Goal: Task Accomplishment & Management: Complete application form

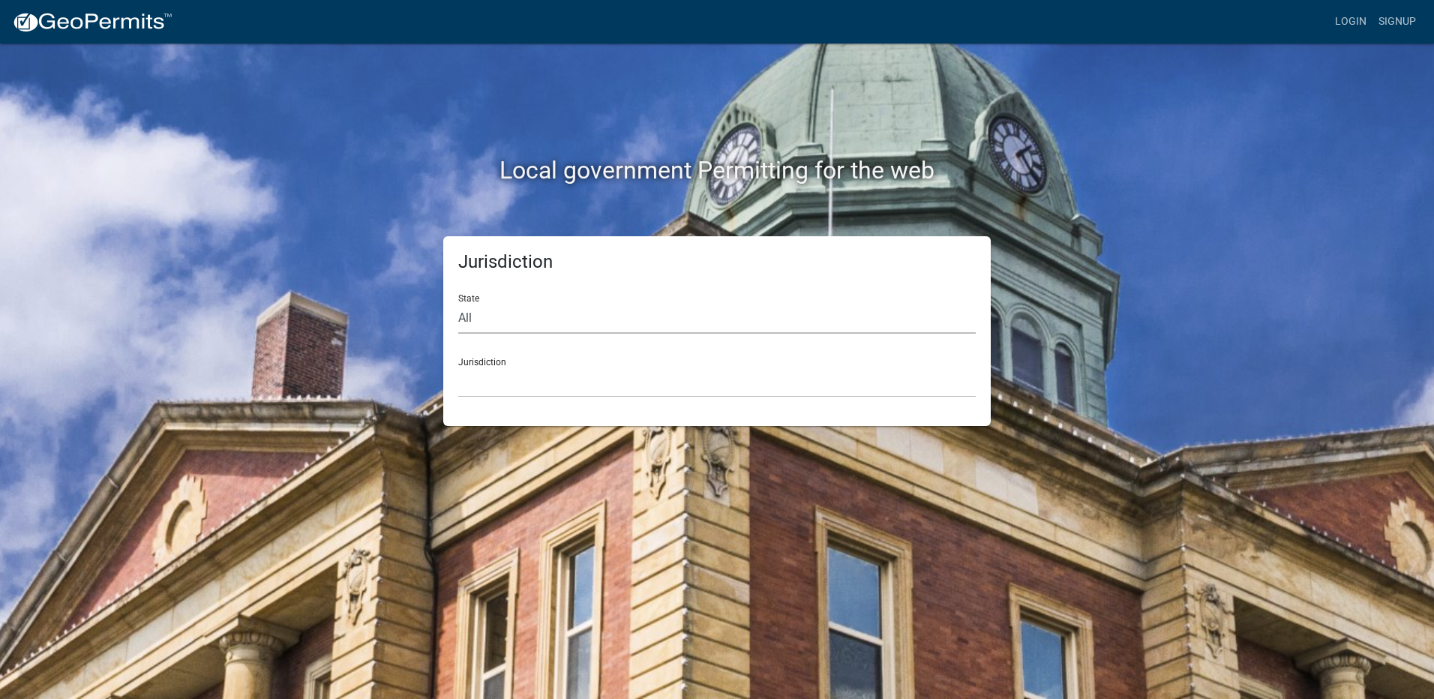
click at [538, 312] on select "All [US_STATE] [US_STATE] [US_STATE] [US_STATE] [US_STATE] [US_STATE] [US_STATE…" at bounding box center [716, 318] width 517 height 31
select select "[US_STATE]"
click at [458, 303] on select "All [US_STATE] [US_STATE] [US_STATE] [US_STATE] [US_STATE] [US_STATE] [US_STATE…" at bounding box center [716, 318] width 517 height 31
click at [492, 378] on select "[GEOGRAPHIC_DATA], [US_STATE][PERSON_NAME][GEOGRAPHIC_DATA], [US_STATE][PERSON_…" at bounding box center [716, 382] width 517 height 31
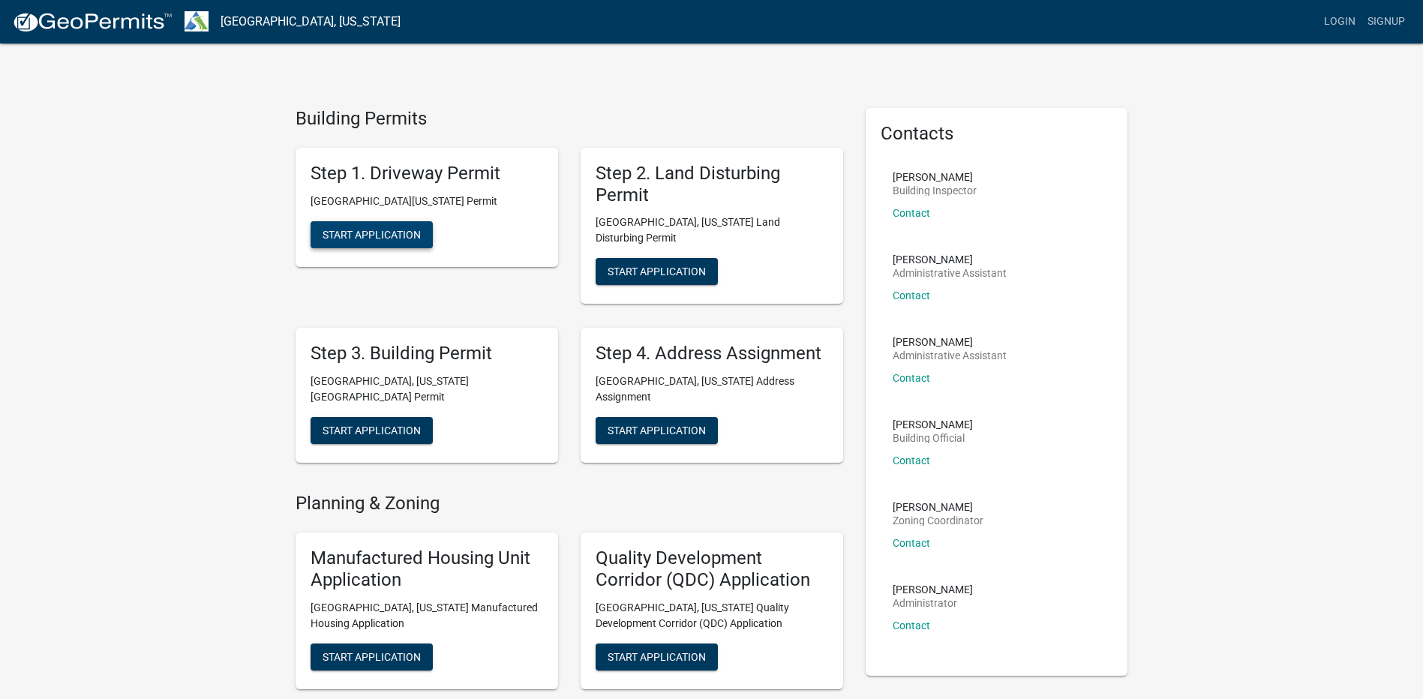
click at [409, 235] on span "Start Application" at bounding box center [371, 234] width 98 height 12
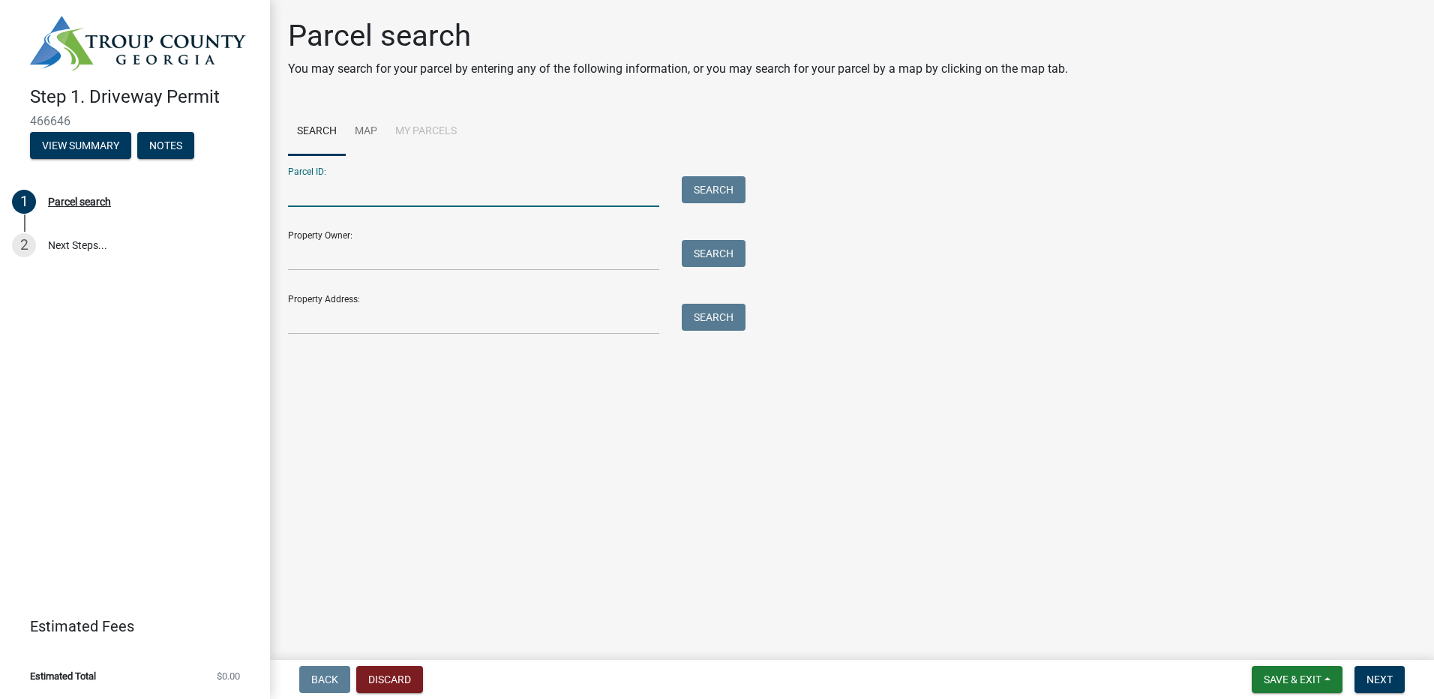
click at [390, 190] on input "Parcel ID:" at bounding box center [473, 191] width 371 height 31
type input "511 W point rd"
click at [724, 189] on button "Search" at bounding box center [714, 189] width 64 height 27
click at [313, 190] on input "511 W point rd" at bounding box center [473, 191] width 371 height 31
click at [319, 194] on input "511 W point rd" at bounding box center [473, 191] width 371 height 31
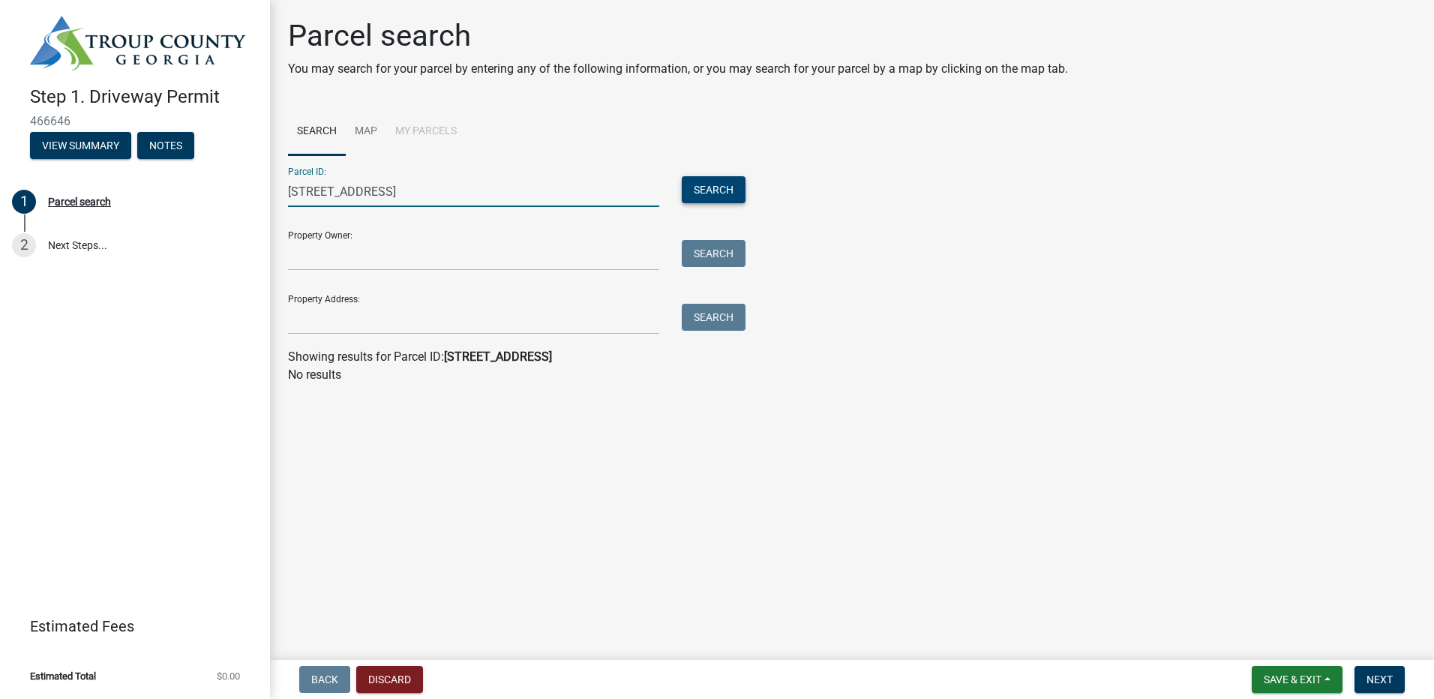
type input "511 West point rd"
click at [728, 181] on button "Search" at bounding box center [714, 189] width 64 height 27
click at [354, 136] on link "Map" at bounding box center [366, 132] width 40 height 48
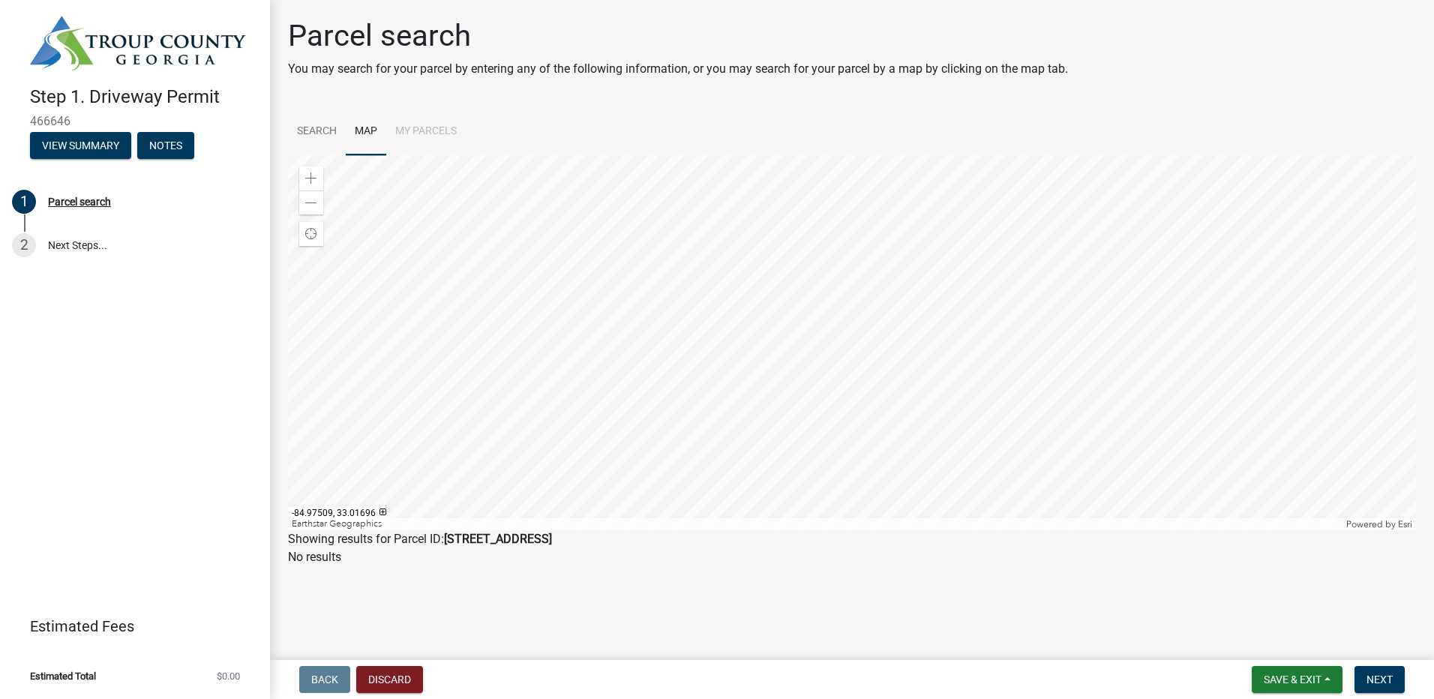
click at [896, 361] on div at bounding box center [852, 342] width 1128 height 375
click at [778, 223] on div at bounding box center [852, 342] width 1128 height 375
click at [325, 134] on link "Search" at bounding box center [317, 132] width 58 height 48
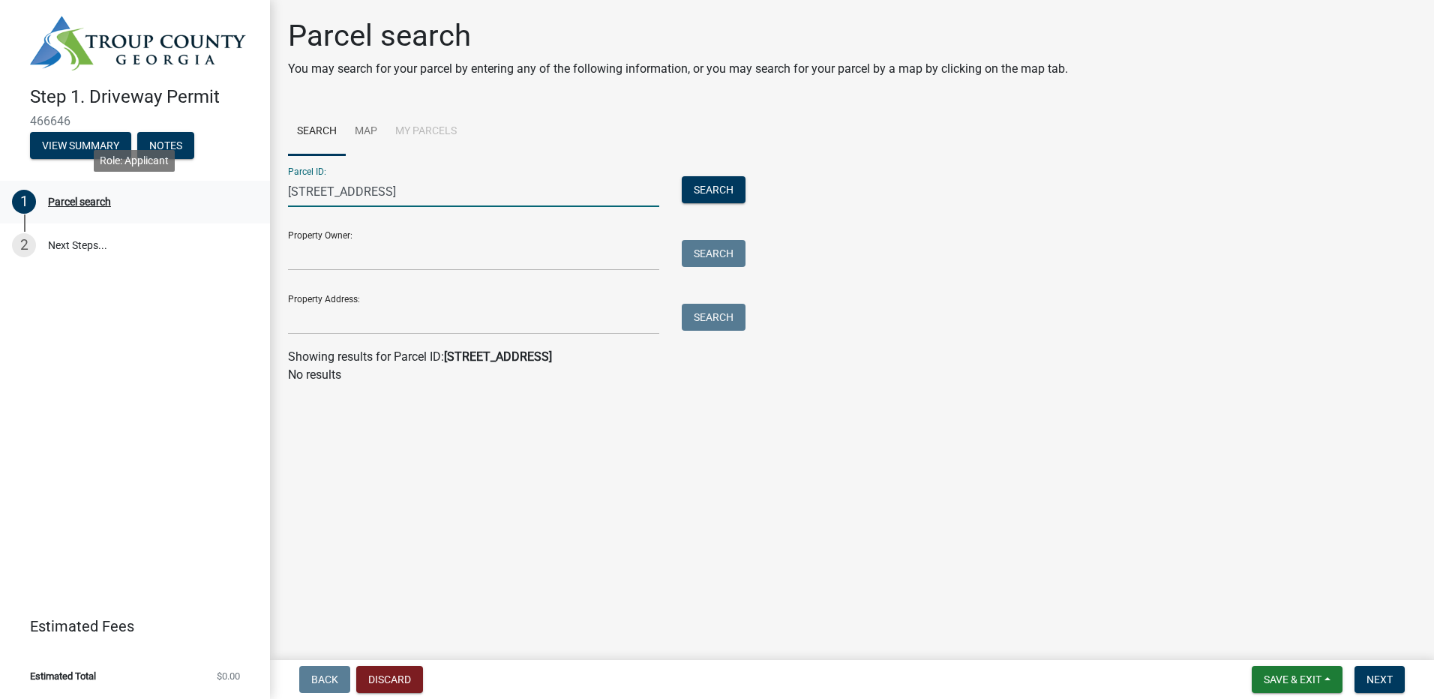
drag, startPoint x: 278, startPoint y: 193, endPoint x: 262, endPoint y: 192, distance: 15.8
click at [262, 192] on div "Step 1. Driveway Permit 466646 View Summary Notes 1 Parcel search 2 Next Steps.…" at bounding box center [717, 349] width 1434 height 699
type input "West point rd"
click at [682, 176] on button "Search" at bounding box center [714, 189] width 64 height 27
drag, startPoint x: 360, startPoint y: 192, endPoint x: 238, endPoint y: 187, distance: 122.4
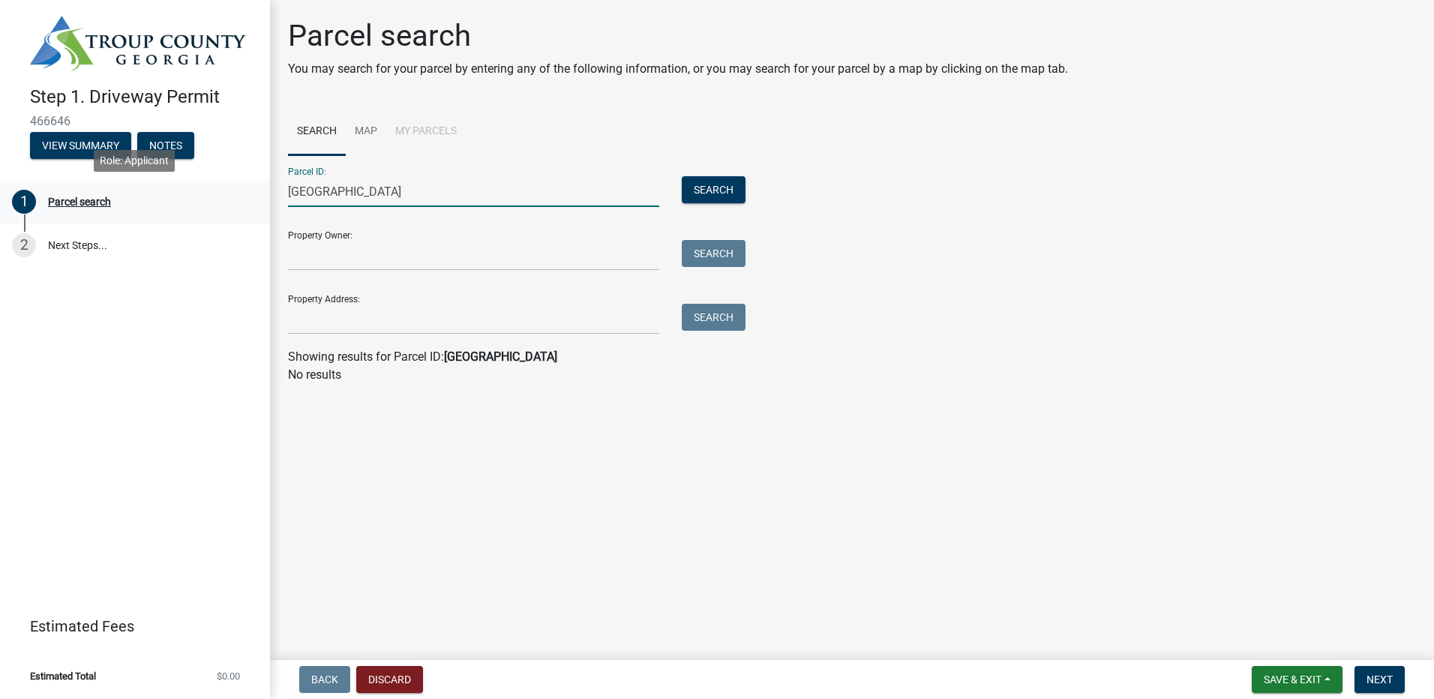
click at [238, 187] on div "Step 1. Driveway Permit 466646 View Summary Notes 1 Parcel search 2 Next Steps.…" at bounding box center [717, 349] width 1434 height 699
click at [395, 245] on input "Property Owner:" at bounding box center [473, 255] width 371 height 31
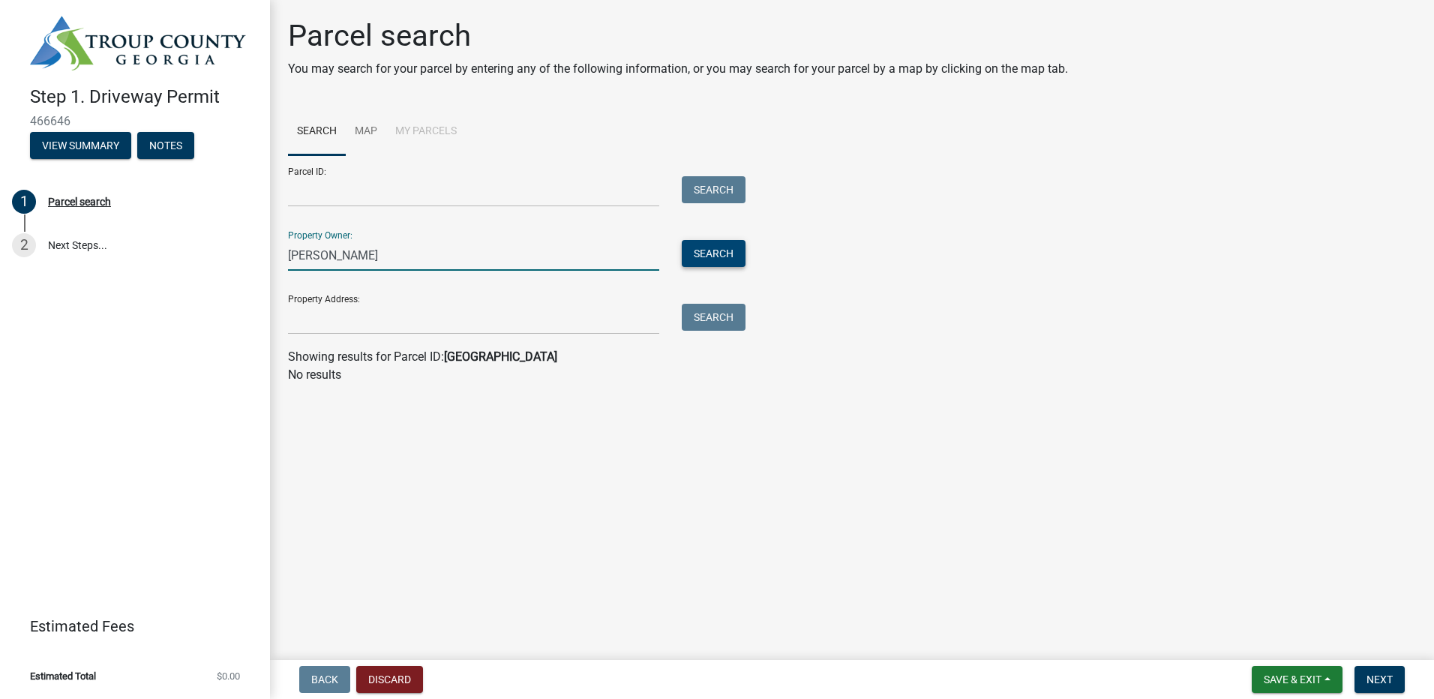
type input "Terrance hoppe"
click at [733, 256] on button "Search" at bounding box center [714, 253] width 64 height 27
click at [469, 313] on input "Property Address:" at bounding box center [473, 319] width 371 height 31
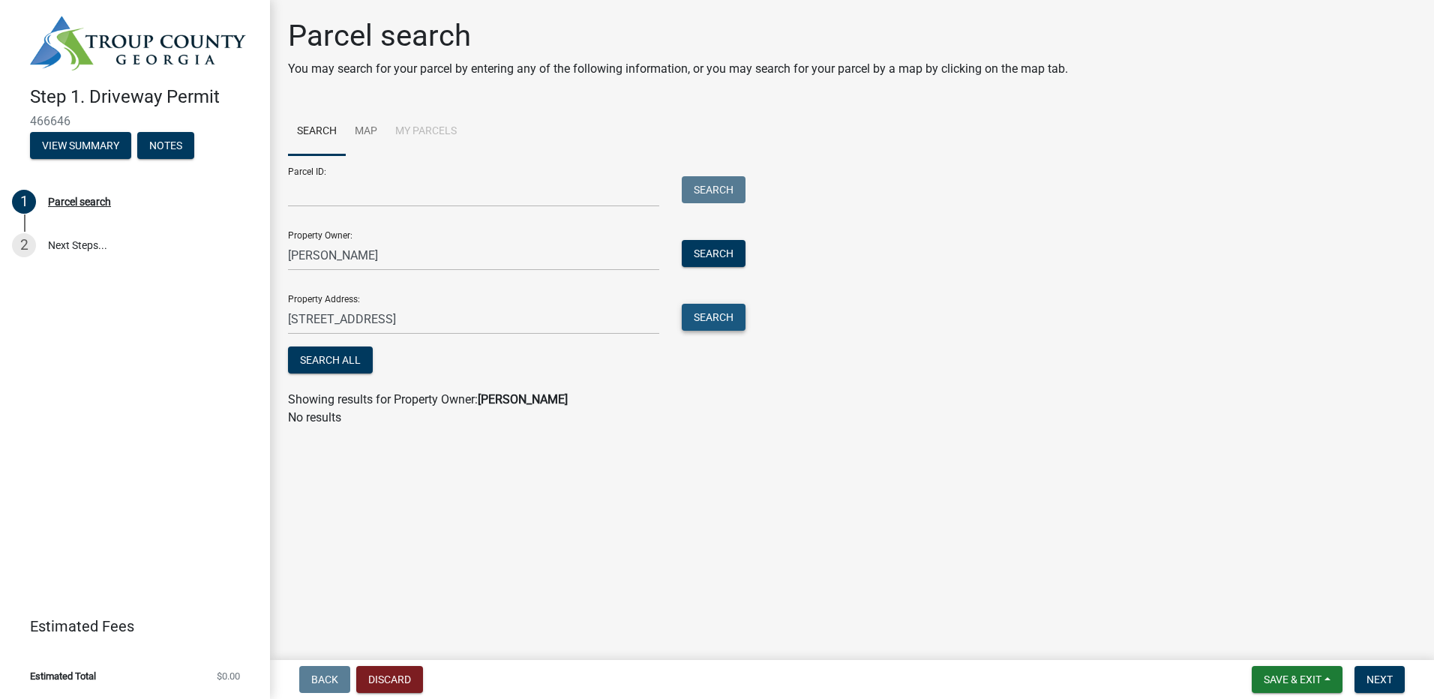
click at [720, 322] on button "Search" at bounding box center [714, 317] width 64 height 27
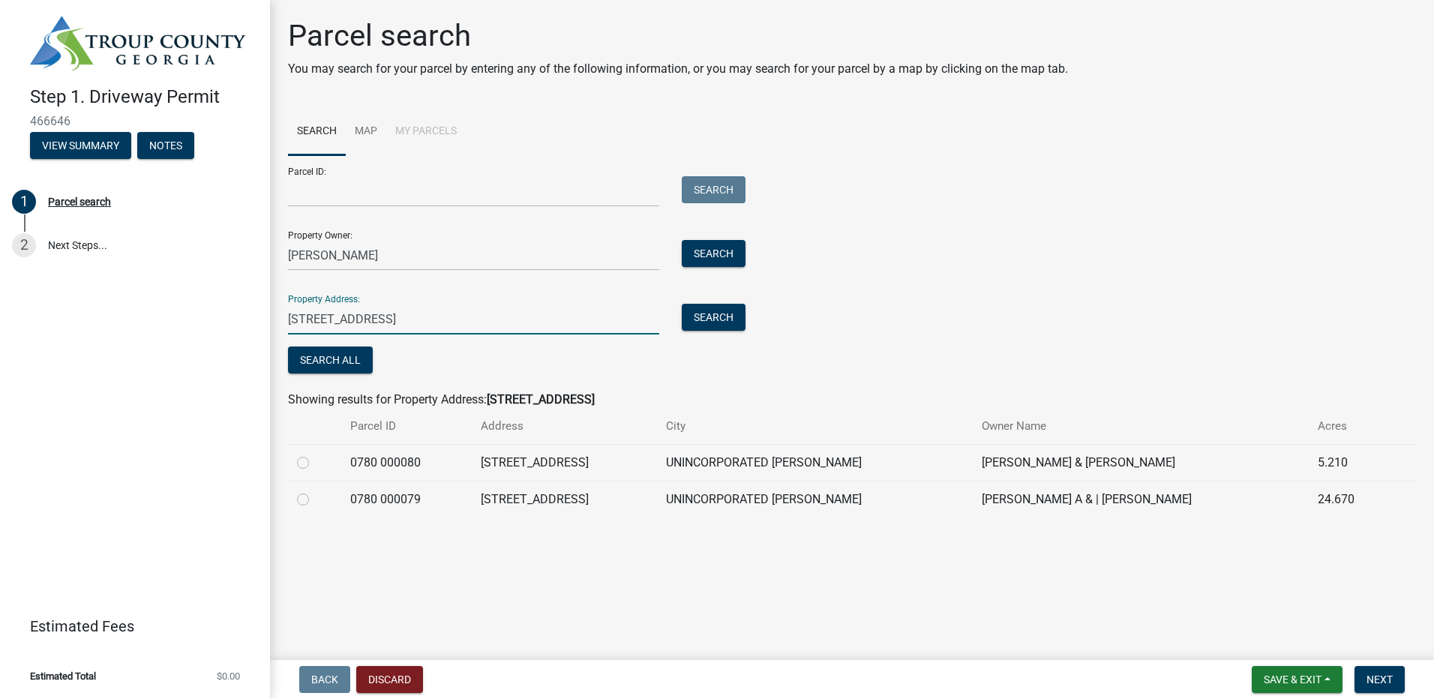
drag, startPoint x: 317, startPoint y: 313, endPoint x: 269, endPoint y: 319, distance: 48.4
click at [269, 319] on div "Step 1. Driveway Permit 466646 View Summary Notes 1 Parcel search 2 Next Steps.…" at bounding box center [717, 349] width 1434 height 699
type input "west point rd"
click at [703, 320] on button "Search" at bounding box center [714, 317] width 64 height 27
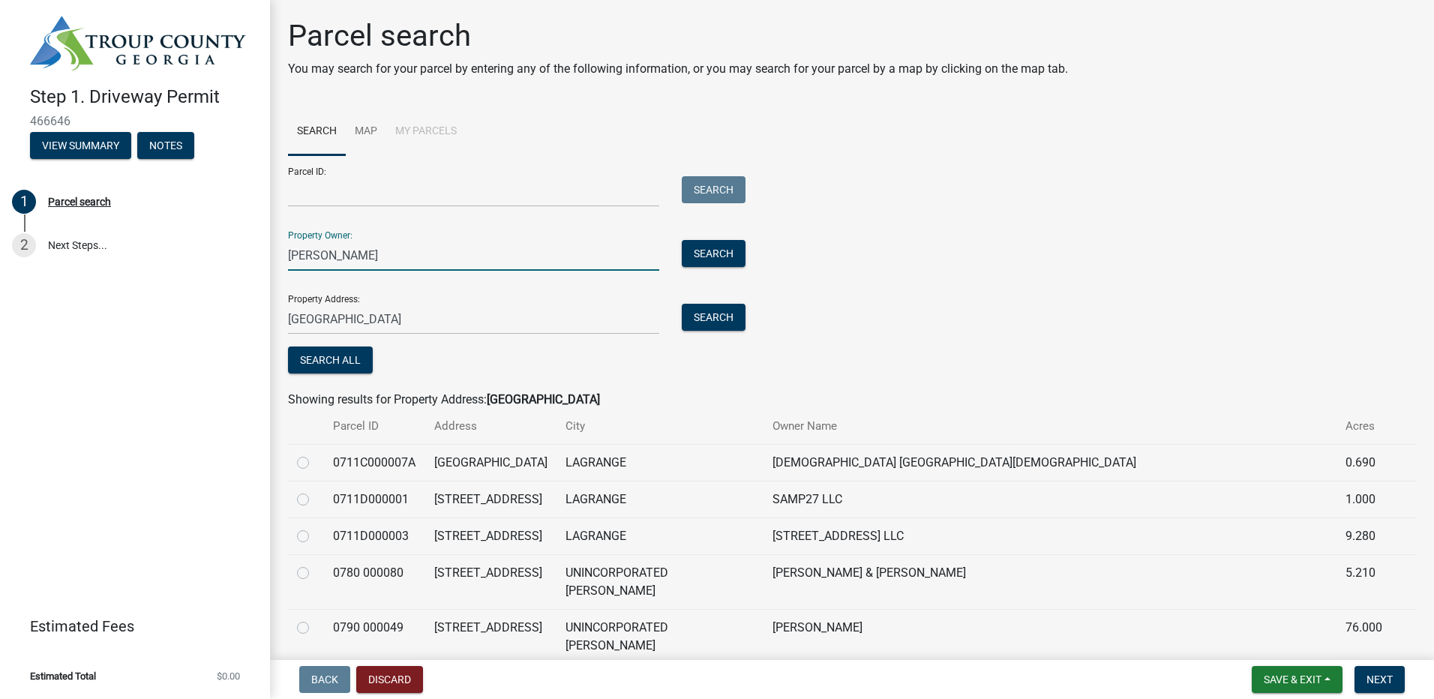
drag, startPoint x: 368, startPoint y: 255, endPoint x: 340, endPoint y: 248, distance: 29.3
click at [340, 248] on input "Terrance hoppe" at bounding box center [473, 255] width 371 height 31
click at [692, 258] on button "Search" at bounding box center [714, 253] width 64 height 27
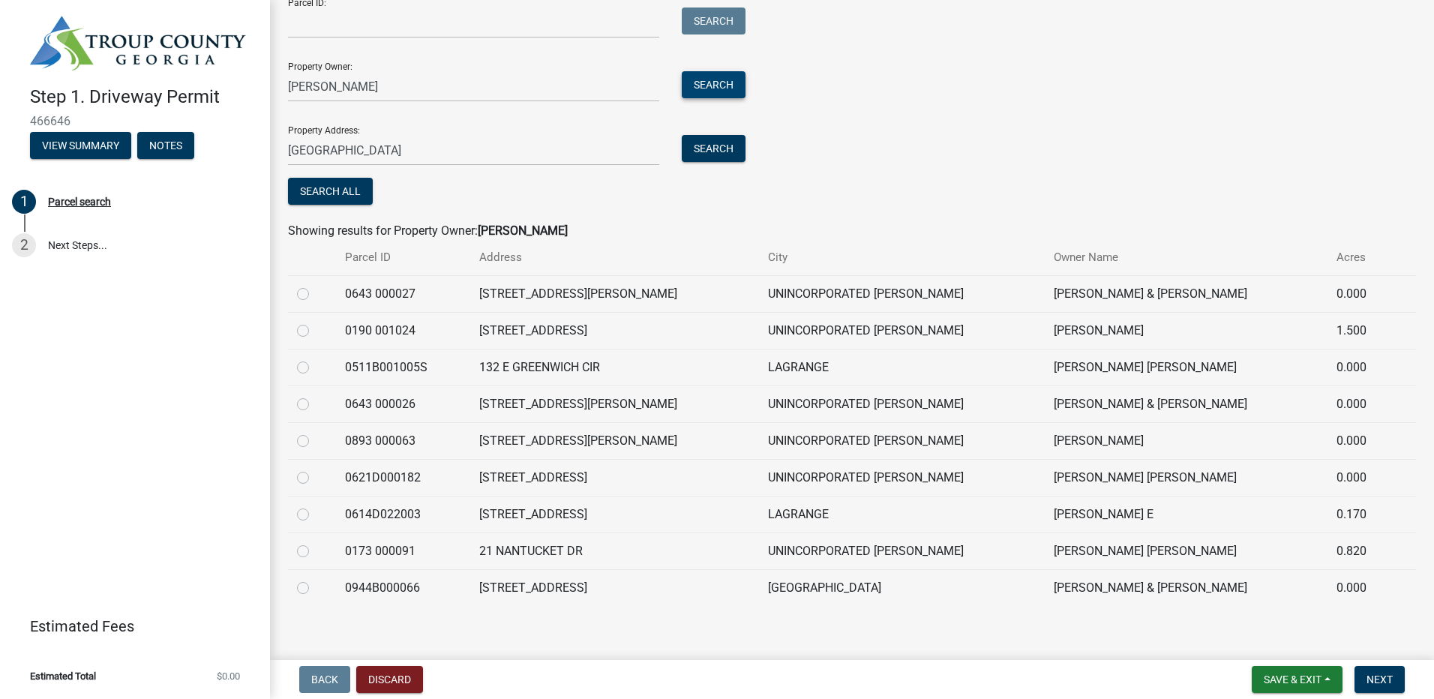
scroll to position [179, 0]
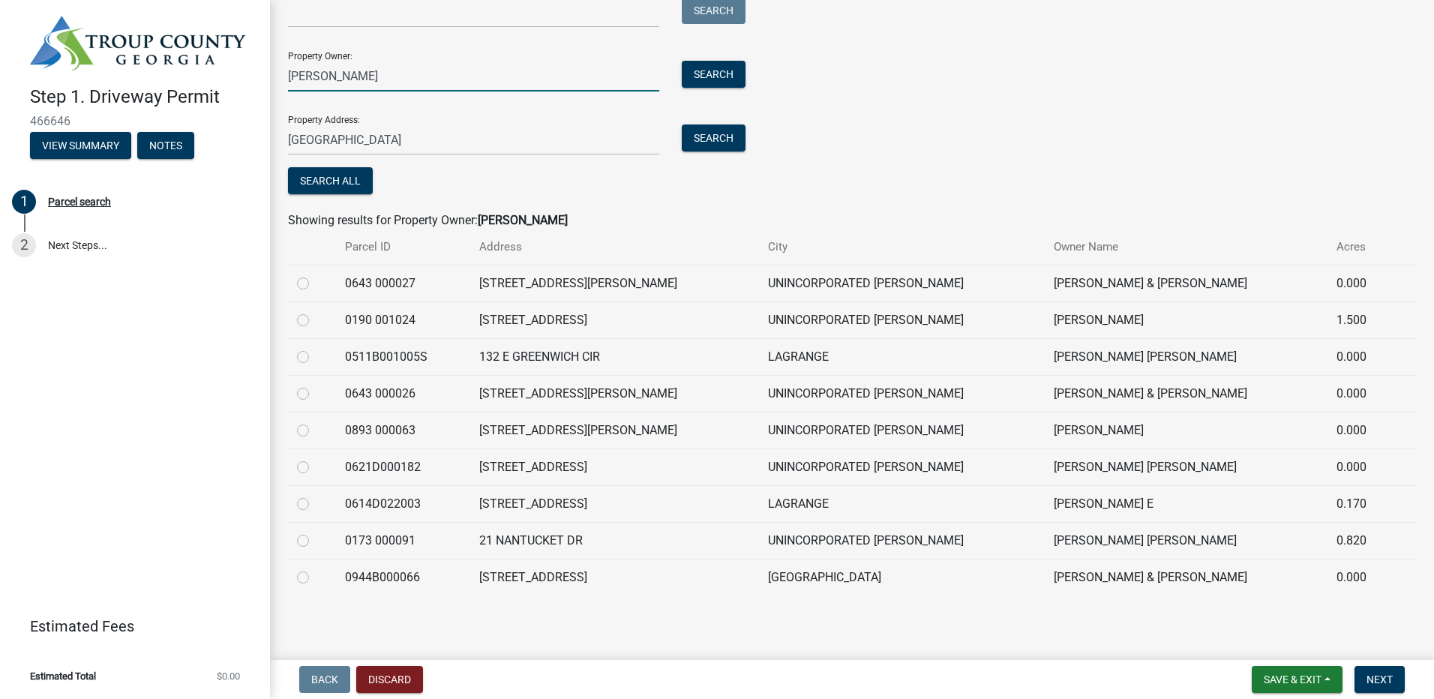
click at [340, 79] on input "Terrance" at bounding box center [473, 76] width 371 height 31
click at [603, 77] on input "Terr" at bounding box center [473, 76] width 371 height 31
click at [727, 70] on button "Search" at bounding box center [714, 74] width 64 height 27
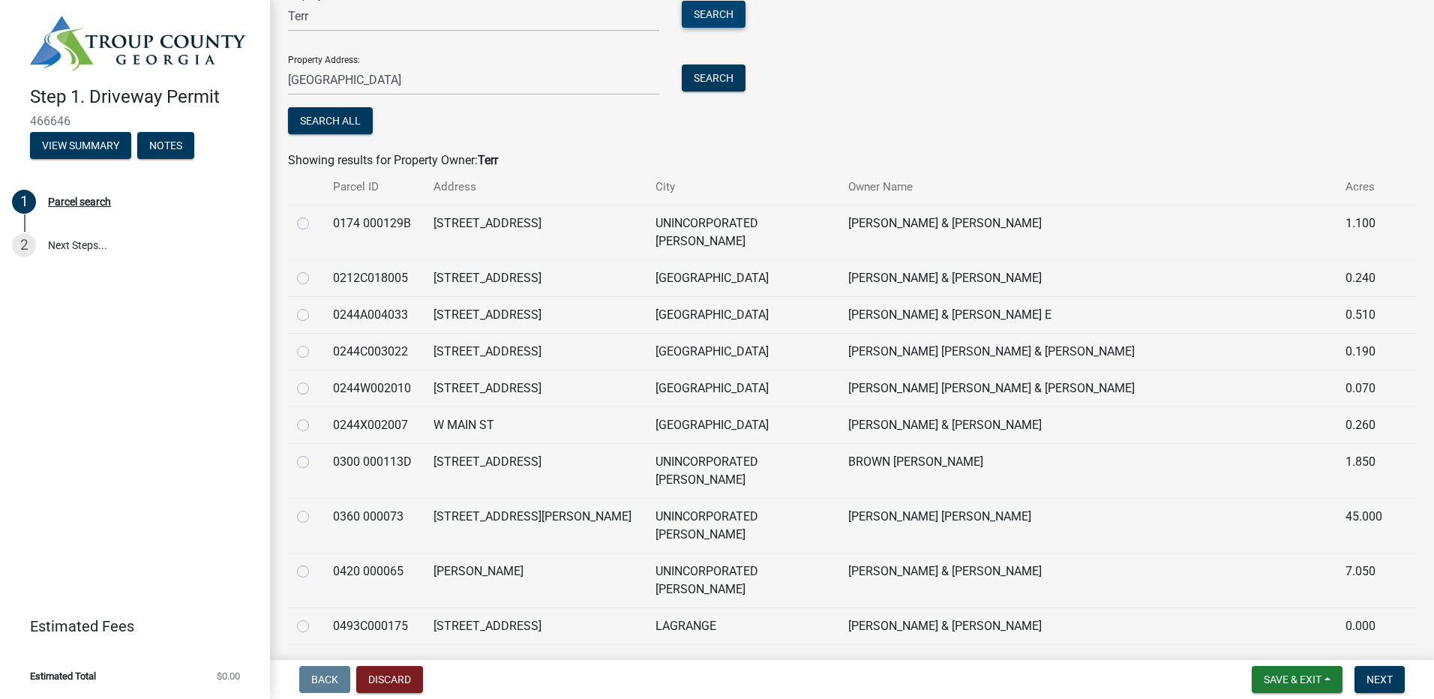
scroll to position [225, 0]
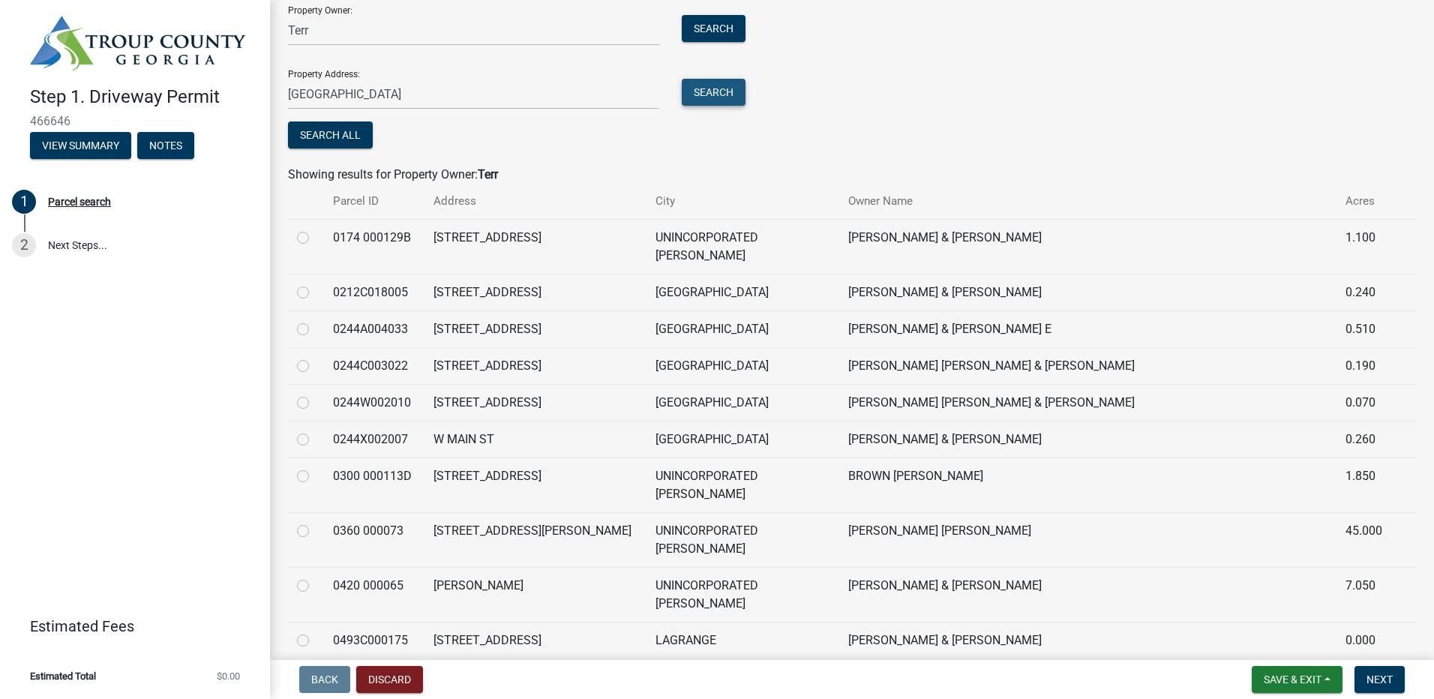
click at [708, 91] on button "Search" at bounding box center [714, 92] width 64 height 27
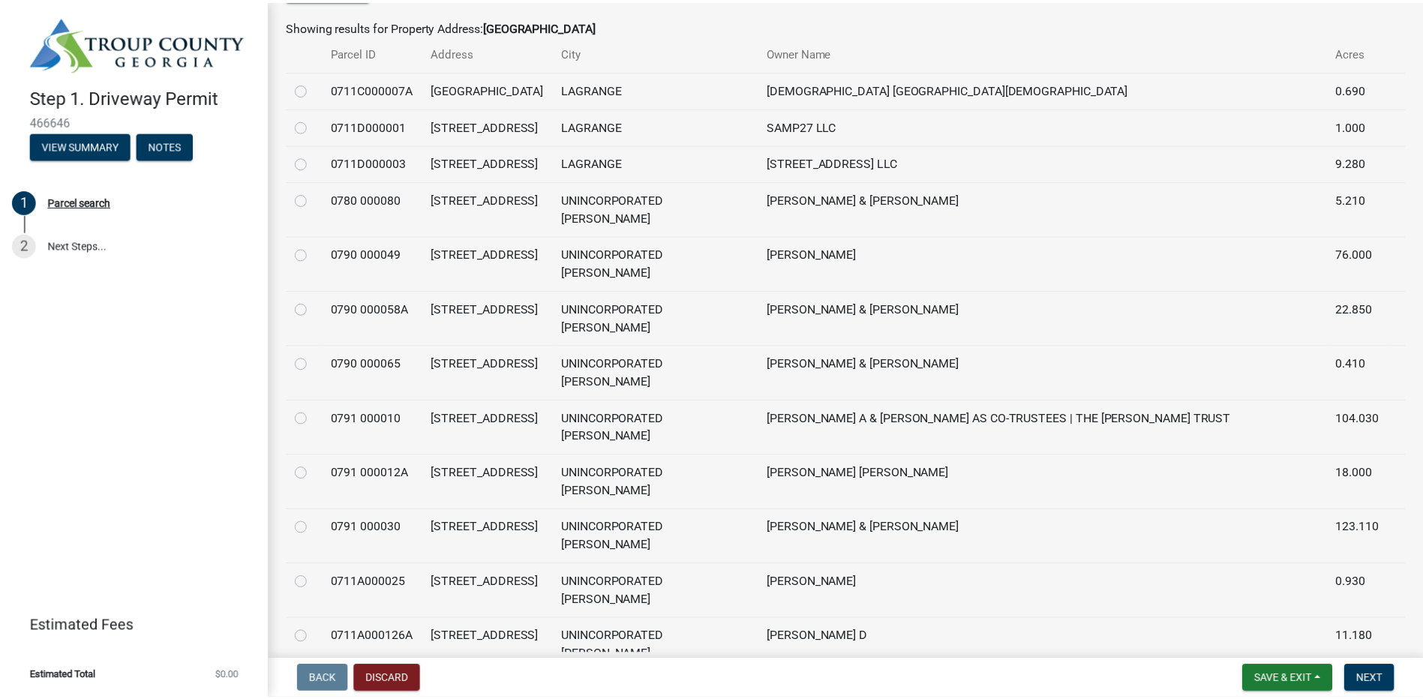
scroll to position [0, 0]
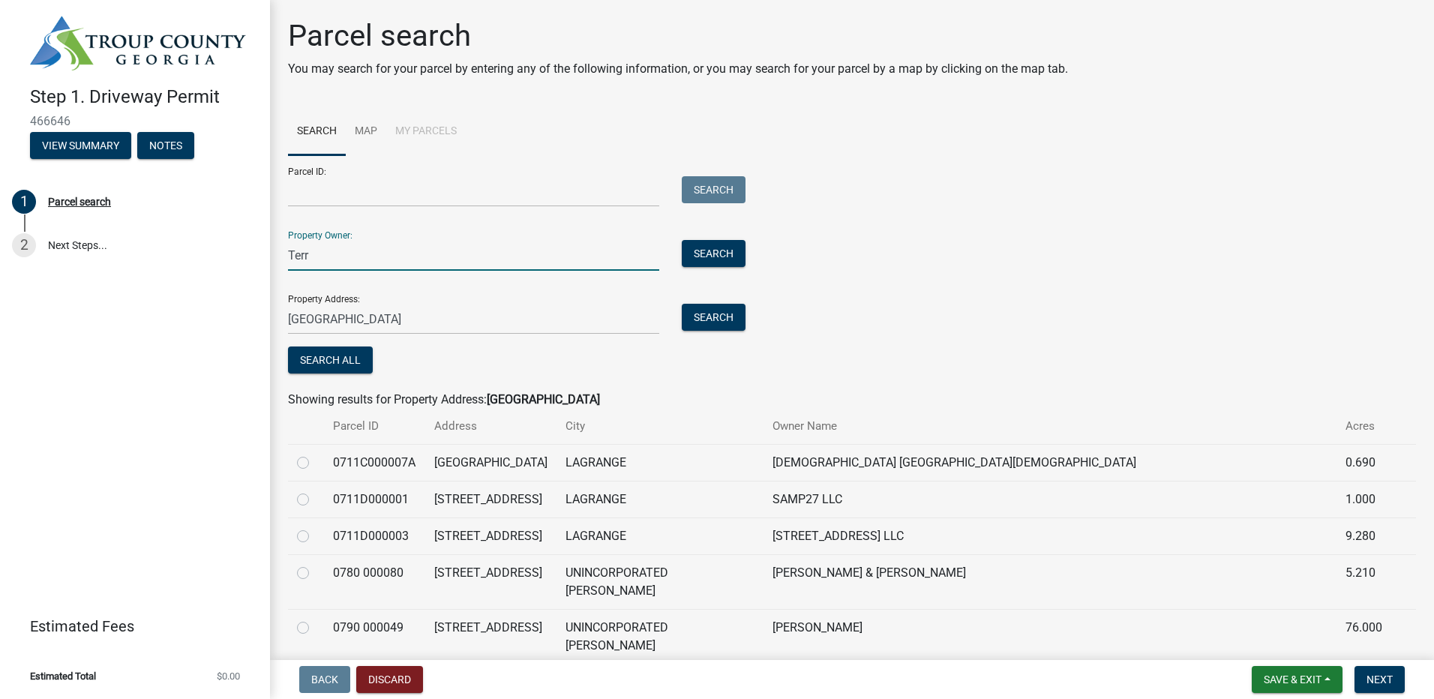
click at [317, 265] on input "Terr" at bounding box center [473, 255] width 371 height 31
type input "Teri hoppe"
click at [709, 258] on button "Search" at bounding box center [714, 253] width 64 height 27
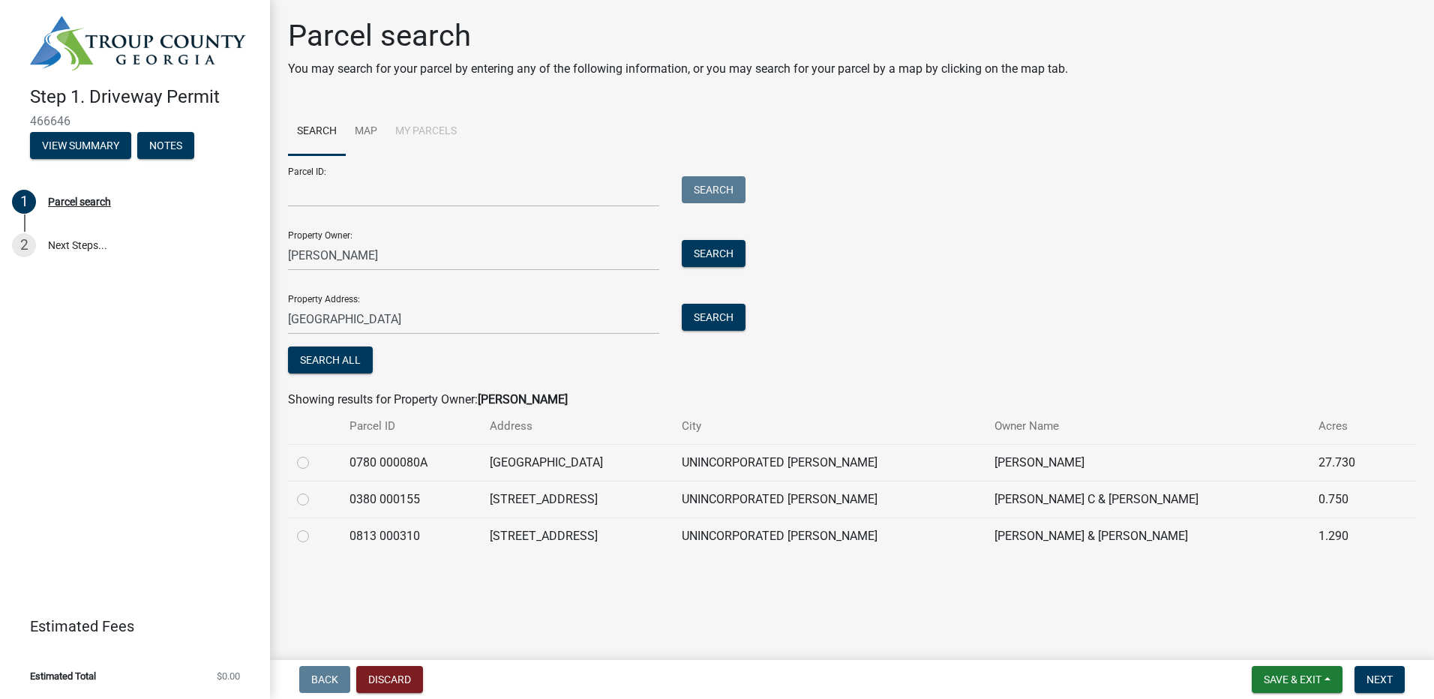
click at [315, 454] on label at bounding box center [315, 454] width 0 height 0
click at [315, 463] on 000080A "radio" at bounding box center [320, 459] width 10 height 10
radio 000080A "true"
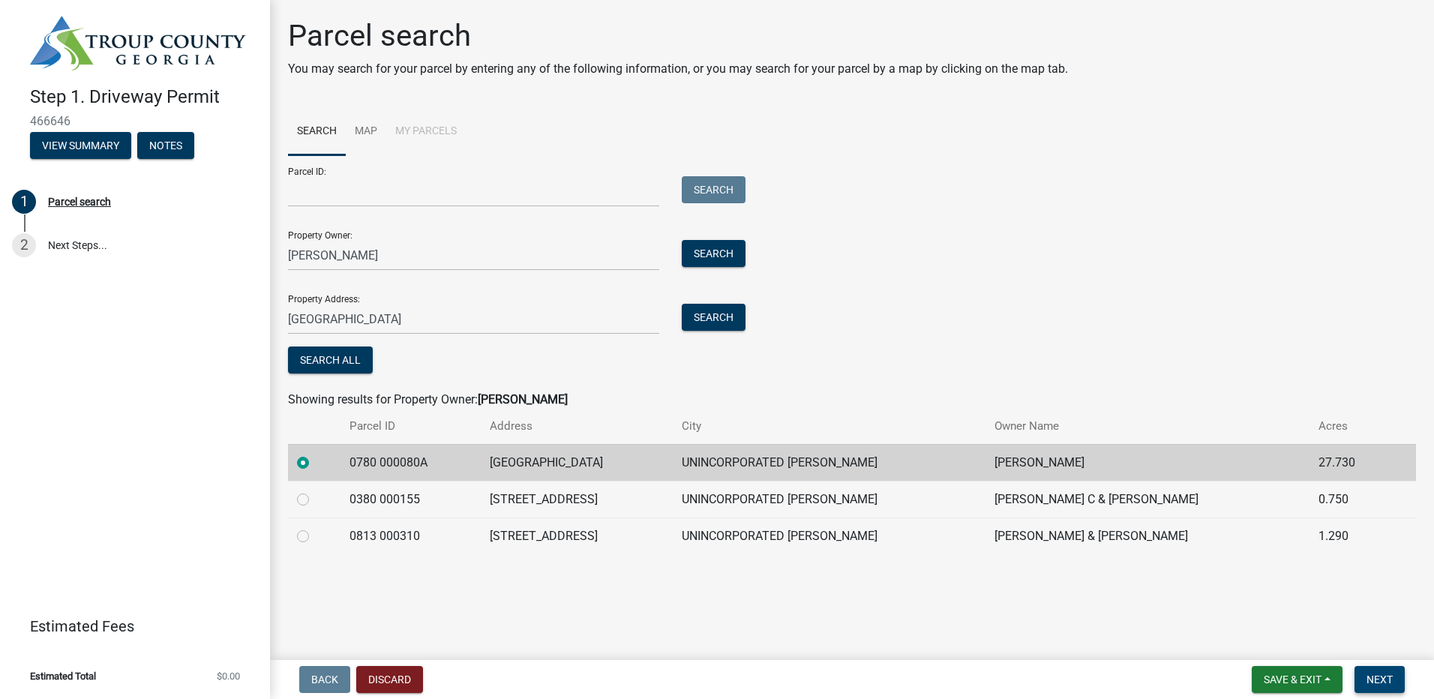
click at [1386, 672] on button "Next" at bounding box center [1379, 679] width 50 height 27
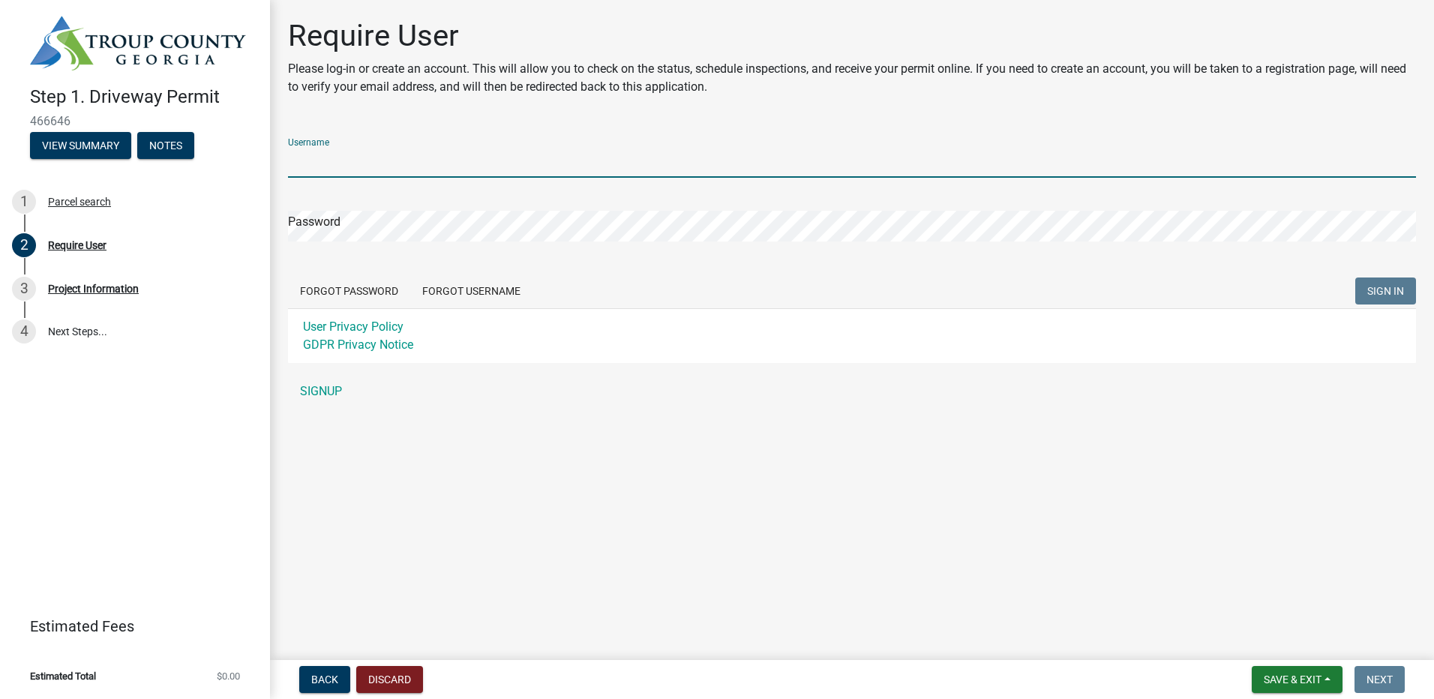
click at [539, 159] on input "Username" at bounding box center [852, 162] width 1128 height 31
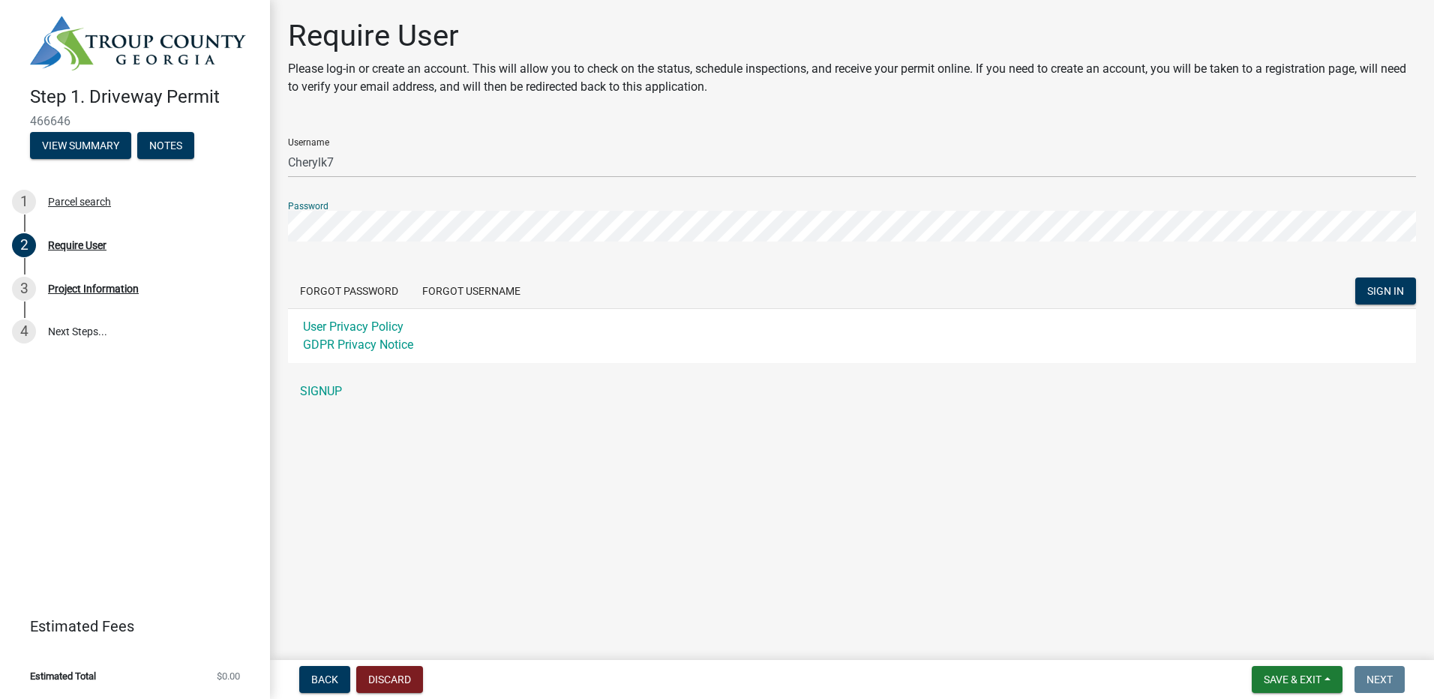
click at [1355, 277] on button "SIGN IN" at bounding box center [1385, 290] width 61 height 27
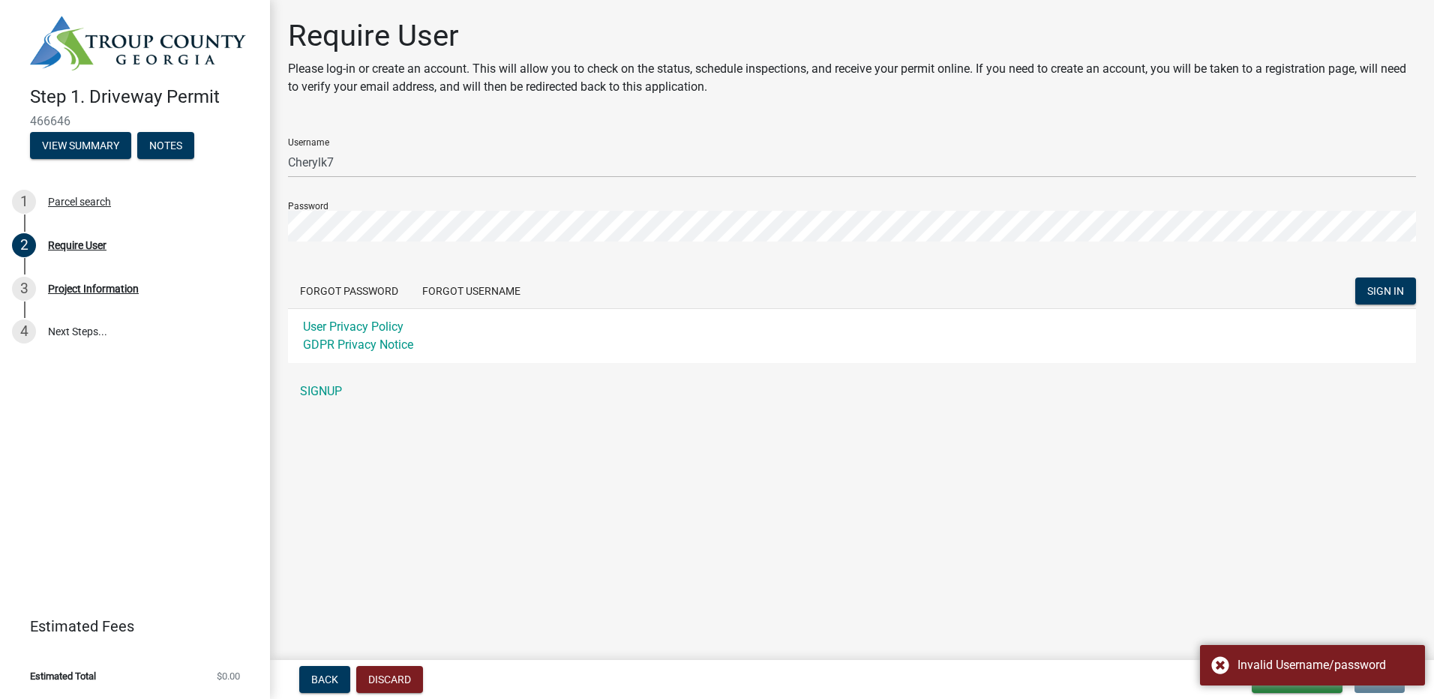
click at [351, 210] on div "Password" at bounding box center [852, 216] width 1128 height 52
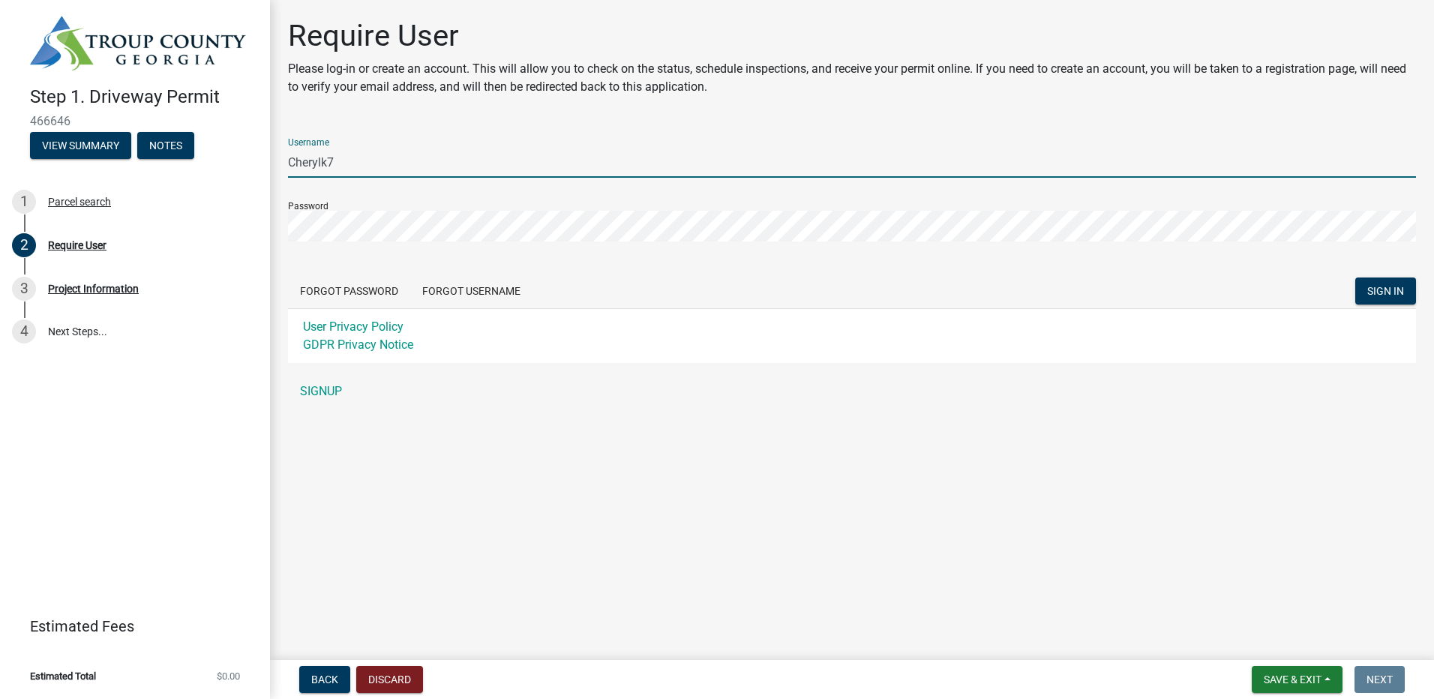
click at [362, 171] on input "Cherylk7" at bounding box center [852, 162] width 1128 height 31
type input "Cherylk2025"
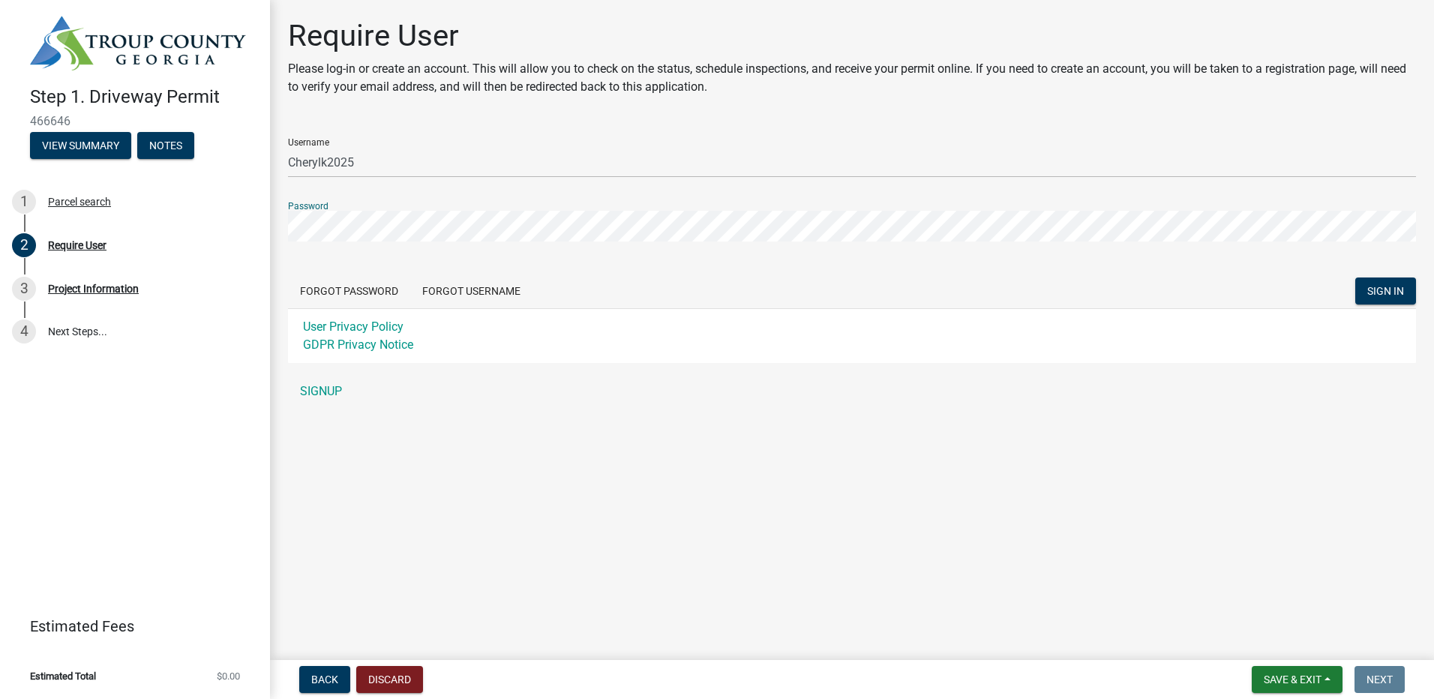
click at [1355, 277] on button "SIGN IN" at bounding box center [1385, 290] width 61 height 27
click at [313, 392] on link "SIGNUP" at bounding box center [852, 391] width 1128 height 30
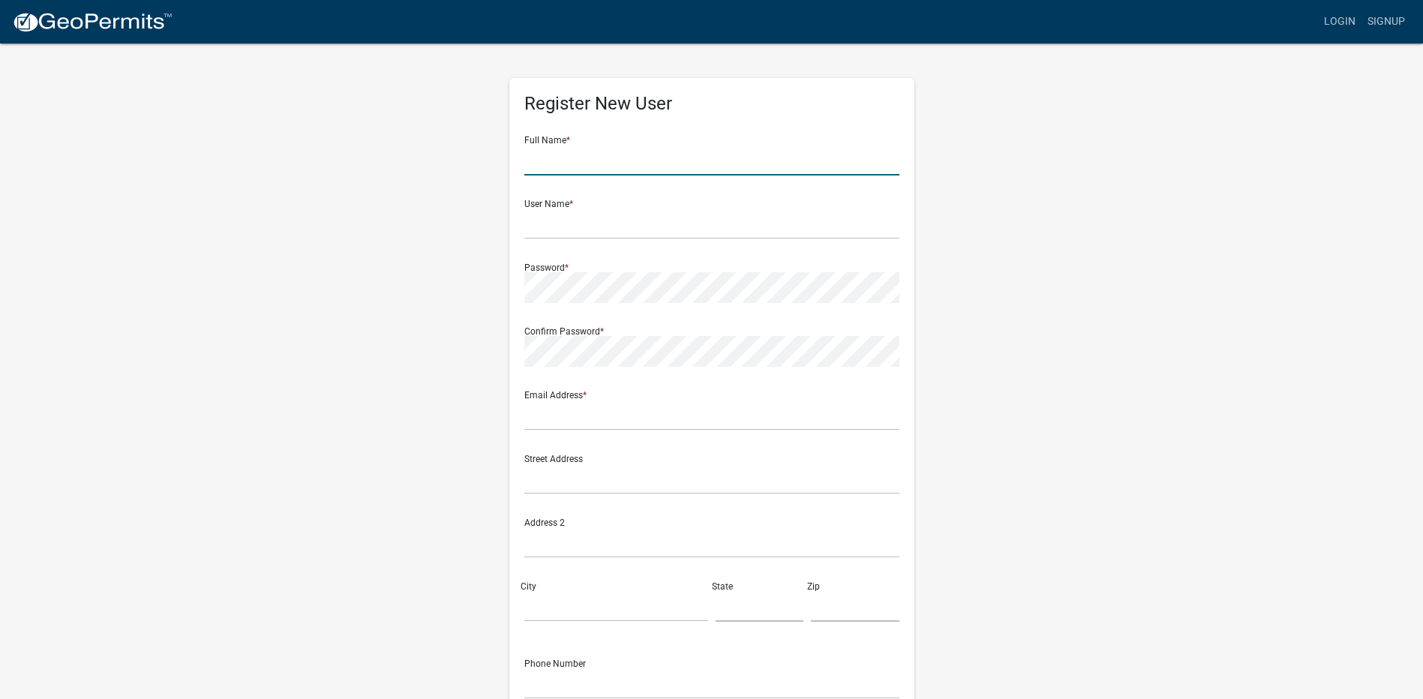
click at [621, 161] on input "text" at bounding box center [711, 160] width 375 height 31
type input "Cheryl Keller"
type input "cherylkeller25@gmail.com"
type input "41 main st"
type input "Newnan"
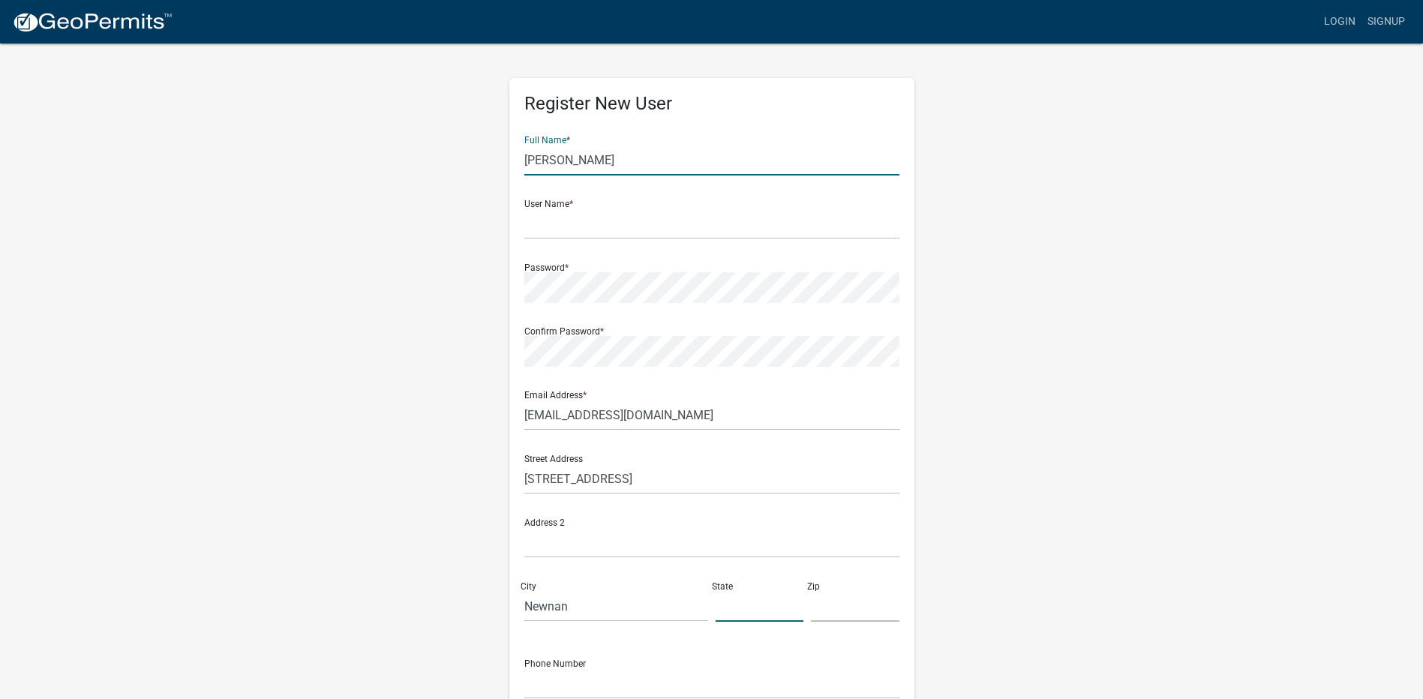
type input "Select option to choose"
type input "30263"
type input "4702153693"
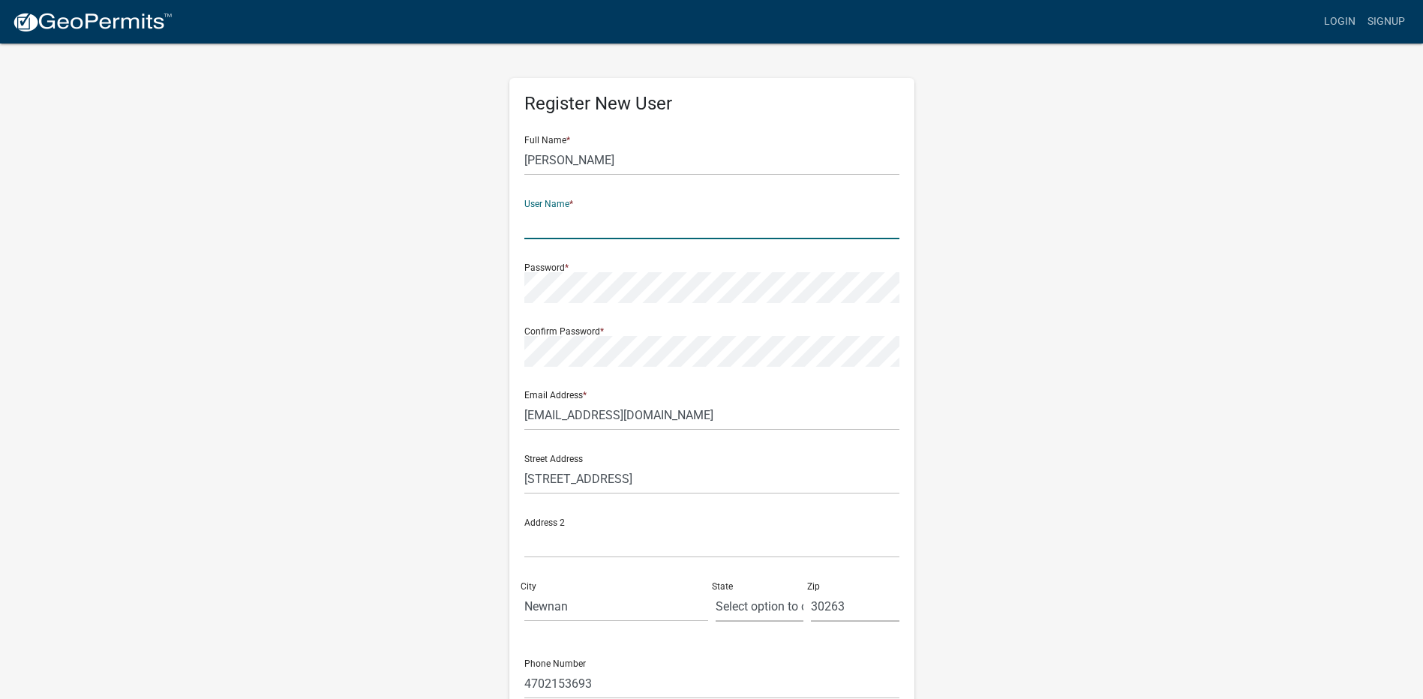
click at [583, 232] on input "text" at bounding box center [711, 223] width 375 height 31
type input "Cherylk7"
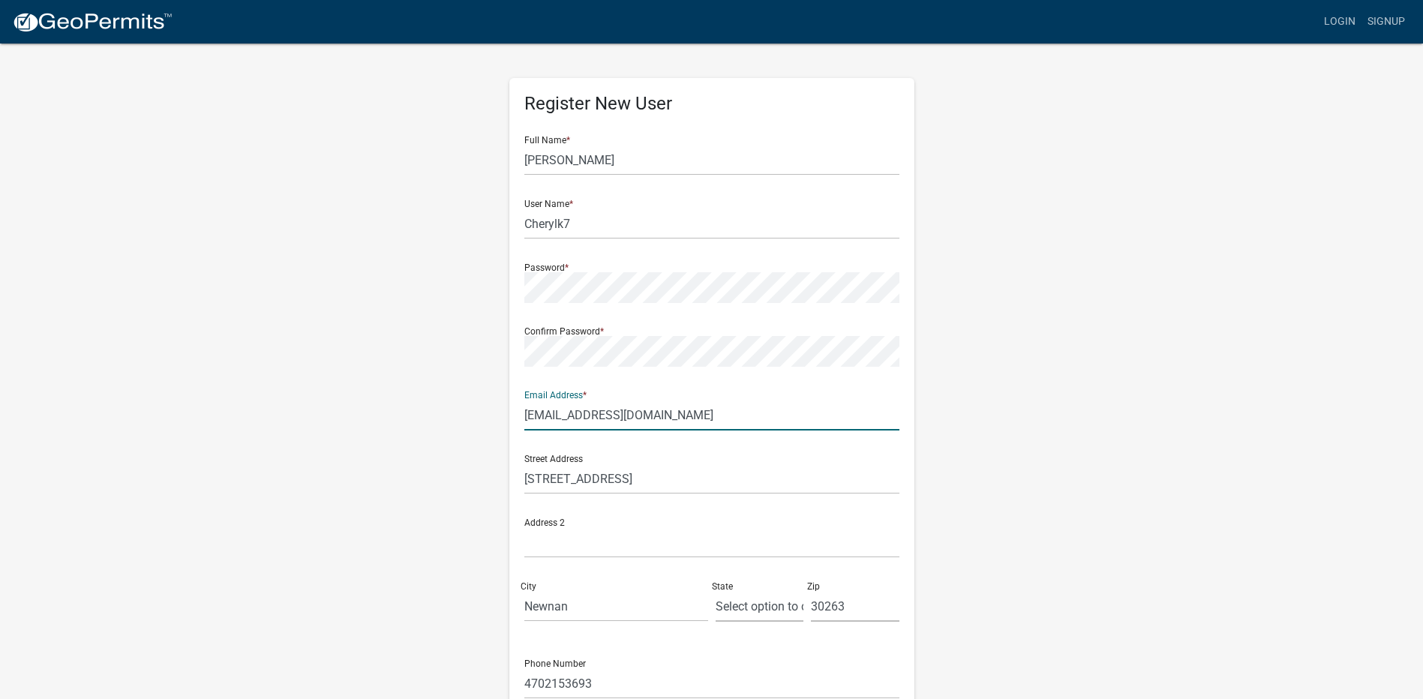
click at [720, 428] on input "cherylkeller25@gmail.com" at bounding box center [711, 415] width 375 height 31
click at [706, 418] on input "cherylkeller25@gmail.com" at bounding box center [711, 415] width 375 height 31
type input "cheryl@protradesllc.net"
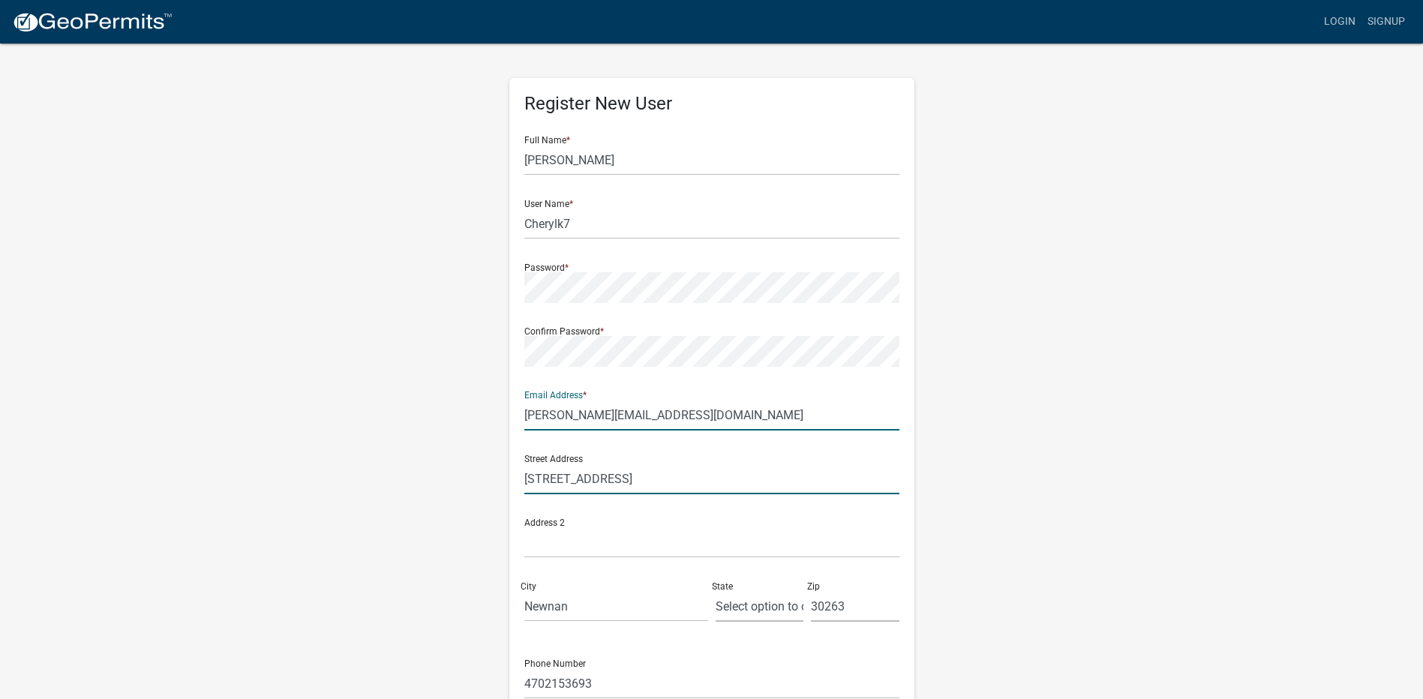
click at [584, 483] on input "41 main st" at bounding box center [711, 478] width 375 height 31
type input "307 SIVELL RD"
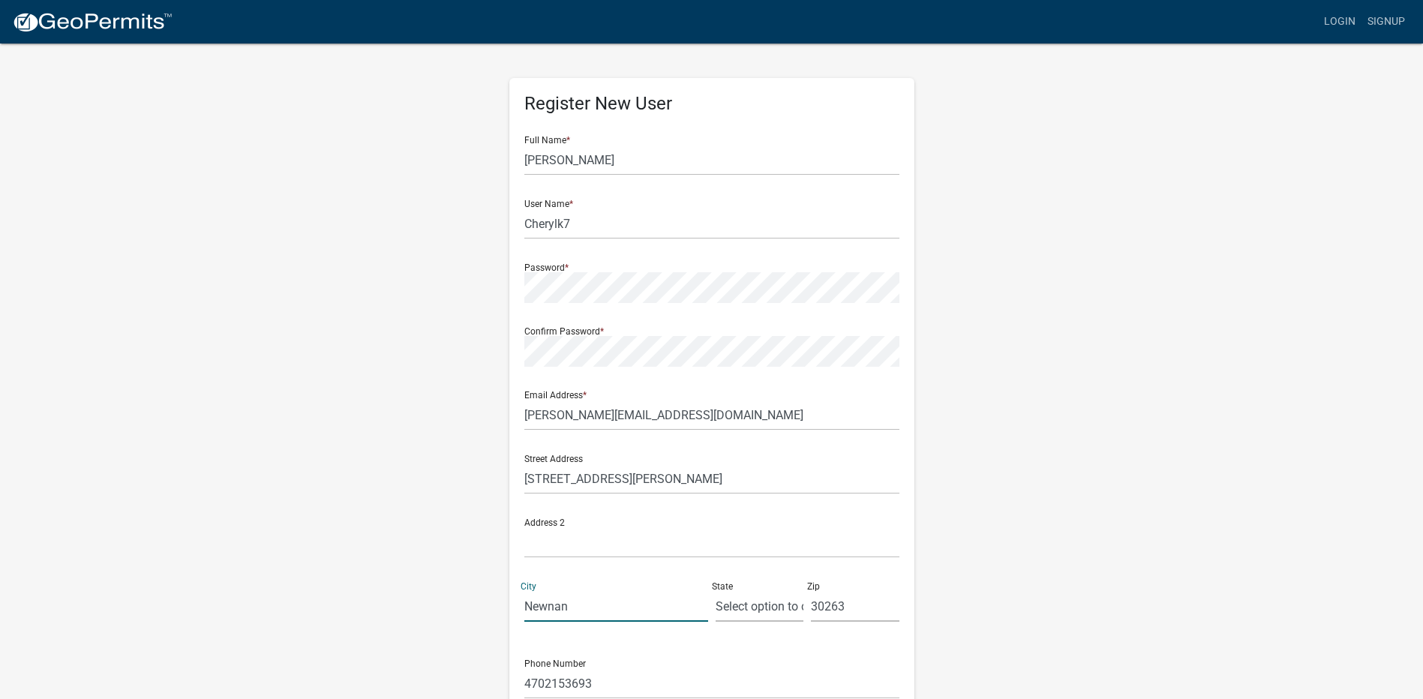
click at [536, 610] on input "Newnan" at bounding box center [616, 606] width 184 height 31
type input "lagrange"
type input "ga"
type input "30241"
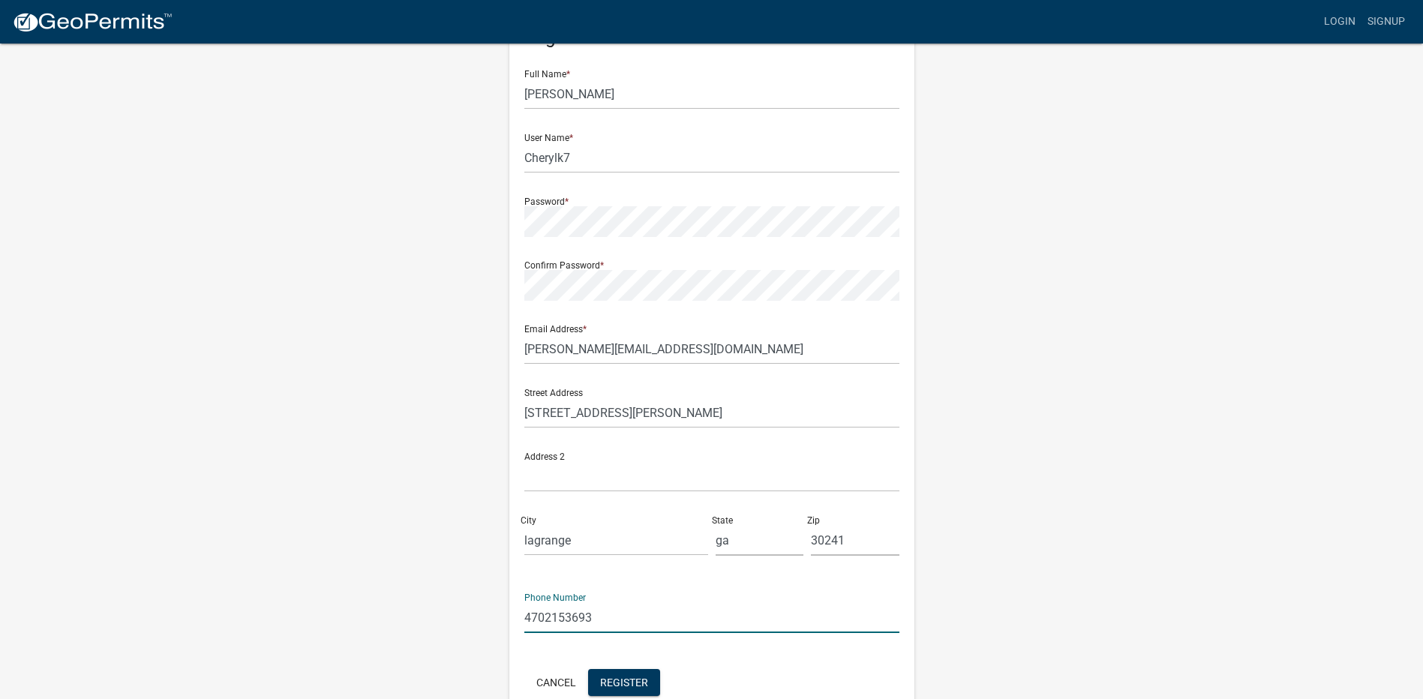
scroll to position [145, 0]
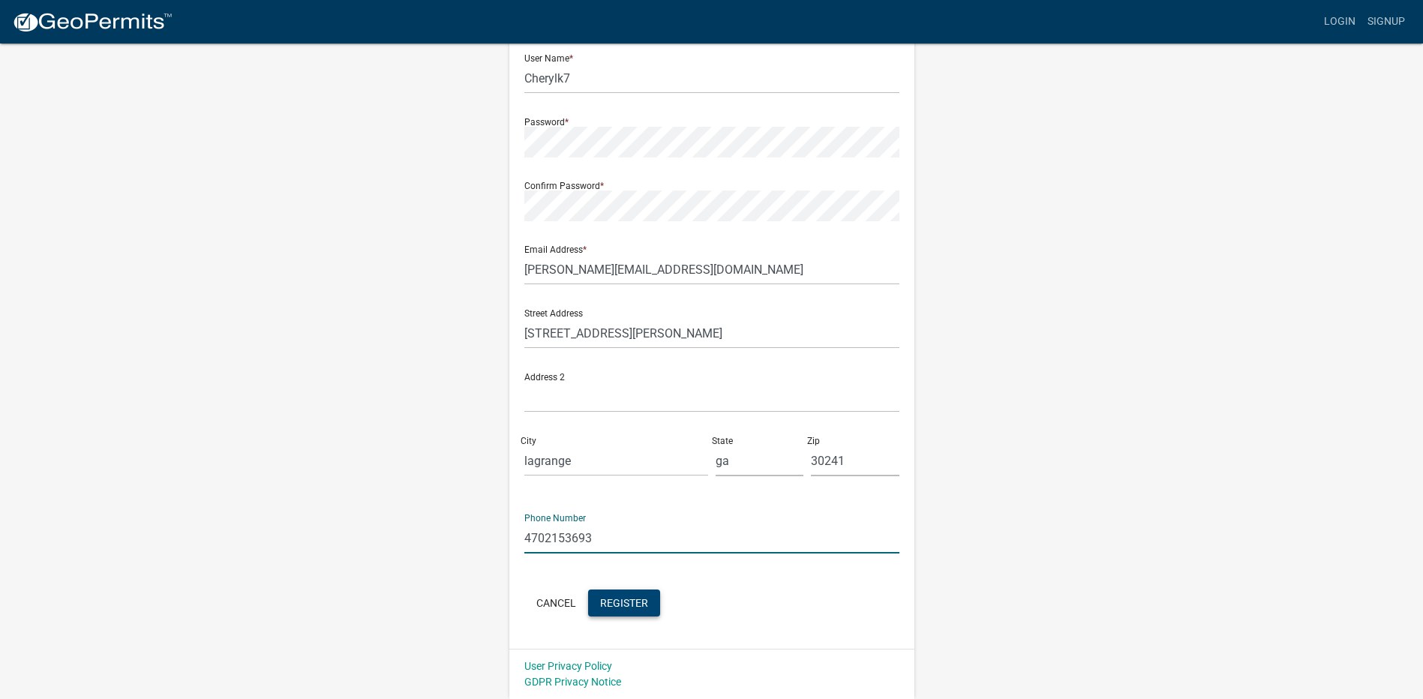
click at [637, 601] on span "Register" at bounding box center [624, 602] width 48 height 12
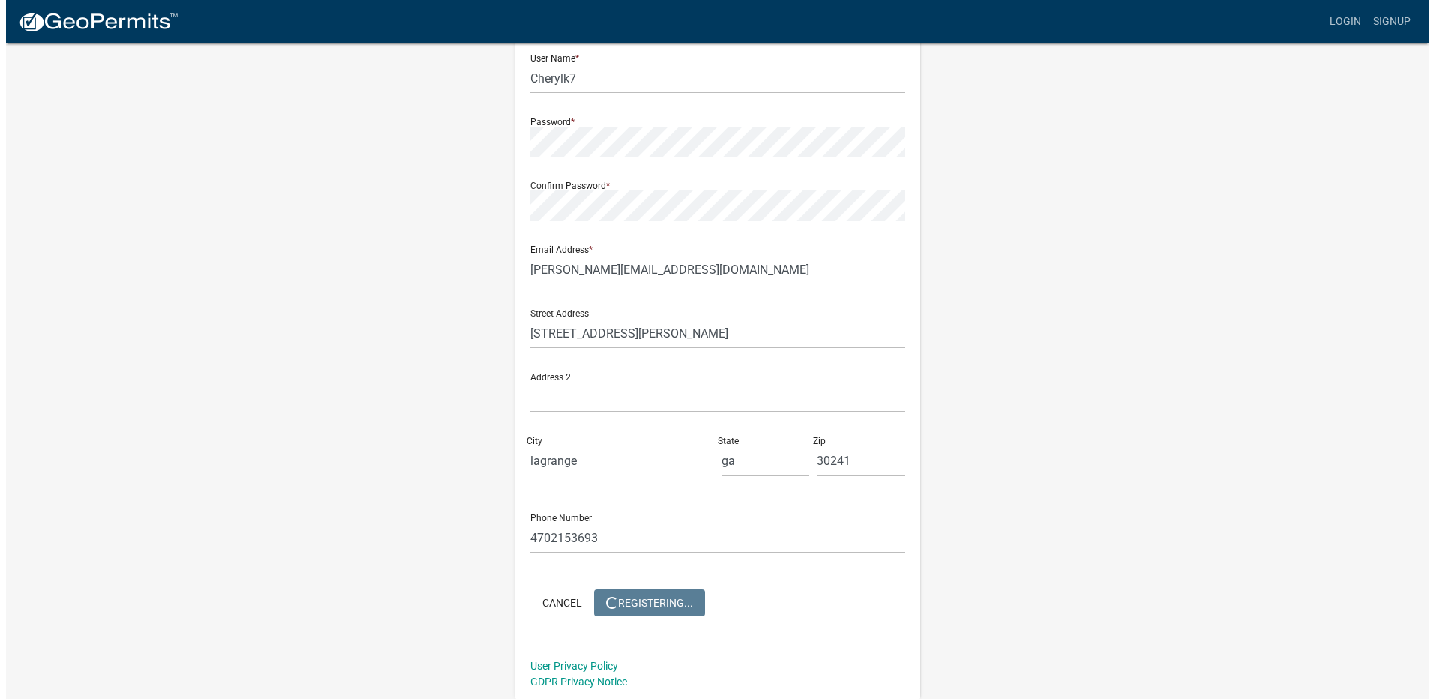
scroll to position [0, 0]
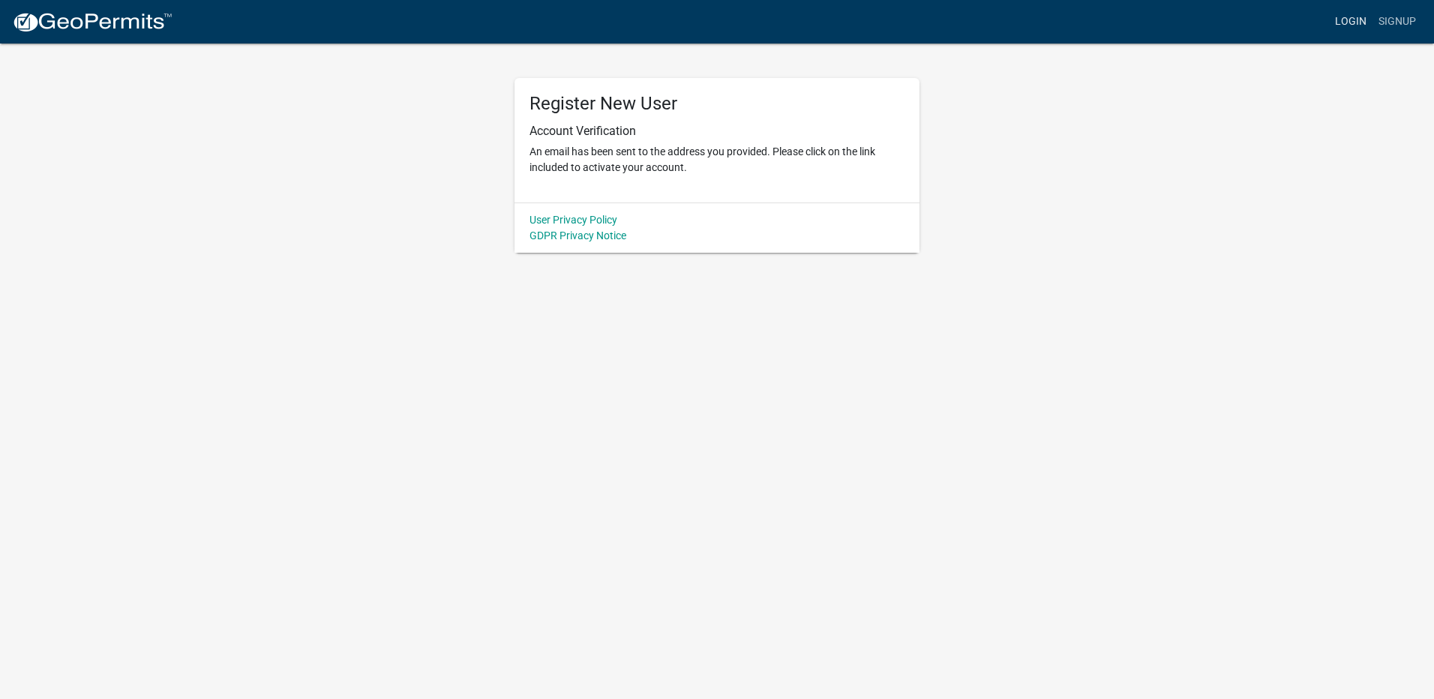
click at [1341, 24] on link "Login" at bounding box center [1350, 21] width 43 height 28
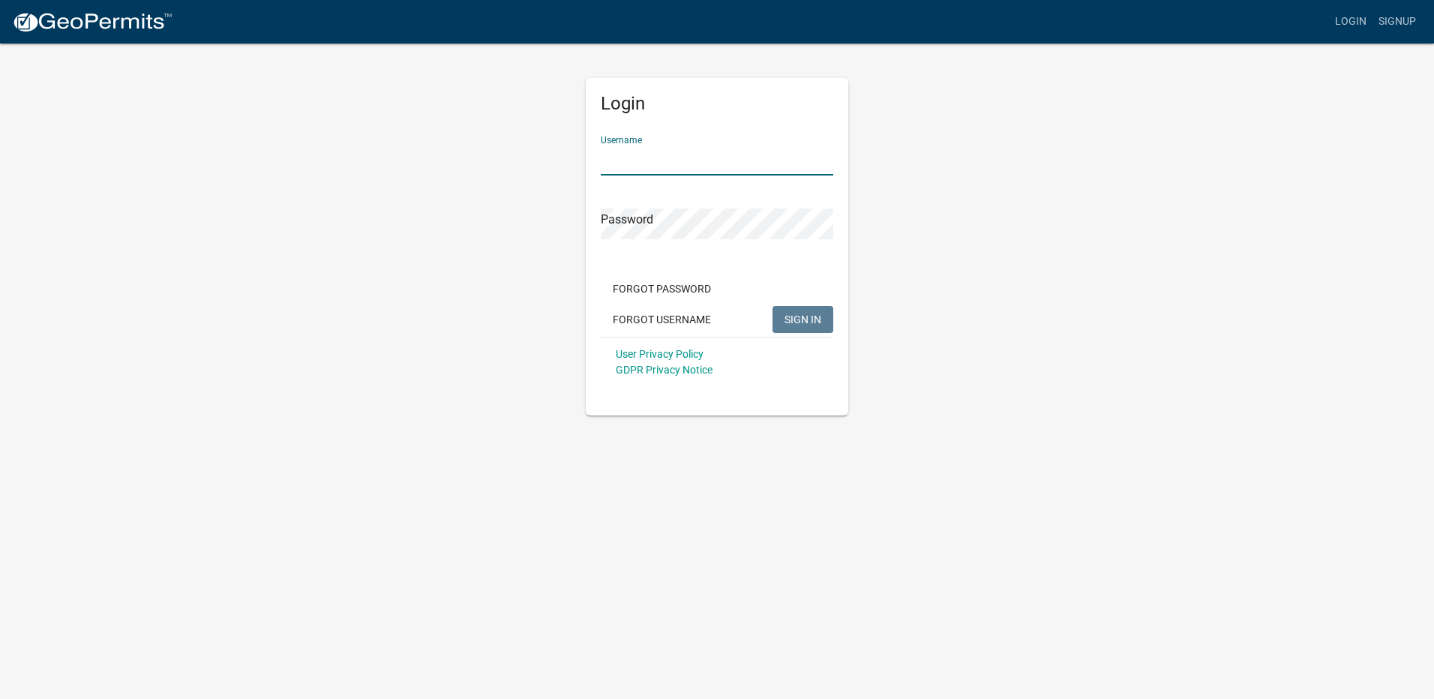
click at [750, 160] on input "Username" at bounding box center [717, 160] width 232 height 31
type input "Cherylk7"
click at [772, 306] on button "SIGN IN" at bounding box center [802, 319] width 61 height 27
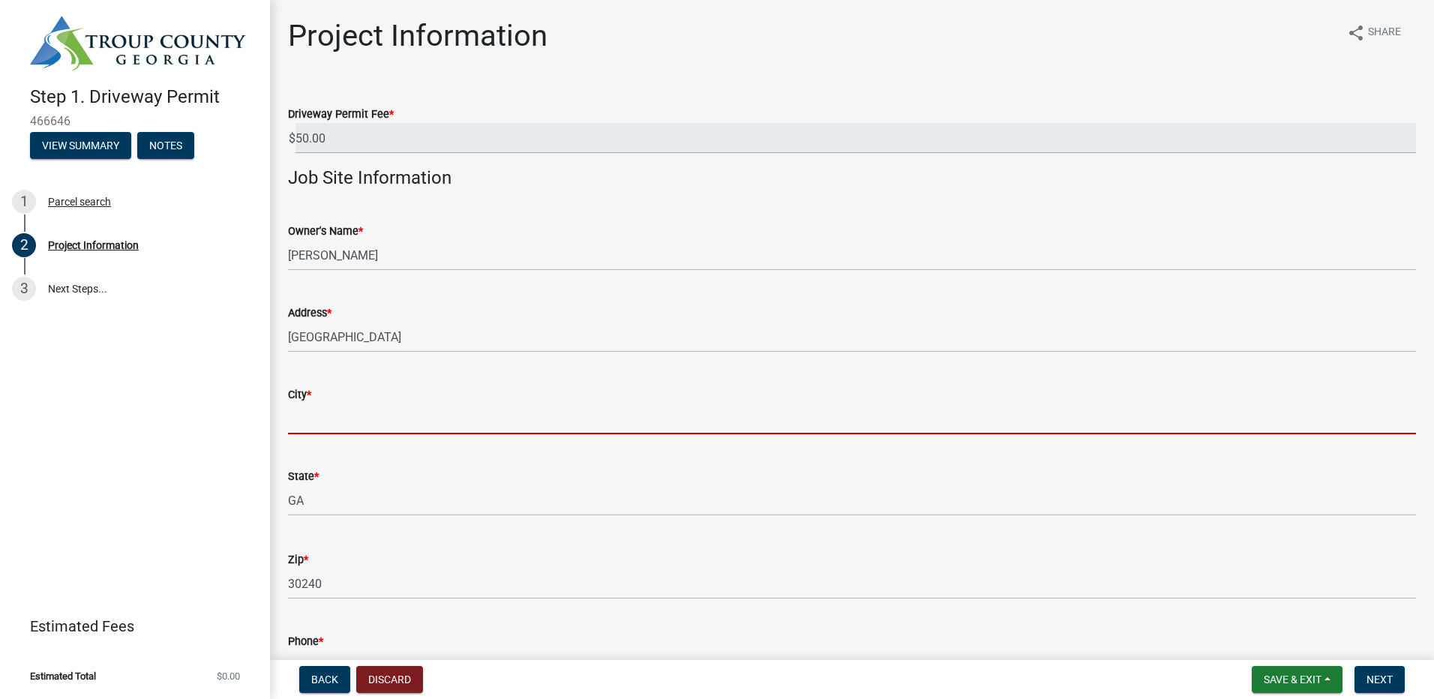
click at [359, 430] on input "City *" at bounding box center [852, 418] width 1128 height 31
type input "lagrange"
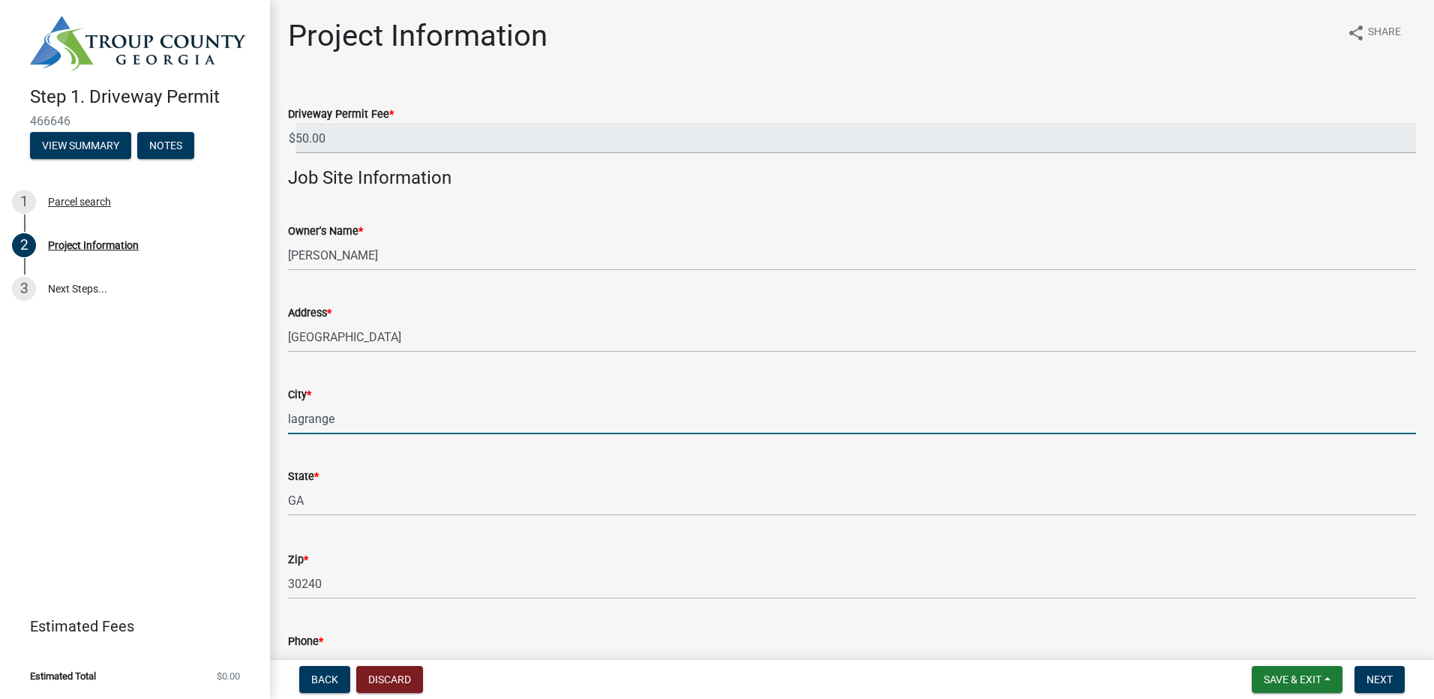
type input "4702153693"
click at [712, 481] on div "State *" at bounding box center [852, 476] width 1128 height 18
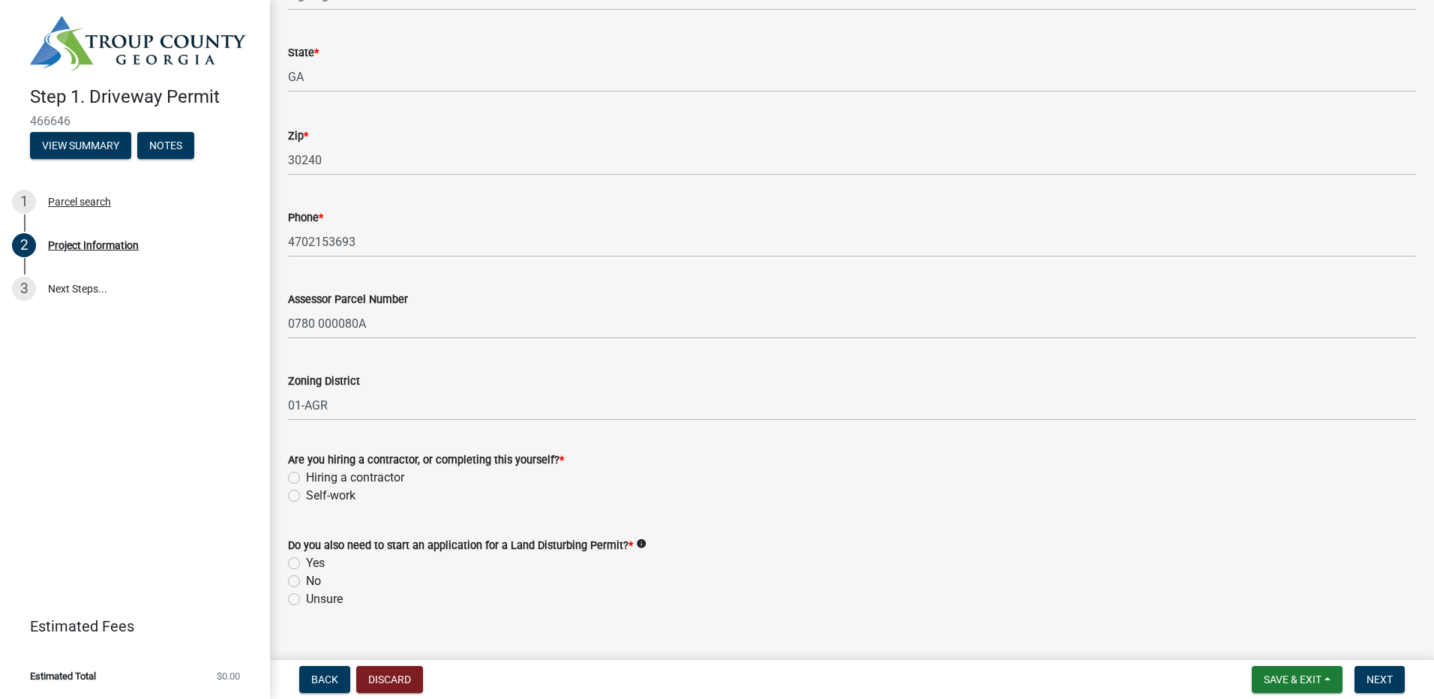
scroll to position [450, 0]
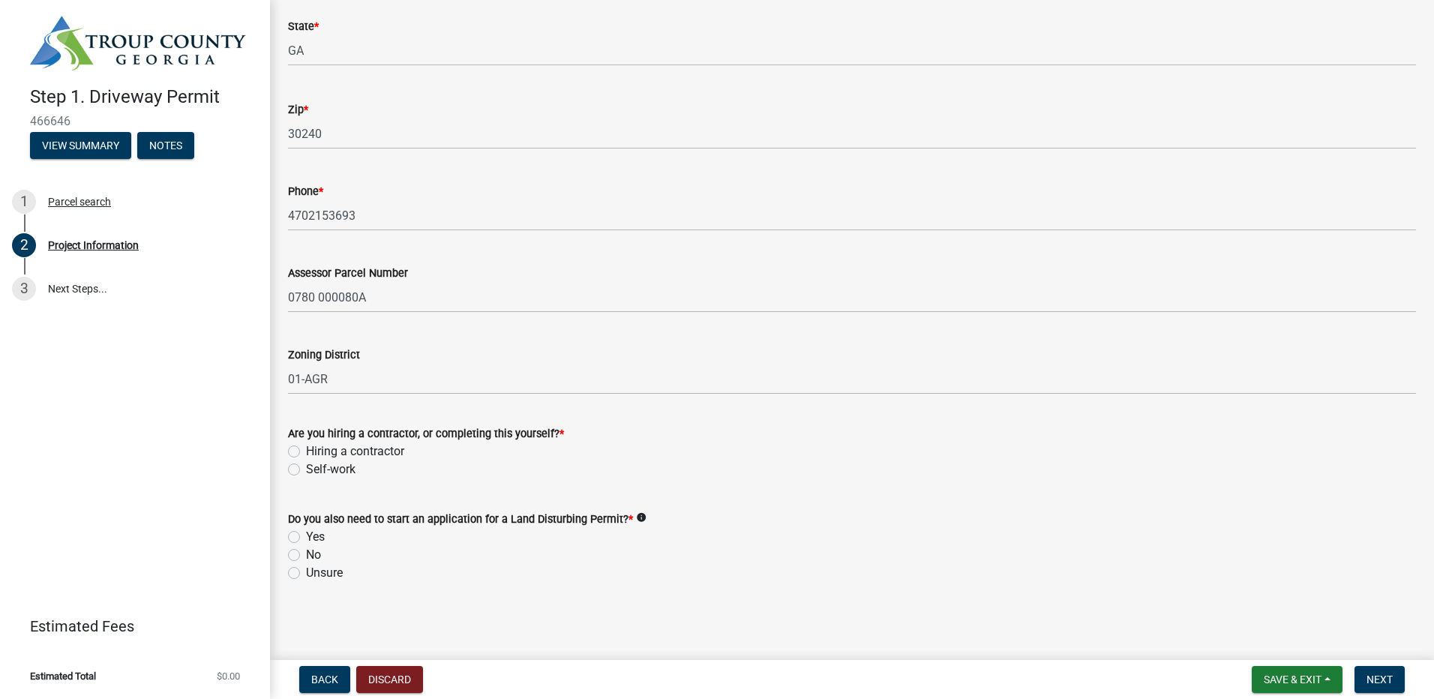
click at [331, 472] on label "Self-work" at bounding box center [330, 469] width 49 height 18
click at [316, 470] on input "Self-work" at bounding box center [311, 465] width 10 height 10
radio input "true"
click at [305, 535] on div "Yes" at bounding box center [852, 537] width 1128 height 18
click at [306, 535] on label "Yes" at bounding box center [315, 537] width 19 height 18
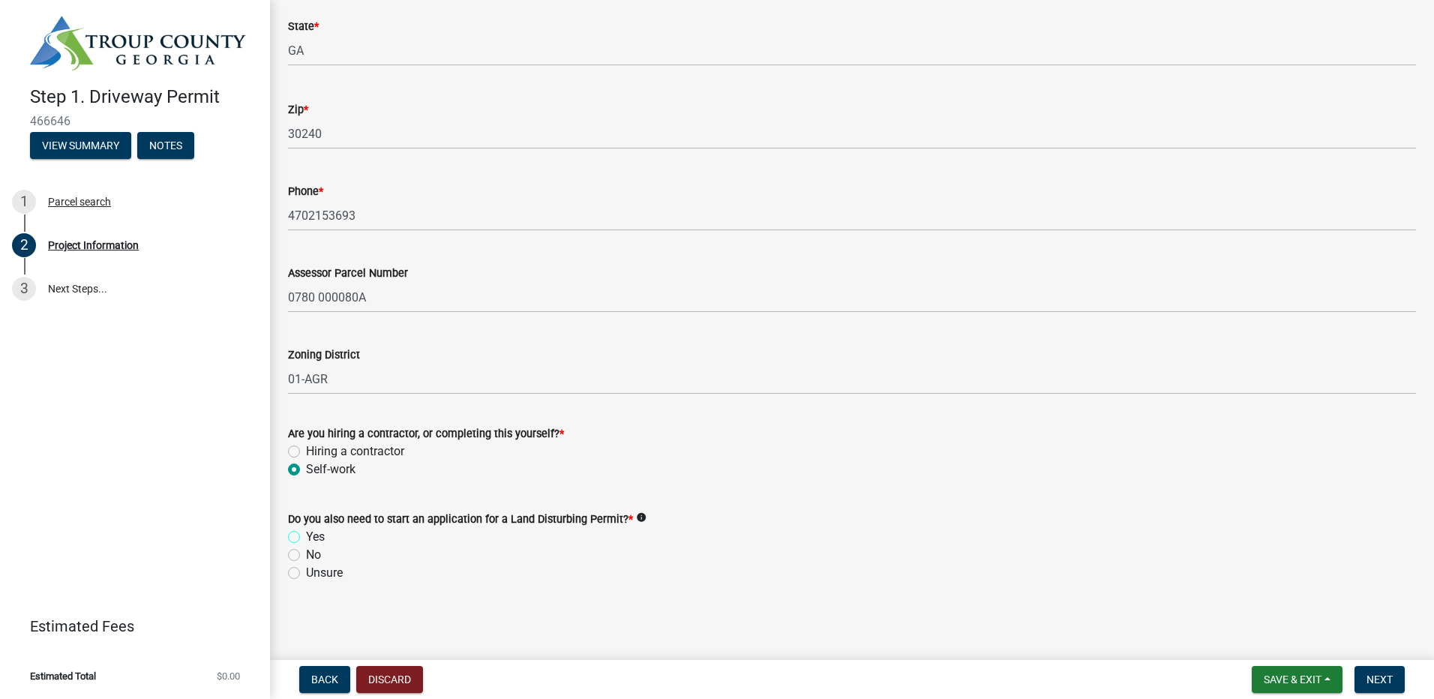
click at [306, 535] on input "Yes" at bounding box center [311, 533] width 10 height 10
radio input "true"
click at [1387, 682] on span "Next" at bounding box center [1379, 679] width 26 height 12
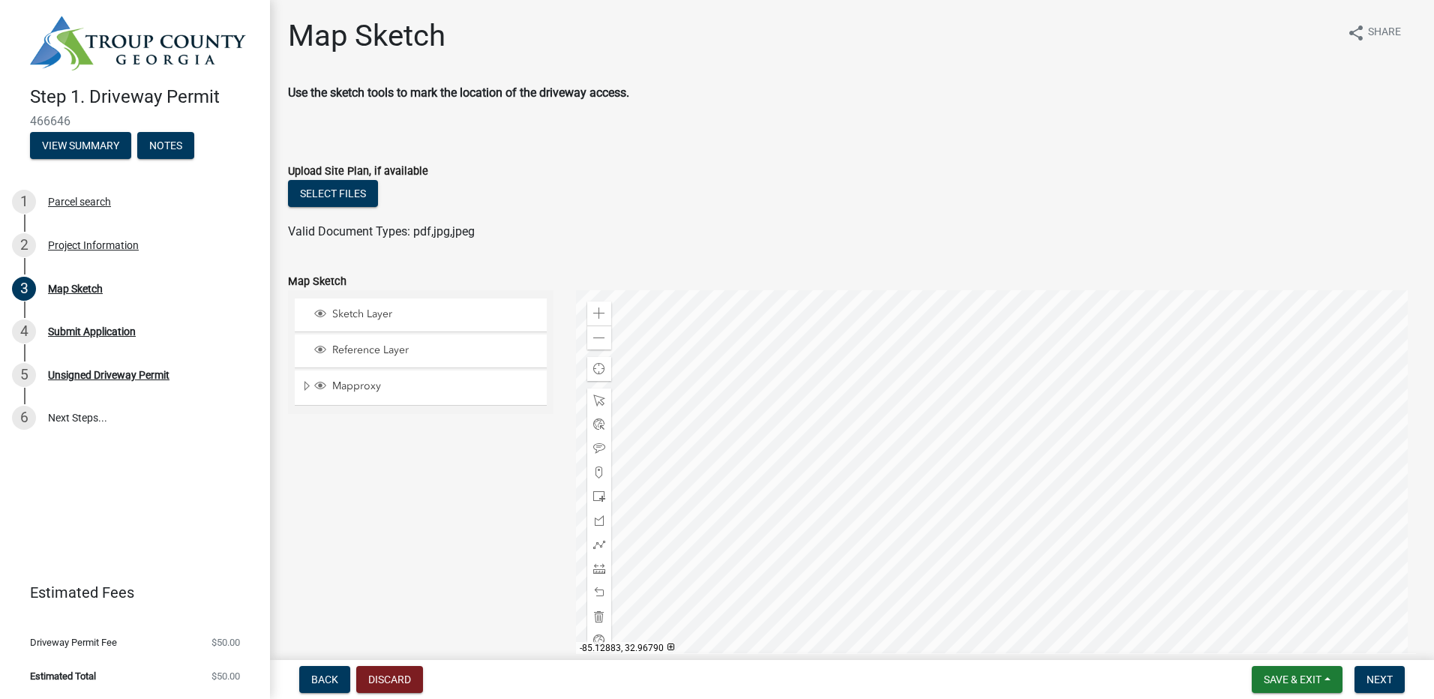
click at [873, 407] on div at bounding box center [996, 477] width 841 height 375
drag, startPoint x: 844, startPoint y: 223, endPoint x: 826, endPoint y: 196, distance: 31.8
click at [826, 196] on wm-upload "Select files Valid Document Types: pdf,jpg,jpeg" at bounding box center [852, 210] width 1128 height 61
click at [397, 309] on span "Sketch Layer" at bounding box center [434, 313] width 213 height 13
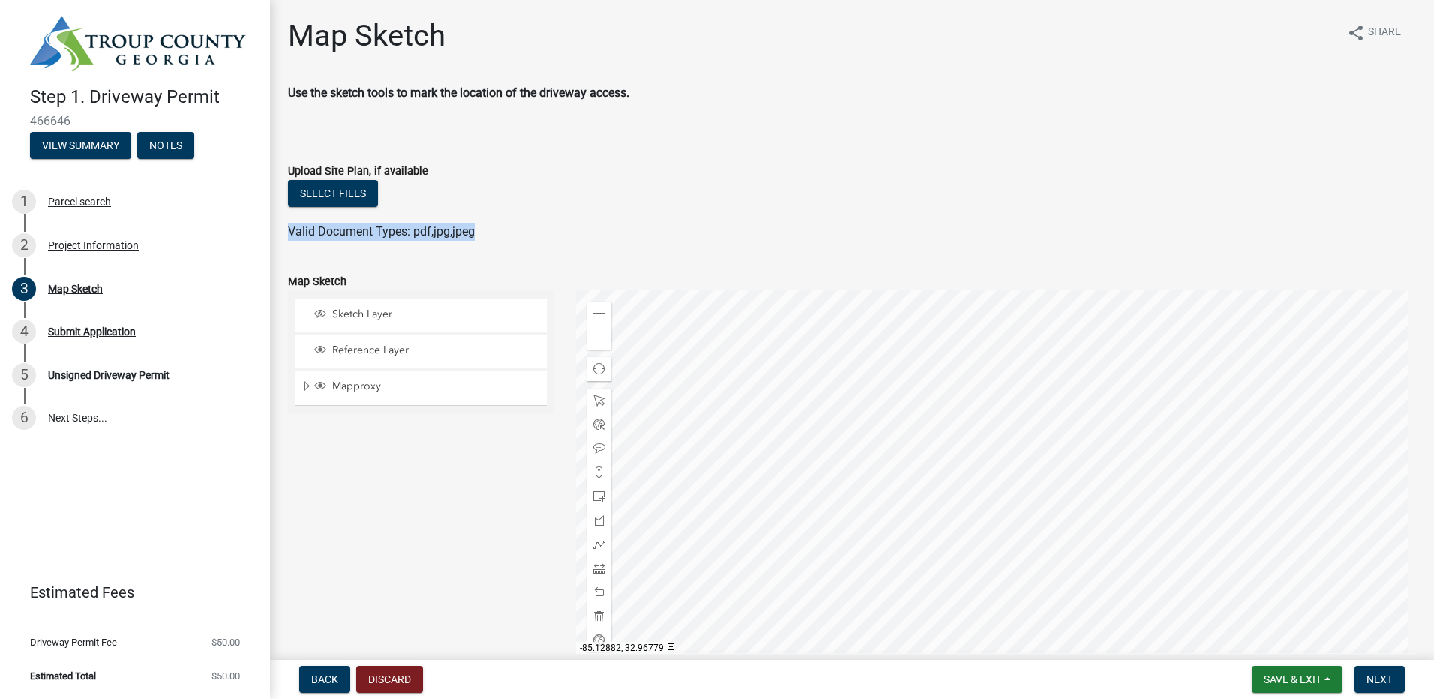
click at [876, 414] on div at bounding box center [996, 477] width 841 height 375
click at [382, 318] on span "Sketch Layer" at bounding box center [434, 313] width 213 height 13
click at [396, 345] on span "Reference Layer" at bounding box center [434, 349] width 213 height 13
click at [399, 383] on span "Mapproxy" at bounding box center [434, 385] width 213 height 13
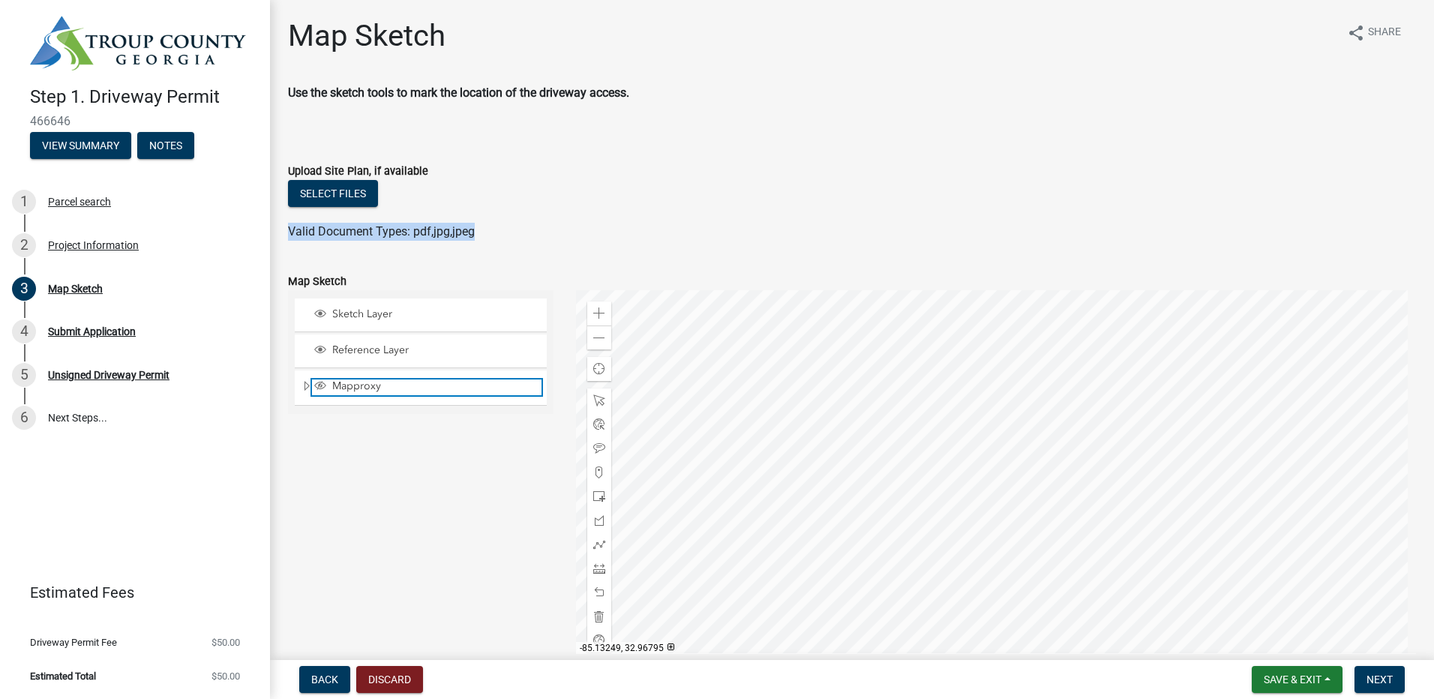
click at [399, 384] on span "Mapproxy" at bounding box center [434, 385] width 213 height 13
click at [403, 323] on div "Sketch Layer" at bounding box center [421, 314] width 252 height 33
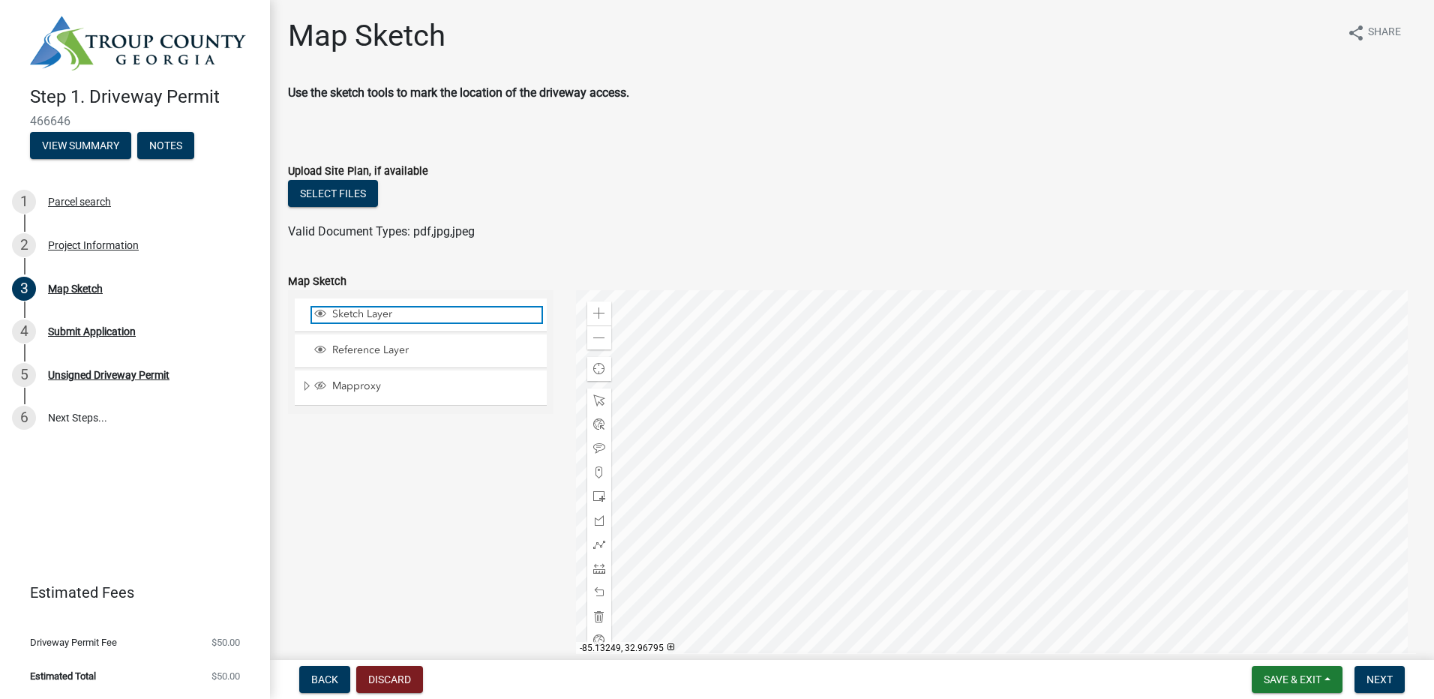
click at [401, 313] on span "Sketch Layer" at bounding box center [434, 313] width 213 height 13
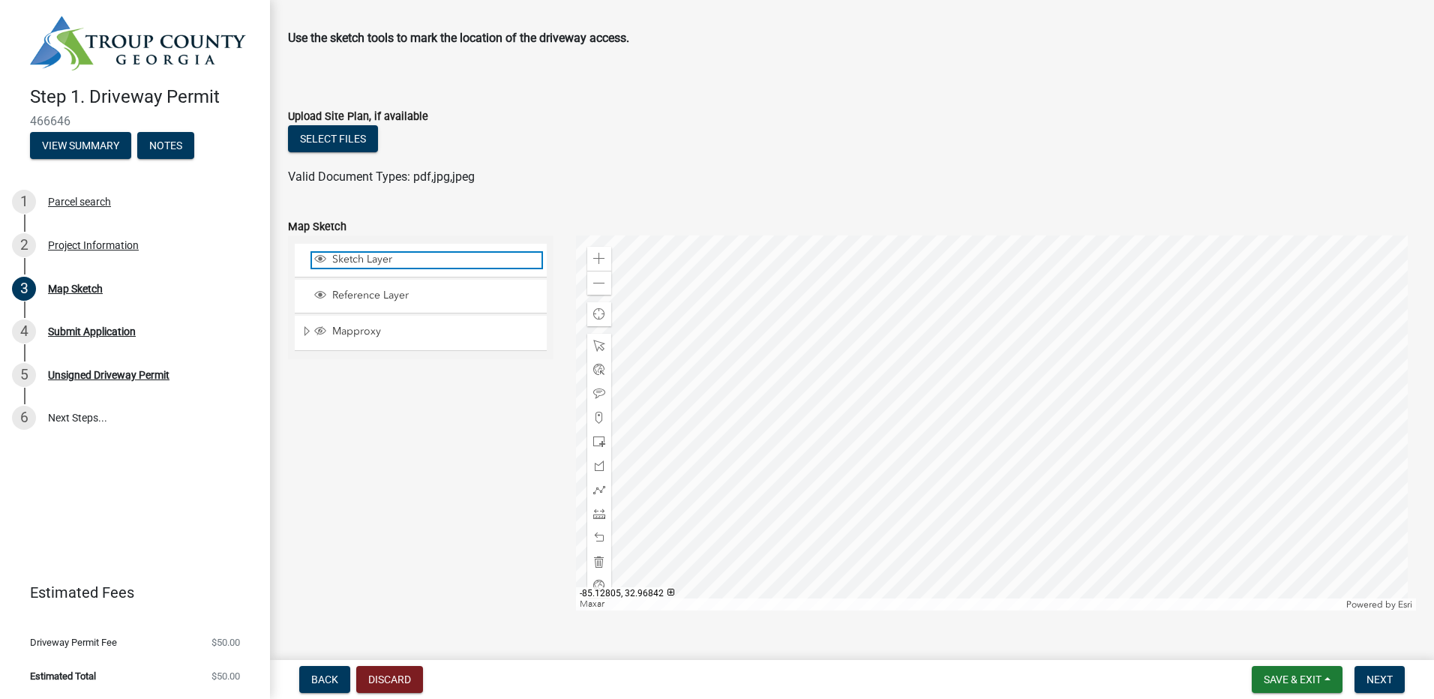
scroll to position [75, 0]
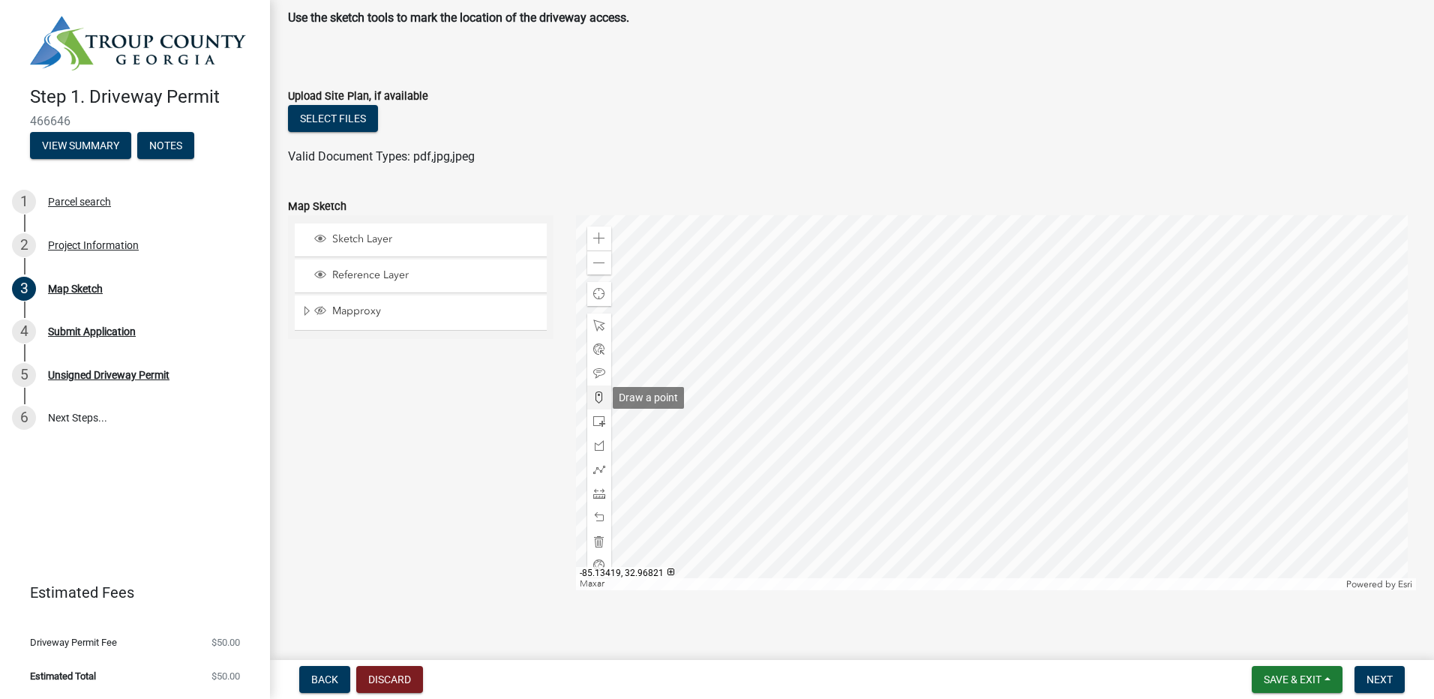
click at [601, 400] on span at bounding box center [599, 397] width 12 height 12
click at [872, 340] on div at bounding box center [996, 402] width 841 height 375
click at [877, 343] on div at bounding box center [996, 402] width 841 height 375
click at [1378, 679] on span "Next" at bounding box center [1379, 679] width 26 height 12
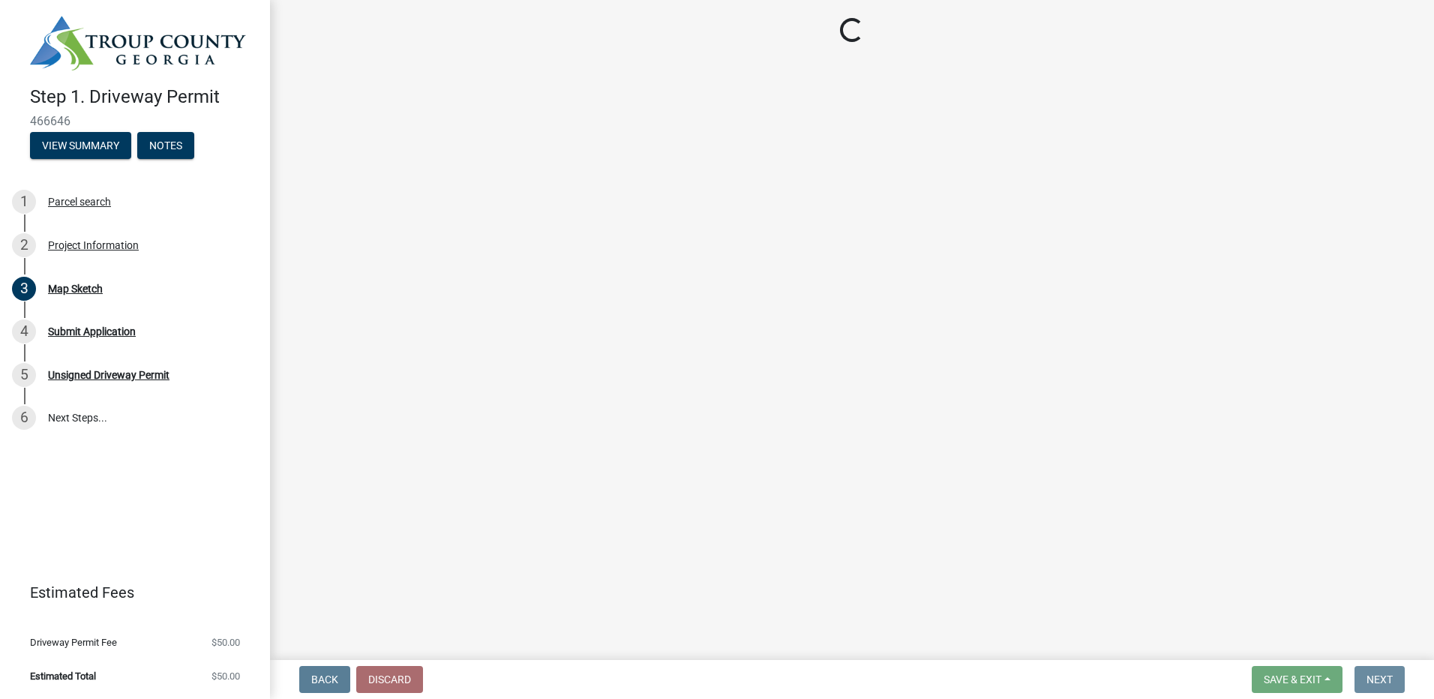
scroll to position [0, 0]
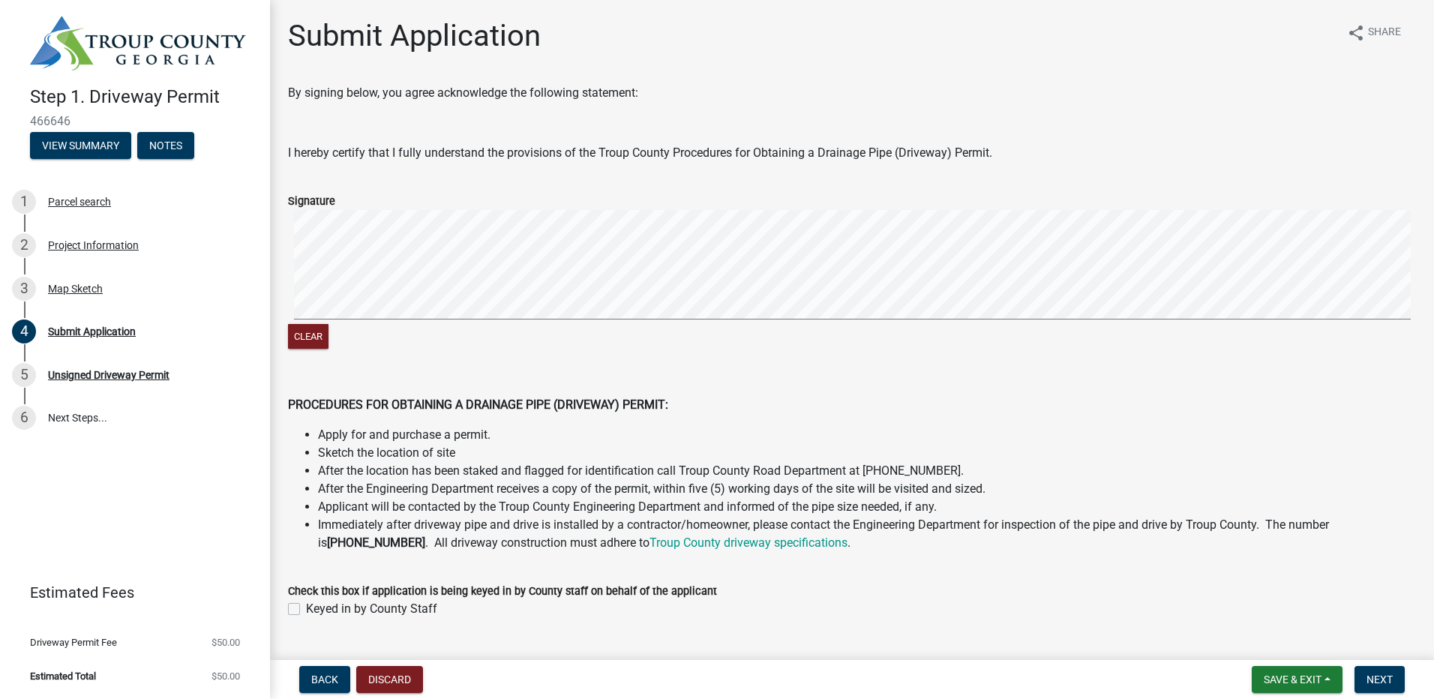
click at [351, 262] on div "Submit Application share Share By signing below, you agree acknowledge the foll…" at bounding box center [852, 331] width 1164 height 627
click at [311, 333] on button "Clear" at bounding box center [308, 336] width 40 height 25
click at [397, 613] on label "Keyed in by County Staff" at bounding box center [371, 609] width 131 height 18
click at [316, 610] on input "Keyed in by County Staff" at bounding box center [311, 605] width 10 height 10
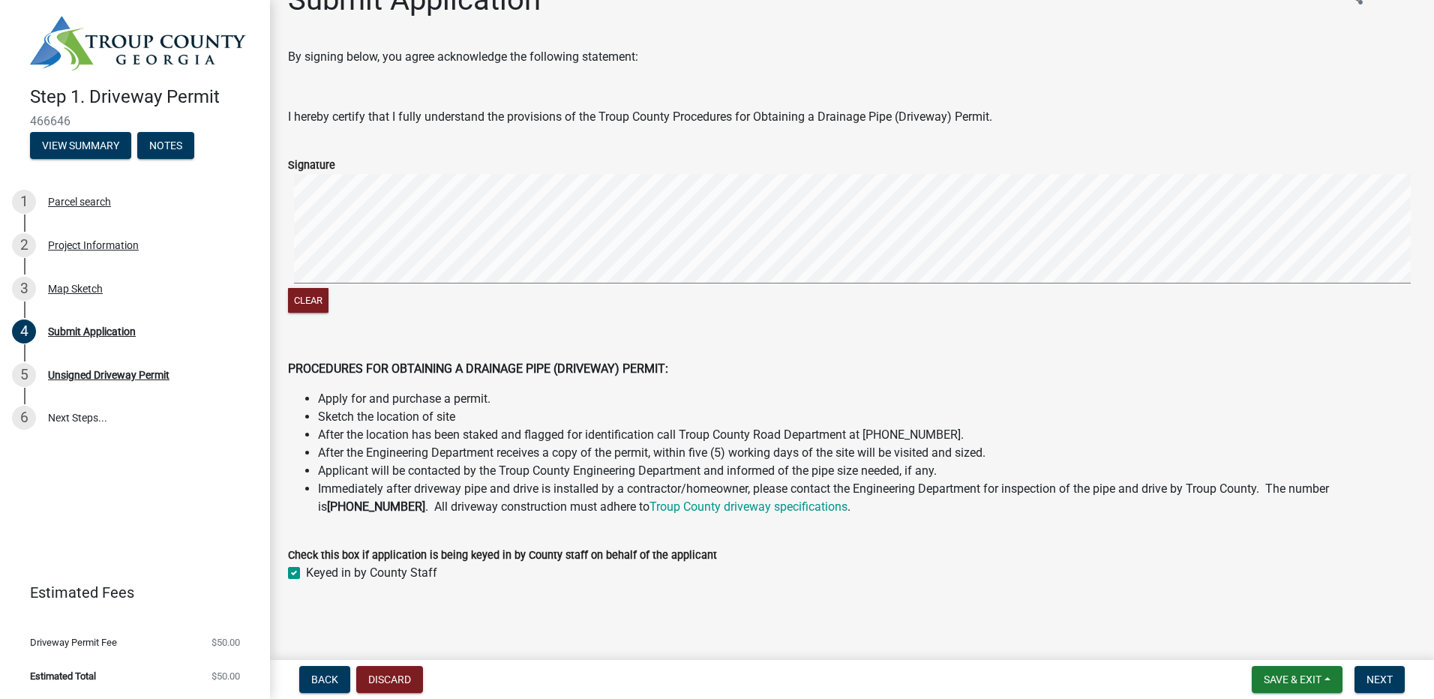
click at [396, 571] on label "Keyed in by County Staff" at bounding box center [371, 573] width 131 height 18
click at [316, 571] on input "Keyed in by County Staff" at bounding box center [311, 569] width 10 height 10
checkbox input "false"
click at [1368, 680] on span "Next" at bounding box center [1379, 679] width 26 height 12
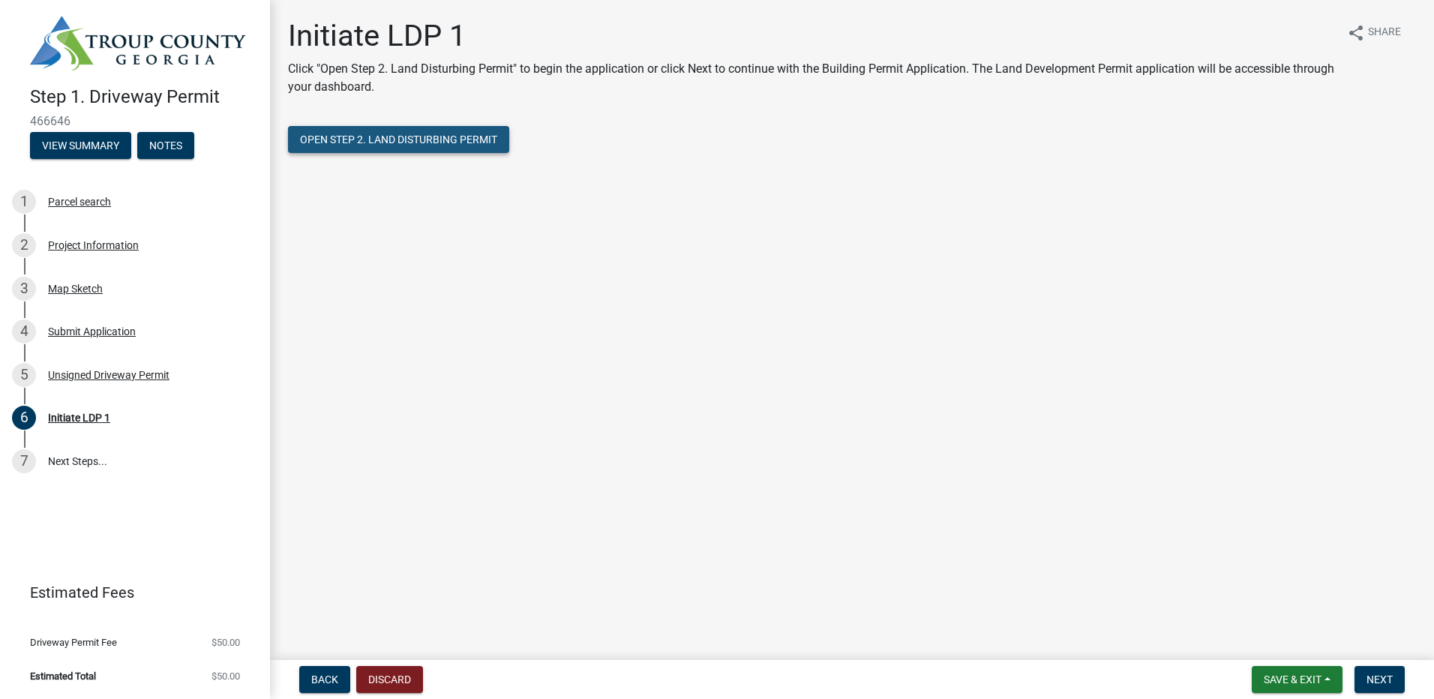
click at [457, 140] on span "Open Step 2. Land Disturbing Permit" at bounding box center [398, 139] width 197 height 12
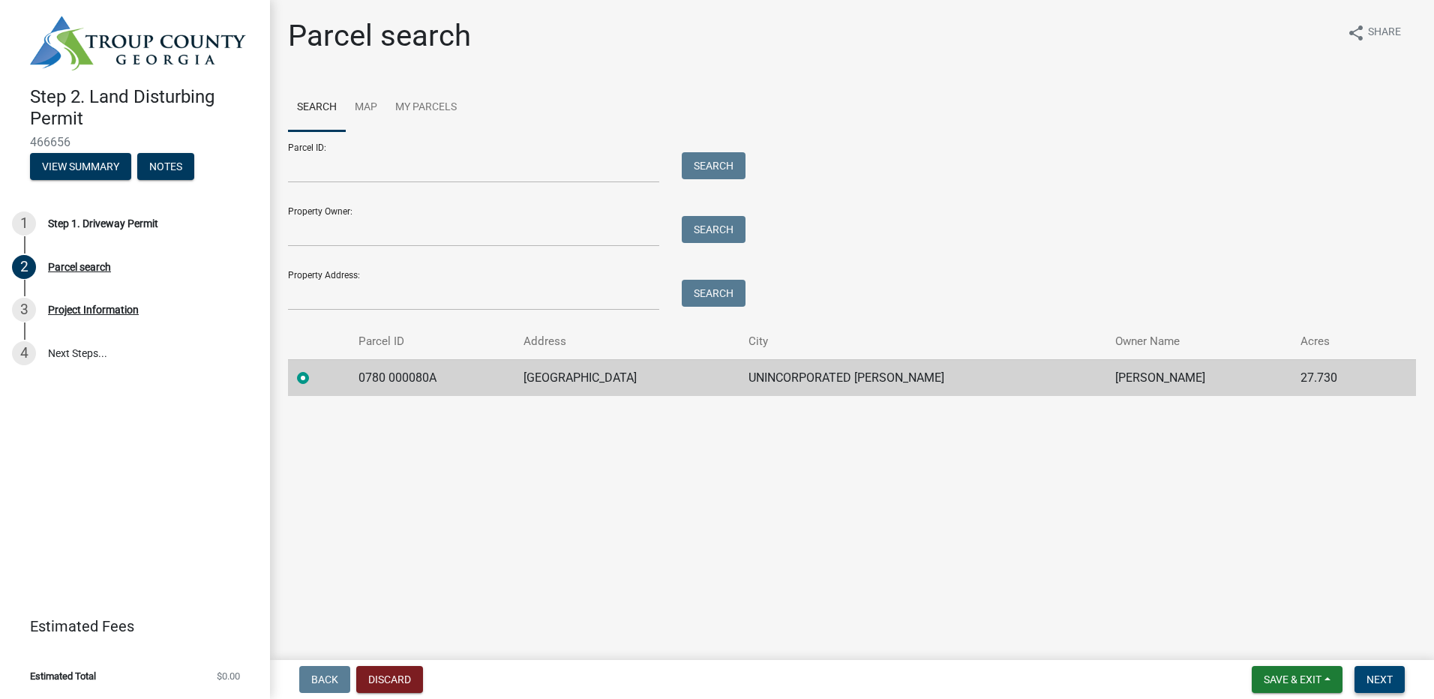
click at [1389, 676] on span "Next" at bounding box center [1379, 679] width 26 height 12
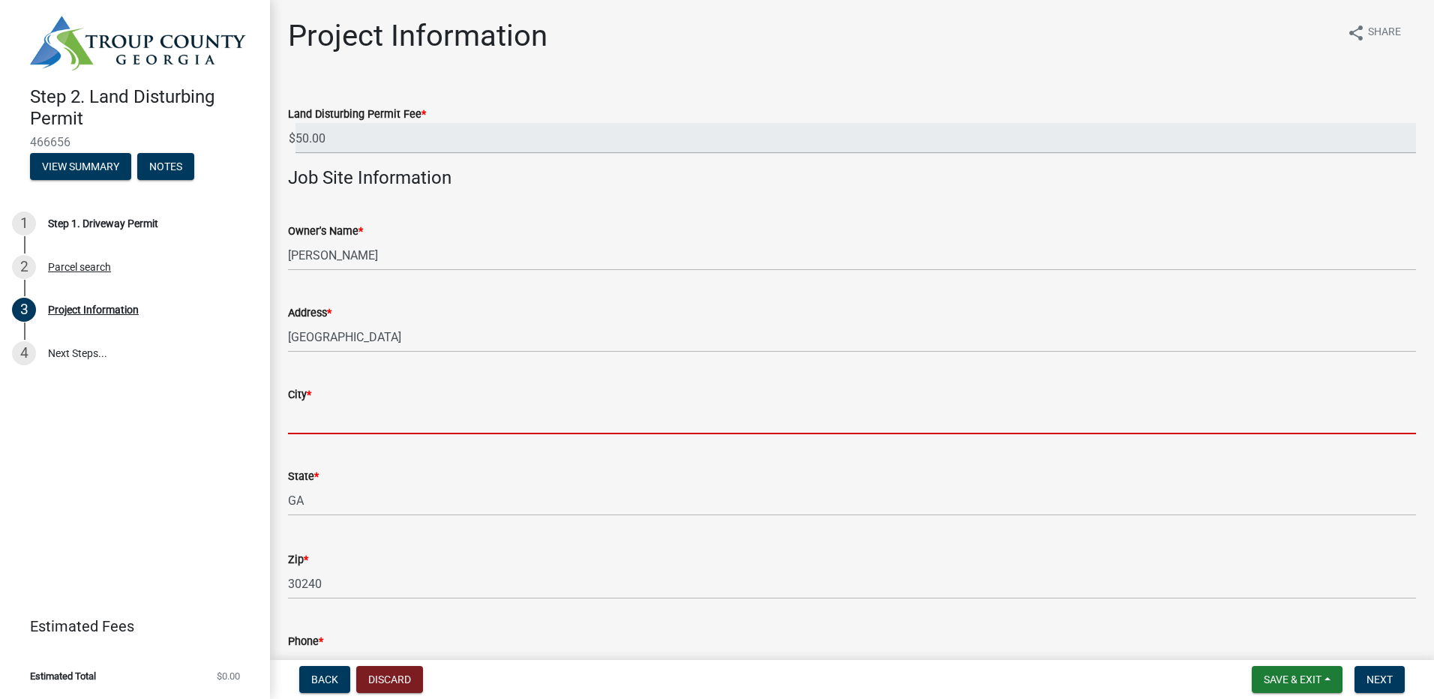
click at [446, 426] on input "City *" at bounding box center [852, 418] width 1128 height 31
type input "lagrange"
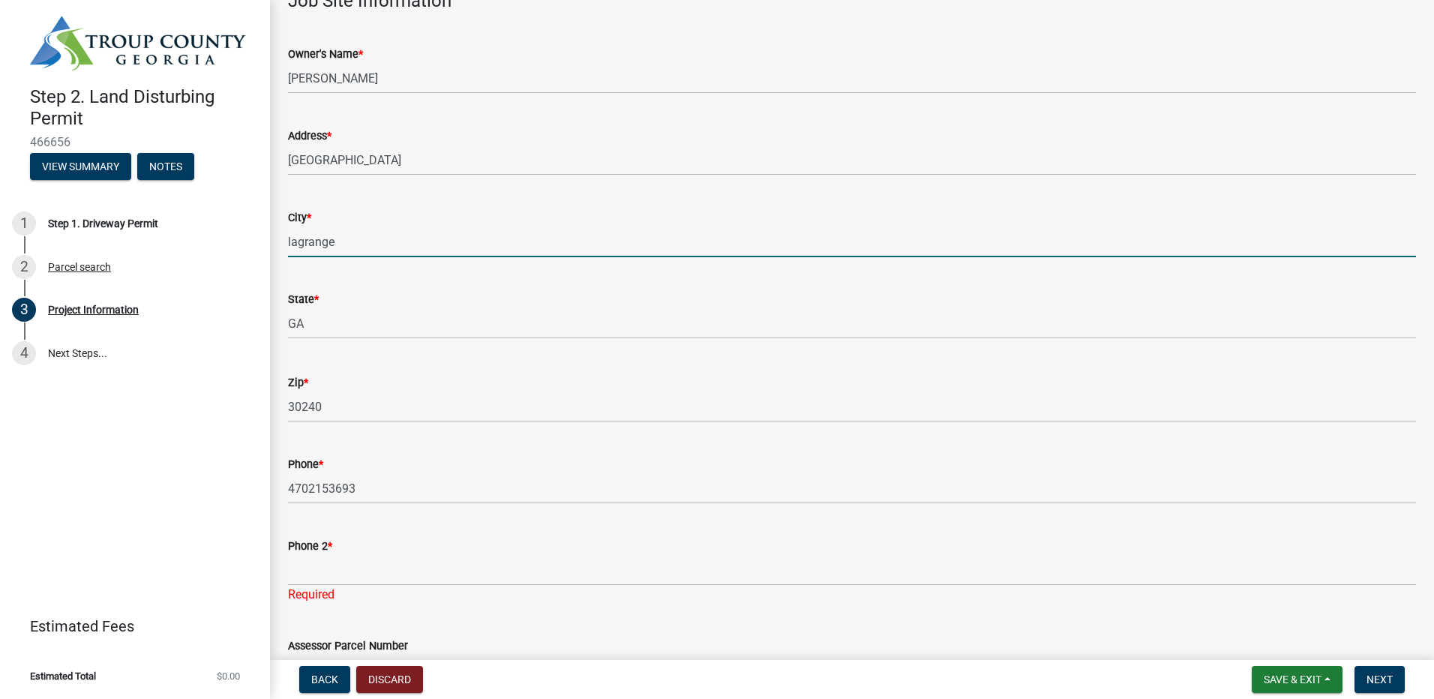
scroll to position [225, 0]
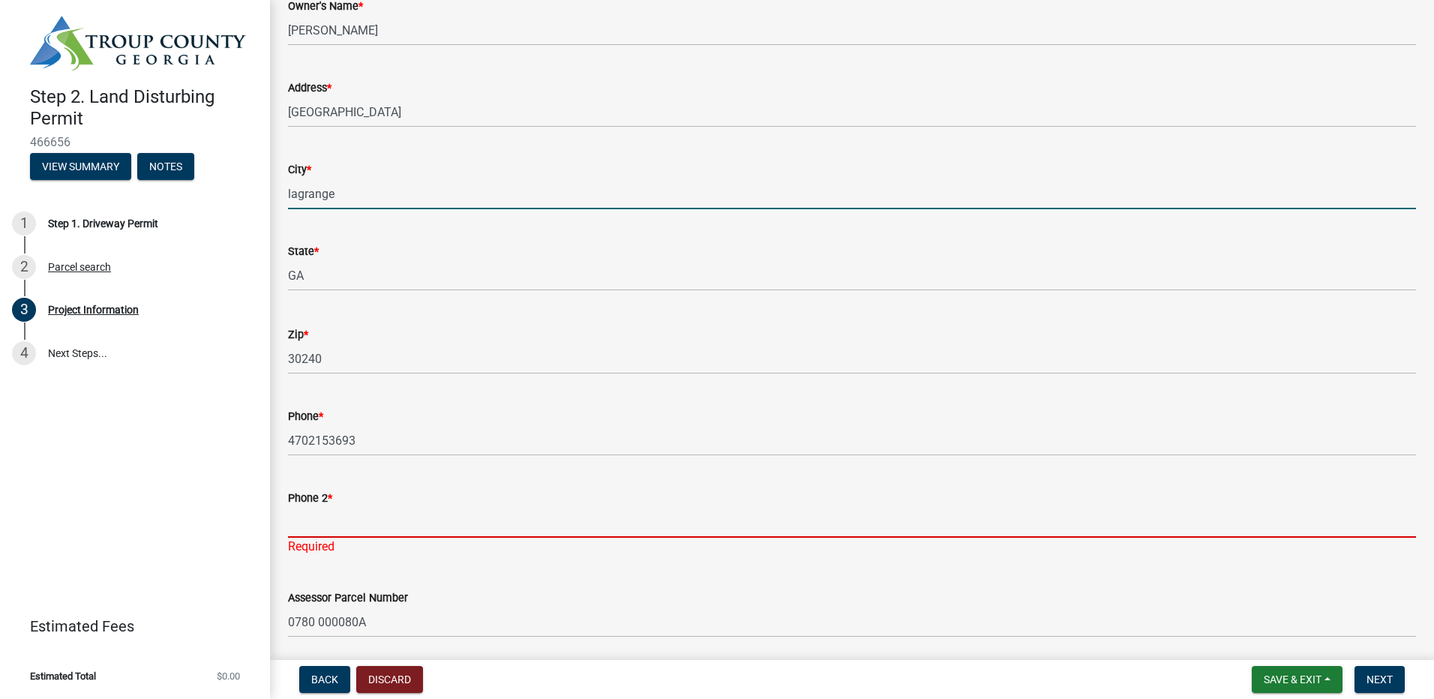
click at [412, 528] on input "Phone 2 *" at bounding box center [852, 522] width 1128 height 31
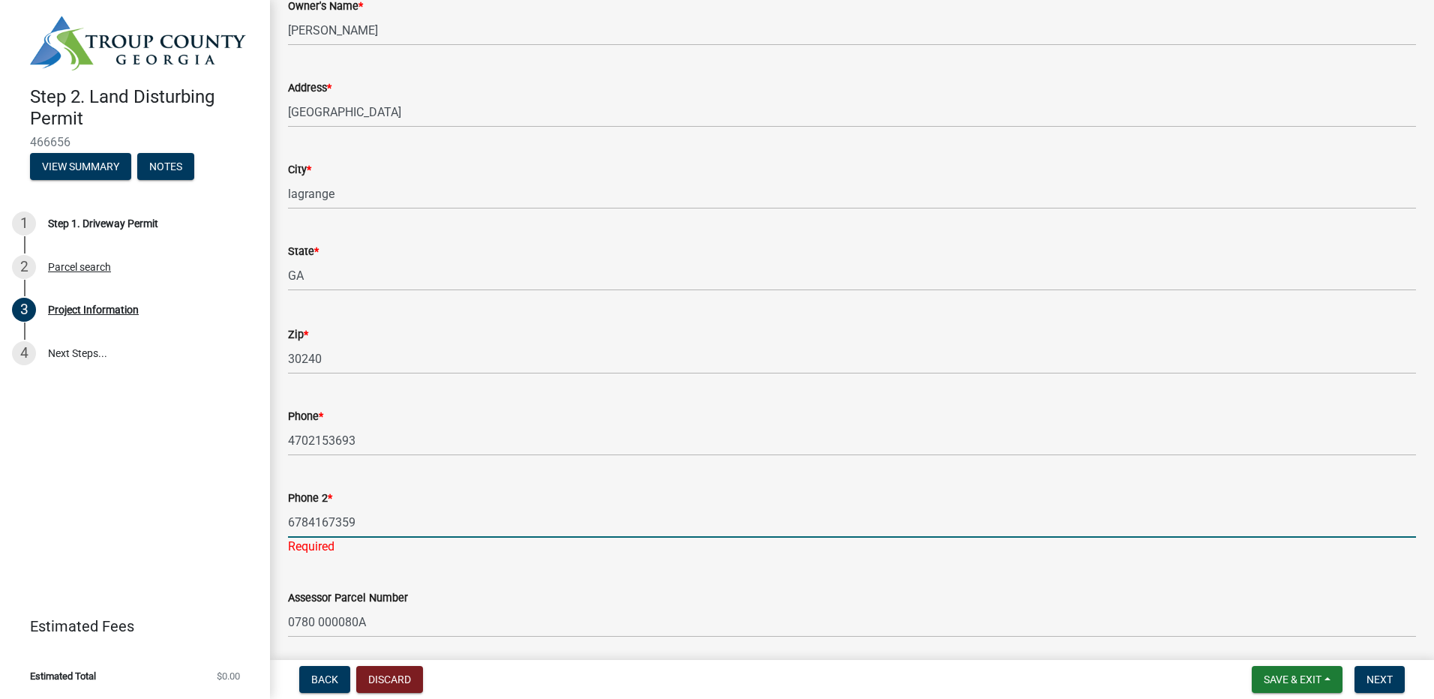
type input "6784167359"
click at [745, 565] on wm-data-entity-input-list "Land Disturbing Permit Fee * $ 50.00 Job Site Information Owner's Name * [PERSO…" at bounding box center [852, 389] width 1128 height 1061
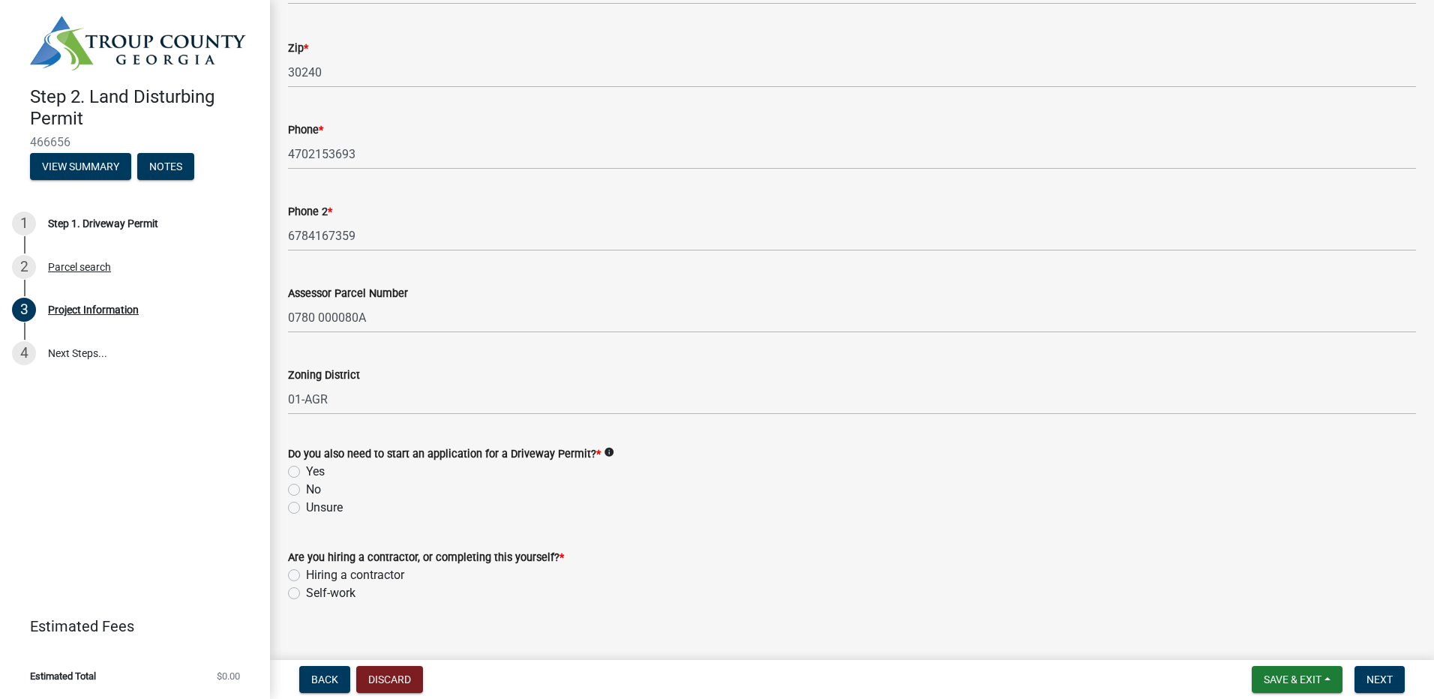
scroll to position [525, 0]
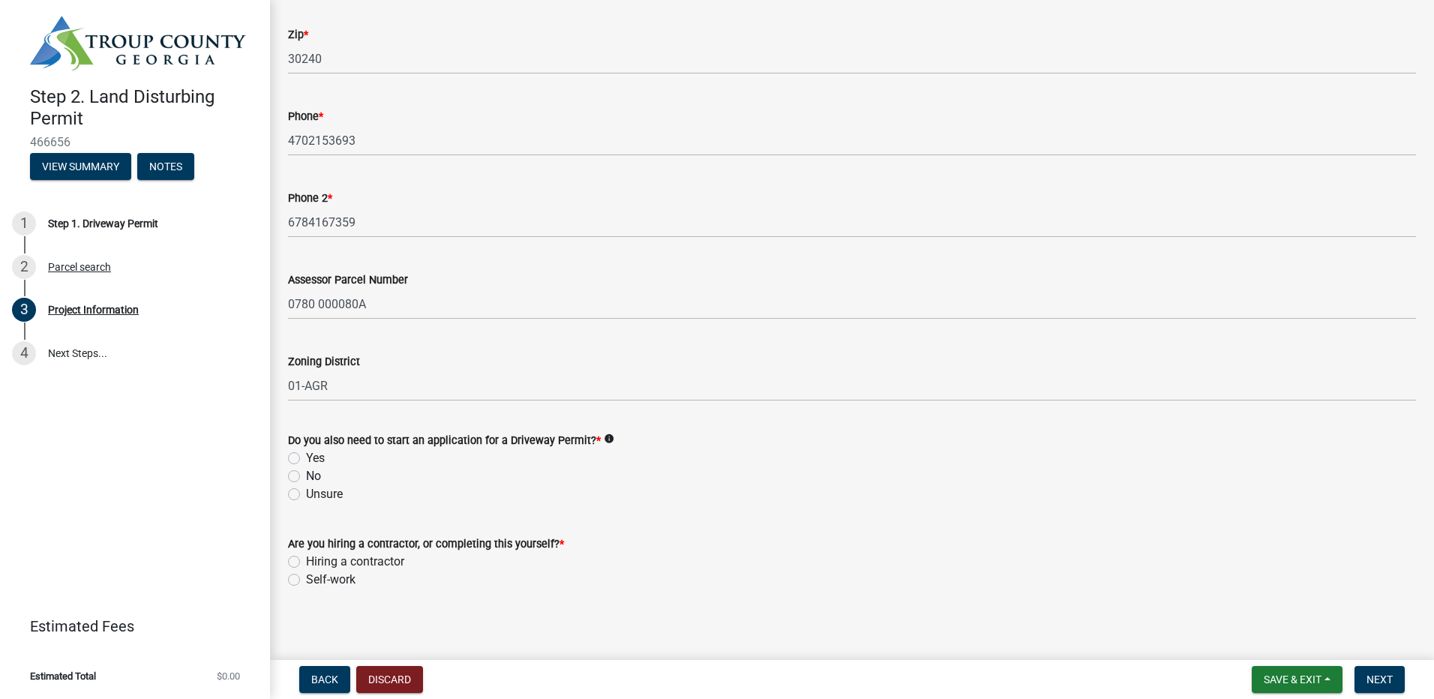
click at [315, 475] on label "No" at bounding box center [313, 476] width 15 height 18
click at [315, 475] on input "No" at bounding box center [311, 472] width 10 height 10
radio input "true"
click at [321, 580] on label "Self-work" at bounding box center [330, 580] width 49 height 18
click at [316, 580] on input "Self-work" at bounding box center [311, 576] width 10 height 10
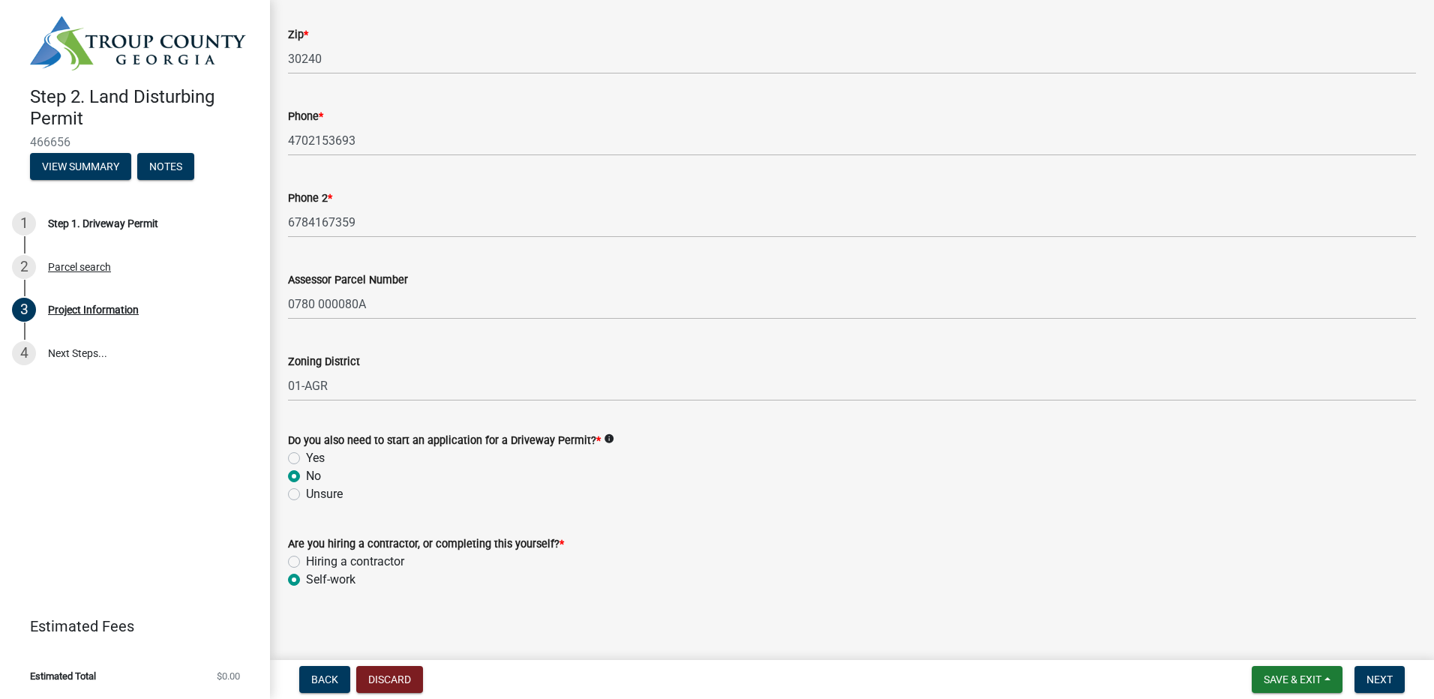
radio input "true"
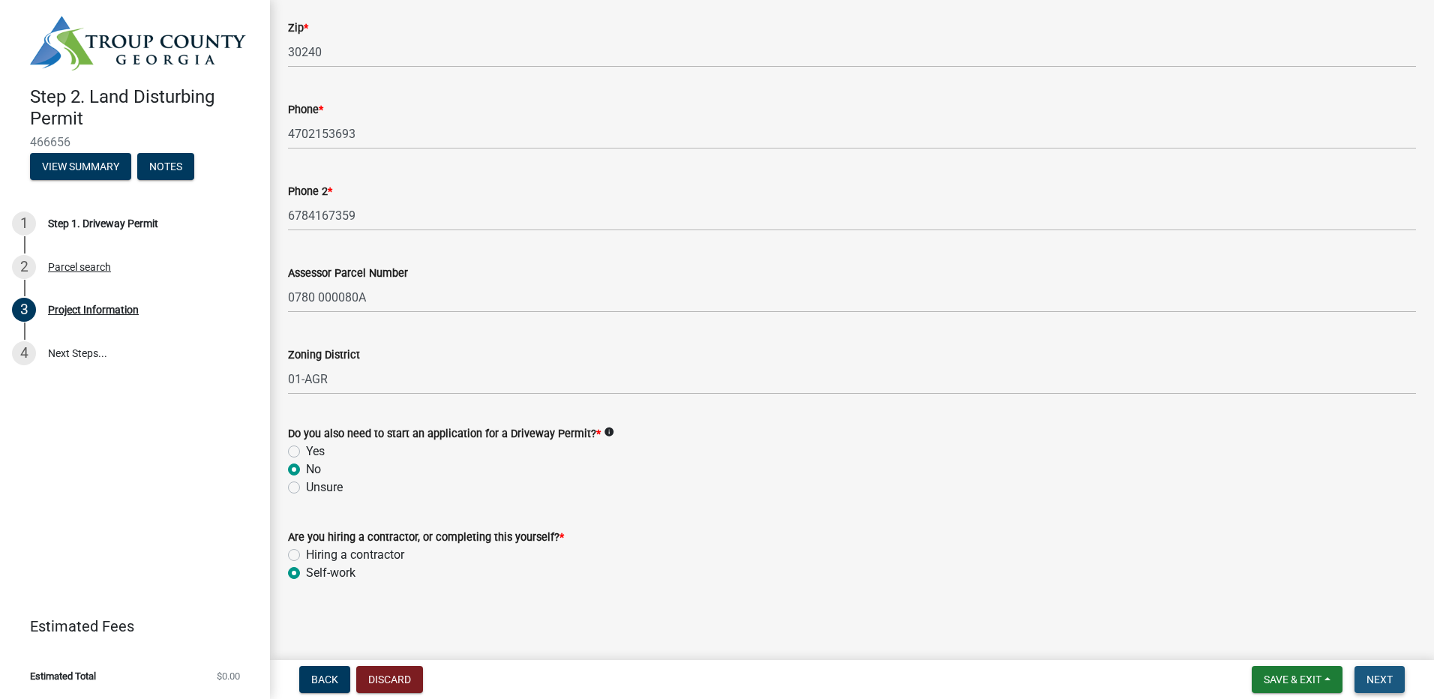
click at [1370, 680] on span "Next" at bounding box center [1379, 679] width 26 height 12
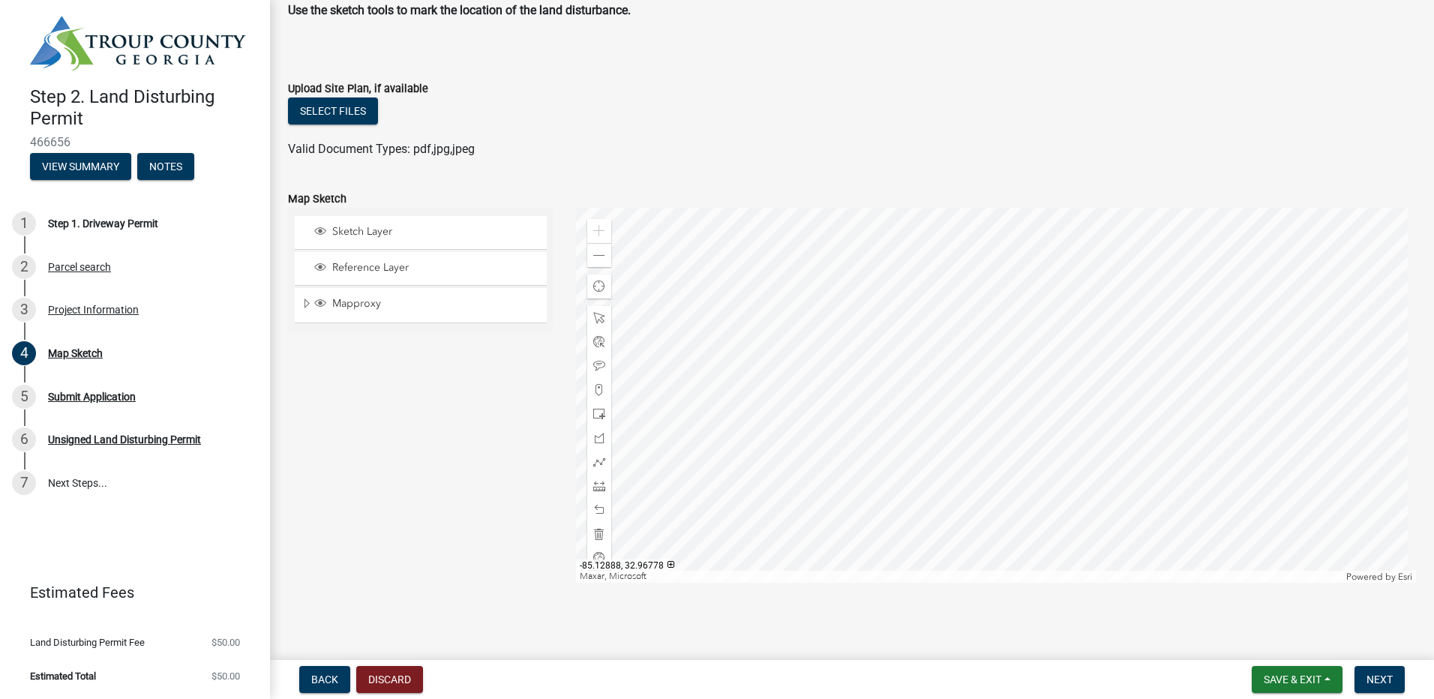
scroll to position [83, 0]
click at [594, 260] on span at bounding box center [599, 255] width 12 height 12
click at [595, 260] on span at bounding box center [599, 255] width 12 height 12
click at [595, 263] on div "Zoom out" at bounding box center [599, 254] width 24 height 24
click at [953, 397] on div at bounding box center [996, 394] width 841 height 375
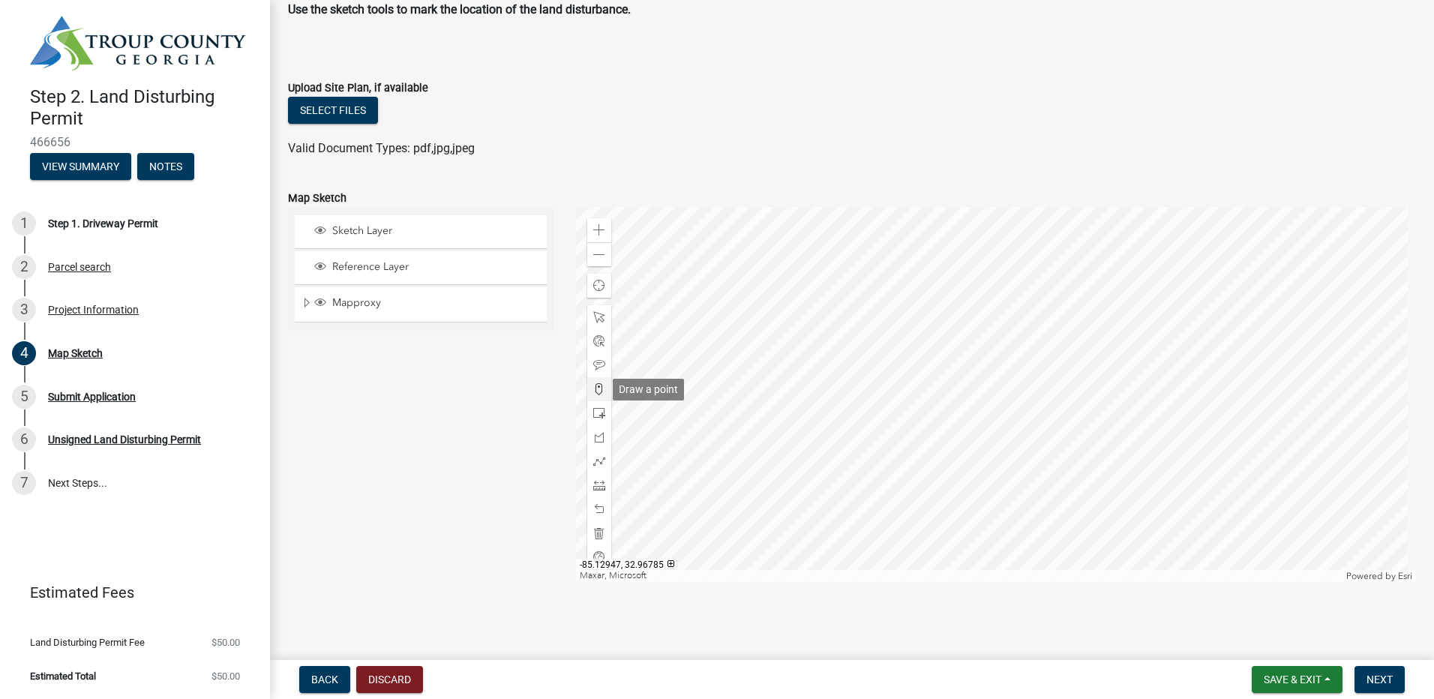
click at [599, 391] on span at bounding box center [599, 389] width 12 height 12
click at [985, 439] on div at bounding box center [996, 394] width 841 height 375
click at [1002, 423] on div at bounding box center [996, 394] width 841 height 375
click at [1015, 453] on div at bounding box center [996, 394] width 841 height 375
click at [1060, 451] on div at bounding box center [996, 394] width 841 height 375
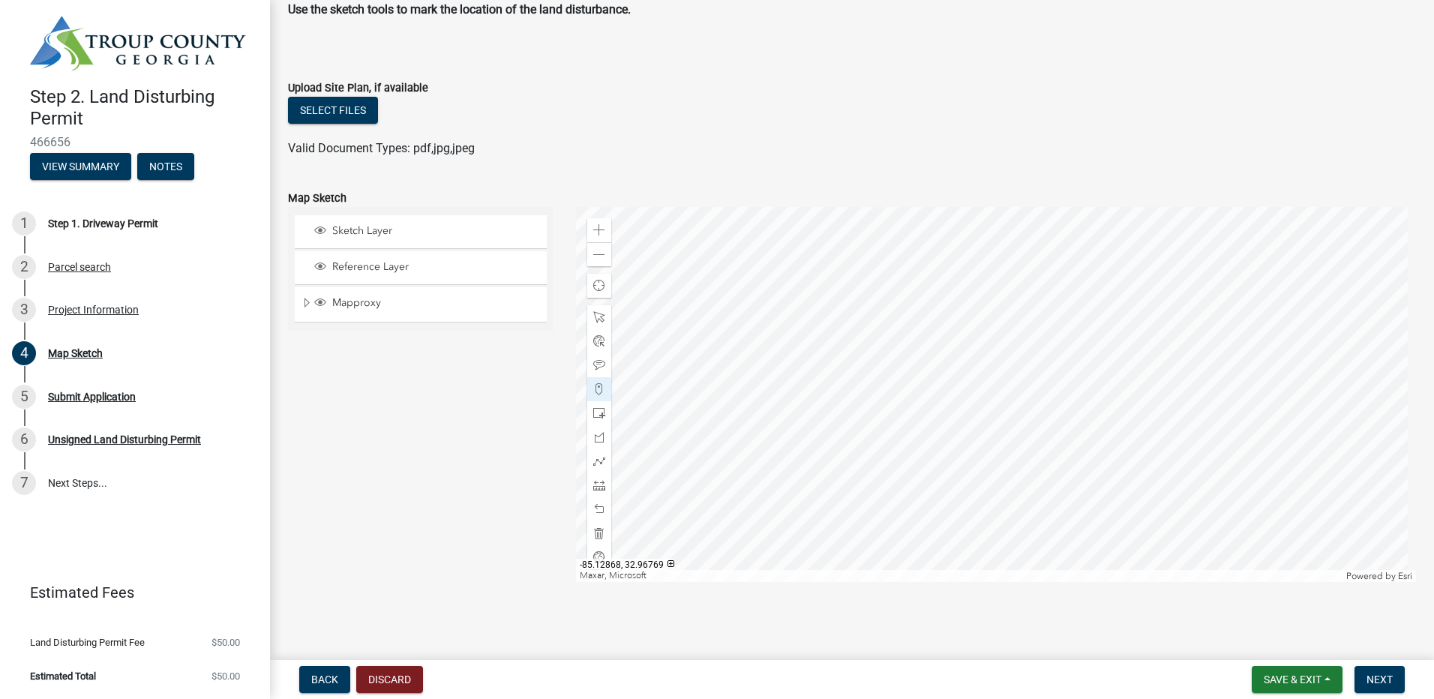
click at [1054, 472] on div at bounding box center [996, 394] width 841 height 375
click at [1057, 478] on div at bounding box center [996, 394] width 841 height 375
click at [1057, 479] on div at bounding box center [996, 394] width 841 height 375
click at [1096, 469] on div at bounding box center [996, 394] width 841 height 375
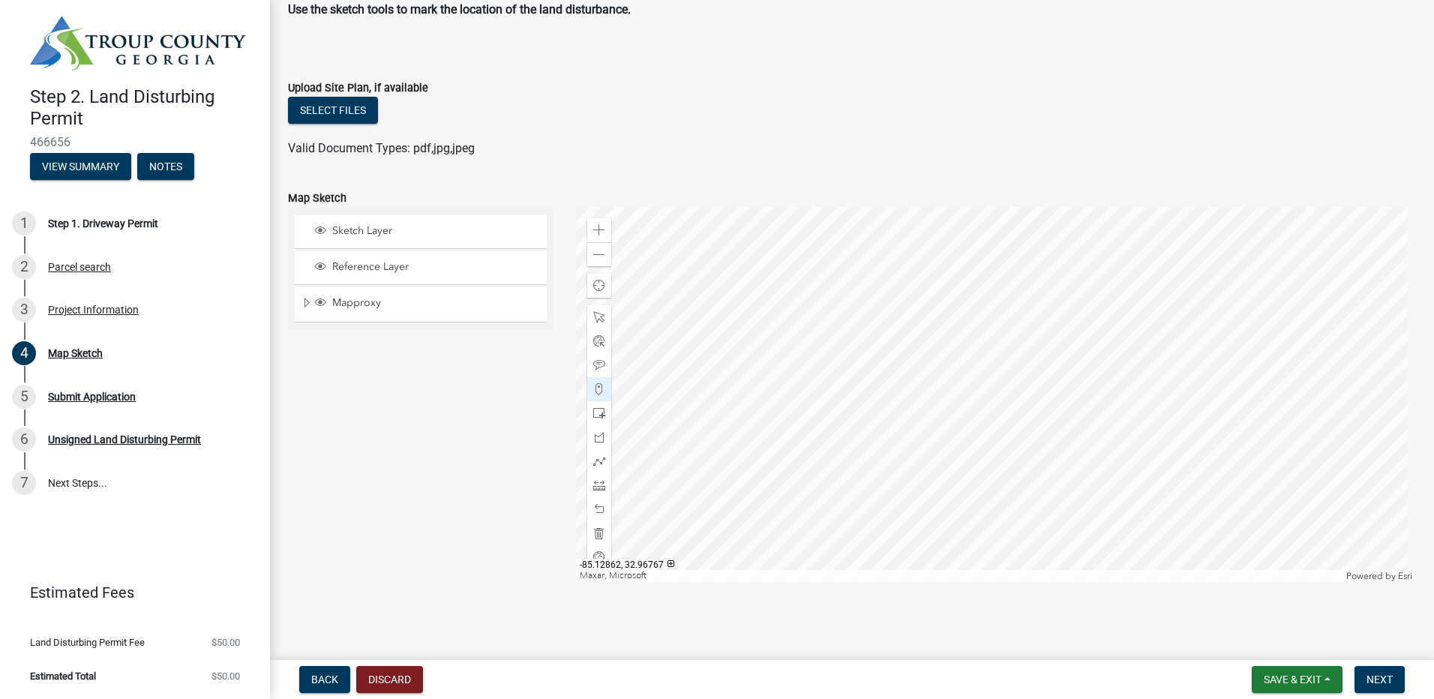
click at [1090, 486] on div at bounding box center [996, 394] width 841 height 375
click at [599, 262] on div "Zoom out" at bounding box center [599, 254] width 24 height 24
click at [600, 262] on div "Zoom out" at bounding box center [599, 254] width 24 height 24
click at [1024, 418] on div at bounding box center [996, 394] width 841 height 375
click at [1030, 427] on div at bounding box center [996, 394] width 841 height 375
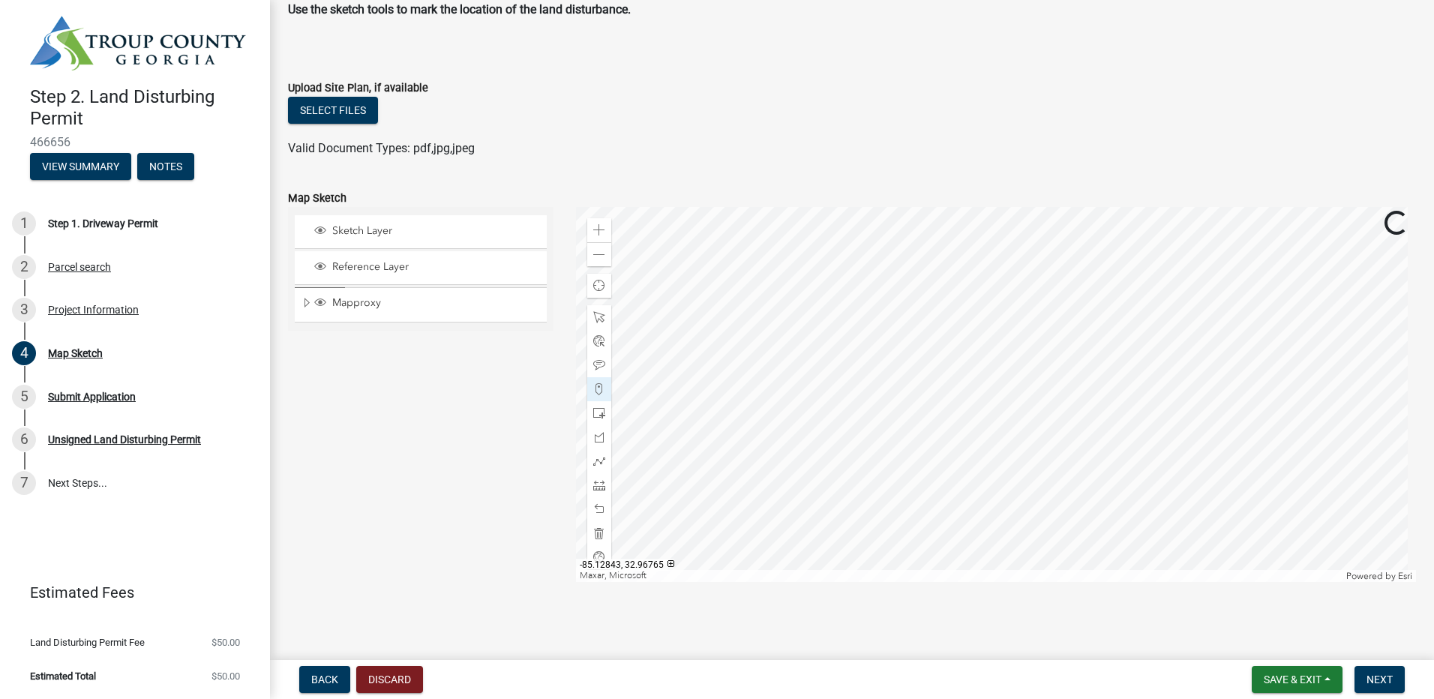
click at [1040, 420] on div at bounding box center [996, 394] width 841 height 375
click at [1042, 428] on div at bounding box center [996, 394] width 841 height 375
click at [1049, 440] on div at bounding box center [996, 394] width 841 height 375
click at [1061, 426] on div at bounding box center [996, 394] width 841 height 375
click at [1057, 430] on div at bounding box center [996, 394] width 841 height 375
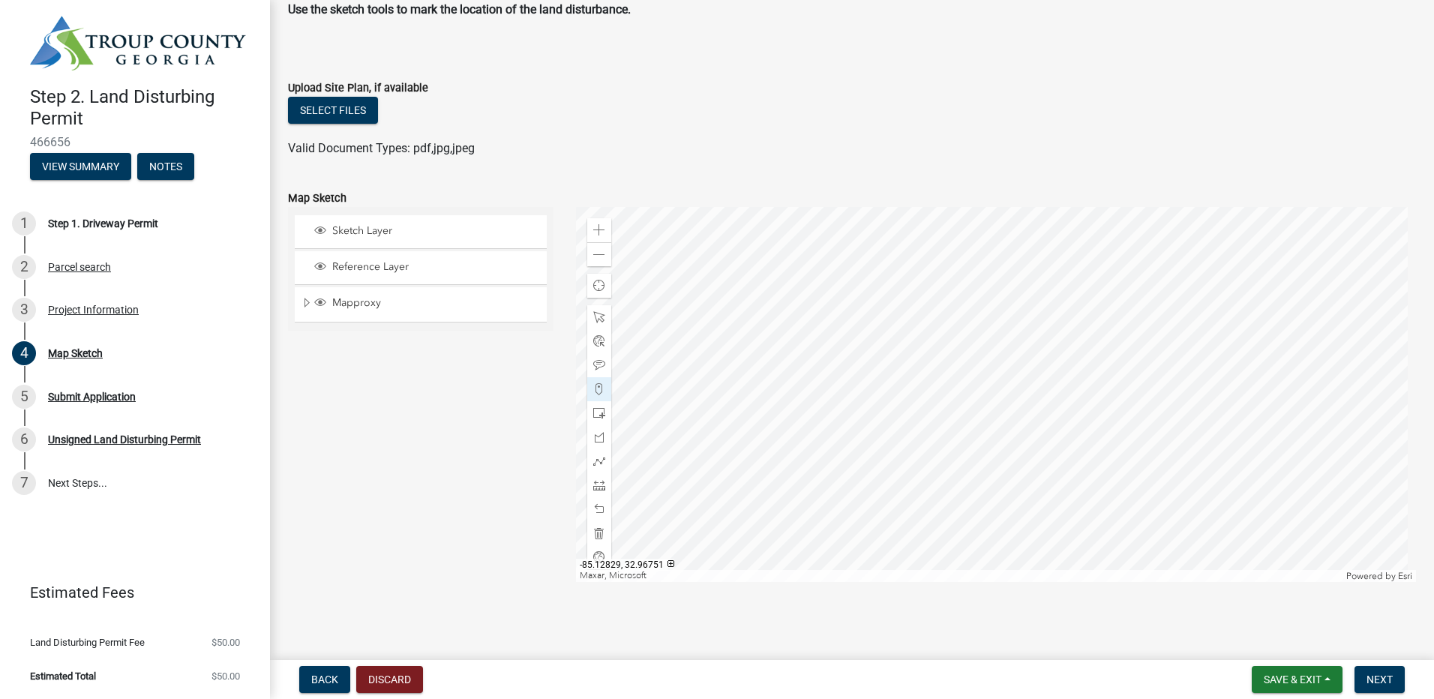
click at [1060, 445] on div at bounding box center [996, 394] width 841 height 375
click at [1065, 454] on div at bounding box center [996, 394] width 841 height 375
click at [1068, 458] on div at bounding box center [996, 394] width 841 height 375
click at [1069, 444] on div at bounding box center [996, 394] width 841 height 375
click at [1075, 436] on div at bounding box center [996, 394] width 841 height 375
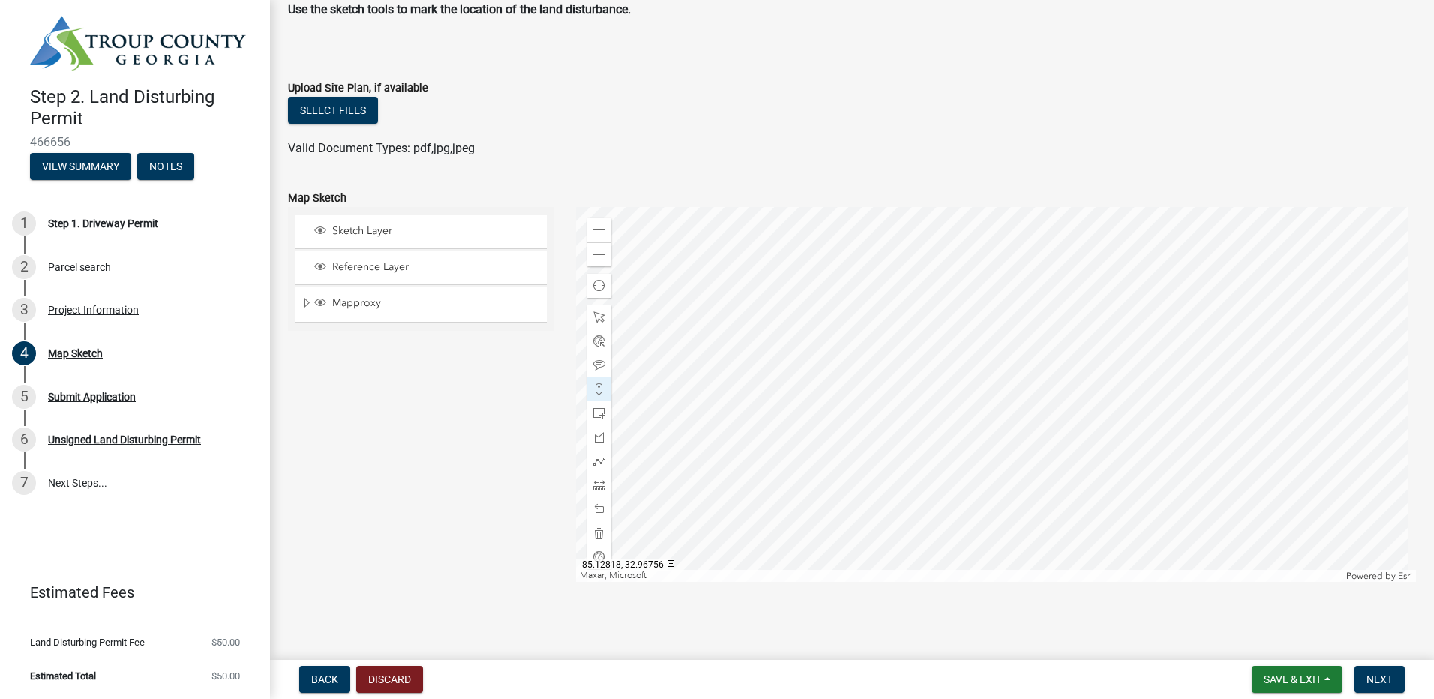
click at [1078, 433] on div at bounding box center [996, 394] width 841 height 375
click at [1079, 426] on div at bounding box center [996, 394] width 841 height 375
click at [1088, 439] on div at bounding box center [996, 394] width 841 height 375
click at [1101, 442] on div at bounding box center [996, 394] width 841 height 375
click at [1094, 443] on div at bounding box center [996, 394] width 841 height 375
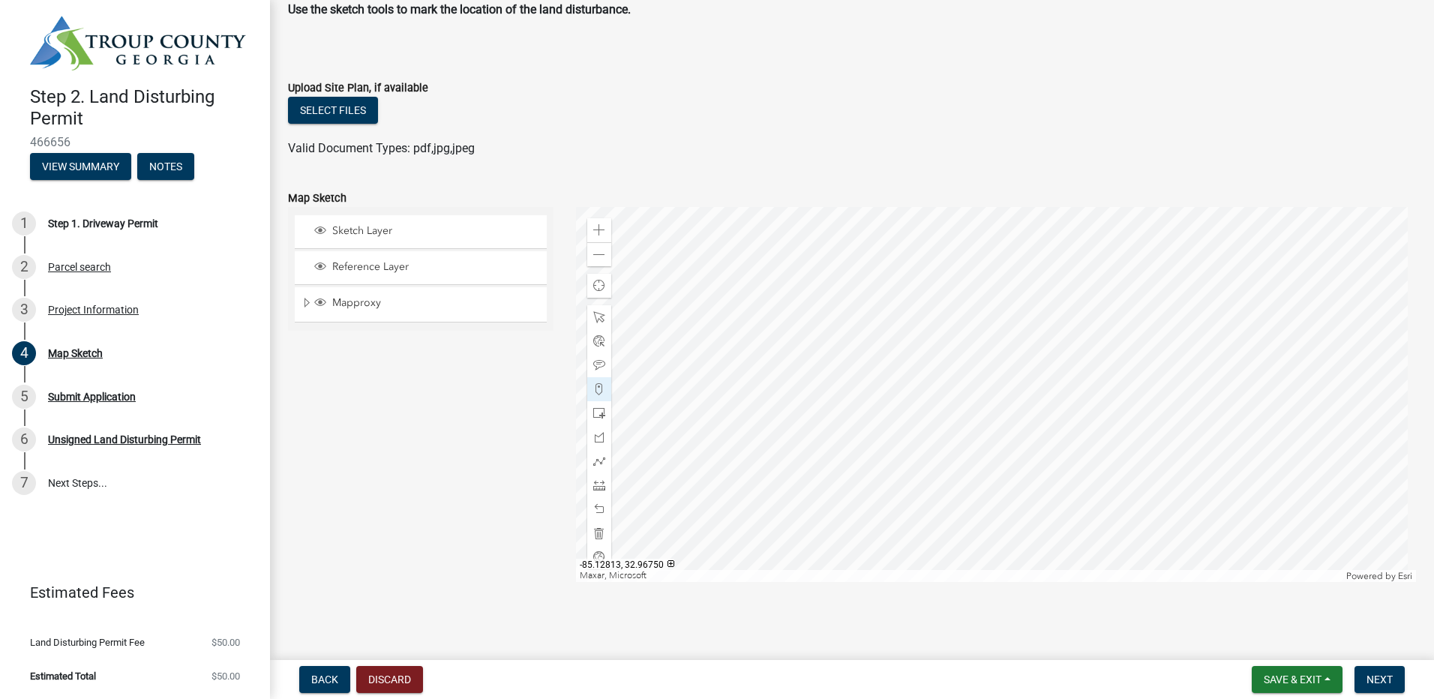
click at [1083, 445] on div at bounding box center [996, 394] width 841 height 375
click at [1087, 454] on div at bounding box center [996, 394] width 841 height 375
click at [1093, 463] on div at bounding box center [996, 394] width 841 height 375
click at [1109, 454] on div at bounding box center [996, 394] width 841 height 375
click at [1109, 446] on div at bounding box center [996, 394] width 841 height 375
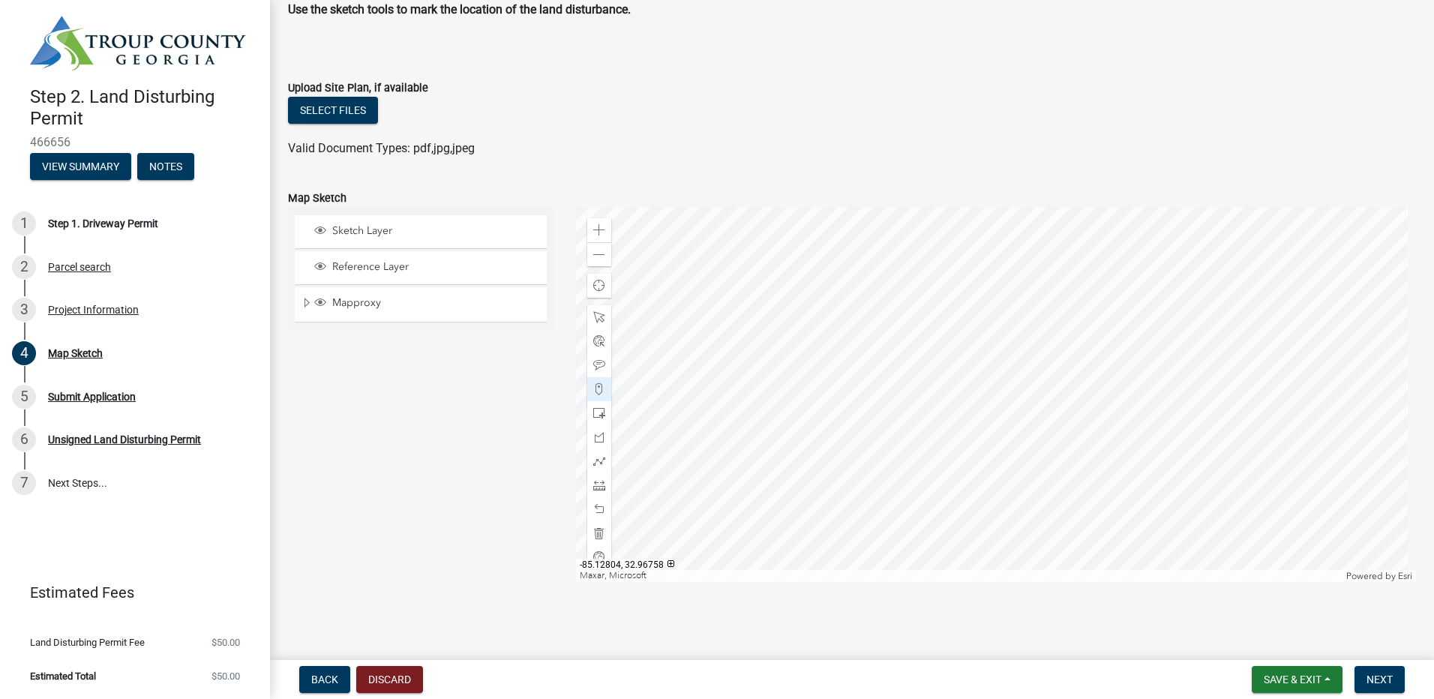
click at [1096, 430] on div at bounding box center [996, 394] width 841 height 375
click at [1130, 448] on div at bounding box center [996, 394] width 841 height 375
click at [1129, 439] on div at bounding box center [996, 394] width 841 height 375
click at [1141, 453] on div at bounding box center [996, 394] width 841 height 375
click at [1142, 438] on div at bounding box center [996, 394] width 841 height 375
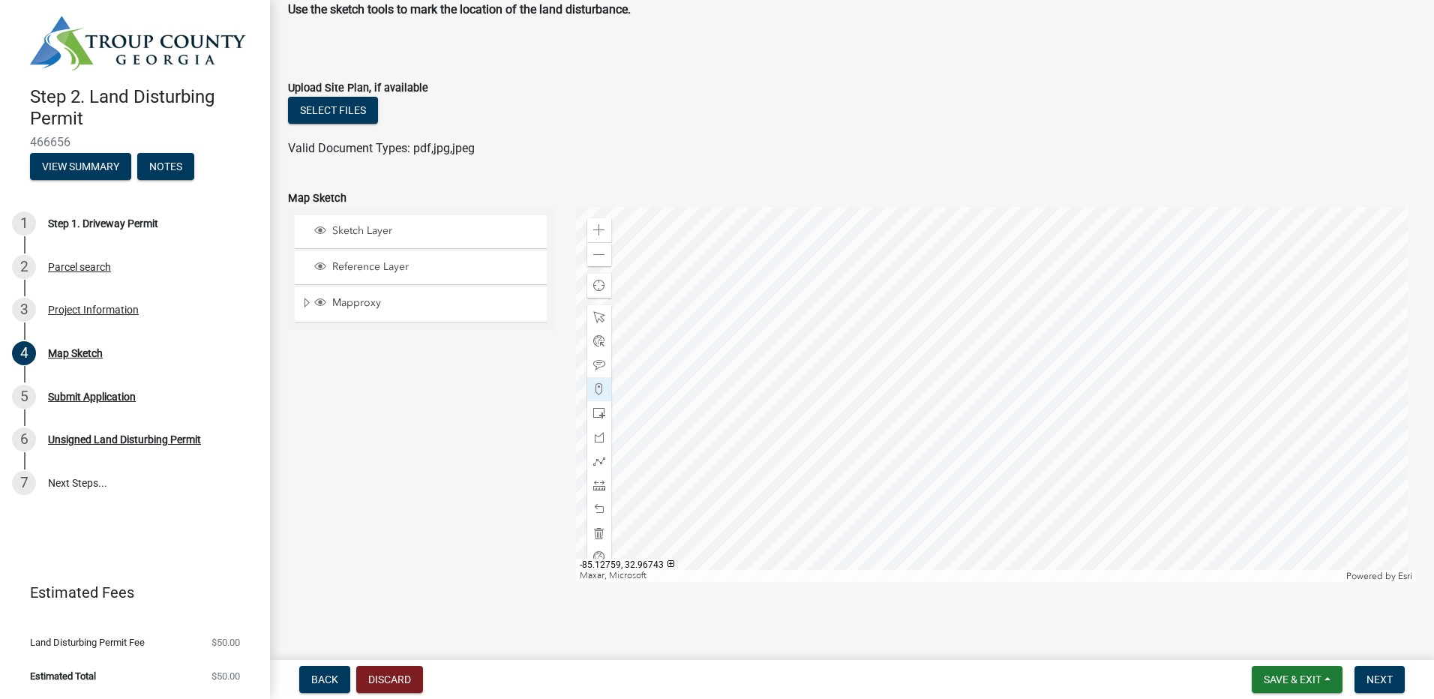
click at [1159, 455] on div at bounding box center [996, 394] width 841 height 375
click at [1154, 440] on div at bounding box center [996, 394] width 841 height 375
click at [1118, 451] on div at bounding box center [996, 394] width 841 height 375
click at [1118, 442] on div at bounding box center [996, 394] width 841 height 375
click at [1113, 440] on div at bounding box center [996, 394] width 841 height 375
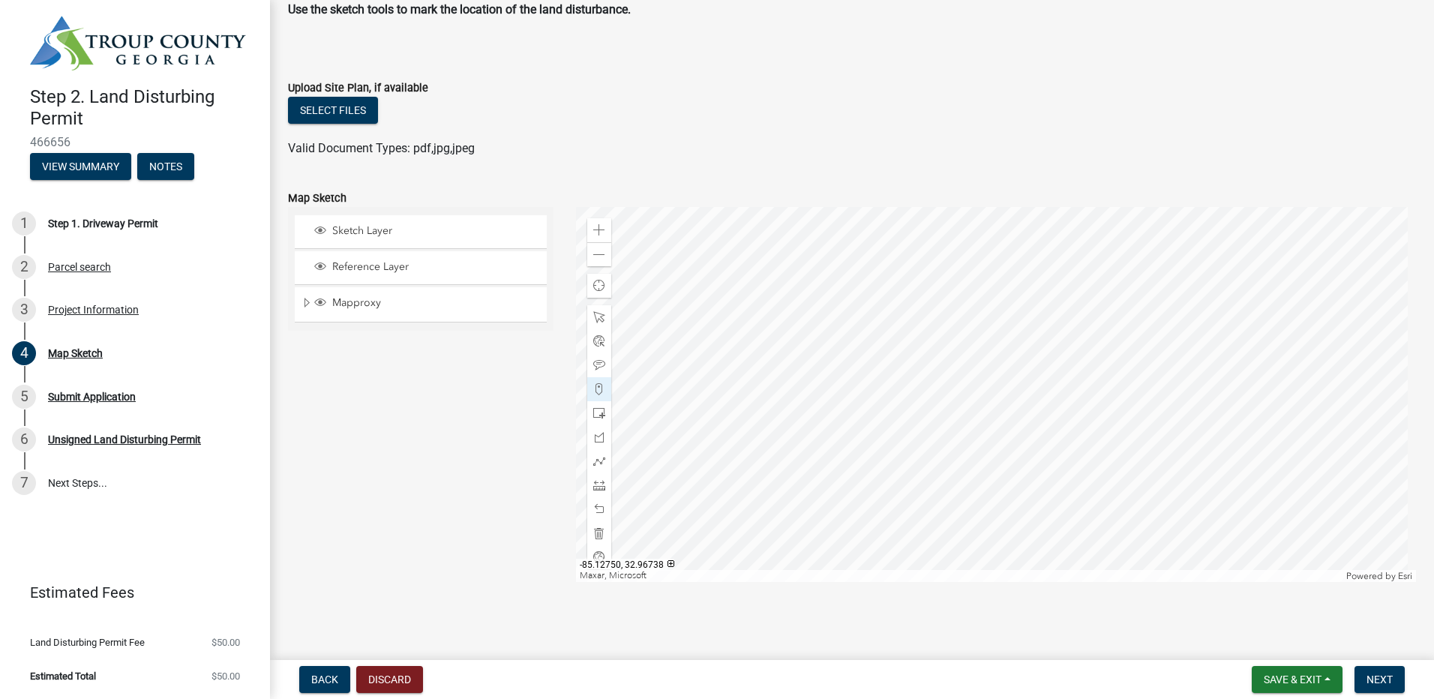
click at [1171, 463] on div at bounding box center [996, 394] width 841 height 375
click at [1192, 463] on div at bounding box center [996, 394] width 841 height 375
click at [1186, 454] on div at bounding box center [996, 394] width 841 height 375
click at [1175, 449] on div at bounding box center [996, 394] width 841 height 375
click at [1210, 467] on div at bounding box center [996, 394] width 841 height 375
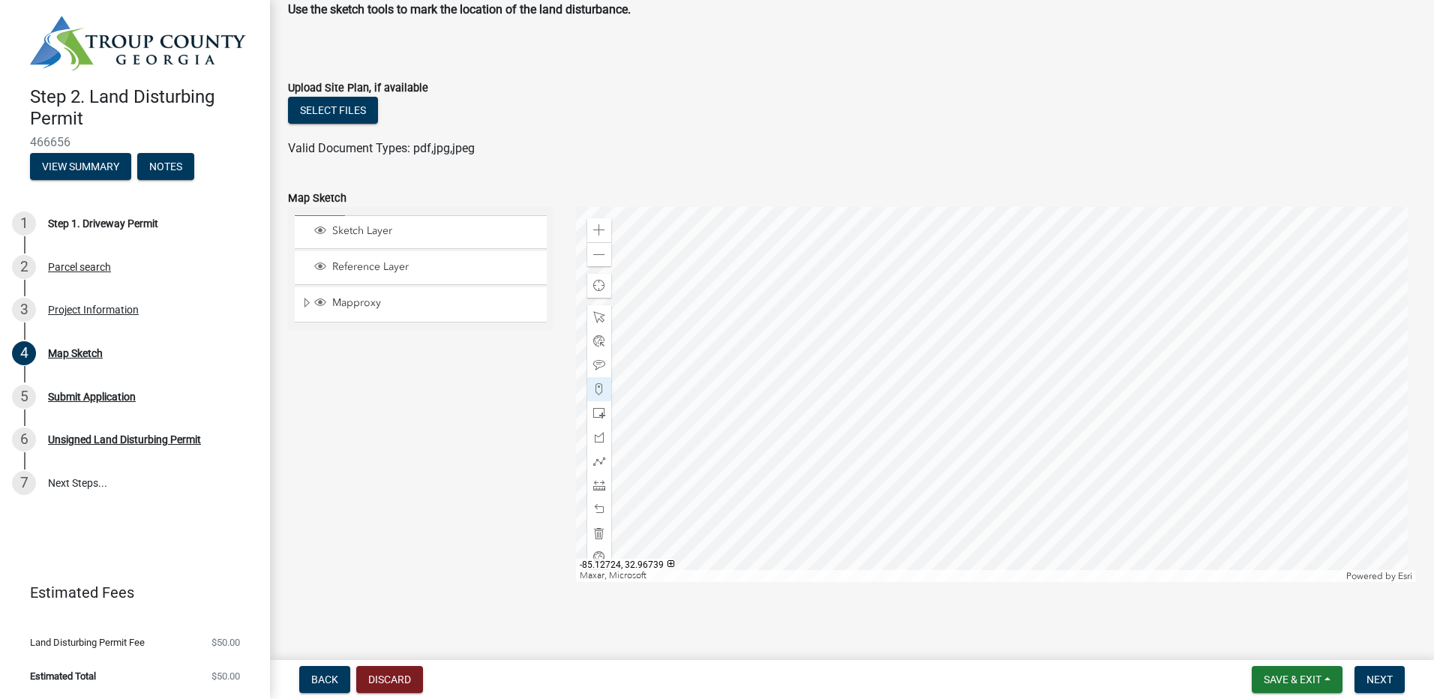
click at [1208, 462] on div at bounding box center [996, 394] width 841 height 375
click at [1225, 469] on div at bounding box center [996, 394] width 841 height 375
click at [1226, 470] on div at bounding box center [996, 394] width 841 height 375
click at [1229, 459] on div at bounding box center [996, 394] width 841 height 375
click at [1249, 462] on div at bounding box center [996, 394] width 841 height 375
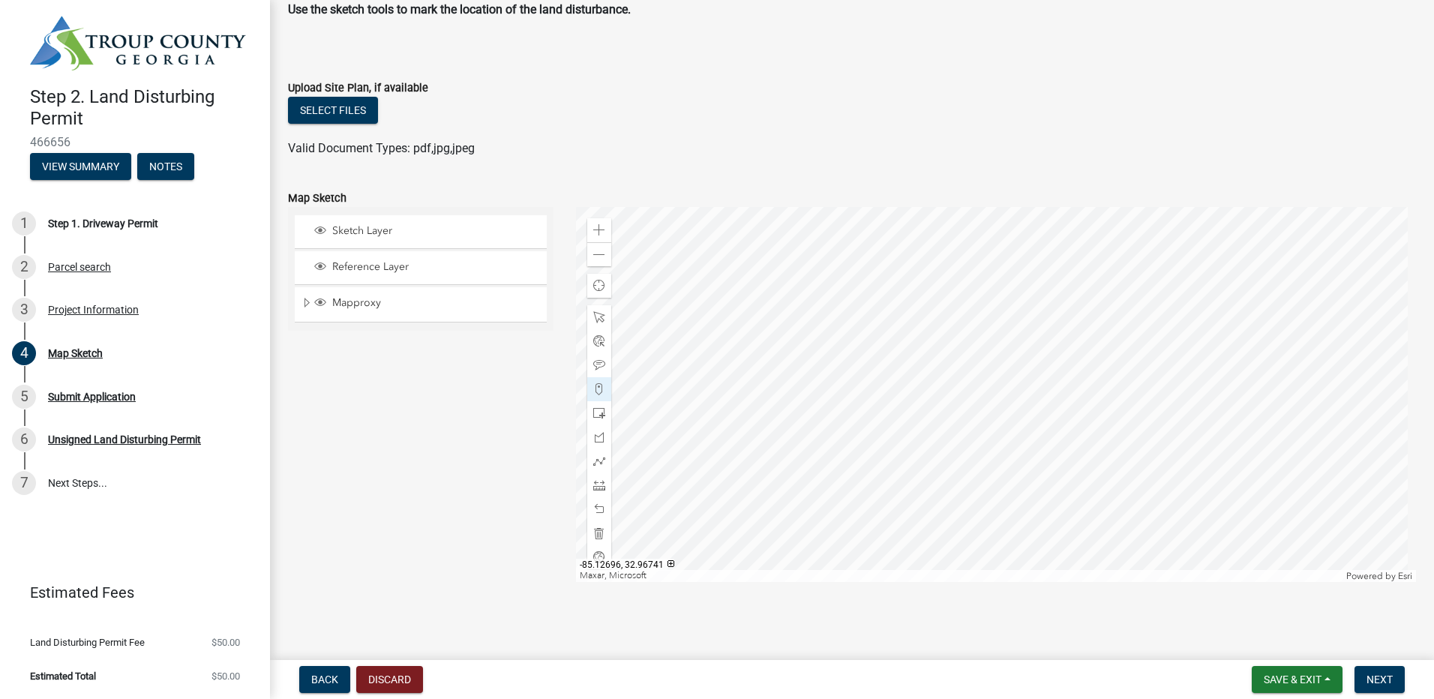
click at [1247, 458] on div at bounding box center [996, 394] width 841 height 375
click at [1243, 474] on div at bounding box center [996, 394] width 841 height 375
click at [1246, 481] on div at bounding box center [996, 394] width 841 height 375
click at [1249, 493] on div at bounding box center [996, 394] width 841 height 375
click at [1258, 496] on div at bounding box center [996, 394] width 841 height 375
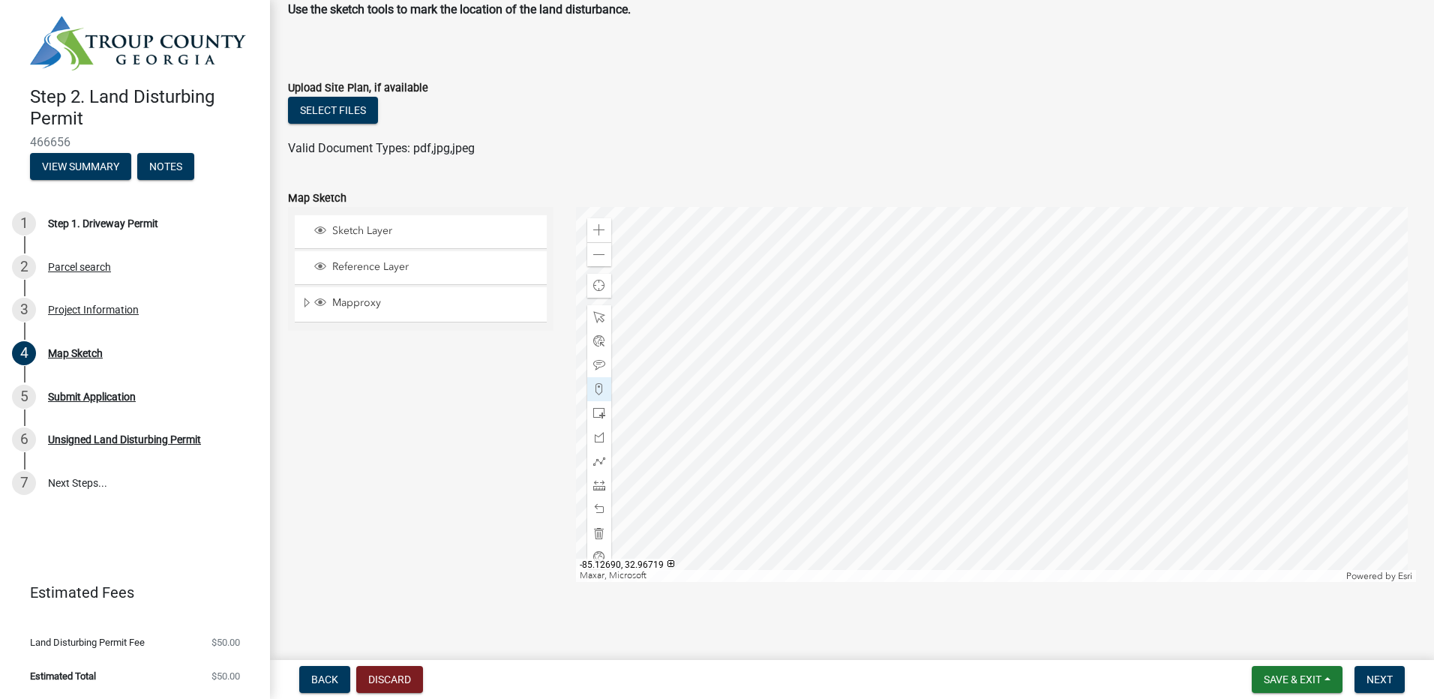
click at [1263, 496] on div at bounding box center [996, 394] width 841 height 375
click at [1274, 494] on div at bounding box center [996, 394] width 841 height 375
click at [1288, 493] on div at bounding box center [996, 394] width 841 height 375
click at [1285, 482] on div at bounding box center [996, 394] width 841 height 375
click at [1283, 473] on div at bounding box center [996, 394] width 841 height 375
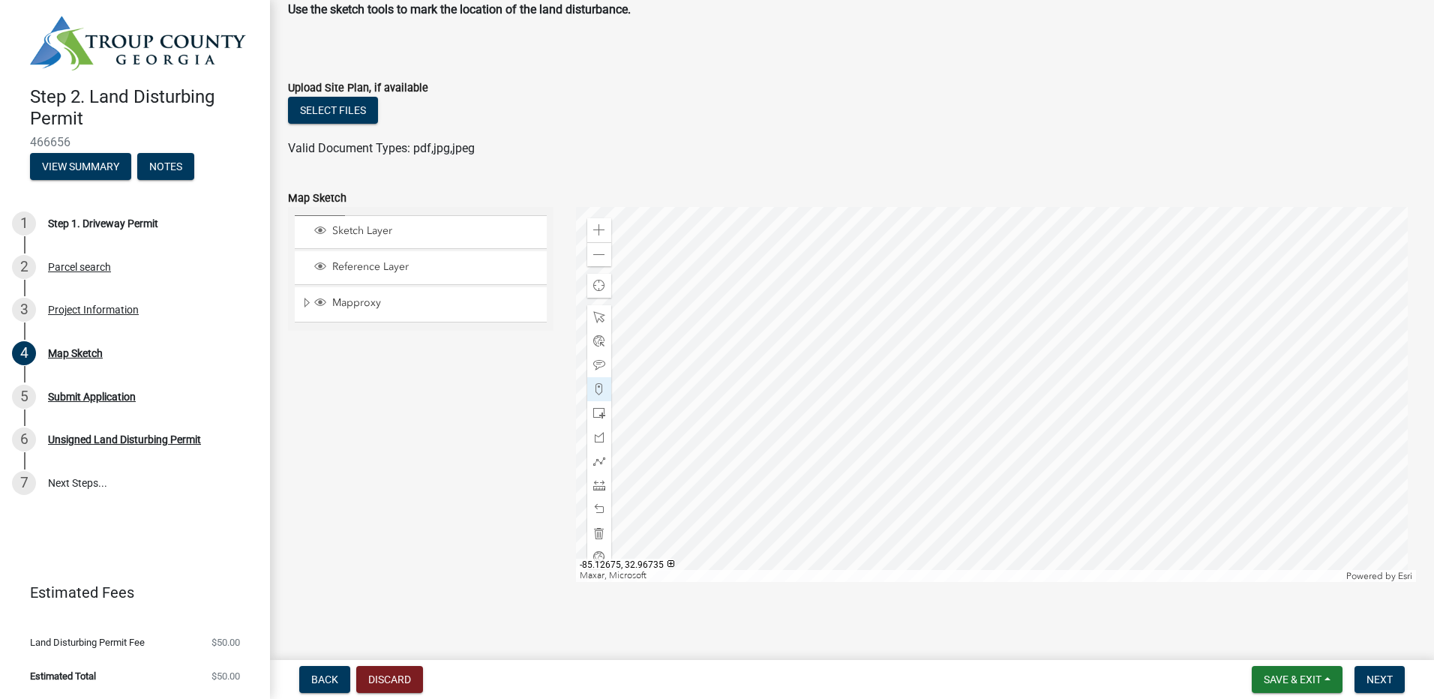
click at [1280, 466] on div at bounding box center [996, 394] width 841 height 375
click at [1272, 459] on div at bounding box center [996, 394] width 841 height 375
click at [1270, 467] on div at bounding box center [996, 394] width 841 height 375
click at [1270, 478] on div at bounding box center [996, 394] width 841 height 375
click at [1271, 482] on div at bounding box center [996, 394] width 841 height 375
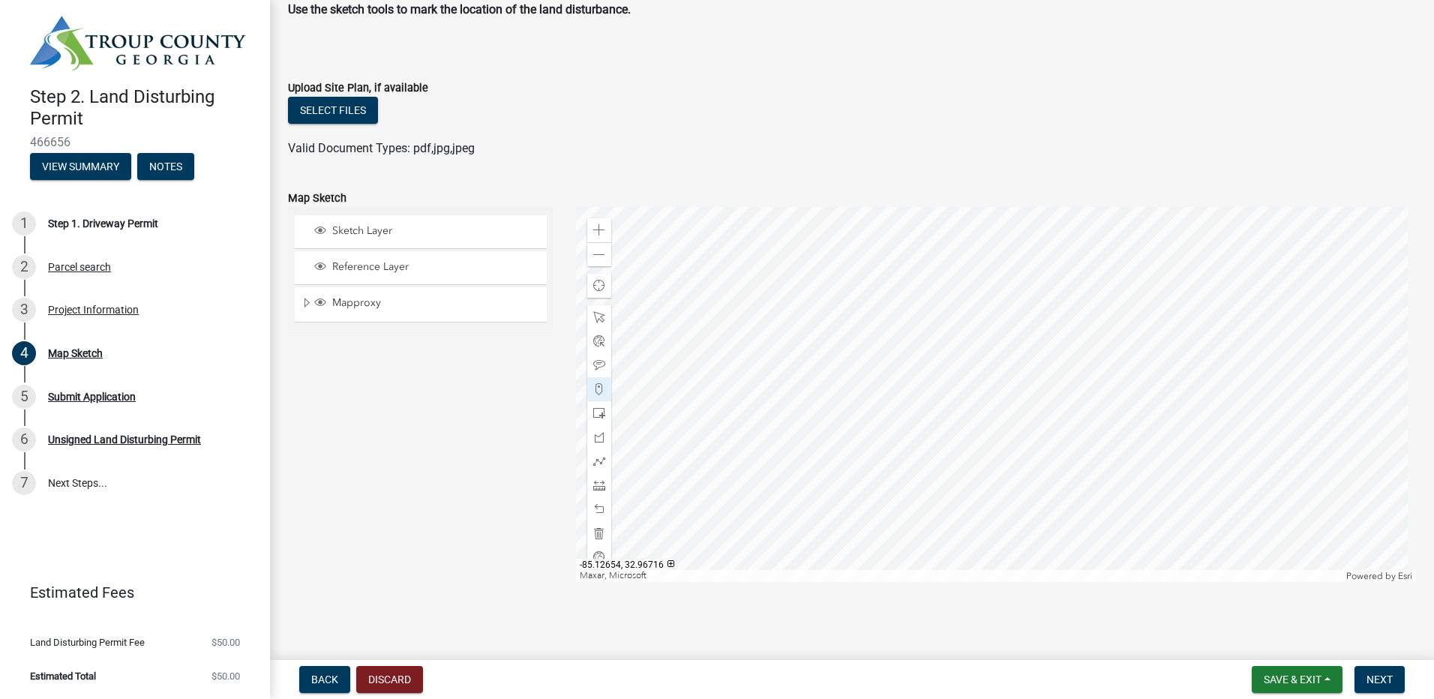
click at [1112, 411] on div at bounding box center [996, 394] width 841 height 375
click at [1109, 431] on div at bounding box center [996, 394] width 841 height 375
click at [1013, 410] on div at bounding box center [996, 394] width 841 height 375
click at [1012, 391] on div at bounding box center [996, 394] width 841 height 375
click at [1006, 382] on div at bounding box center [996, 394] width 841 height 375
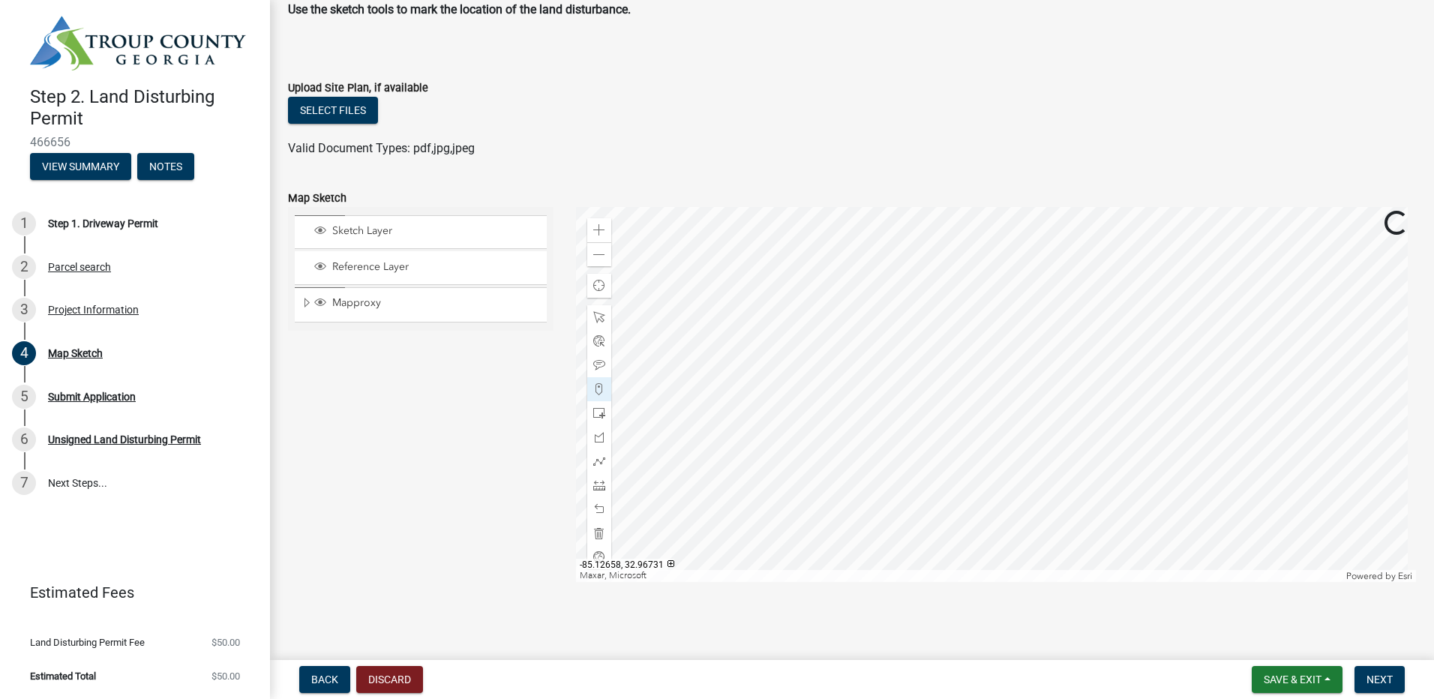
click at [995, 395] on div at bounding box center [996, 394] width 841 height 375
click at [998, 409] on div at bounding box center [996, 394] width 841 height 375
click at [1002, 418] on div at bounding box center [996, 394] width 841 height 375
click at [1022, 426] on div at bounding box center [996, 394] width 841 height 375
click at [1048, 430] on div at bounding box center [996, 394] width 841 height 375
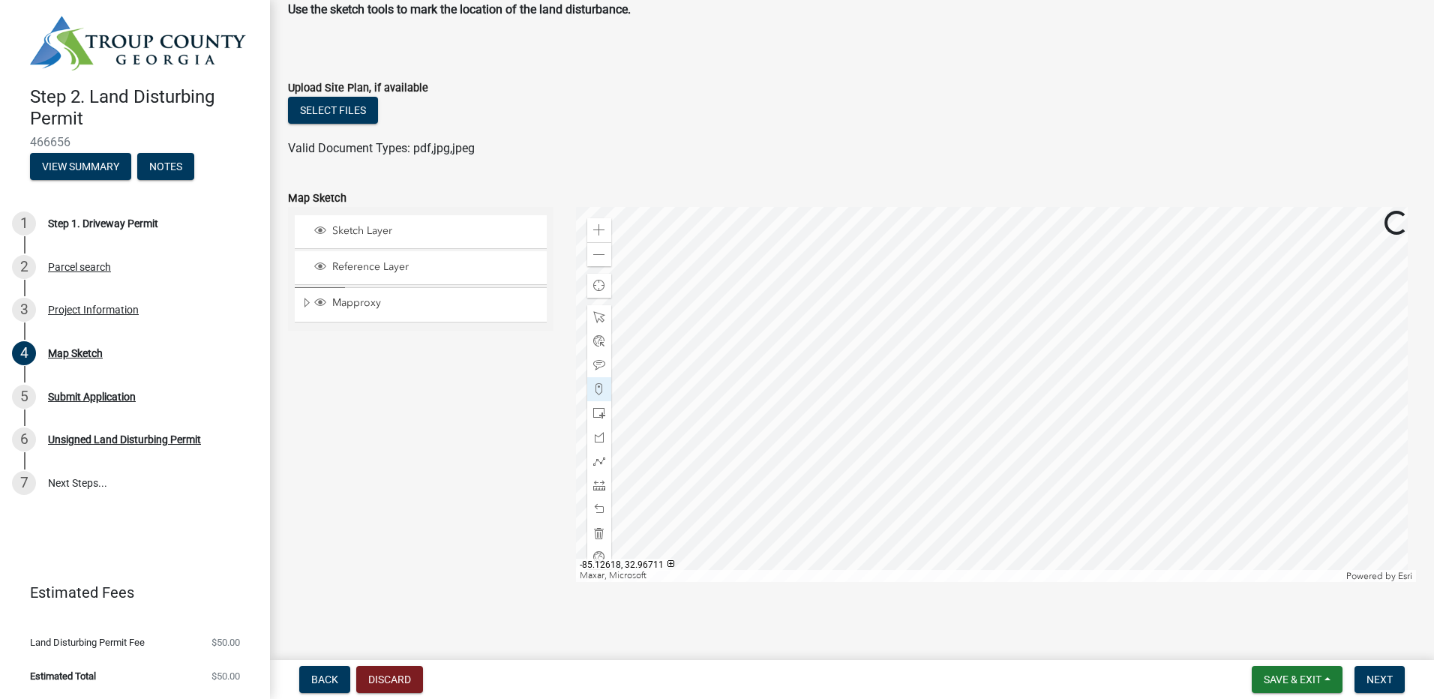
click at [1065, 433] on div at bounding box center [996, 394] width 841 height 375
click at [1065, 445] on div at bounding box center [996, 394] width 841 height 375
click at [1044, 456] on div at bounding box center [996, 394] width 841 height 375
click at [1030, 467] on div at bounding box center [996, 394] width 841 height 375
click at [1035, 475] on div at bounding box center [996, 394] width 841 height 375
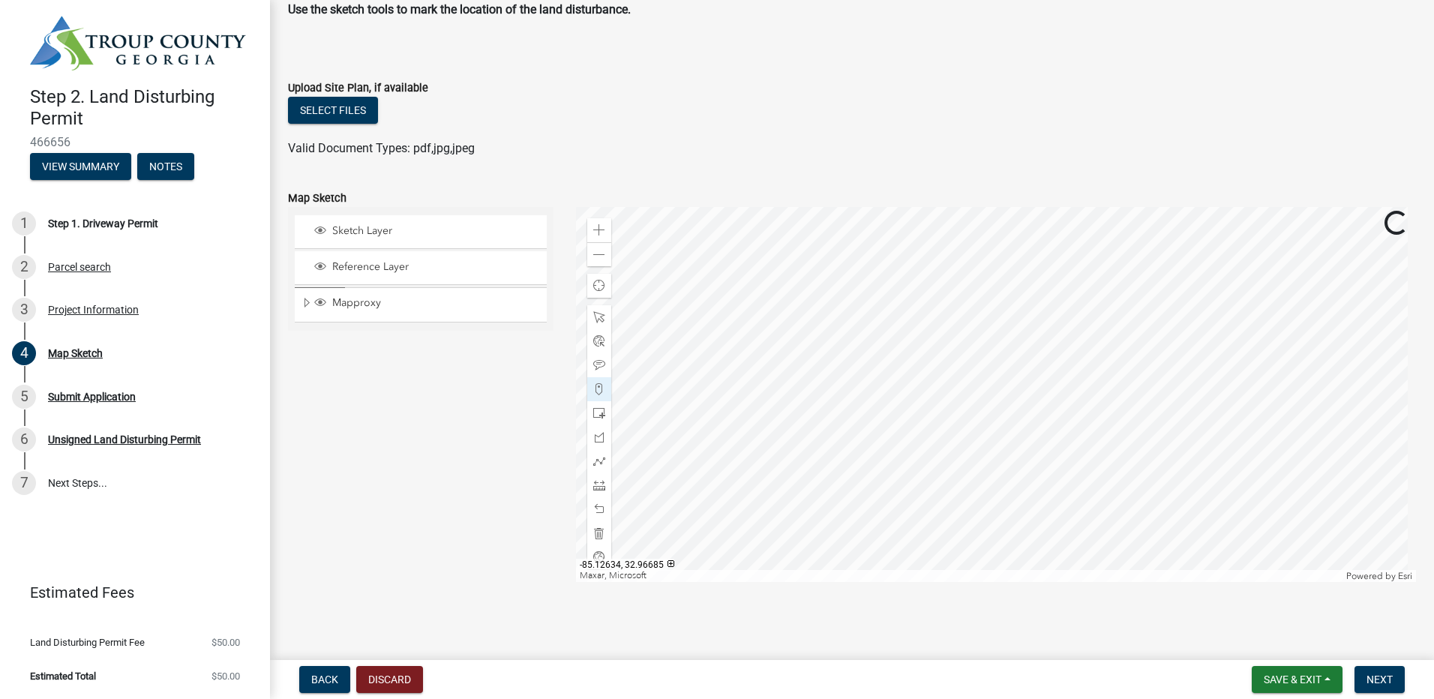
click at [1042, 476] on div at bounding box center [996, 394] width 841 height 375
click at [1048, 463] on div at bounding box center [996, 394] width 841 height 375
click at [1042, 484] on div at bounding box center [996, 394] width 841 height 375
click at [1042, 499] on div at bounding box center [996, 394] width 841 height 375
click at [1060, 481] on div at bounding box center [996, 394] width 841 height 375
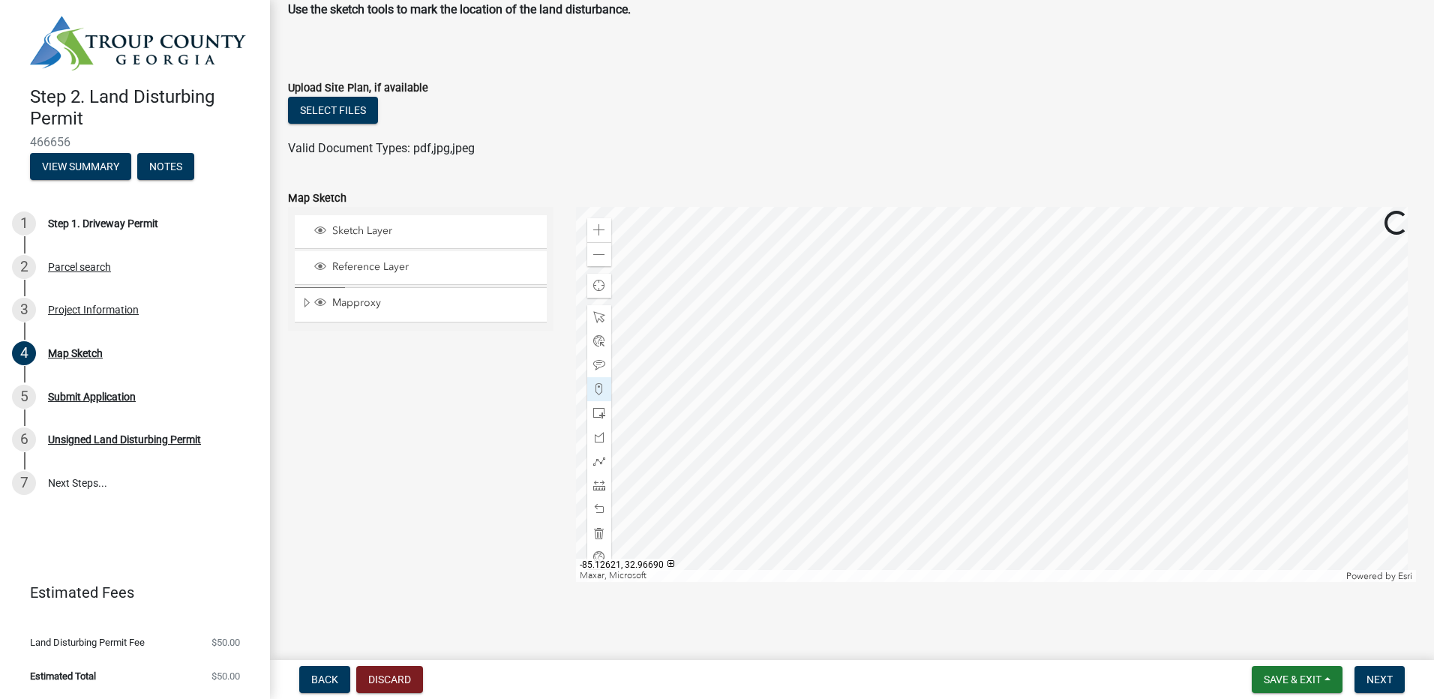
click at [1060, 467] on div at bounding box center [996, 394] width 841 height 375
click at [1063, 455] on div at bounding box center [996, 394] width 841 height 375
click at [1027, 449] on div at bounding box center [996, 394] width 841 height 375
click at [1018, 464] on div at bounding box center [996, 394] width 841 height 375
click at [1021, 476] on div at bounding box center [996, 394] width 841 height 375
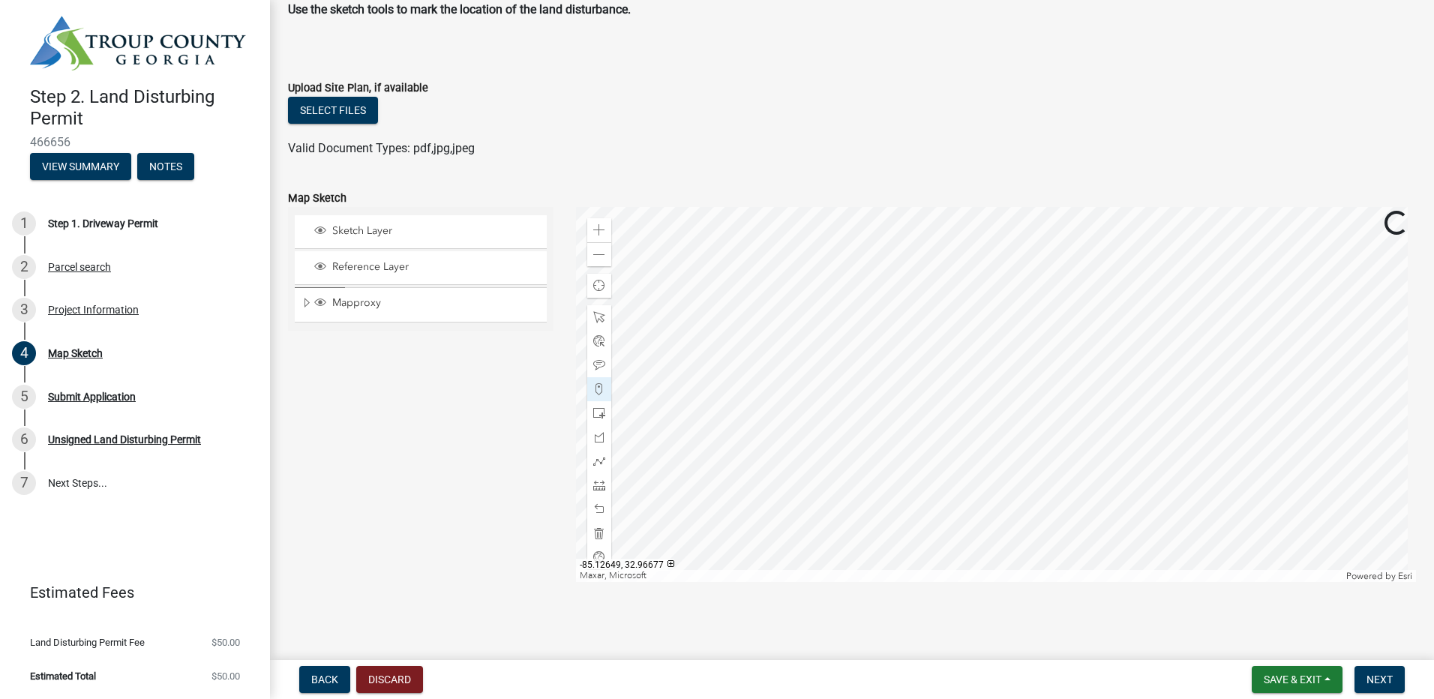
click at [1021, 490] on div at bounding box center [996, 394] width 841 height 375
click at [1004, 478] on div at bounding box center [996, 394] width 841 height 375
click at [999, 467] on div at bounding box center [996, 394] width 841 height 375
click at [1000, 457] on div at bounding box center [996, 394] width 841 height 375
click at [1003, 451] on div at bounding box center [996, 394] width 841 height 375
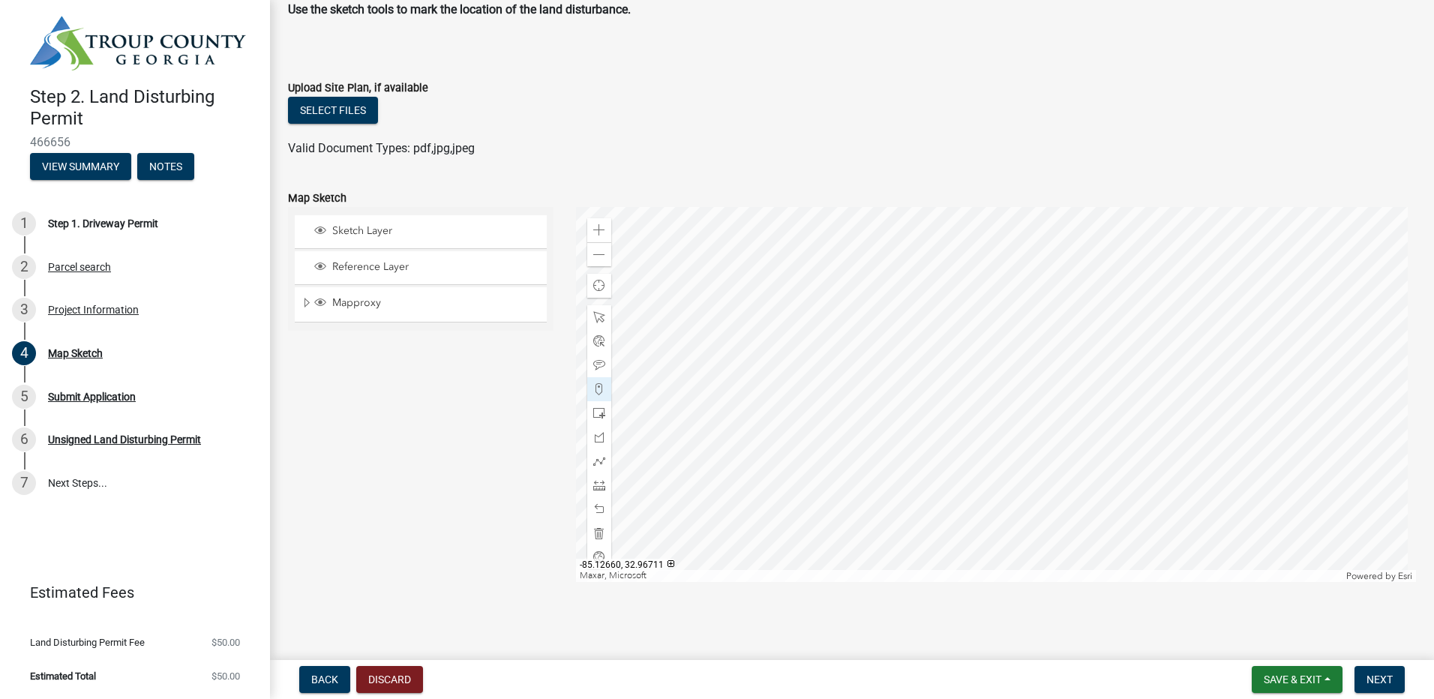
click at [1006, 434] on div at bounding box center [996, 394] width 841 height 375
click at [1006, 432] on div at bounding box center [996, 394] width 841 height 375
click at [1012, 421] on div at bounding box center [996, 394] width 841 height 375
click at [981, 441] on div at bounding box center [996, 394] width 841 height 375
click at [981, 449] on div at bounding box center [996, 394] width 841 height 375
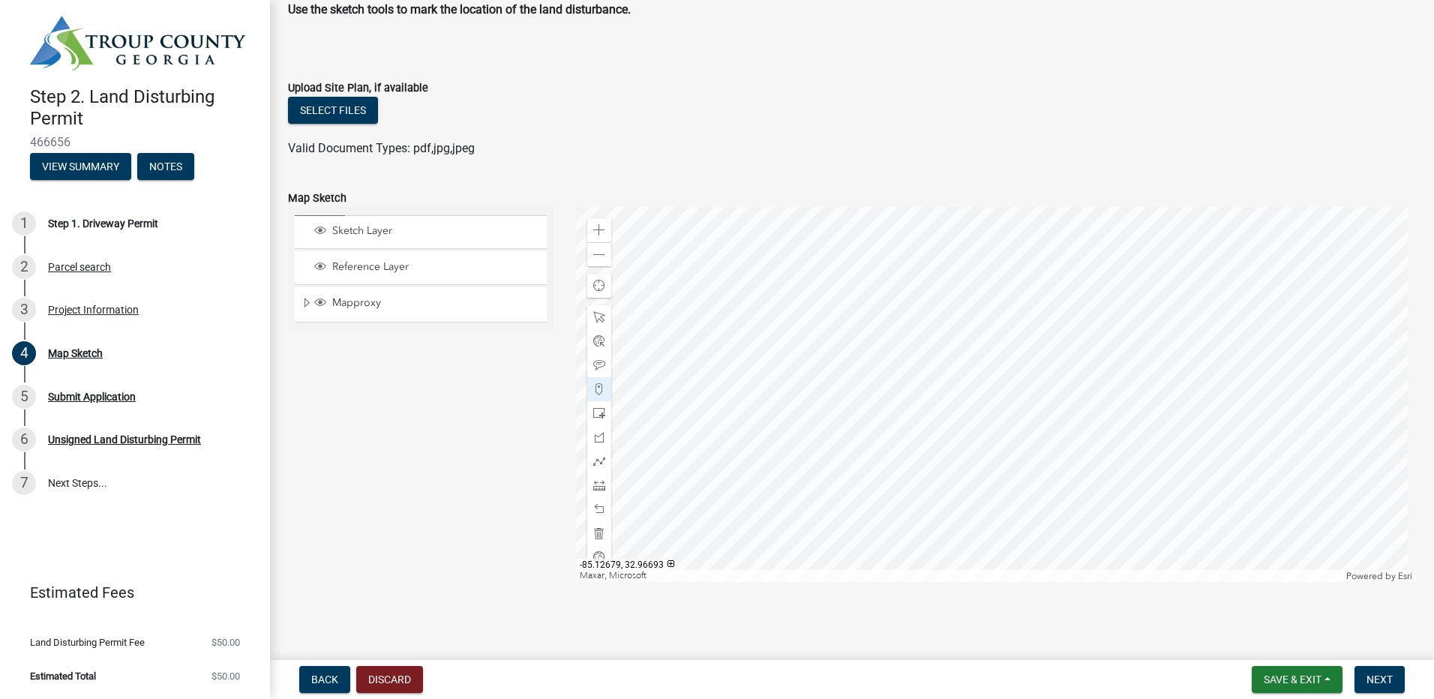
click at [979, 465] on div at bounding box center [996, 394] width 841 height 375
click at [979, 469] on div at bounding box center [996, 394] width 841 height 375
click at [984, 480] on div at bounding box center [996, 394] width 841 height 375
click at [988, 488] on div at bounding box center [996, 394] width 841 height 375
click at [992, 493] on div at bounding box center [996, 394] width 841 height 375
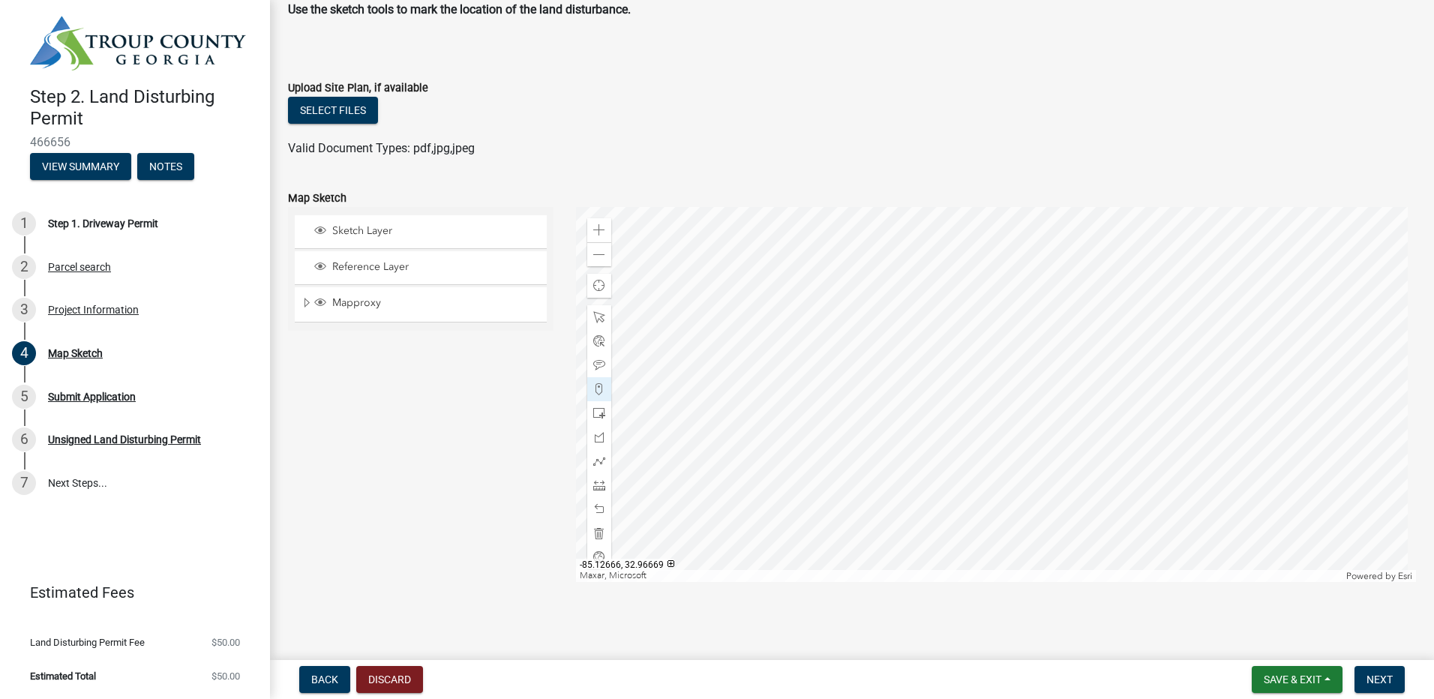
click at [998, 505] on div at bounding box center [996, 394] width 841 height 375
click at [1009, 515] on div at bounding box center [996, 394] width 841 height 375
click at [1023, 515] on div at bounding box center [996, 394] width 841 height 375
click at [1038, 515] on div at bounding box center [996, 394] width 841 height 375
click at [1056, 512] on div at bounding box center [996, 394] width 841 height 375
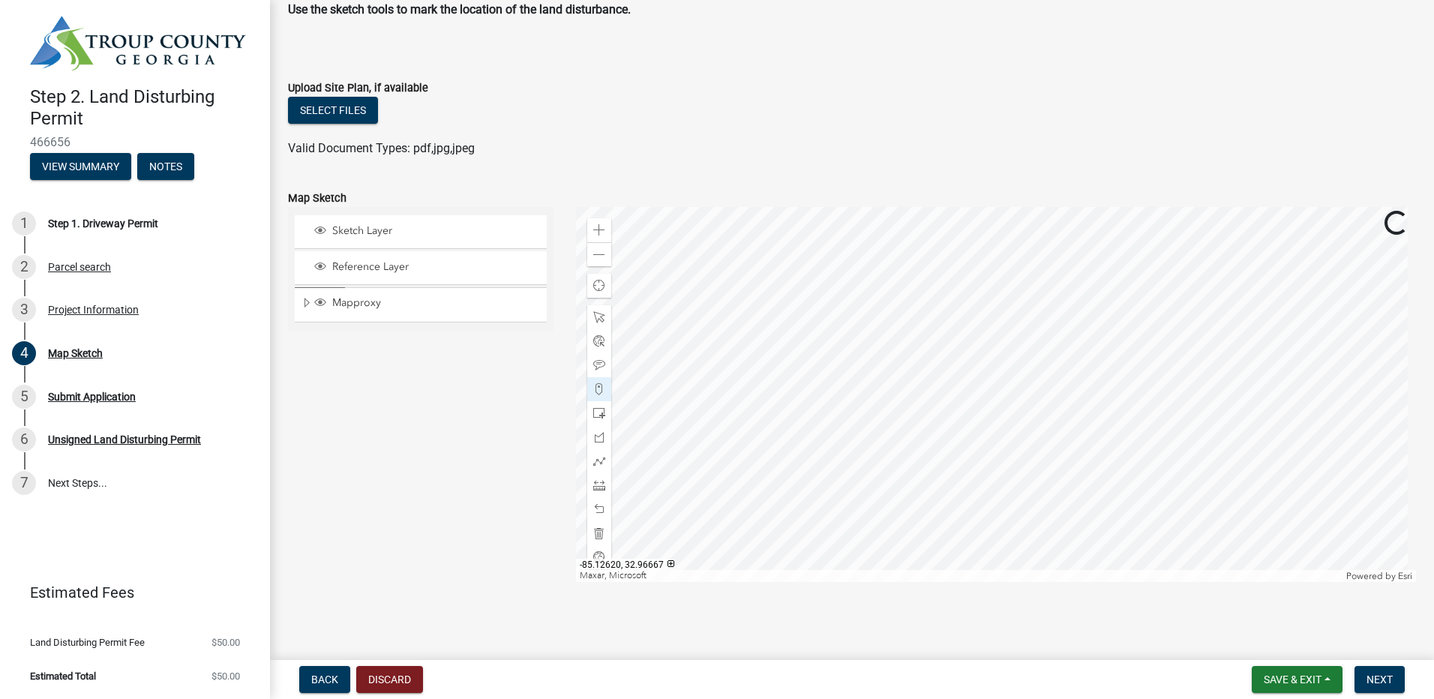
click at [1065, 510] on div at bounding box center [996, 394] width 841 height 375
click at [1078, 506] on div at bounding box center [996, 394] width 841 height 375
click at [1066, 505] on div at bounding box center [996, 394] width 841 height 375
click at [1036, 511] on div at bounding box center [996, 394] width 841 height 375
click at [1028, 511] on div at bounding box center [996, 394] width 841 height 375
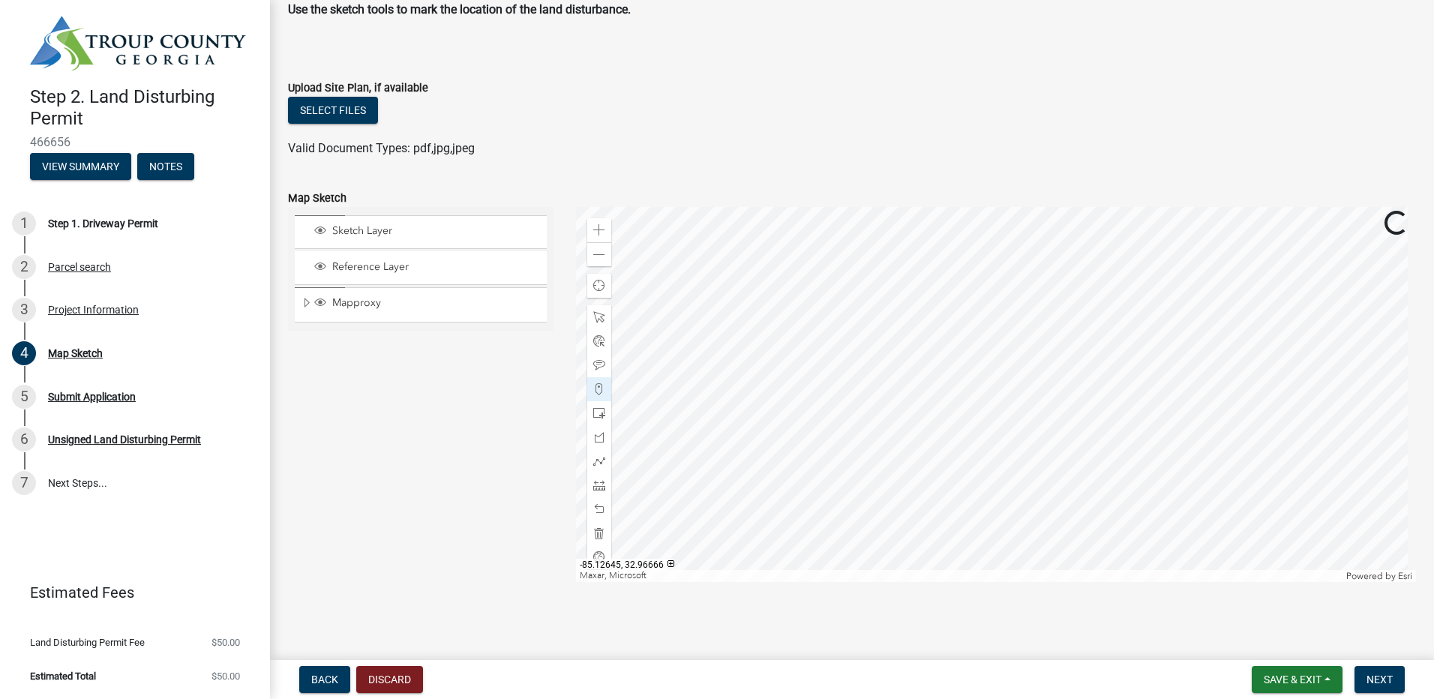
click at [1009, 511] on div at bounding box center [996, 394] width 841 height 375
click at [1006, 511] on div at bounding box center [996, 394] width 841 height 375
click at [1007, 508] on div at bounding box center [996, 394] width 841 height 375
click at [1051, 507] on div at bounding box center [996, 394] width 841 height 375
click at [1059, 505] on div at bounding box center [996, 394] width 841 height 375
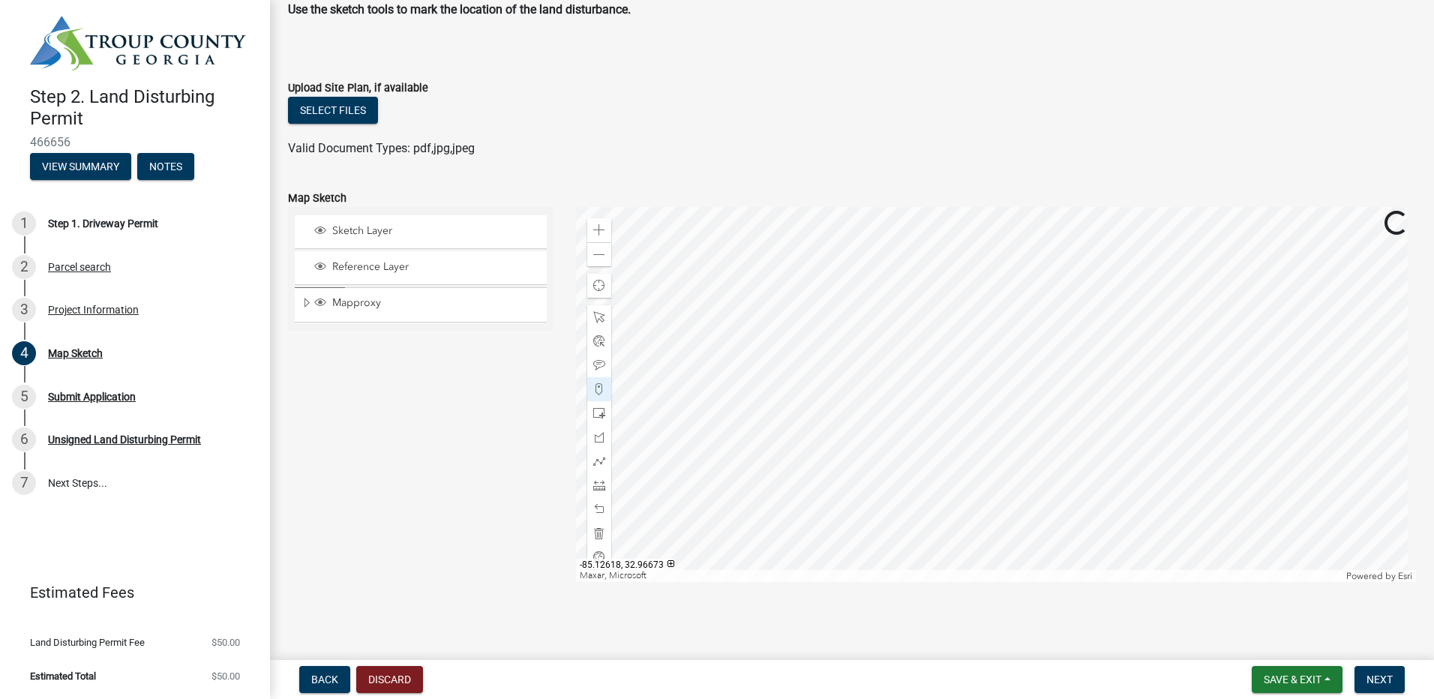
click at [1066, 499] on div at bounding box center [996, 394] width 841 height 375
click at [1069, 496] on div at bounding box center [996, 394] width 841 height 375
click at [1075, 490] on div at bounding box center [996, 394] width 841 height 375
click at [1079, 484] on div at bounding box center [996, 394] width 841 height 375
click at [1081, 479] on div at bounding box center [996, 394] width 841 height 375
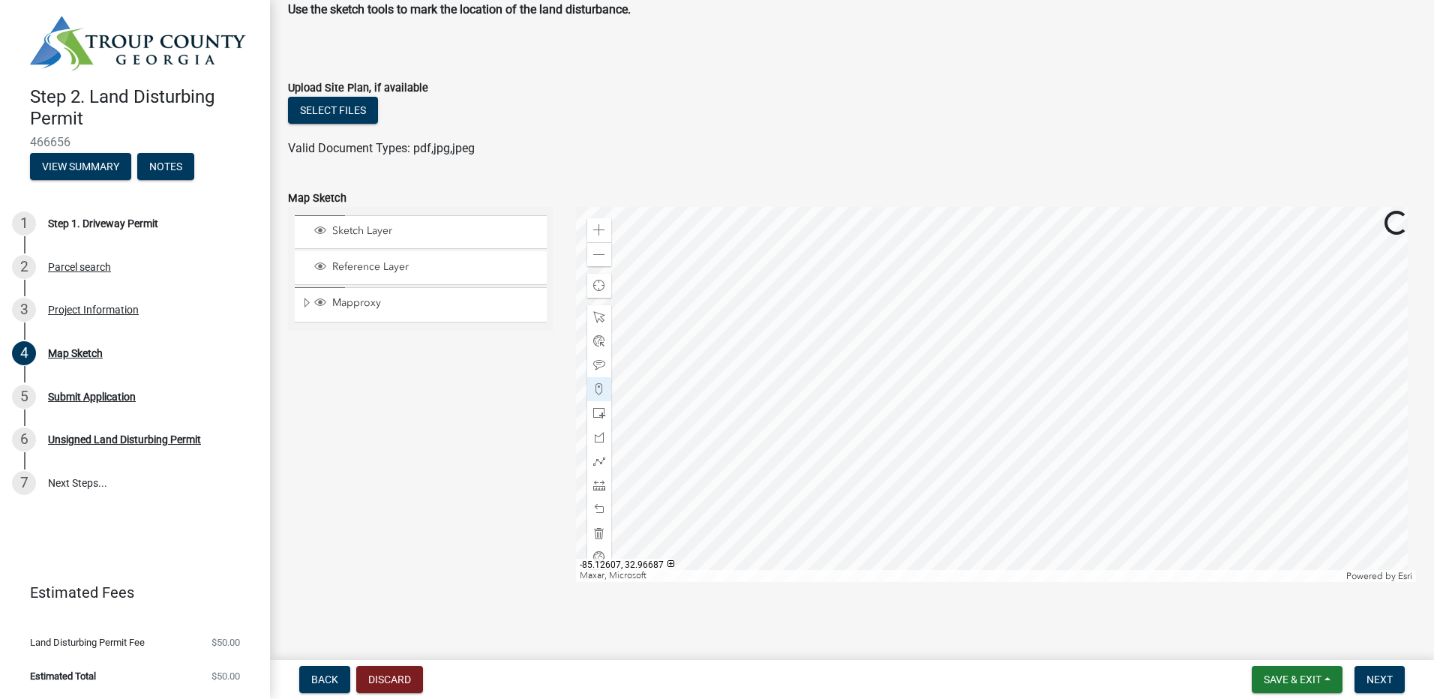
click at [1081, 473] on div at bounding box center [996, 394] width 841 height 375
click at [1081, 463] on div at bounding box center [996, 394] width 841 height 375
click at [1081, 456] on div at bounding box center [996, 394] width 841 height 375
click at [1081, 449] on div at bounding box center [996, 394] width 841 height 375
click at [1081, 436] on div at bounding box center [996, 394] width 841 height 375
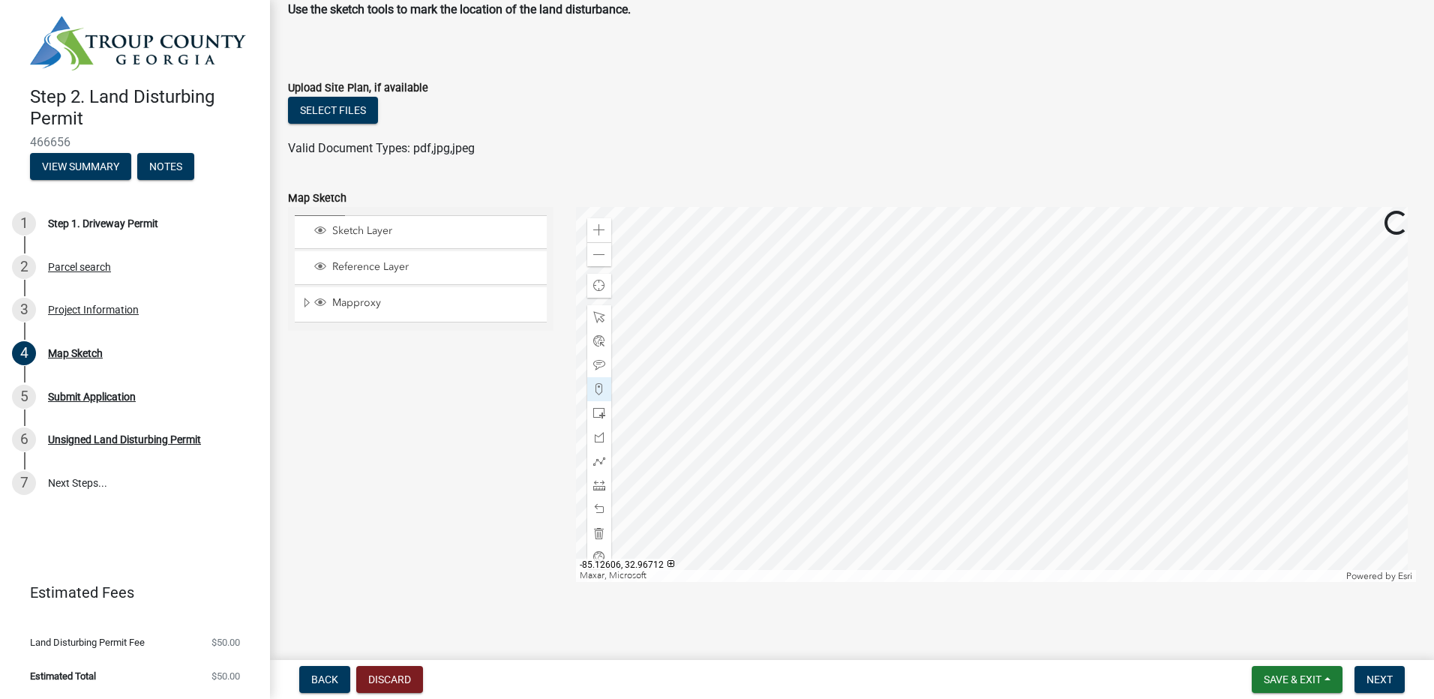
click at [1082, 431] on div at bounding box center [996, 394] width 841 height 375
click at [1082, 429] on div at bounding box center [996, 394] width 841 height 375
click at [1076, 420] on div at bounding box center [996, 394] width 841 height 375
click at [1069, 409] on div at bounding box center [996, 394] width 841 height 375
click at [1066, 407] on div at bounding box center [996, 394] width 841 height 375
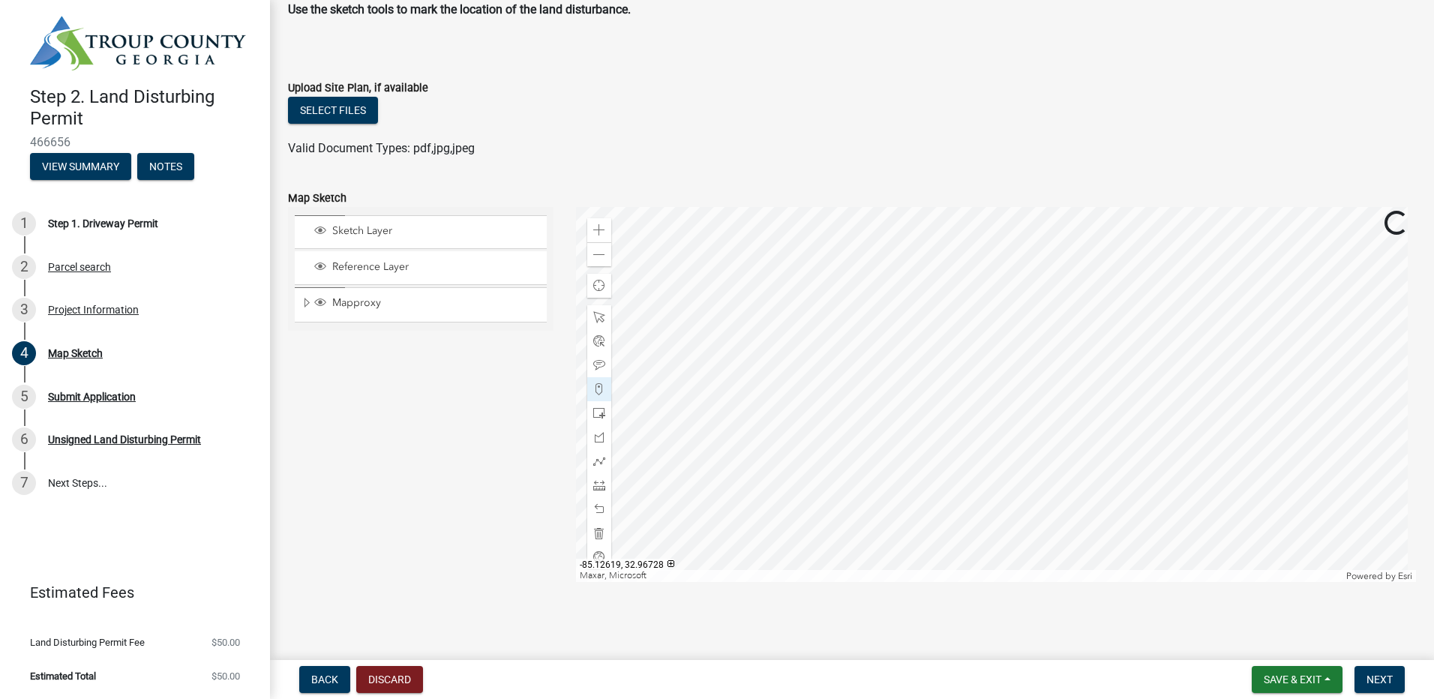
click at [1060, 406] on div at bounding box center [996, 394] width 841 height 375
click at [1054, 406] on div at bounding box center [996, 394] width 841 height 375
click at [1039, 403] on div at bounding box center [996, 394] width 841 height 375
click at [1033, 407] on div at bounding box center [996, 394] width 841 height 375
click at [1028, 409] on div at bounding box center [996, 394] width 841 height 375
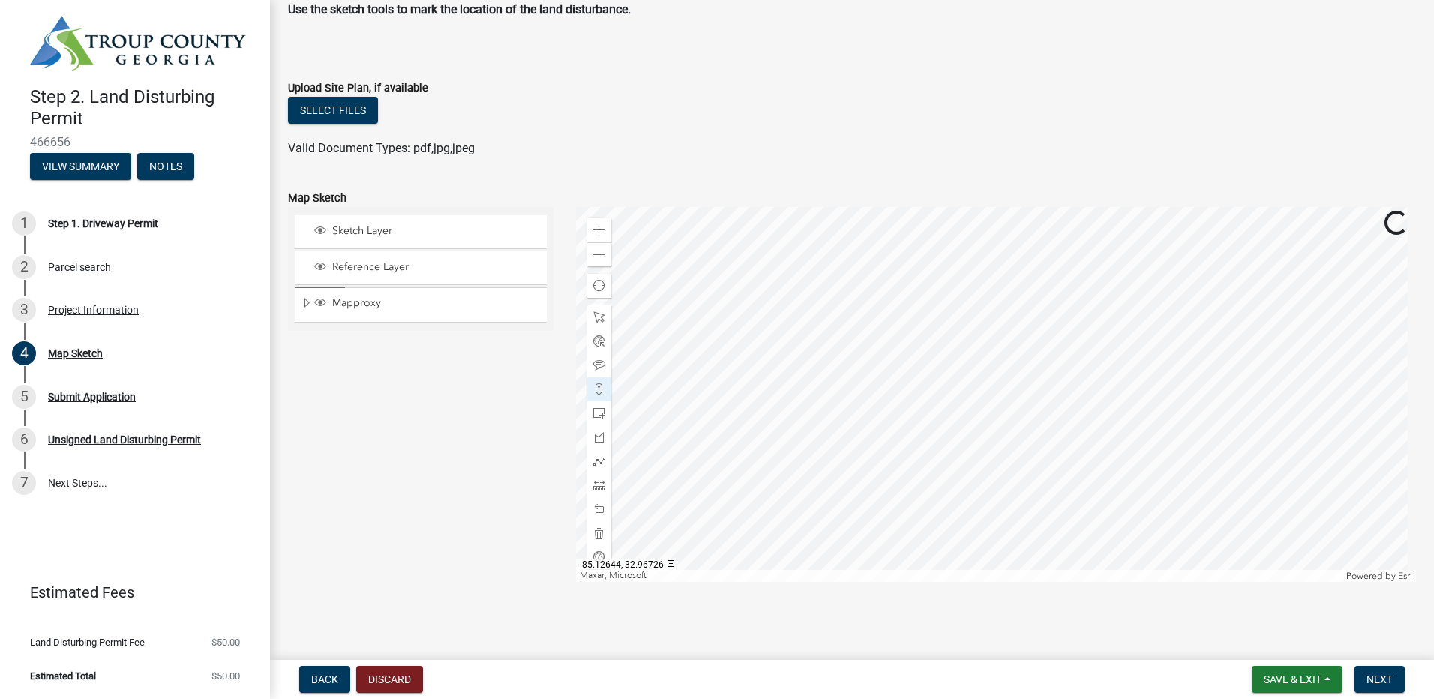
click at [1027, 409] on div at bounding box center [996, 394] width 841 height 375
click at [1033, 413] on div at bounding box center [996, 394] width 841 height 375
click at [1035, 434] on div at bounding box center [996, 394] width 841 height 375
click at [1038, 445] on div at bounding box center [996, 394] width 841 height 375
click at [1038, 454] on div at bounding box center [996, 394] width 841 height 375
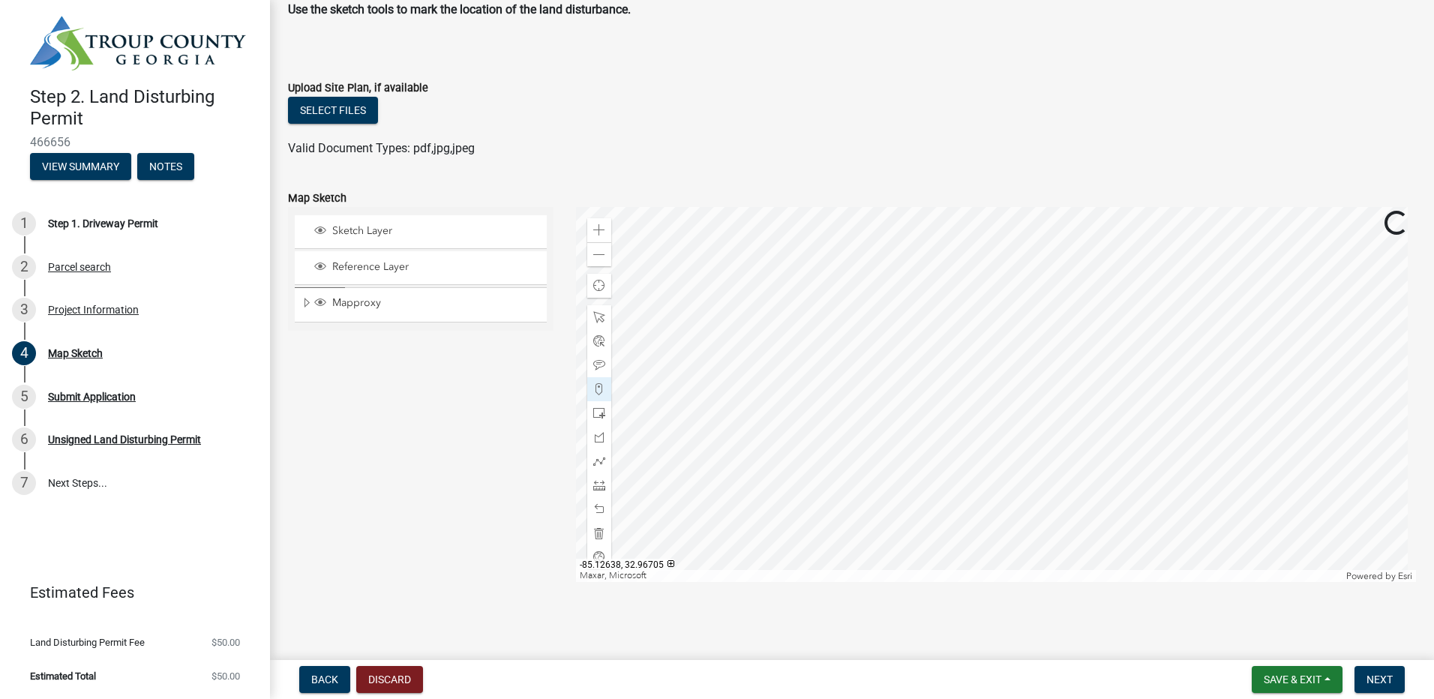
click at [1038, 459] on div at bounding box center [996, 394] width 841 height 375
click at [1038, 466] on div at bounding box center [996, 394] width 841 height 375
click at [1035, 477] on div at bounding box center [996, 394] width 841 height 375
click at [1036, 487] on div at bounding box center [996, 394] width 841 height 375
click at [1059, 481] on div at bounding box center [996, 394] width 841 height 375
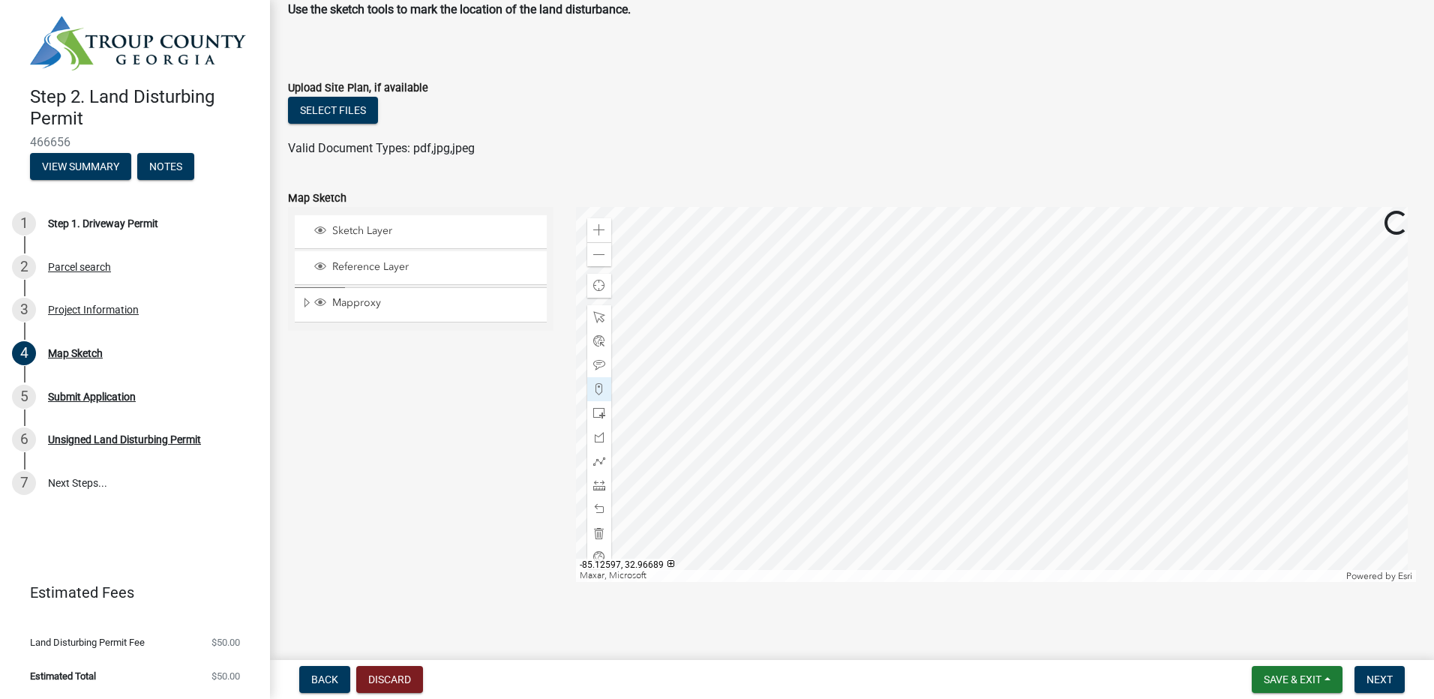
click at [1096, 486] on div at bounding box center [996, 394] width 841 height 375
click at [1102, 489] on div at bounding box center [996, 394] width 841 height 375
click at [1117, 491] on div at bounding box center [996, 394] width 841 height 375
click at [1125, 493] on div at bounding box center [996, 394] width 841 height 375
click at [1134, 493] on div at bounding box center [996, 394] width 841 height 375
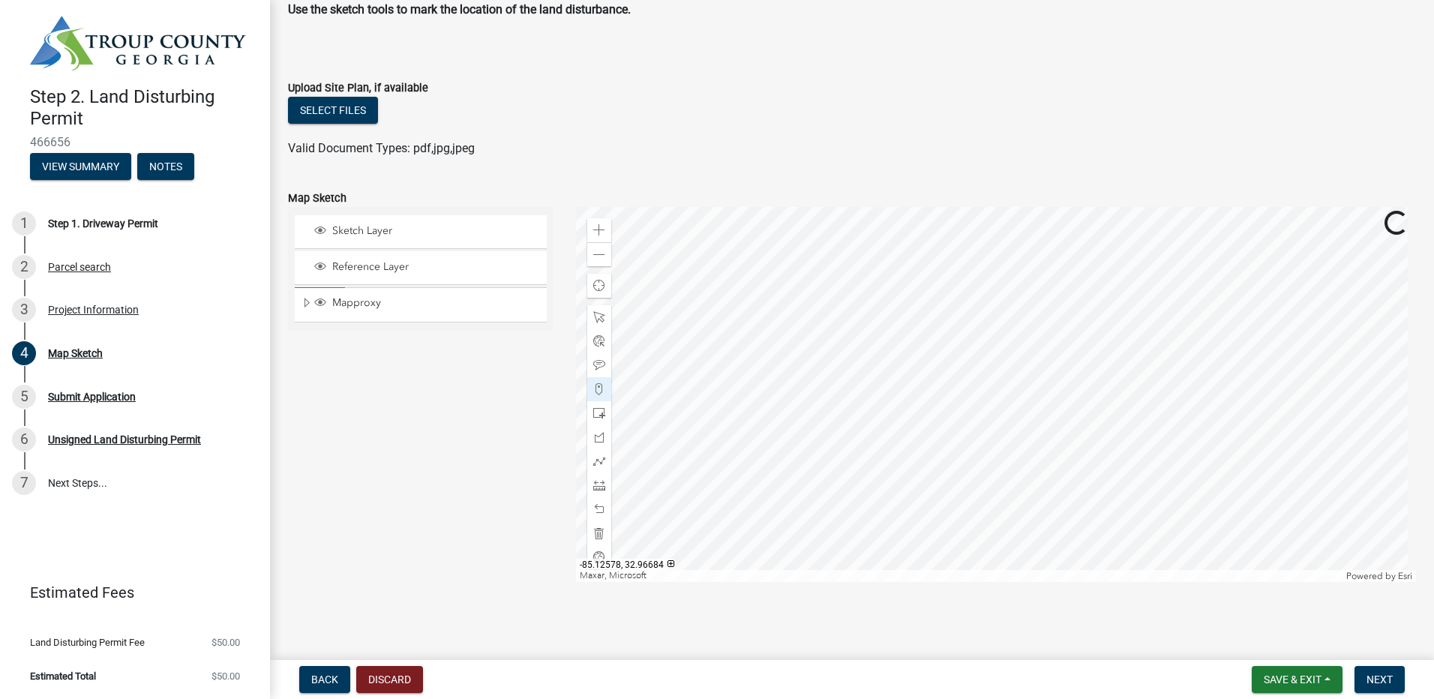
click at [1129, 496] on div at bounding box center [996, 394] width 841 height 375
click at [1140, 500] on div at bounding box center [996, 394] width 841 height 375
click at [1161, 504] on div at bounding box center [996, 394] width 841 height 375
click at [1005, 343] on div at bounding box center [996, 394] width 841 height 375
click at [599, 260] on div "Zoom out" at bounding box center [599, 254] width 24 height 24
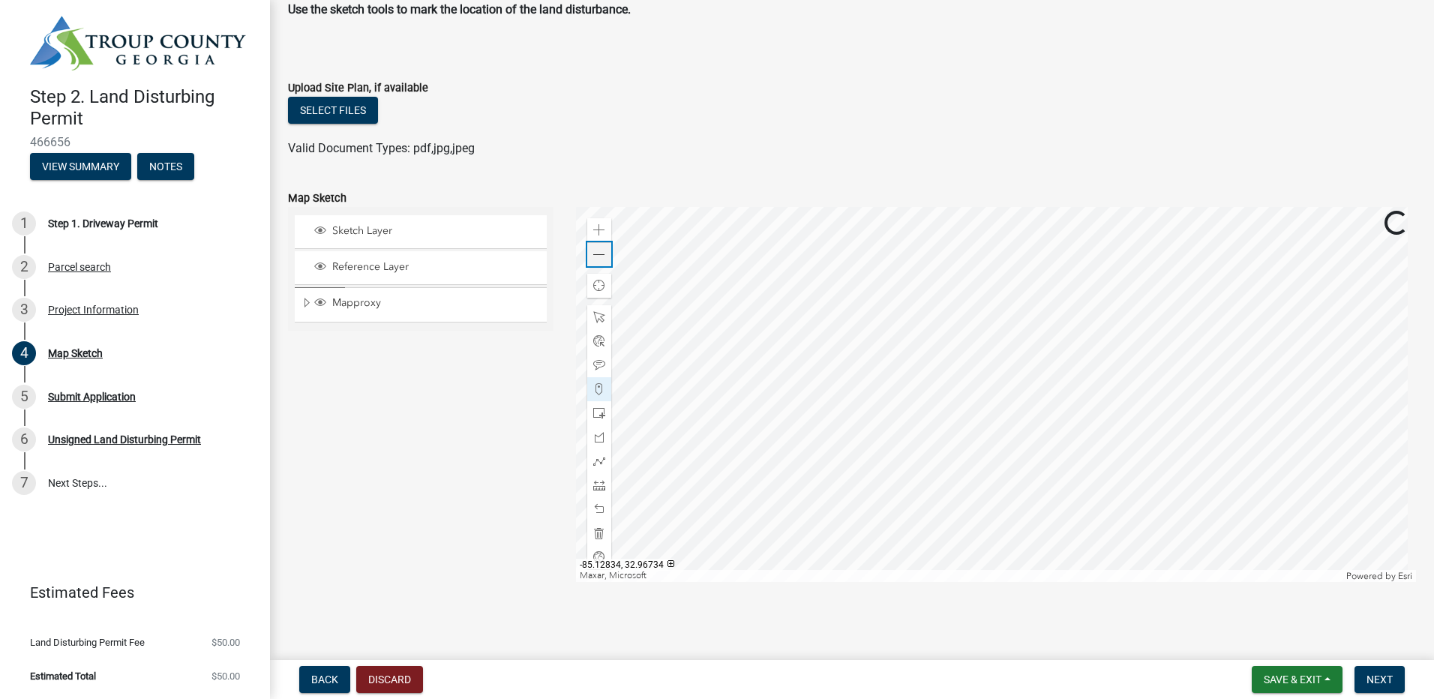
click at [598, 260] on span at bounding box center [599, 255] width 12 height 12
click at [593, 234] on span at bounding box center [599, 230] width 12 height 12
click at [977, 363] on div at bounding box center [996, 394] width 841 height 375
click at [973, 355] on div at bounding box center [996, 394] width 841 height 375
click at [964, 344] on div at bounding box center [996, 394] width 841 height 375
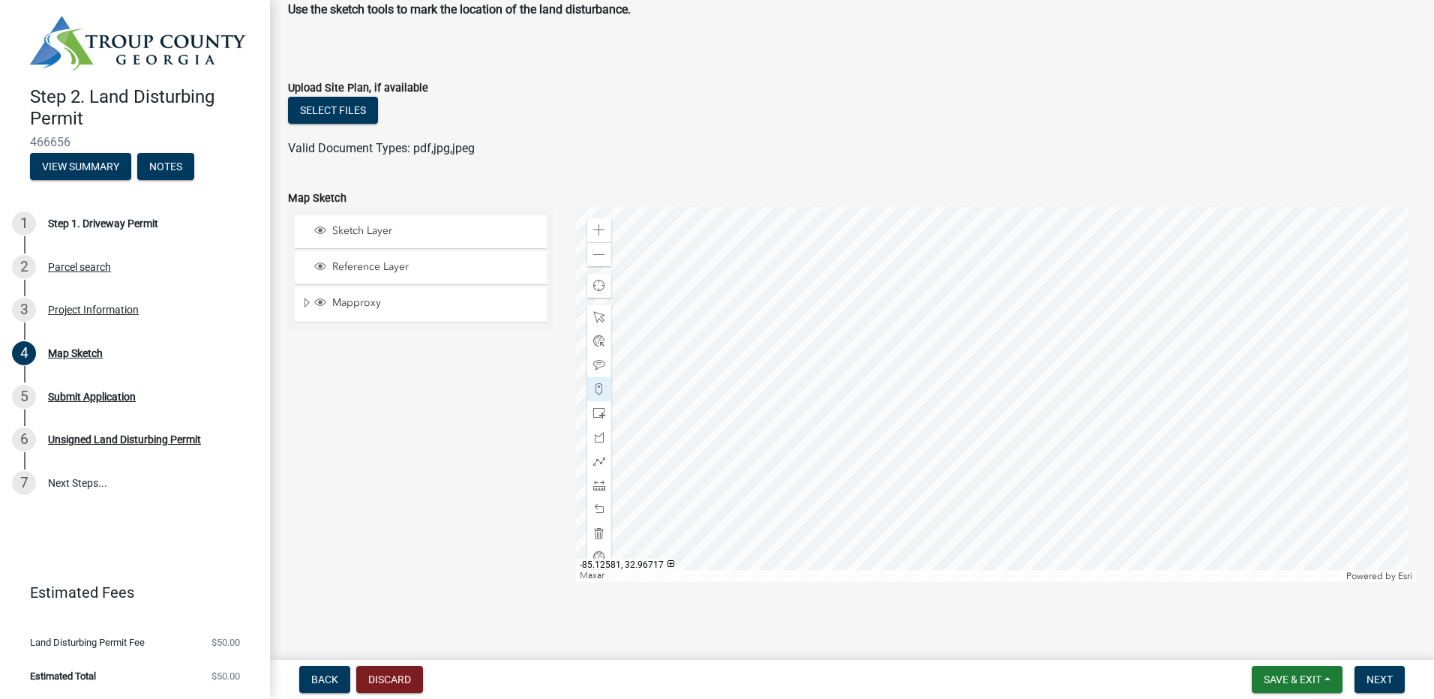
click at [962, 337] on div at bounding box center [996, 394] width 841 height 375
click at [961, 343] on div at bounding box center [996, 394] width 841 height 375
click at [961, 368] on div at bounding box center [996, 394] width 841 height 375
click at [961, 376] on div at bounding box center [996, 394] width 841 height 375
click at [960, 382] on div at bounding box center [996, 394] width 841 height 375
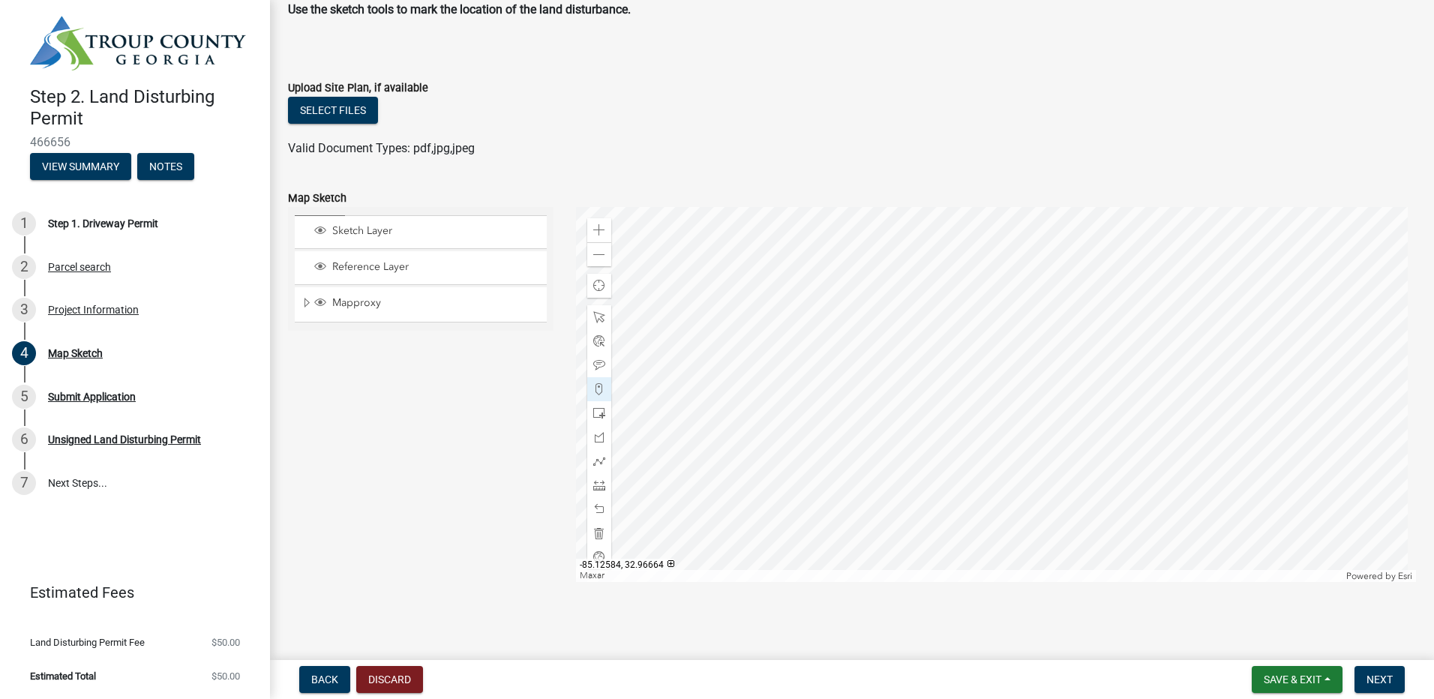
click at [948, 390] on div at bounding box center [996, 394] width 841 height 375
click at [946, 391] on div at bounding box center [996, 394] width 841 height 375
click at [946, 396] on div at bounding box center [996, 394] width 841 height 375
click at [946, 404] on div at bounding box center [996, 394] width 841 height 375
click at [959, 403] on div at bounding box center [996, 394] width 841 height 375
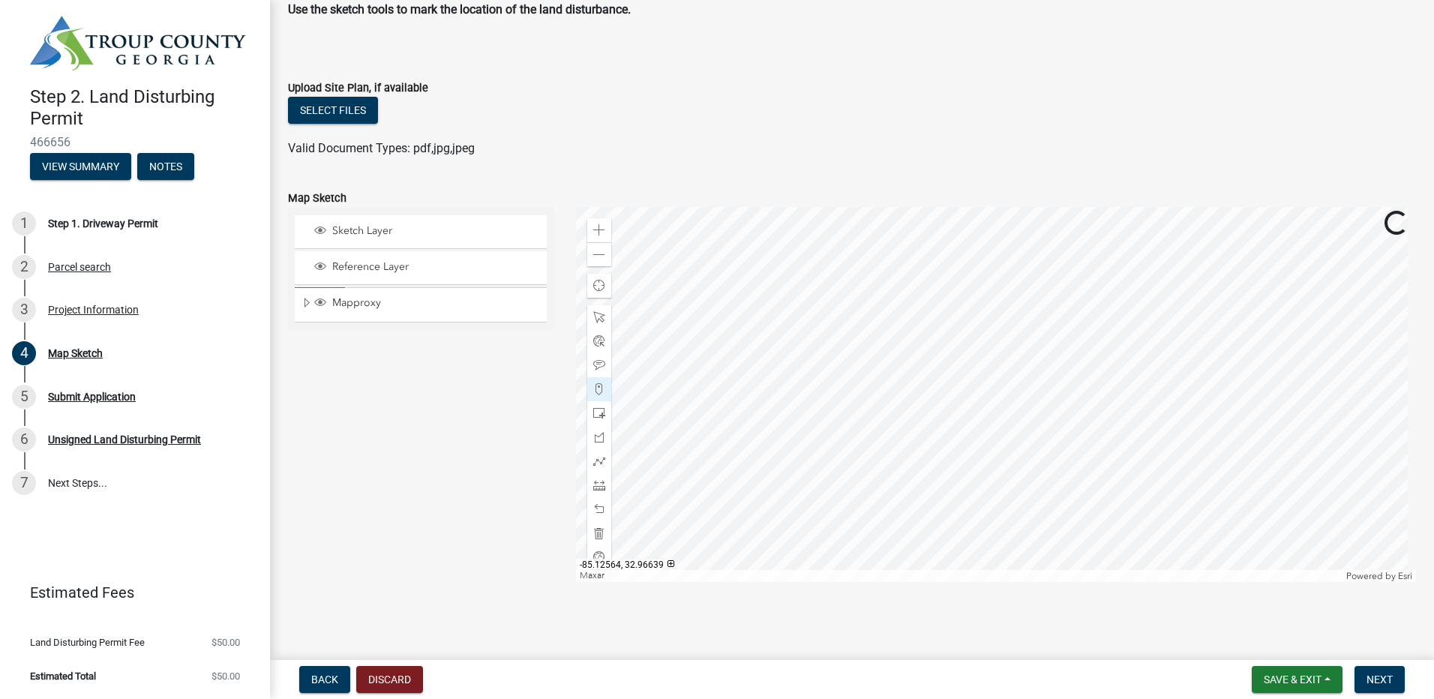
click at [975, 405] on div at bounding box center [996, 394] width 841 height 375
click at [985, 403] on div at bounding box center [996, 394] width 841 height 375
click at [990, 398] on div at bounding box center [996, 394] width 841 height 375
click at [996, 393] on div at bounding box center [996, 394] width 841 height 375
click at [1000, 387] on div at bounding box center [996, 394] width 841 height 375
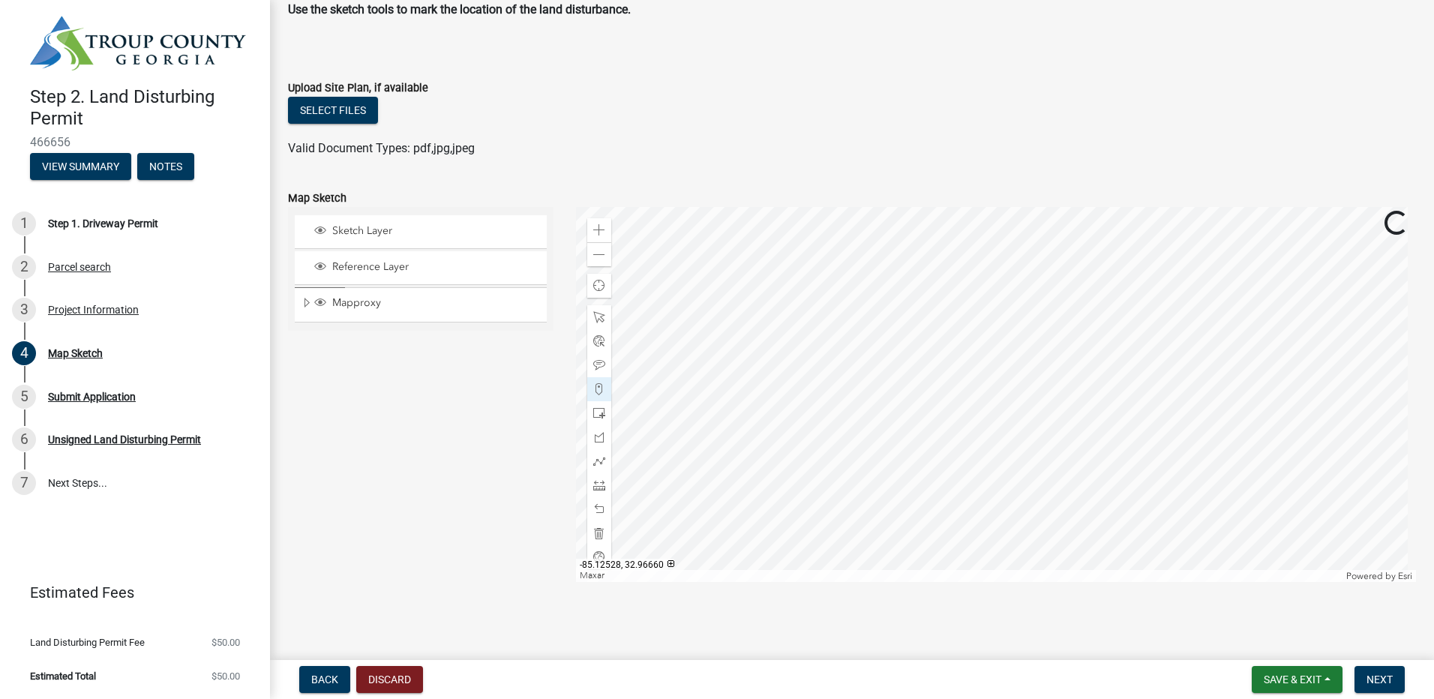
click at [1001, 379] on div at bounding box center [996, 394] width 841 height 375
click at [1001, 376] on div at bounding box center [996, 394] width 841 height 375
click at [1001, 373] on div at bounding box center [996, 394] width 841 height 375
click at [999, 369] on div at bounding box center [996, 394] width 841 height 375
click at [992, 357] on div at bounding box center [996, 394] width 841 height 375
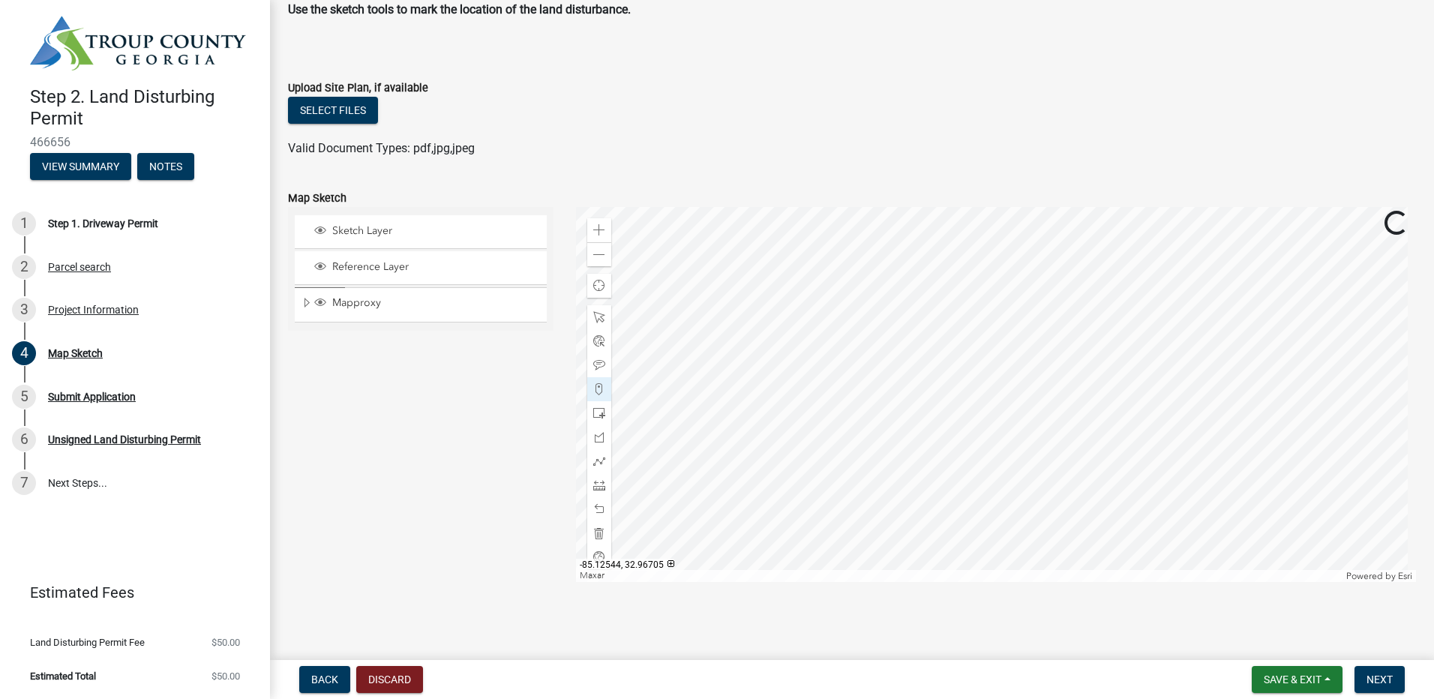
click at [988, 347] on div at bounding box center [996, 394] width 841 height 375
click at [979, 344] on div at bounding box center [996, 394] width 841 height 375
click at [964, 343] on div at bounding box center [996, 394] width 841 height 375
click at [946, 343] on div at bounding box center [996, 394] width 841 height 375
click at [929, 347] on div at bounding box center [996, 394] width 841 height 375
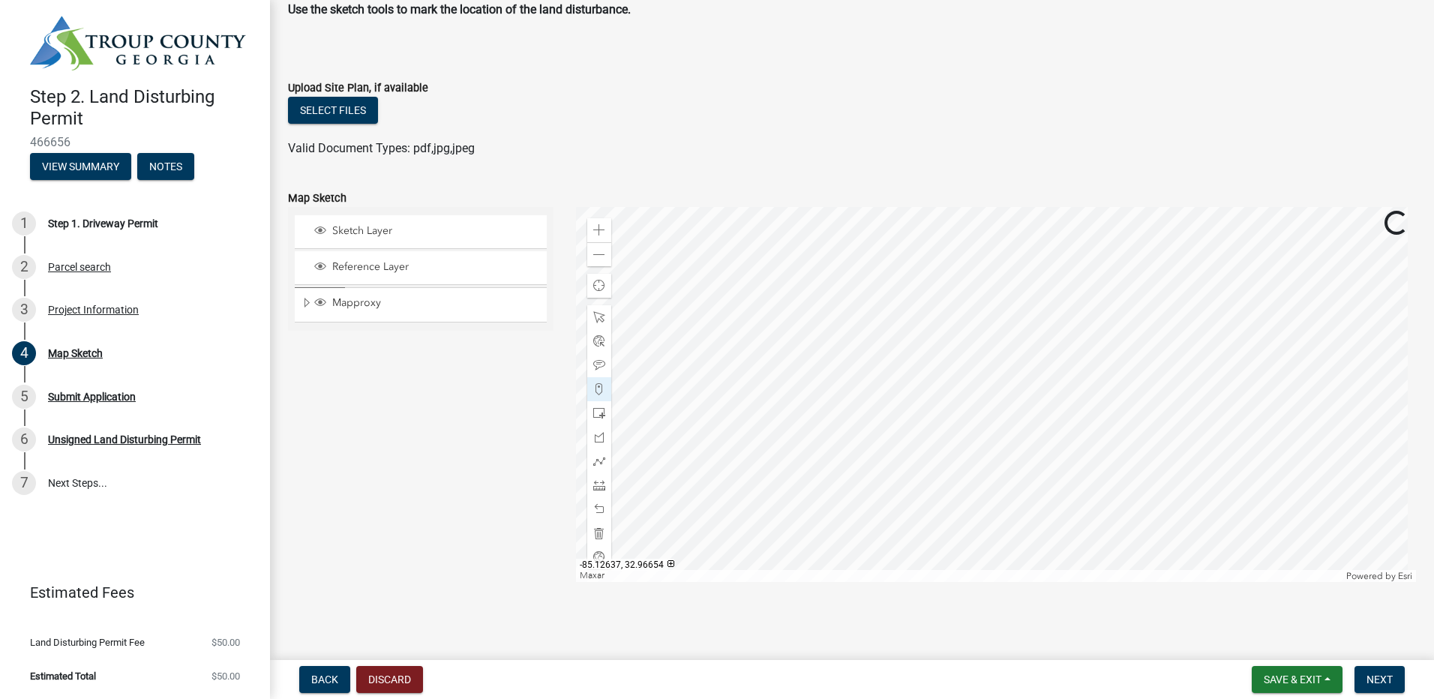
click at [920, 390] on div at bounding box center [996, 394] width 841 height 375
click at [926, 394] on div at bounding box center [996, 394] width 841 height 375
click at [926, 398] on div at bounding box center [996, 394] width 841 height 375
click at [924, 406] on div at bounding box center [996, 394] width 841 height 375
click at [923, 412] on div at bounding box center [996, 394] width 841 height 375
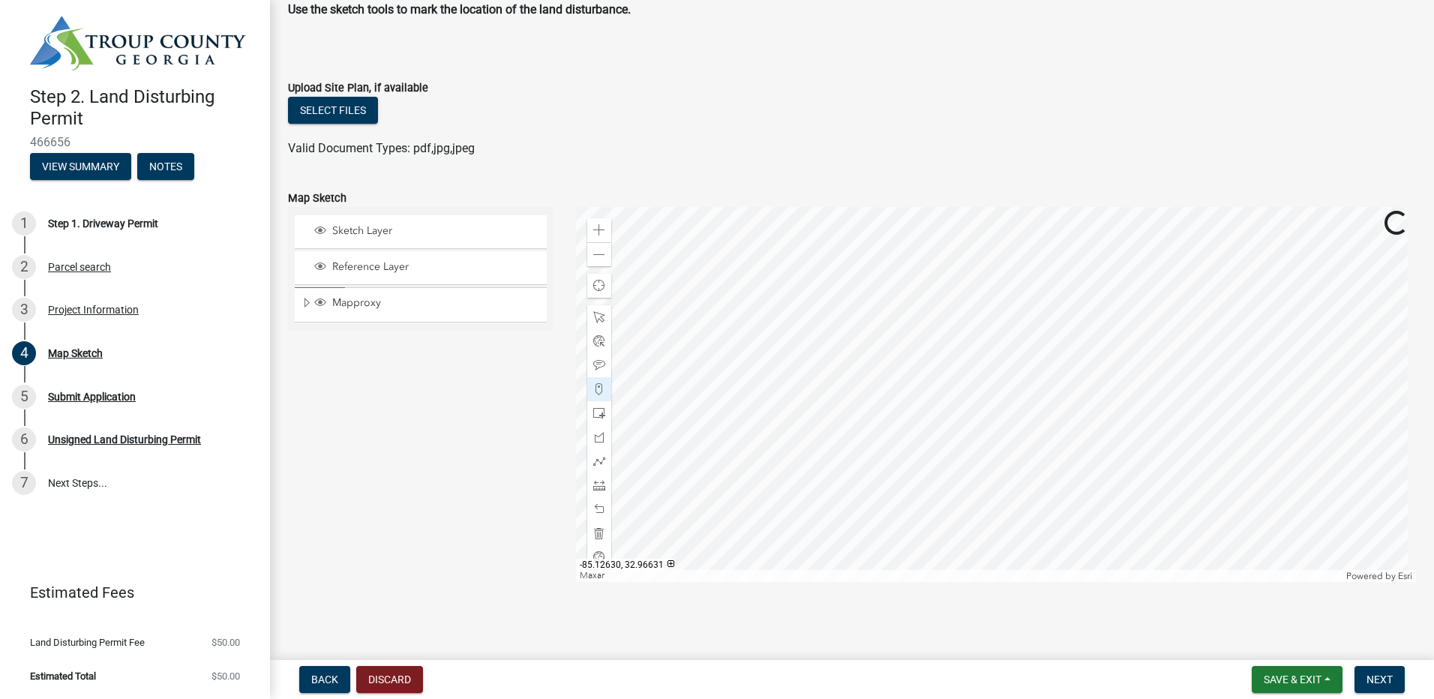
click at [922, 415] on div at bounding box center [996, 394] width 841 height 375
click at [922, 418] on div at bounding box center [996, 394] width 841 height 375
click at [934, 420] on div at bounding box center [996, 394] width 841 height 375
click at [943, 415] on div at bounding box center [996, 394] width 841 height 375
click at [945, 411] on div at bounding box center [996, 394] width 841 height 375
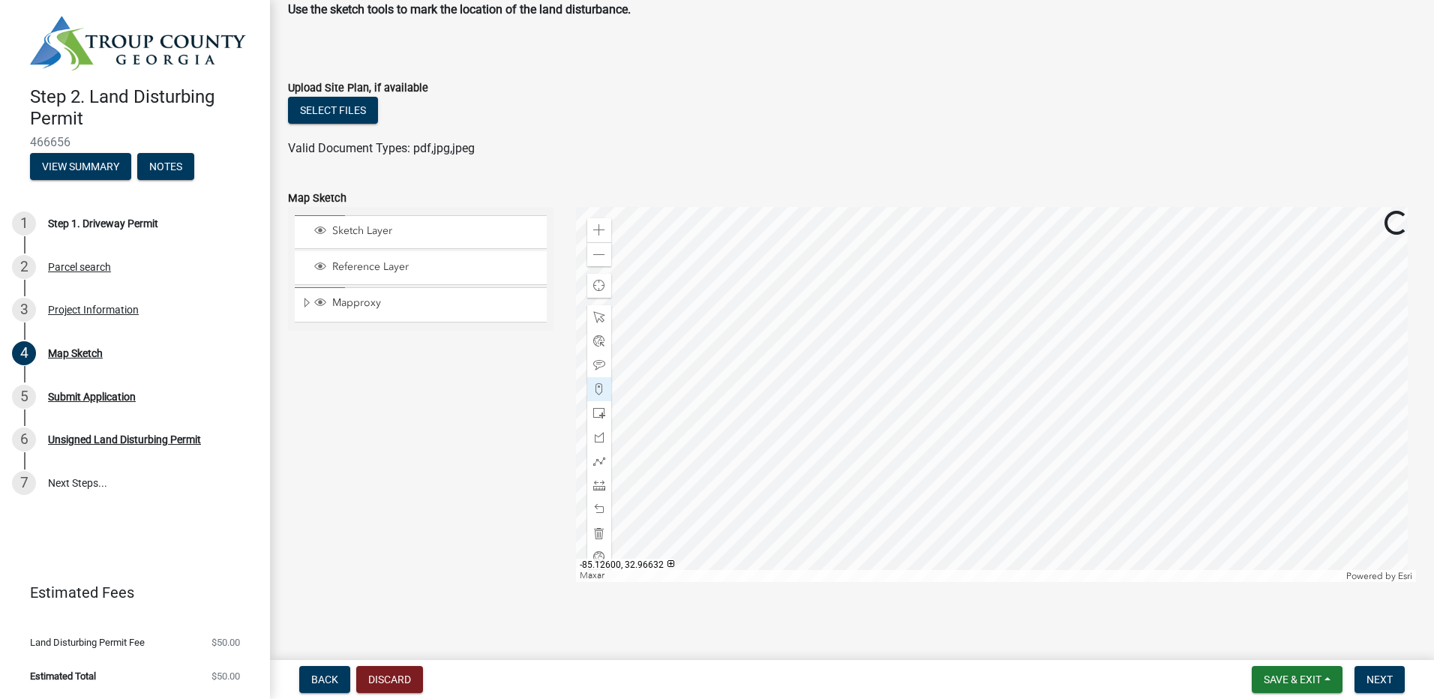
click at [944, 407] on div at bounding box center [996, 394] width 841 height 375
click at [931, 395] on div at bounding box center [996, 394] width 841 height 375
click at [928, 389] on div at bounding box center [996, 394] width 841 height 375
click at [928, 385] on div at bounding box center [996, 394] width 841 height 375
click at [968, 388] on div at bounding box center [996, 394] width 841 height 375
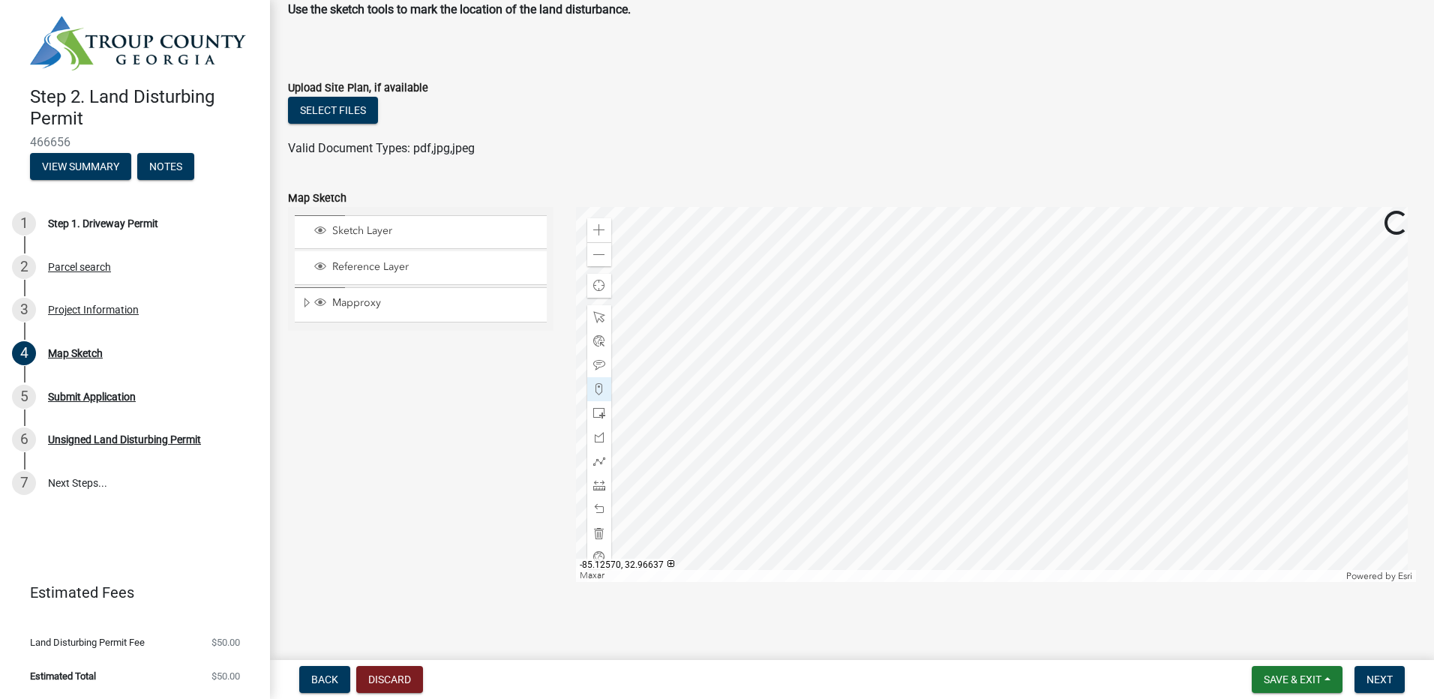
click at [961, 406] on div at bounding box center [996, 394] width 841 height 375
click at [961, 412] on div at bounding box center [996, 394] width 841 height 375
click at [960, 415] on div at bounding box center [996, 394] width 841 height 375
click at [954, 422] on div at bounding box center [996, 394] width 841 height 375
click at [1384, 674] on span "Next" at bounding box center [1379, 679] width 26 height 12
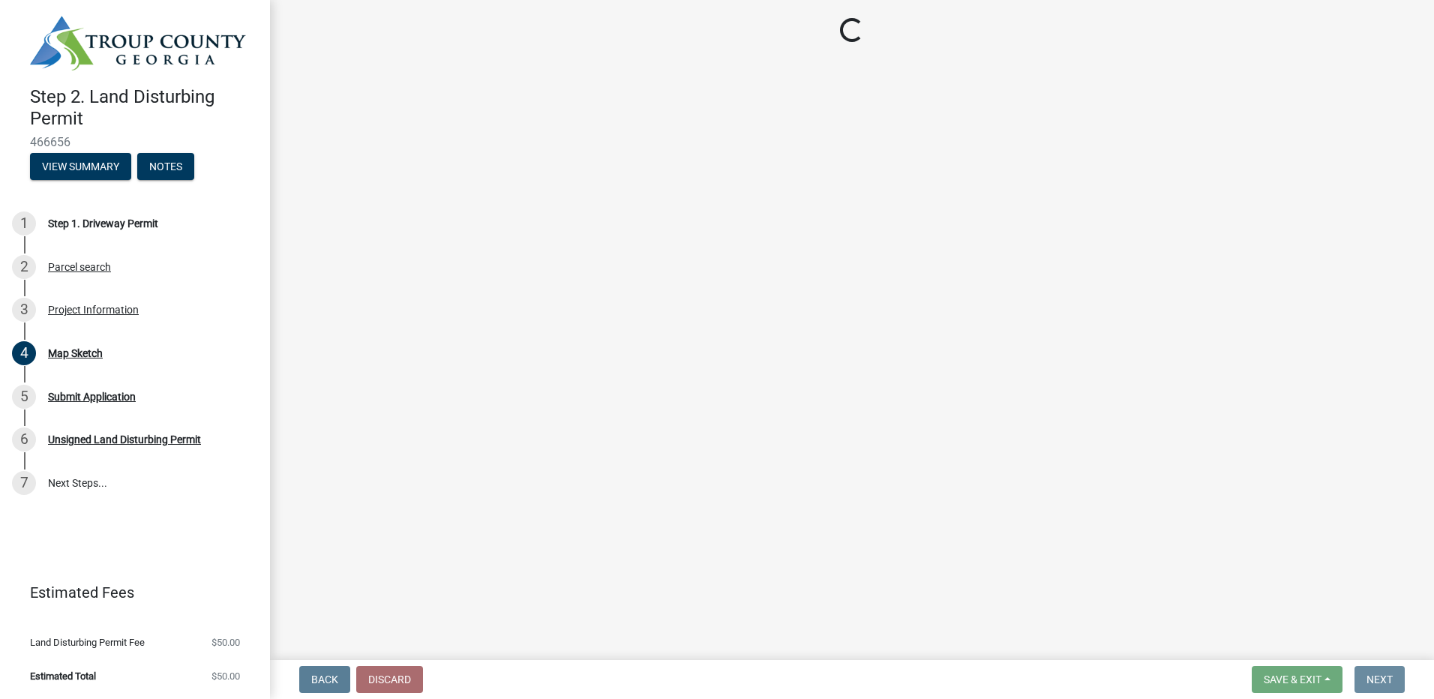
scroll to position [0, 0]
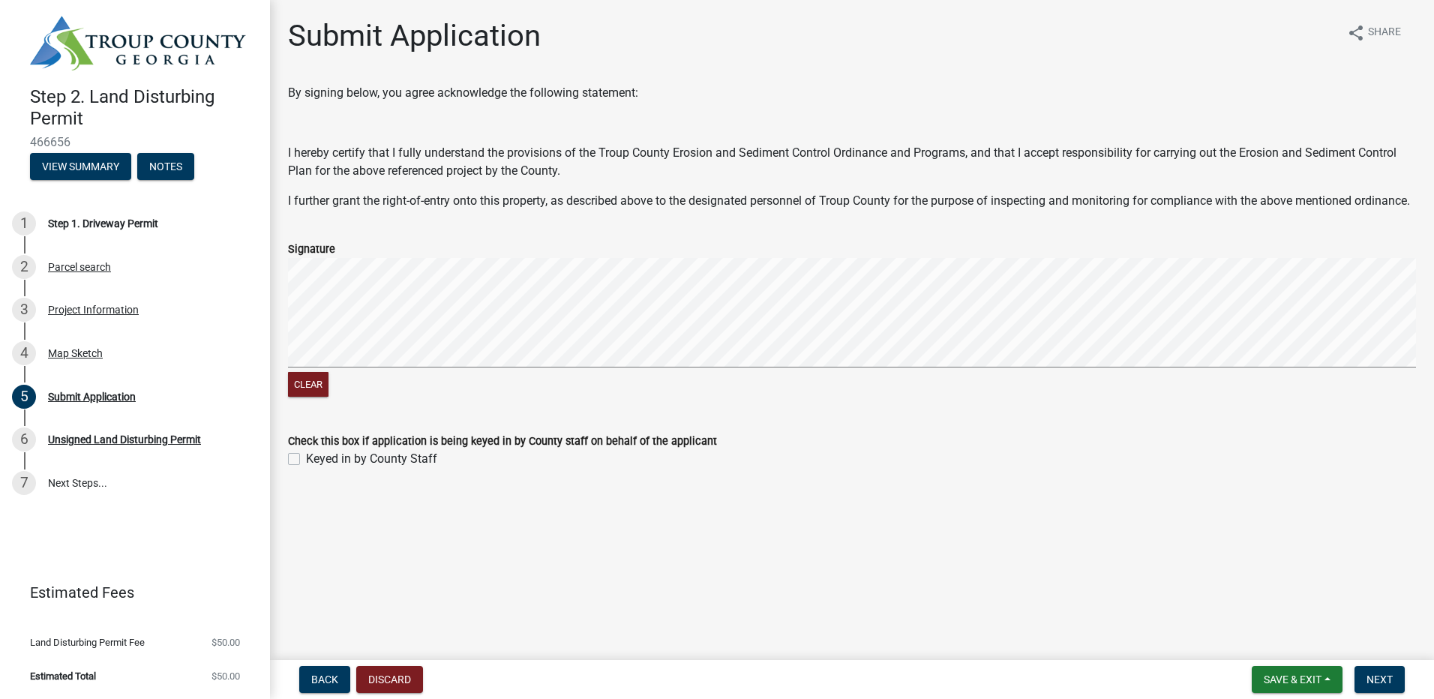
click at [336, 334] on div "Submit Application share Share By signing below, you agree acknowledge the foll…" at bounding box center [852, 256] width 1164 height 477
click at [1386, 679] on span "Next" at bounding box center [1379, 679] width 26 height 12
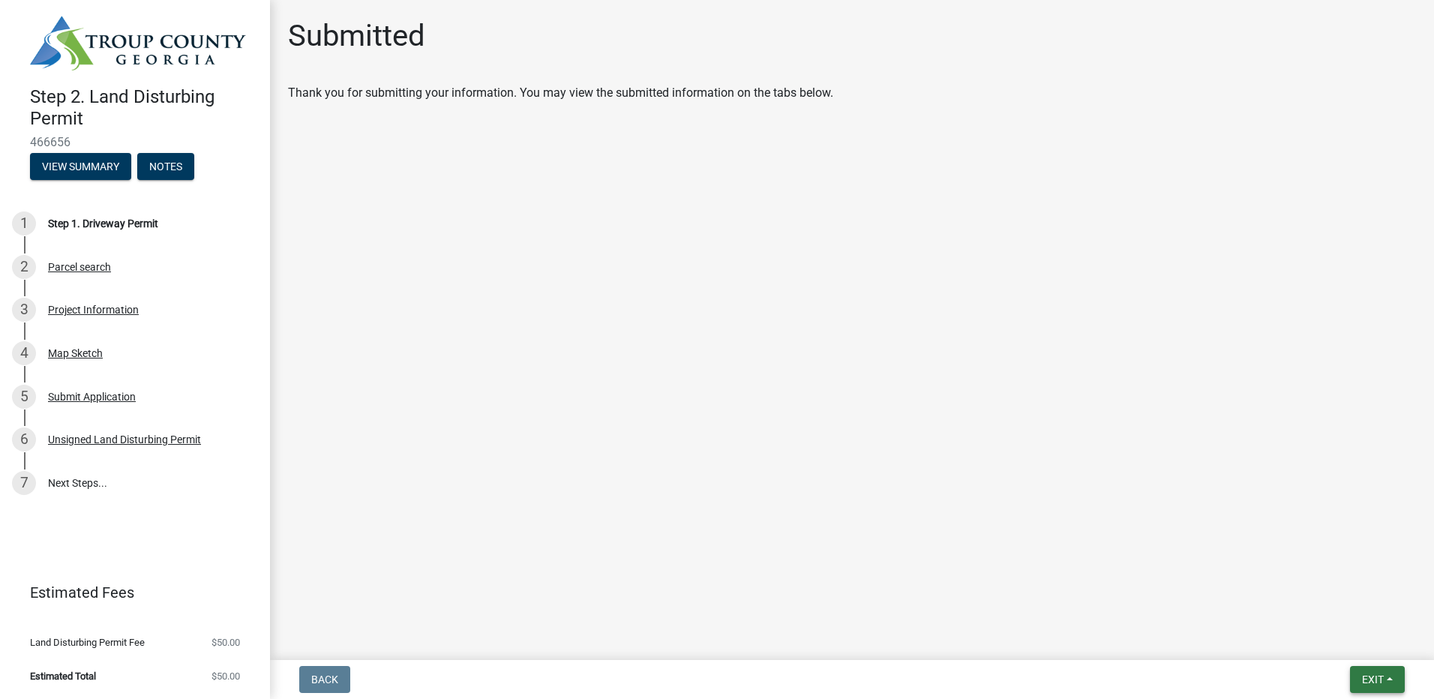
click at [1384, 681] on button "Exit" at bounding box center [1377, 679] width 55 height 27
click at [1169, 586] on main "Submitted Thank you for submitting your information. You may view the submitted…" at bounding box center [852, 327] width 1164 height 654
click at [103, 391] on div "Submit Application" at bounding box center [92, 396] width 88 height 10
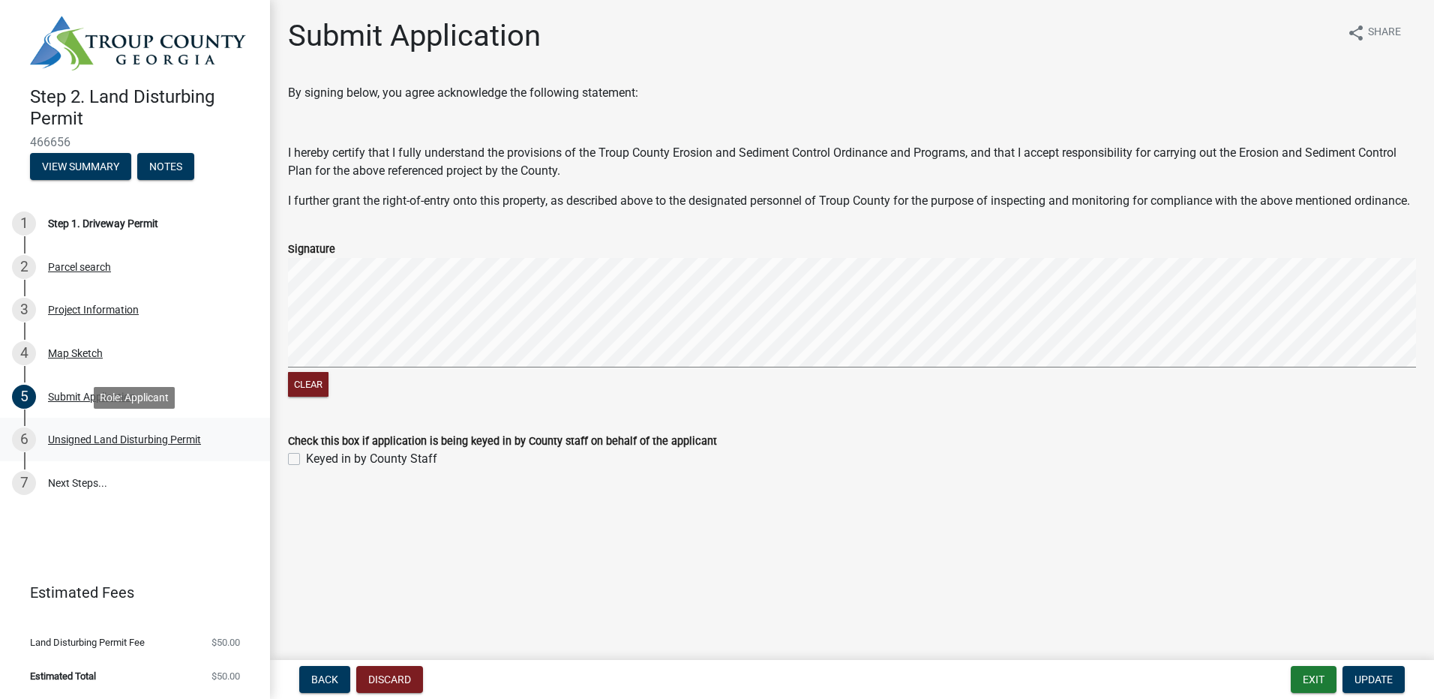
click at [108, 439] on div "Unsigned Land Disturbing Permit" at bounding box center [124, 439] width 153 height 10
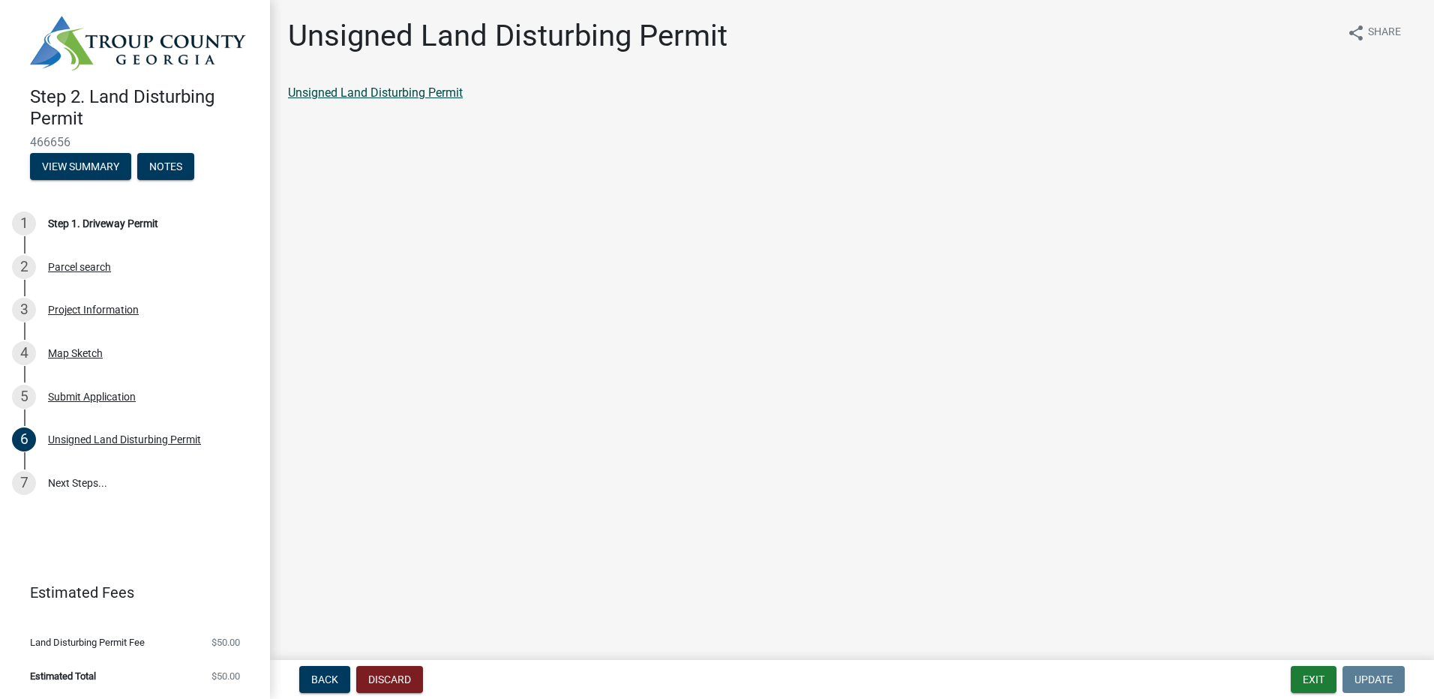
click at [361, 90] on link "Unsigned Land Disturbing Permit" at bounding box center [375, 92] width 175 height 14
click at [73, 484] on link "7 Next Steps..." at bounding box center [135, 482] width 270 height 43
click at [74, 476] on link "7 Next Steps..." at bounding box center [135, 482] width 270 height 43
click at [100, 407] on div "5 Submit Application" at bounding box center [129, 397] width 234 height 24
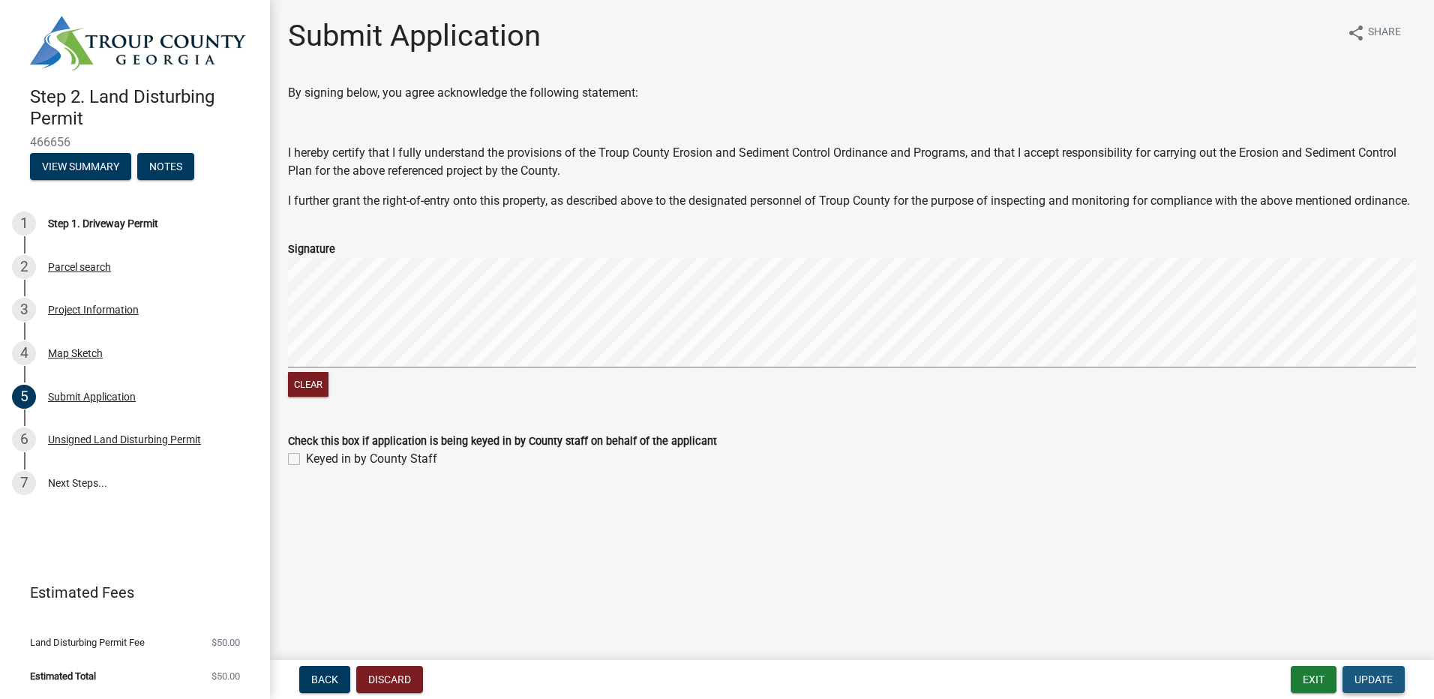
click at [1387, 679] on span "Update" at bounding box center [1373, 679] width 38 height 12
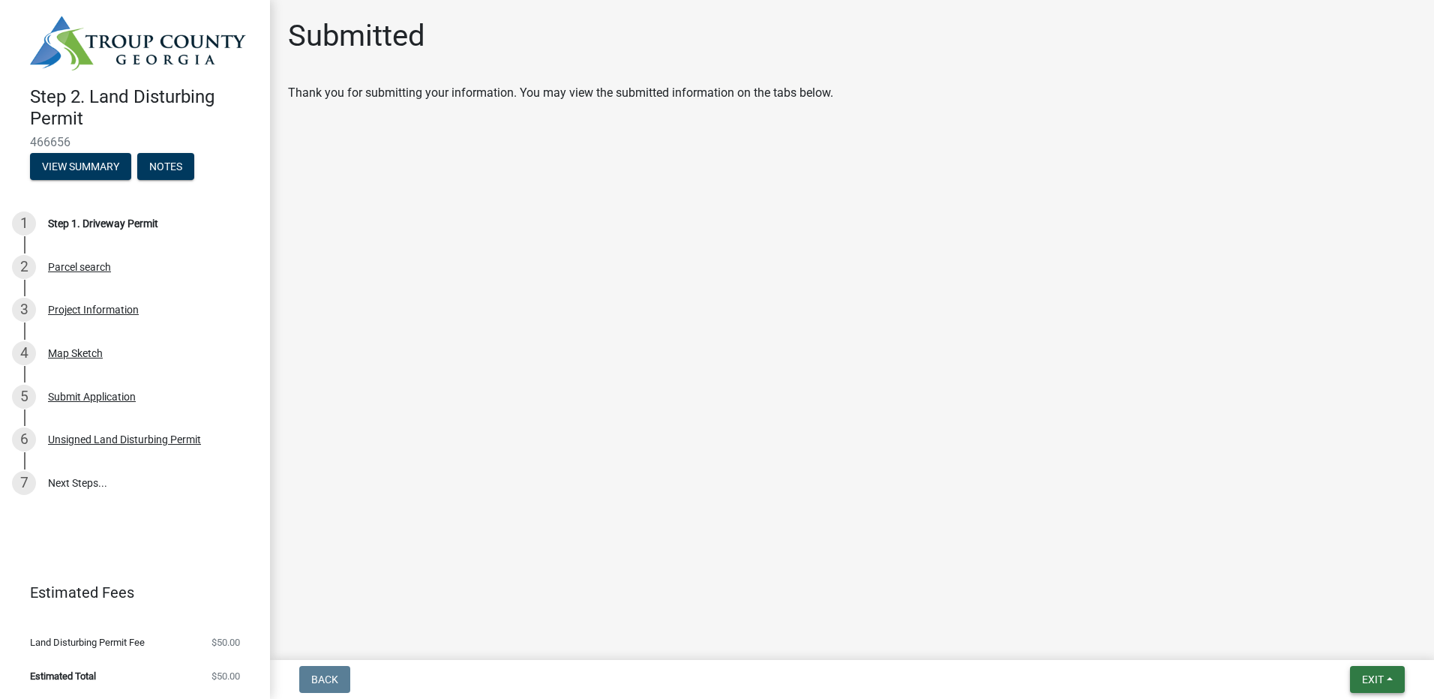
click at [1389, 685] on button "Exit" at bounding box center [1377, 679] width 55 height 27
click at [1382, 643] on button "Save & Exit" at bounding box center [1345, 640] width 120 height 36
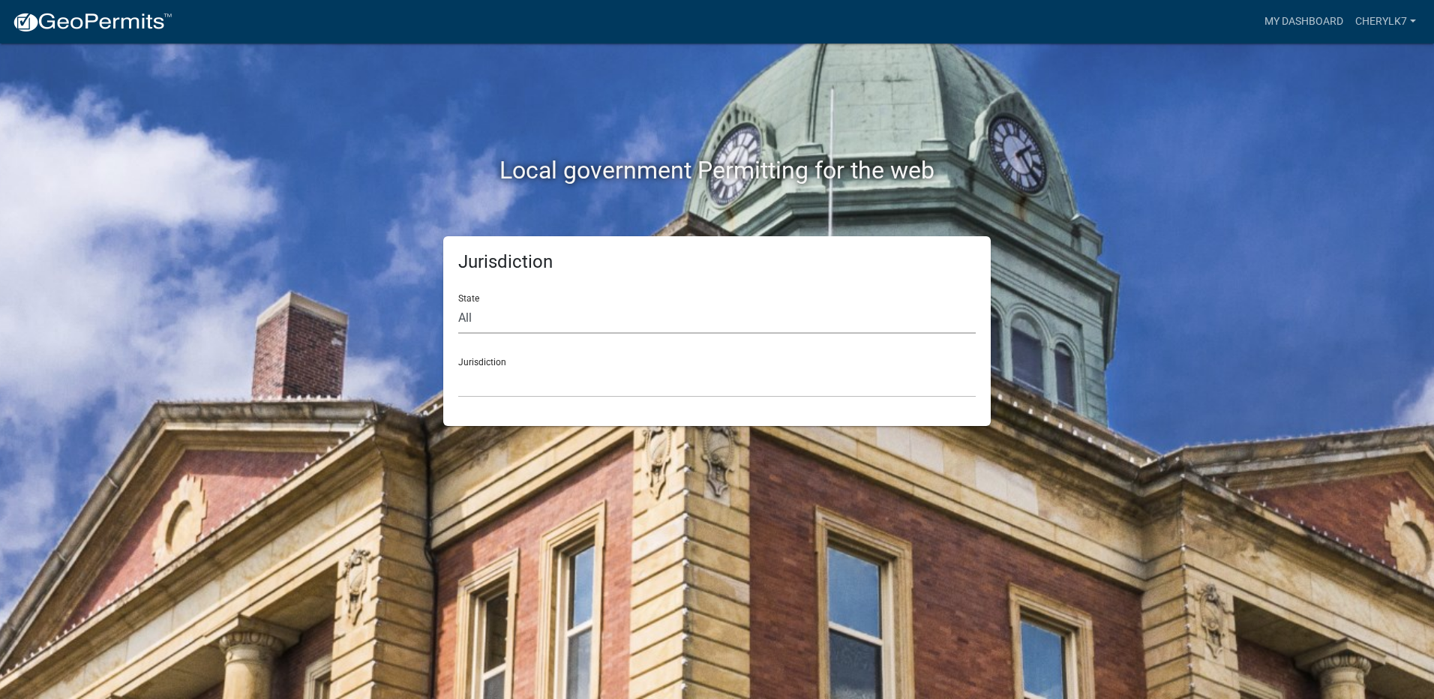
click at [522, 325] on select "All [US_STATE] [US_STATE] [US_STATE] [US_STATE] [US_STATE] [US_STATE] [US_STATE…" at bounding box center [716, 318] width 517 height 31
select select "[US_STATE]"
click at [458, 303] on select "All [US_STATE] [US_STATE] [US_STATE] [US_STATE] [US_STATE] [US_STATE] [US_STATE…" at bounding box center [716, 318] width 517 height 31
click at [513, 379] on select "[GEOGRAPHIC_DATA], [US_STATE][PERSON_NAME][GEOGRAPHIC_DATA], [US_STATE][PERSON_…" at bounding box center [716, 382] width 517 height 31
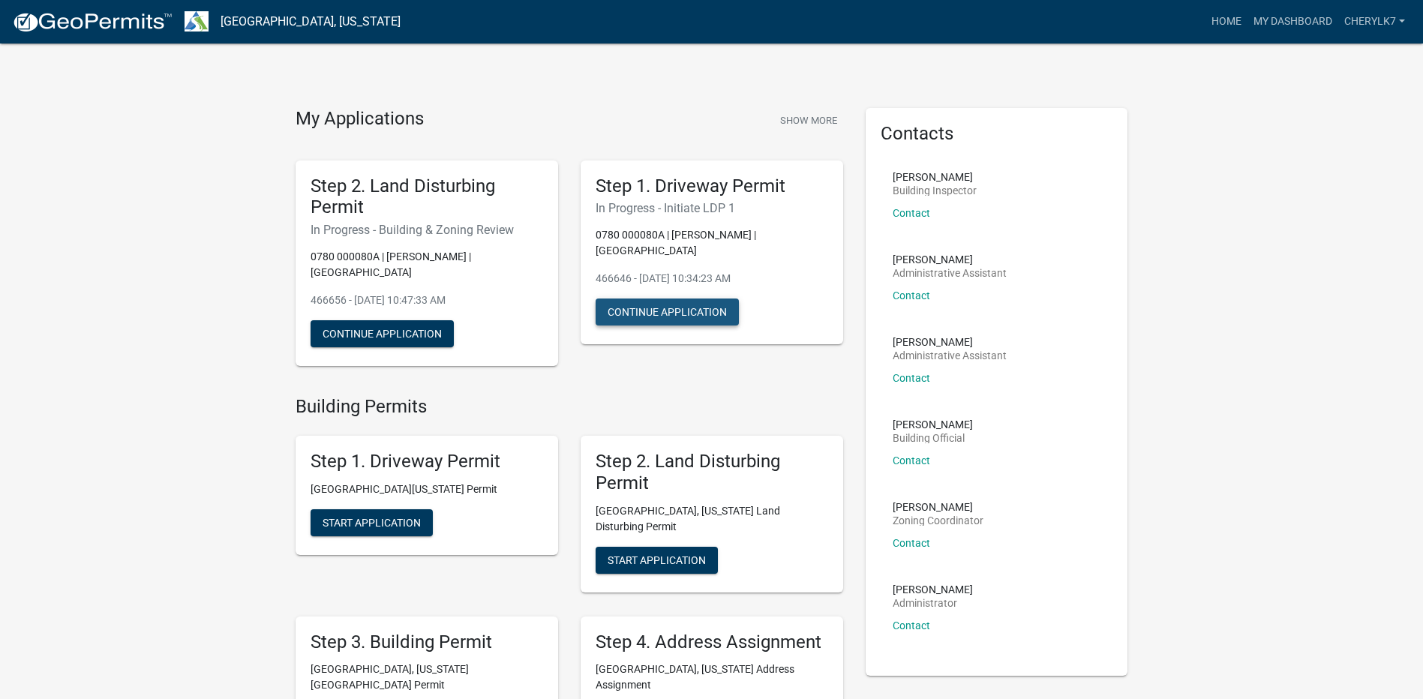
click at [663, 298] on button "Continue Application" at bounding box center [666, 311] width 143 height 27
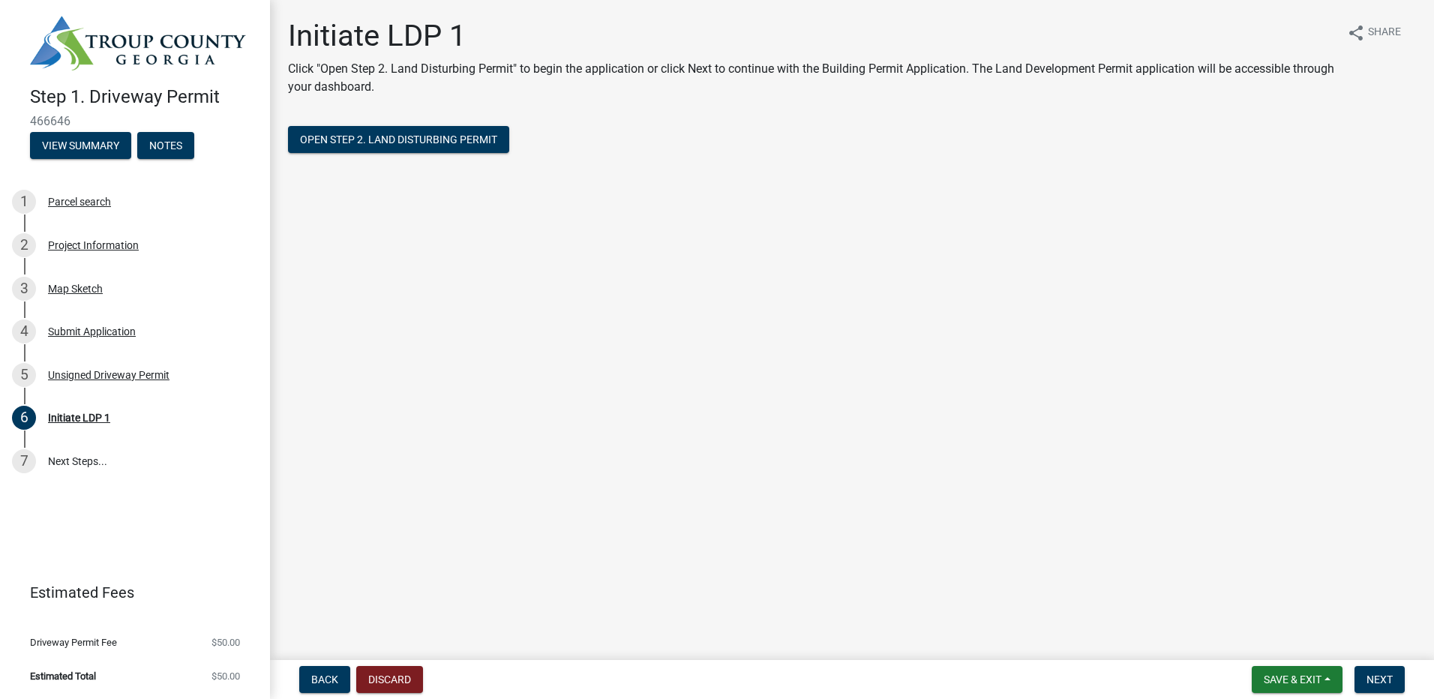
drag, startPoint x: 663, startPoint y: 298, endPoint x: 608, endPoint y: 339, distance: 68.1
click at [610, 339] on main "Initiate LDP 1 Click "Open Step 2. Land Disturbing Permit" to begin the applica…" at bounding box center [852, 327] width 1164 height 654
click at [463, 142] on span "Open Step 2. Land Disturbing Permit" at bounding box center [398, 139] width 197 height 12
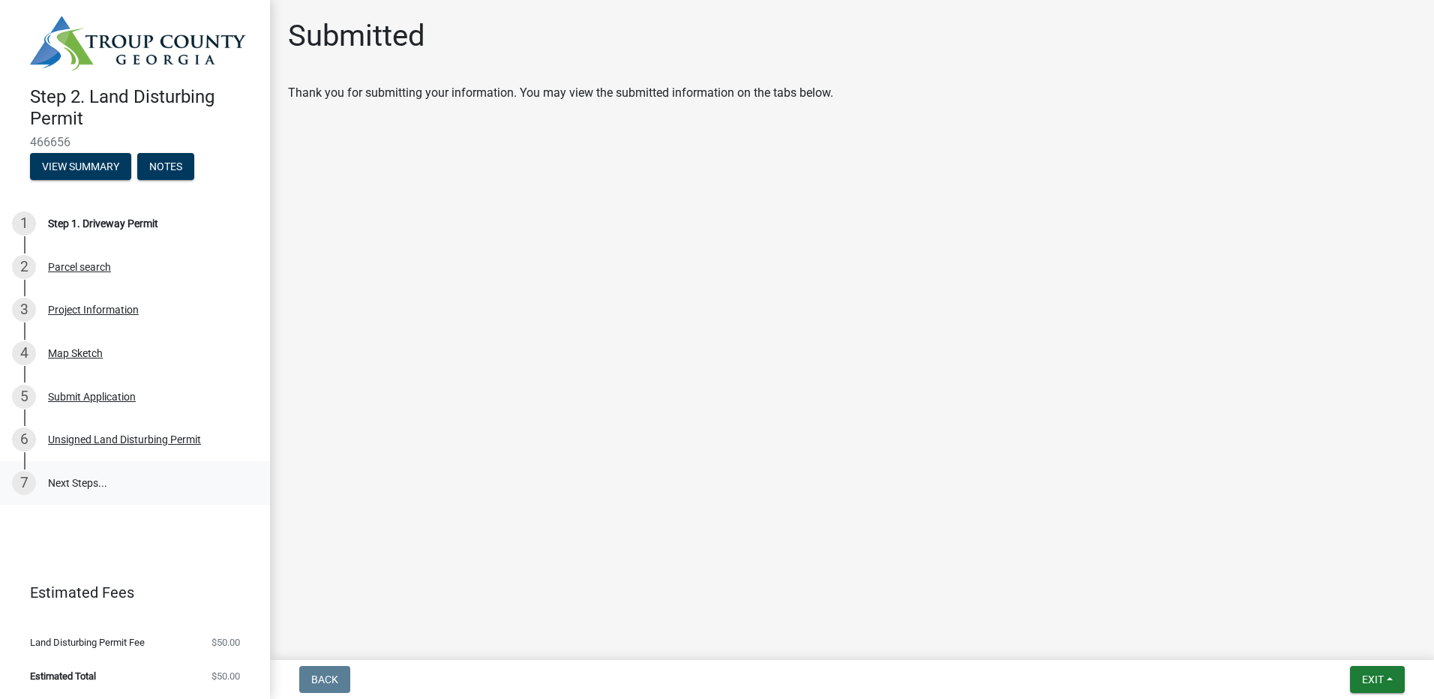
click at [88, 494] on link "7 Next Steps..." at bounding box center [135, 482] width 270 height 43
click at [74, 175] on button "View Summary" at bounding box center [80, 166] width 101 height 27
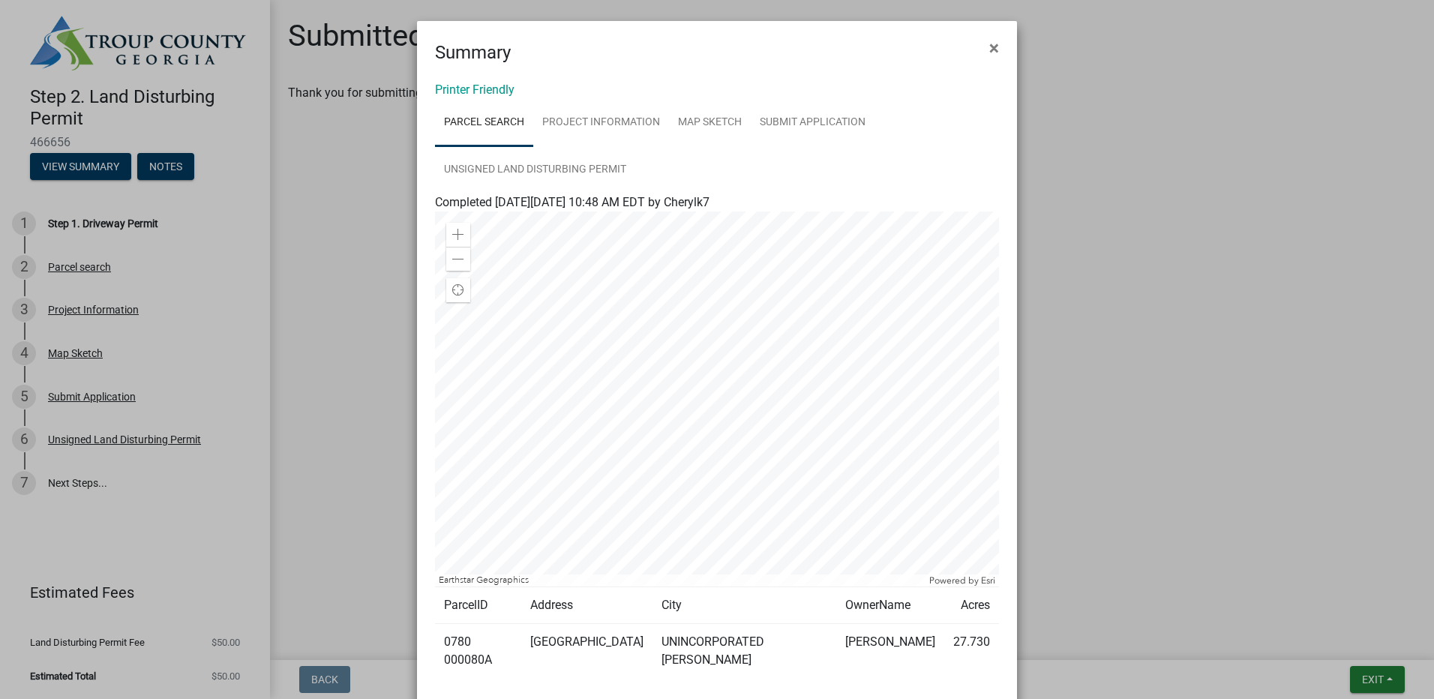
scroll to position [75, 0]
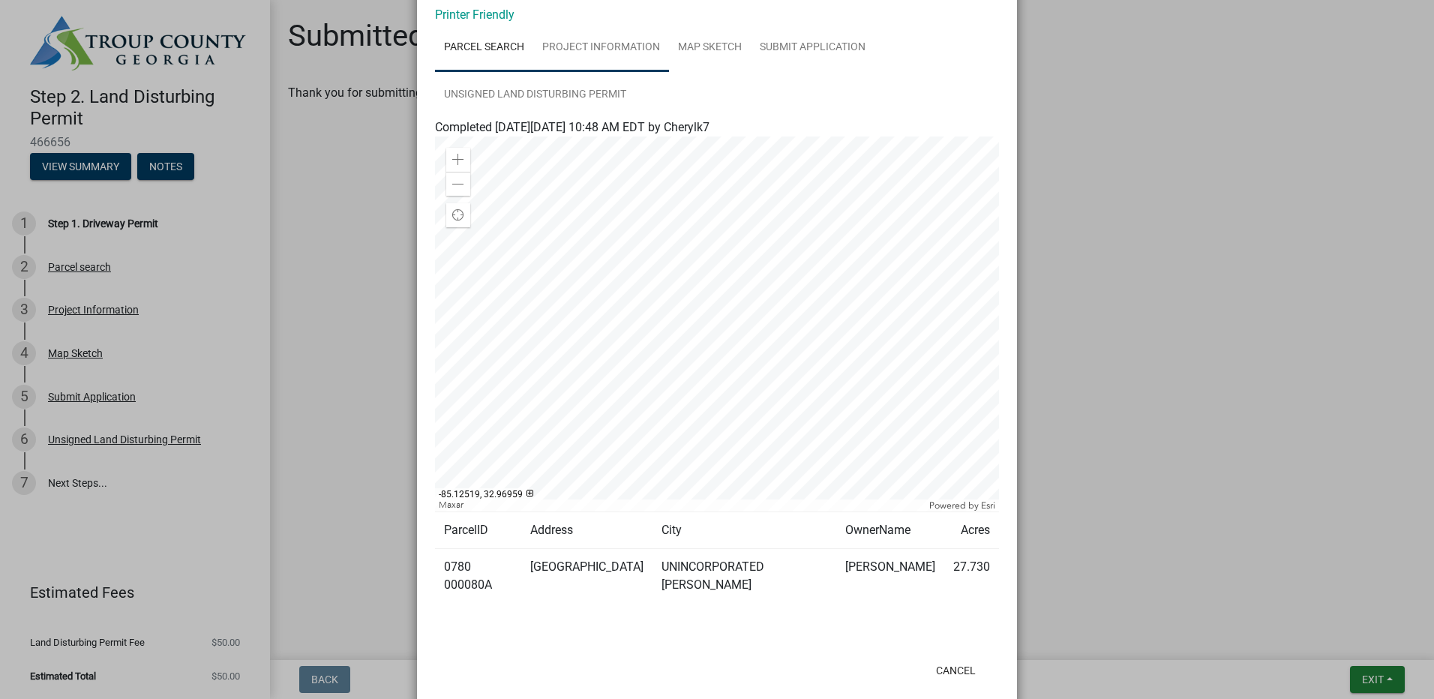
click at [604, 51] on link "Project Information" at bounding box center [601, 48] width 136 height 48
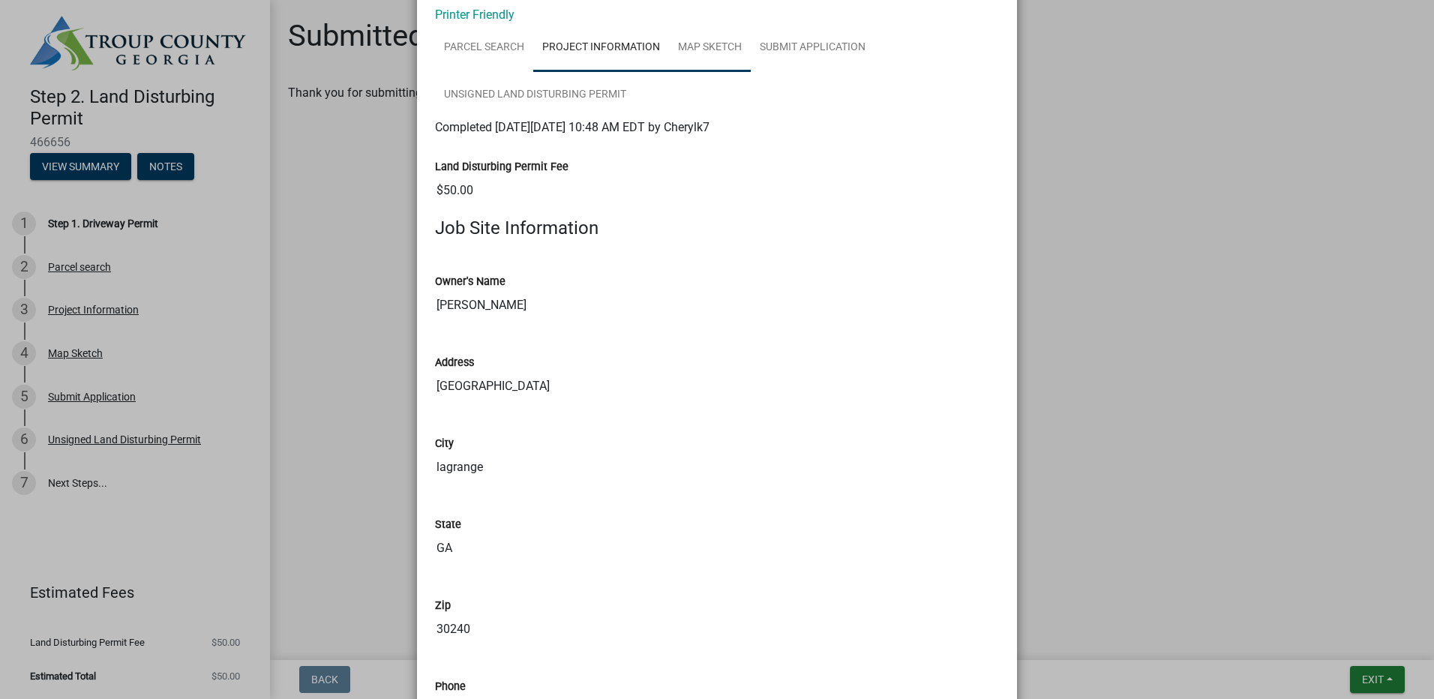
click at [708, 50] on link "Map Sketch" at bounding box center [710, 48] width 82 height 48
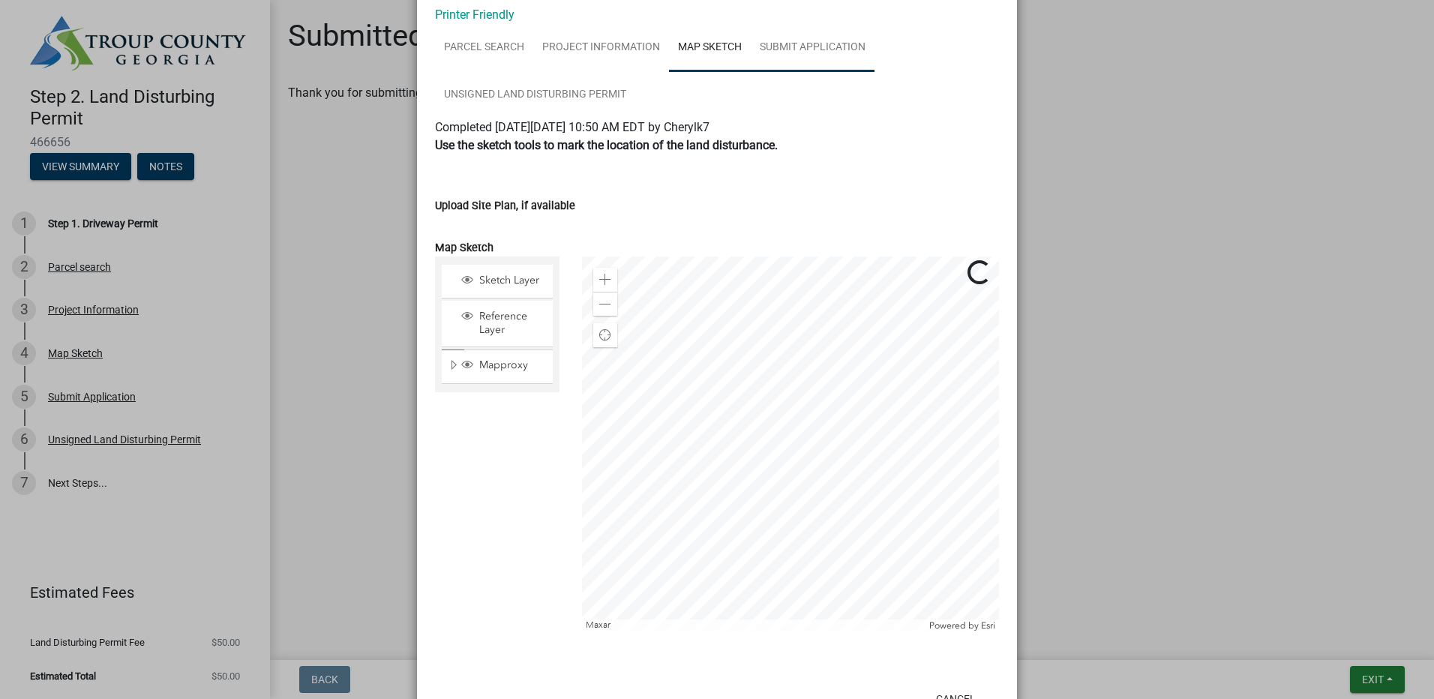
click at [799, 53] on link "Submit Application" at bounding box center [813, 48] width 124 height 48
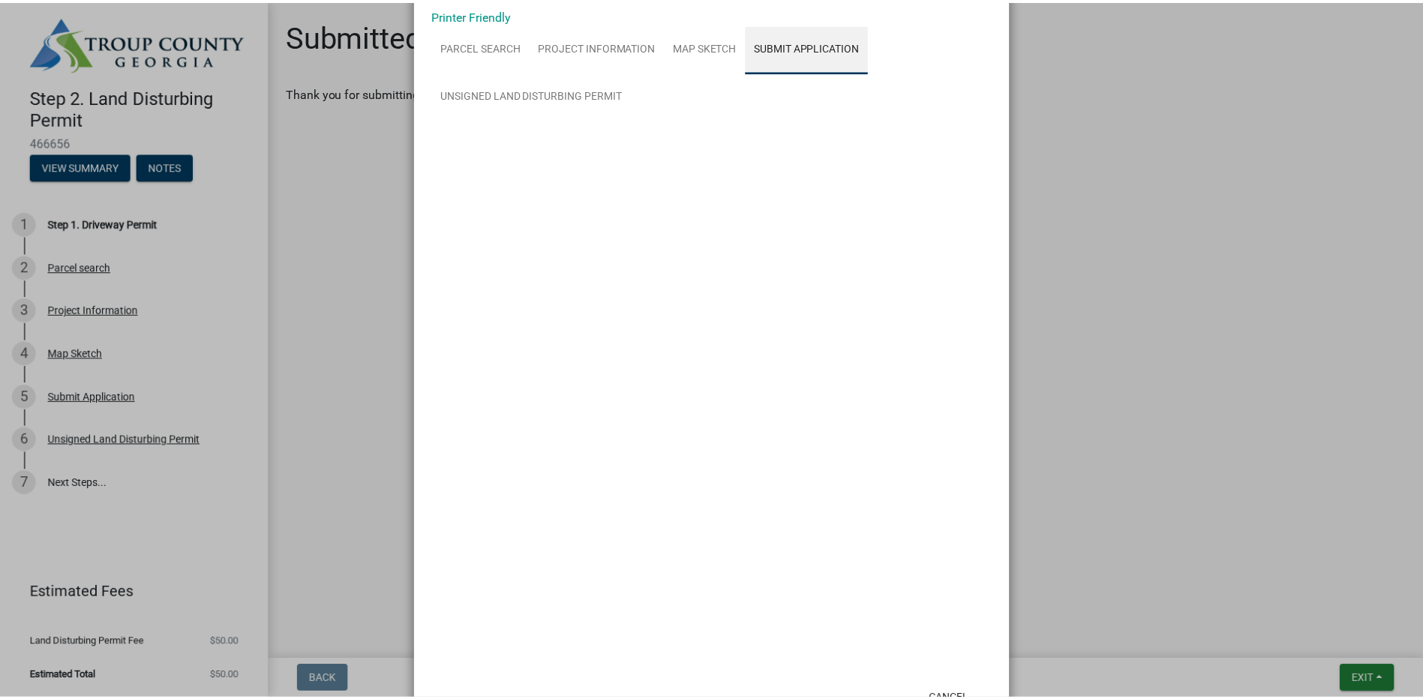
scroll to position [0, 0]
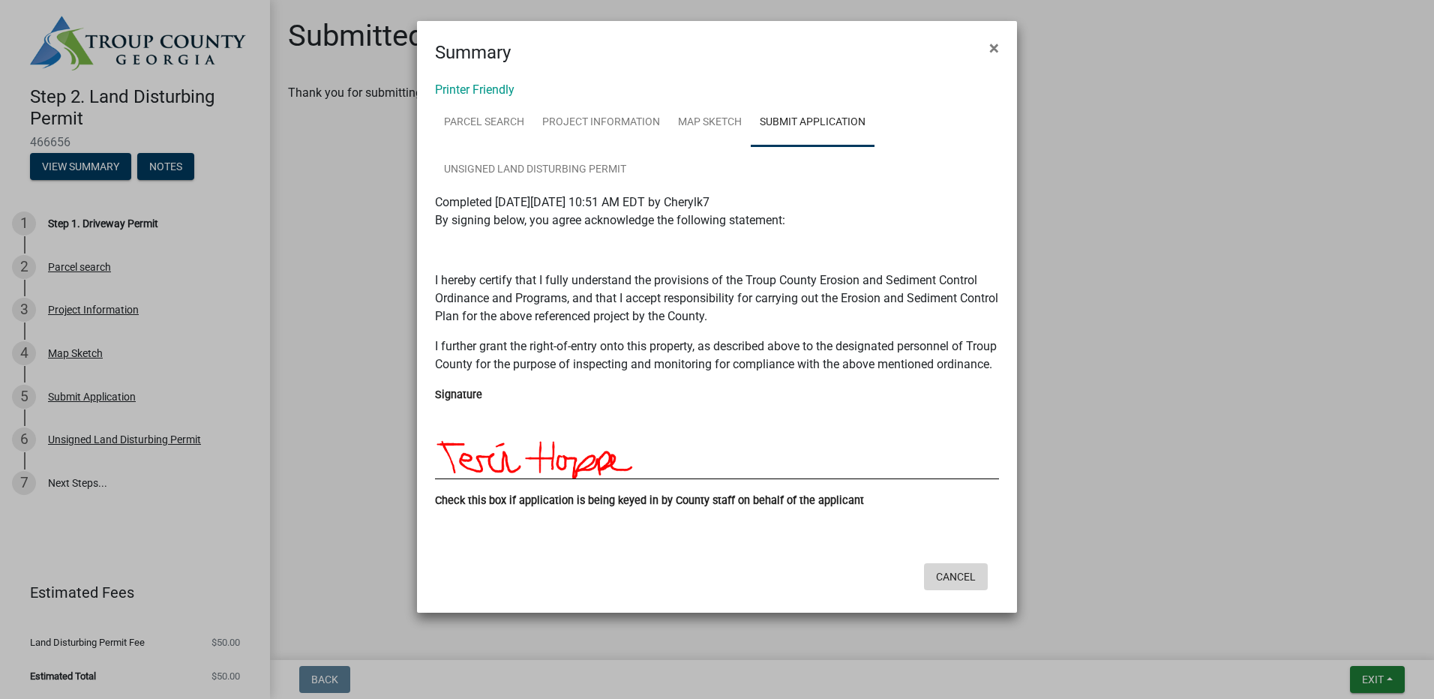
click at [965, 590] on button "Cancel" at bounding box center [956, 576] width 64 height 27
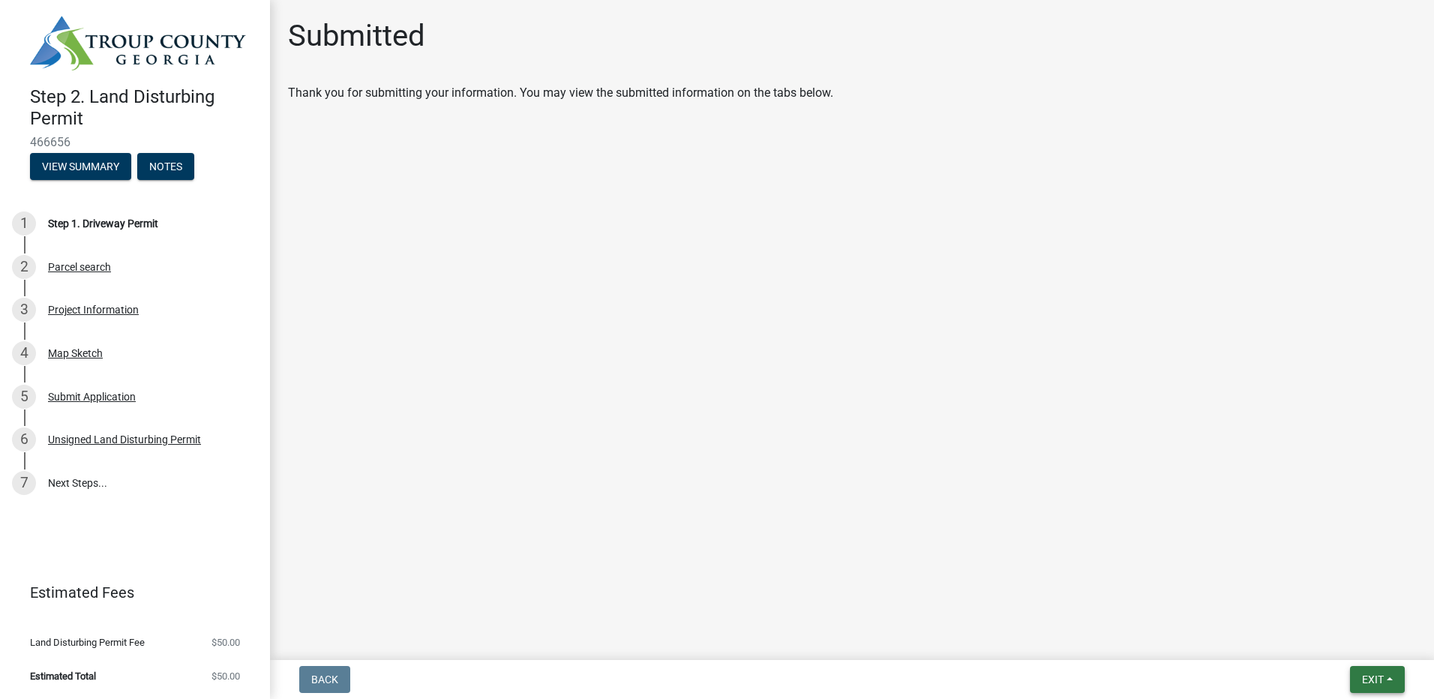
click at [1357, 677] on button "Exit" at bounding box center [1377, 679] width 55 height 27
click at [1346, 645] on button "Save & Exit" at bounding box center [1345, 640] width 120 height 36
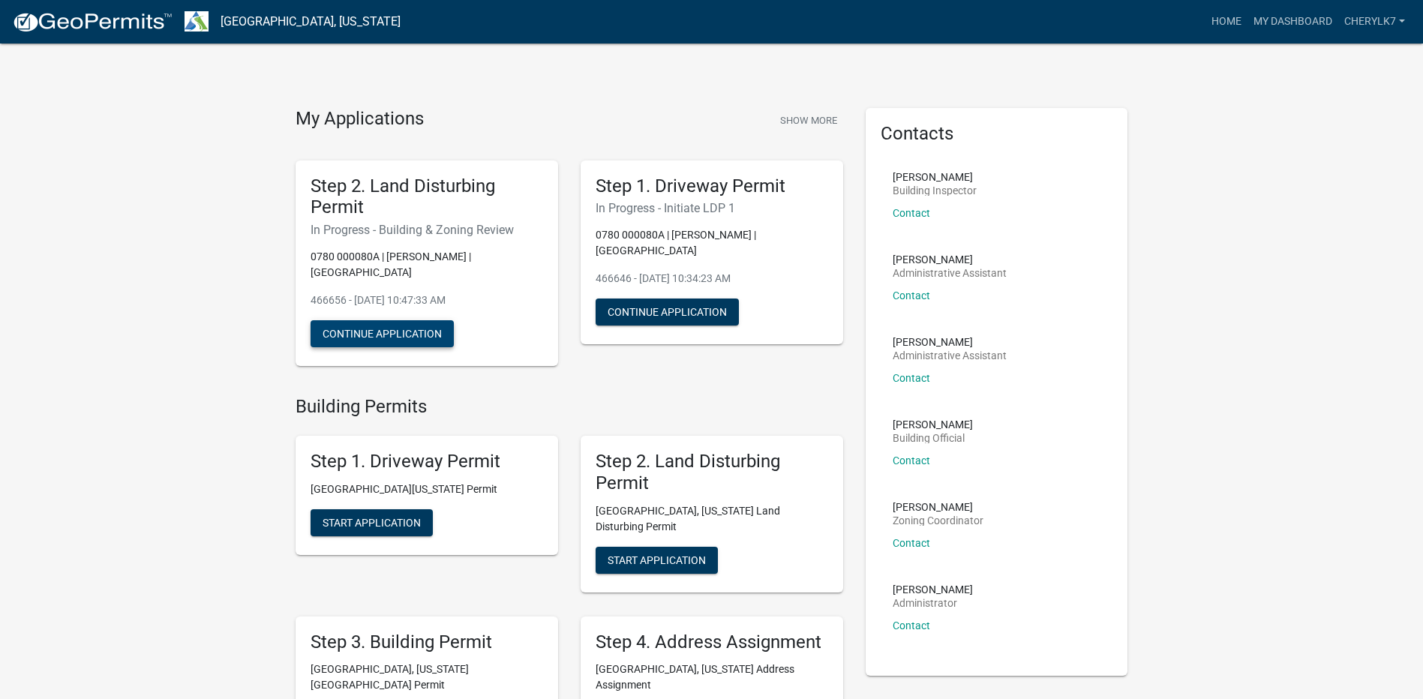
click at [354, 320] on button "Continue Application" at bounding box center [381, 333] width 143 height 27
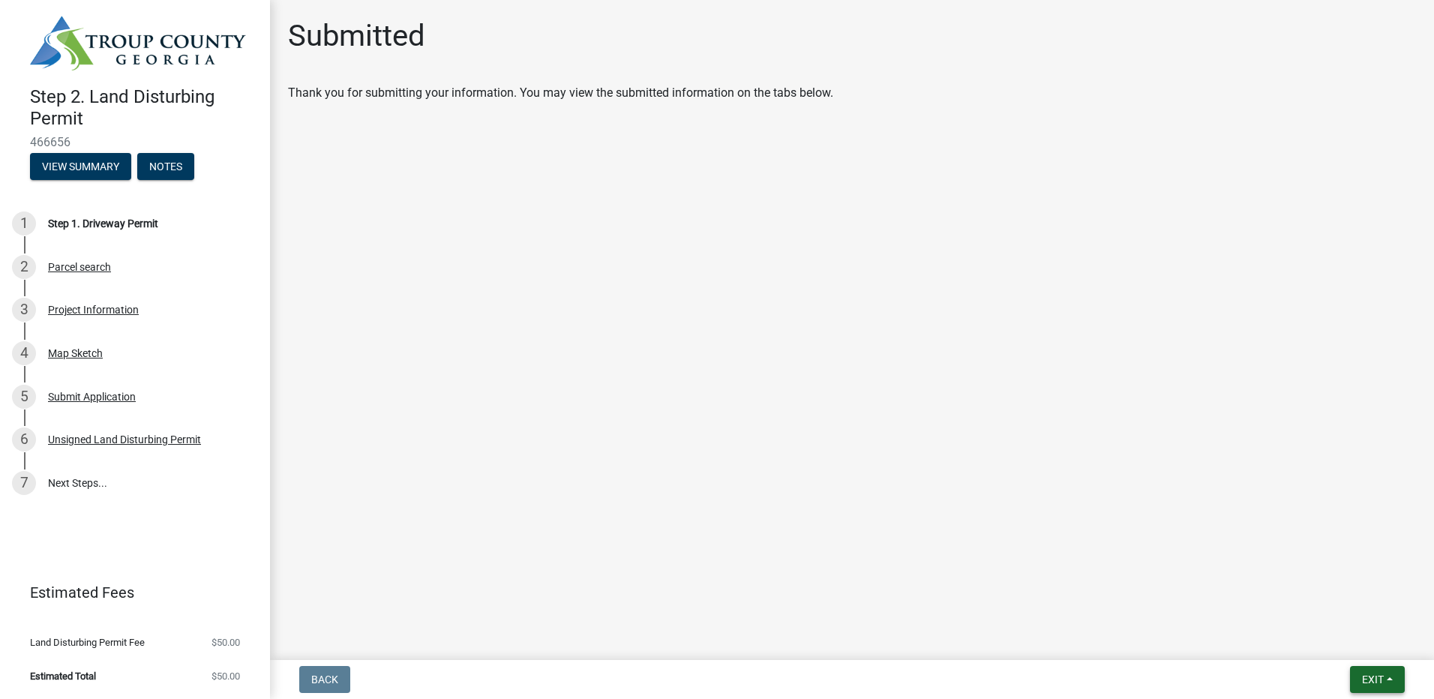
click at [1366, 683] on span "Exit" at bounding box center [1373, 679] width 22 height 12
click at [1360, 648] on button "Save & Exit" at bounding box center [1345, 640] width 120 height 36
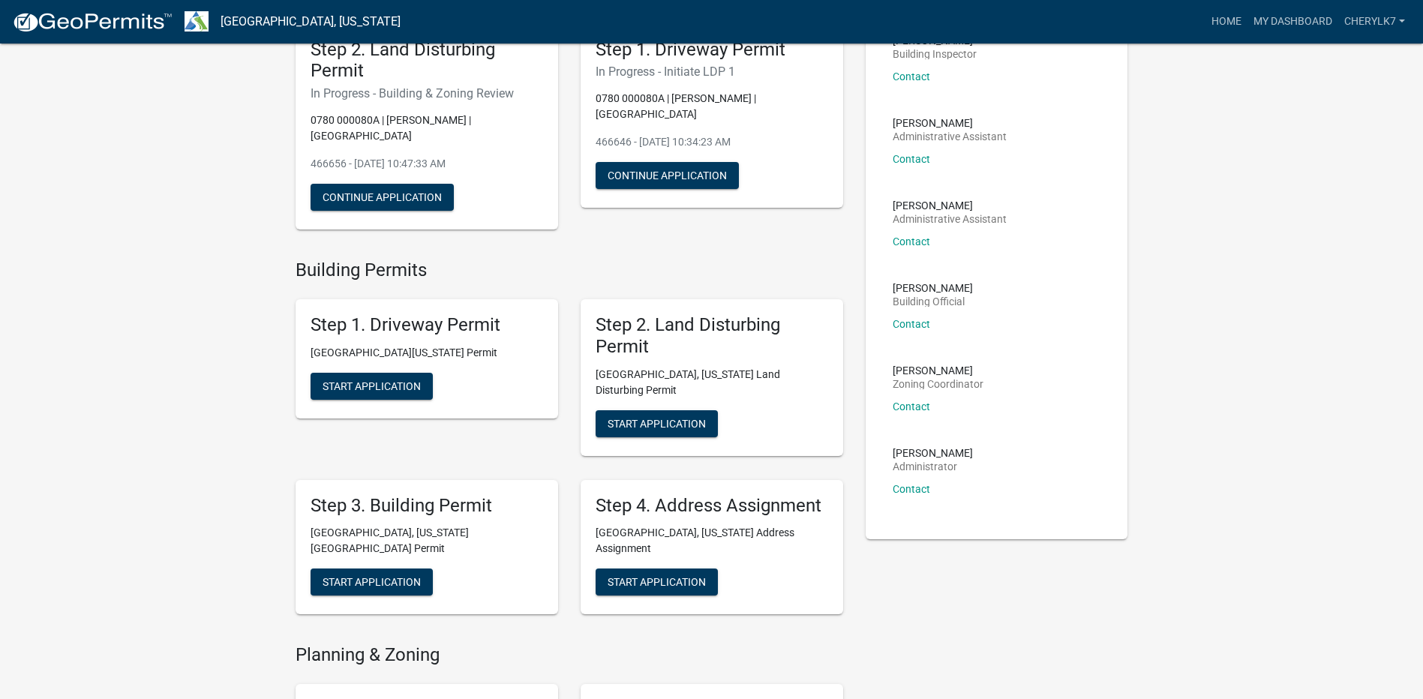
scroll to position [150, 0]
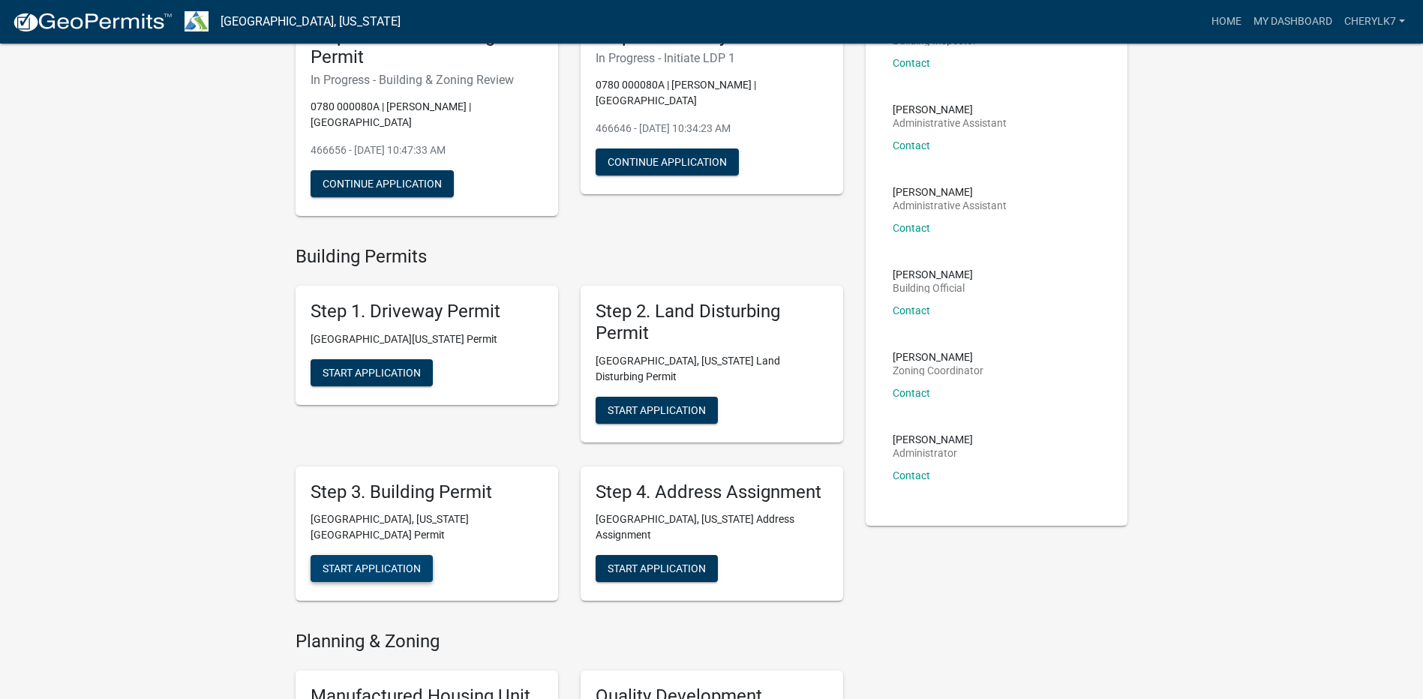
click at [407, 562] on span "Start Application" at bounding box center [371, 568] width 98 height 12
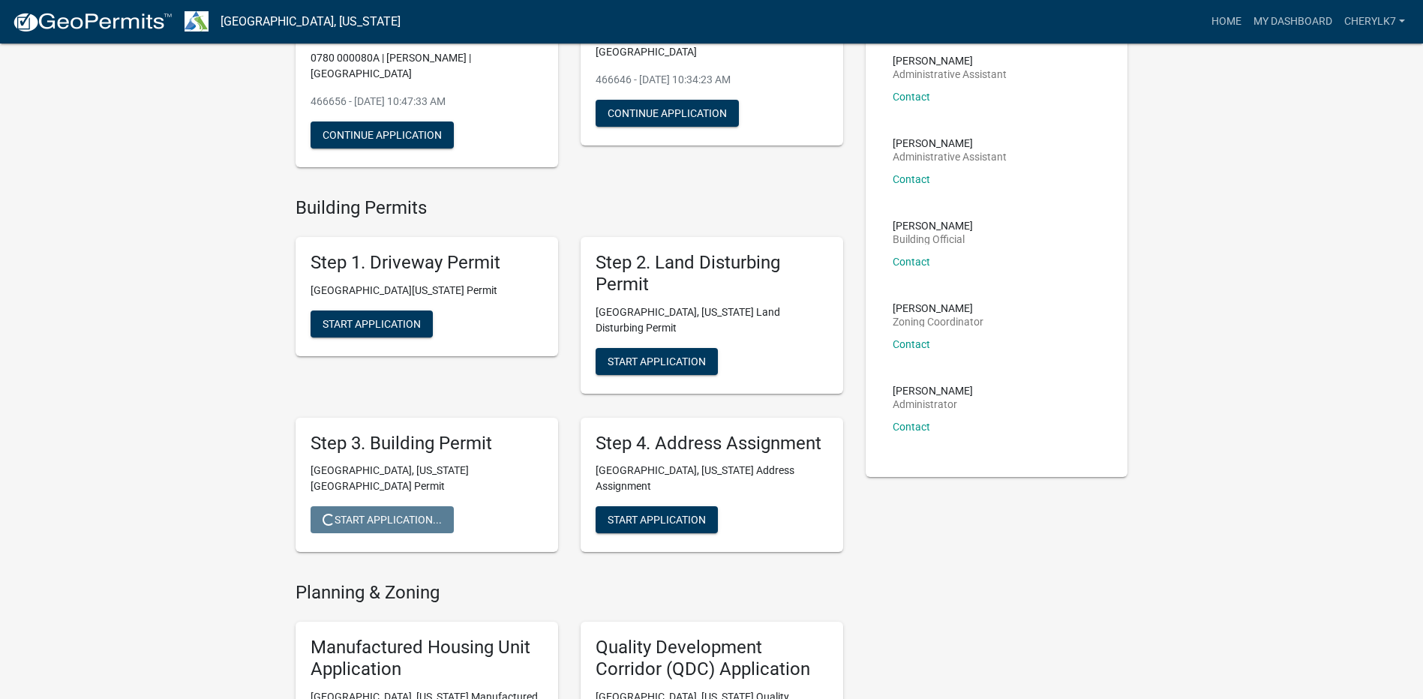
scroll to position [225, 0]
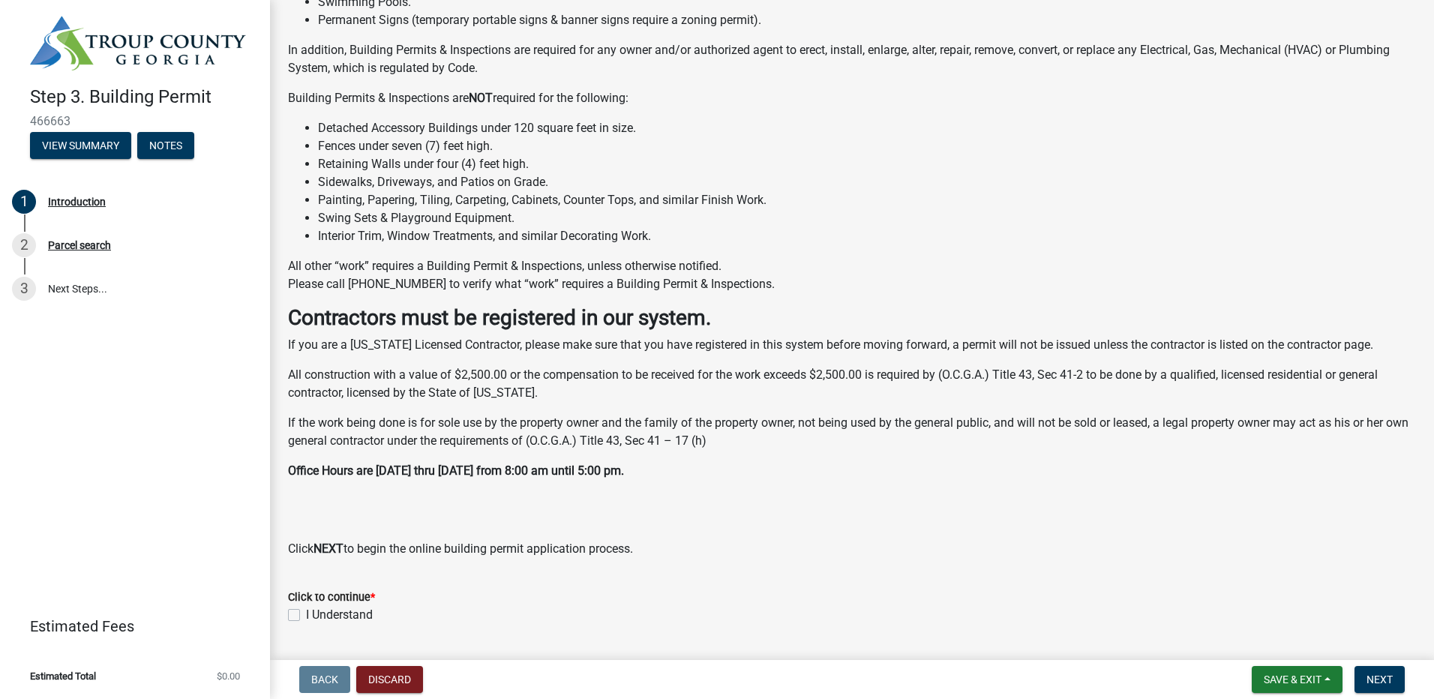
scroll to position [244, 0]
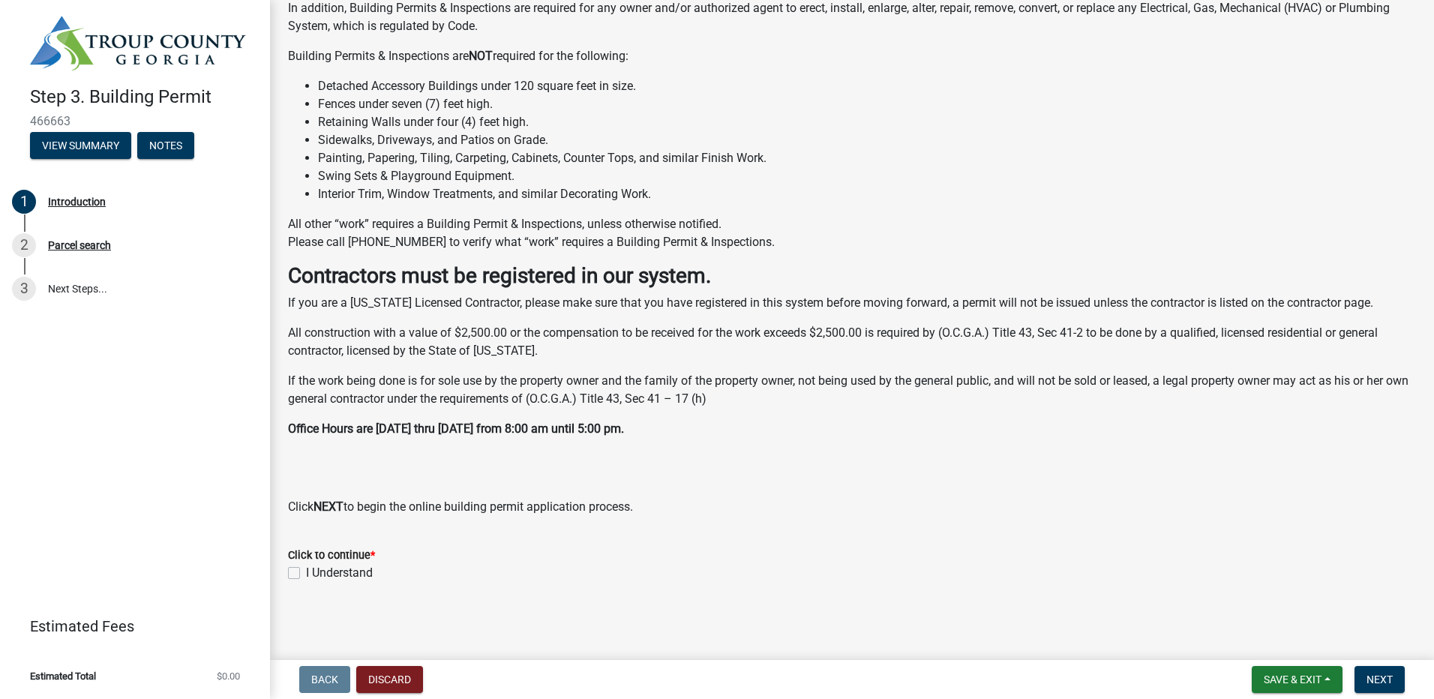
click at [316, 574] on label "I Understand" at bounding box center [339, 573] width 67 height 18
click at [316, 574] on input "I Understand" at bounding box center [311, 569] width 10 height 10
checkbox input "true"
click at [1372, 683] on span "Next" at bounding box center [1379, 679] width 26 height 12
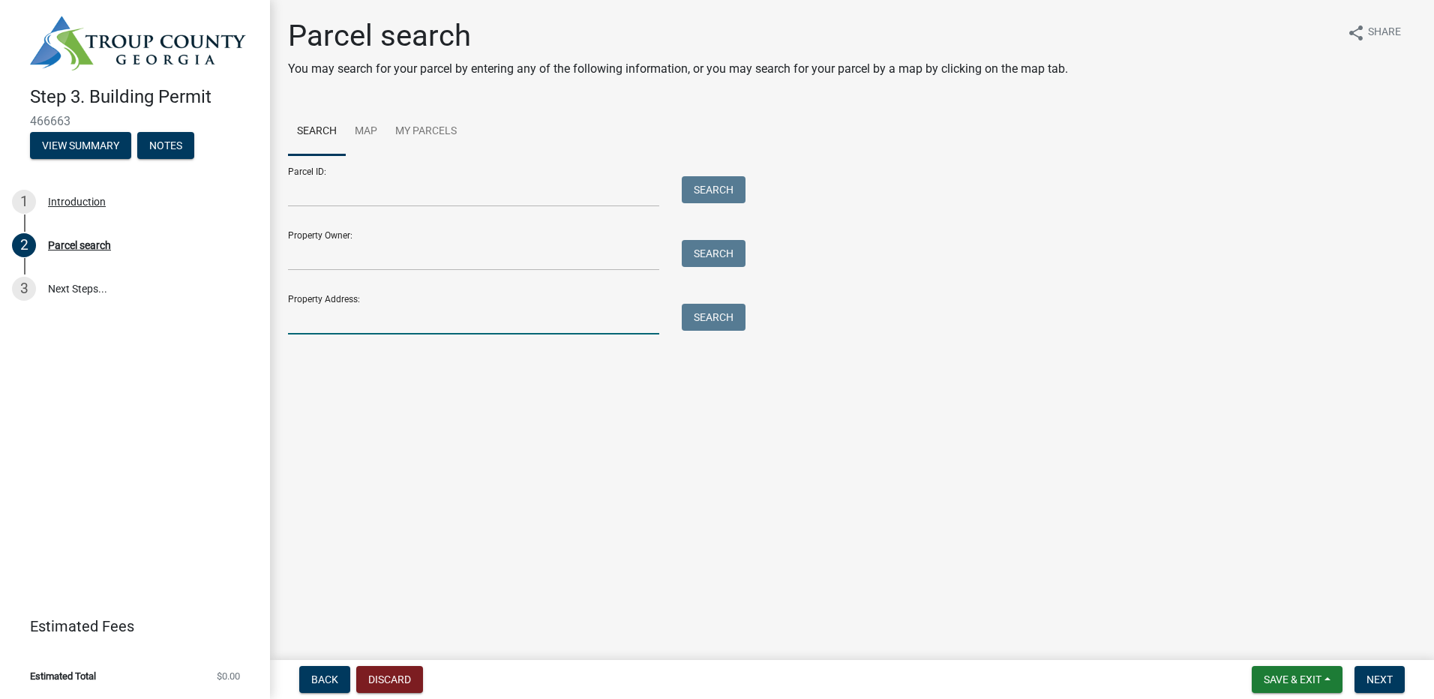
click at [545, 325] on input "Property Address:" at bounding box center [473, 319] width 371 height 31
type input "w point rd"
click at [577, 271] on form "Parcel ID: Search Property Owner: Search Property Address: w point rd Search" at bounding box center [513, 244] width 450 height 179
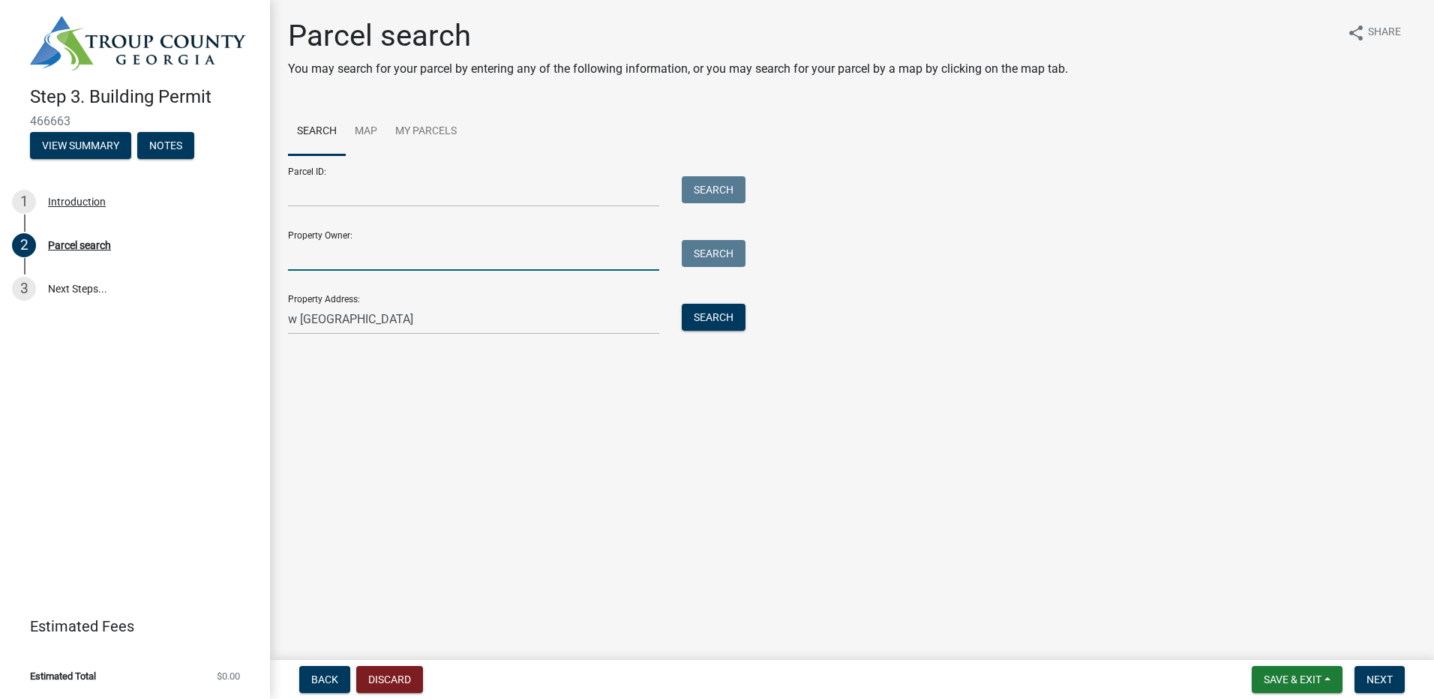
click at [579, 262] on input "Property Owner:" at bounding box center [473, 255] width 371 height 31
type input "teri hoppe"
click at [727, 253] on button "Search" at bounding box center [714, 253] width 64 height 27
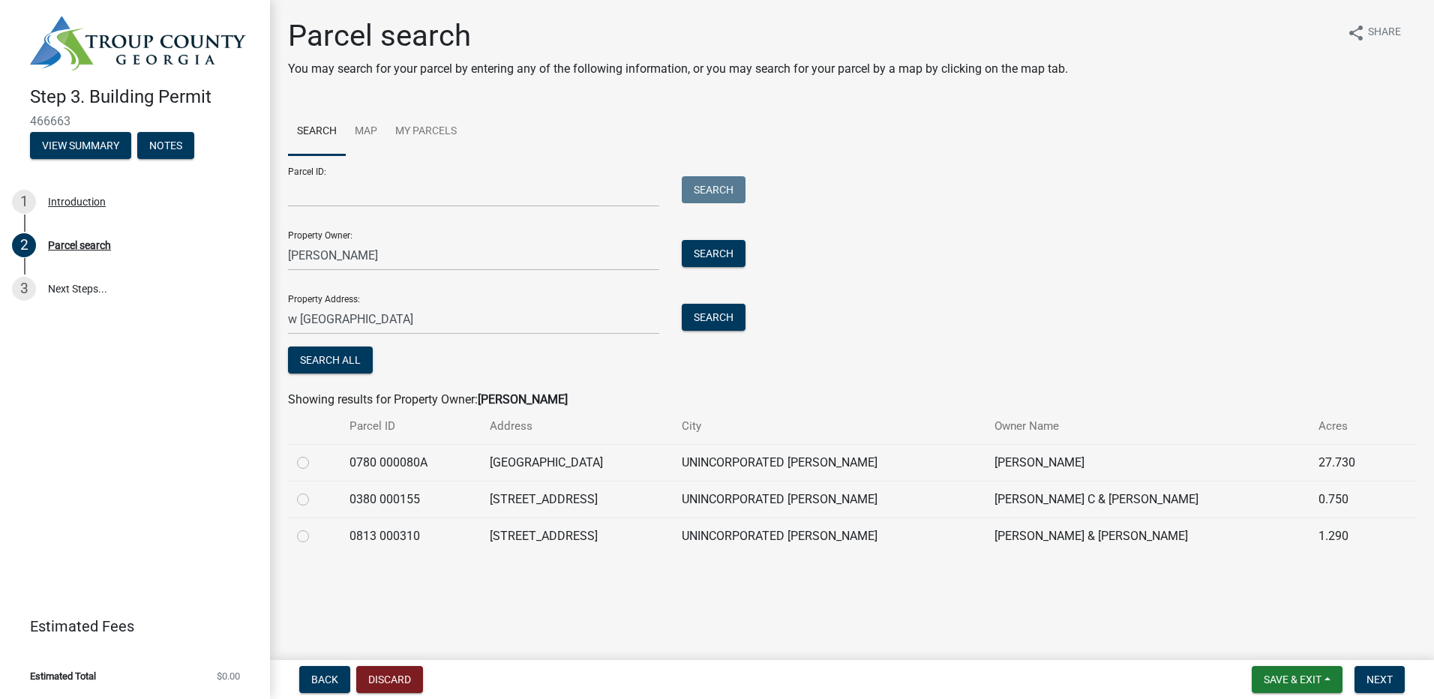
click at [592, 459] on td "[GEOGRAPHIC_DATA]" at bounding box center [577, 462] width 192 height 37
click at [315, 454] on label at bounding box center [315, 454] width 0 height 0
click at [315, 460] on 000080A "radio" at bounding box center [320, 459] width 10 height 10
radio 000080A "true"
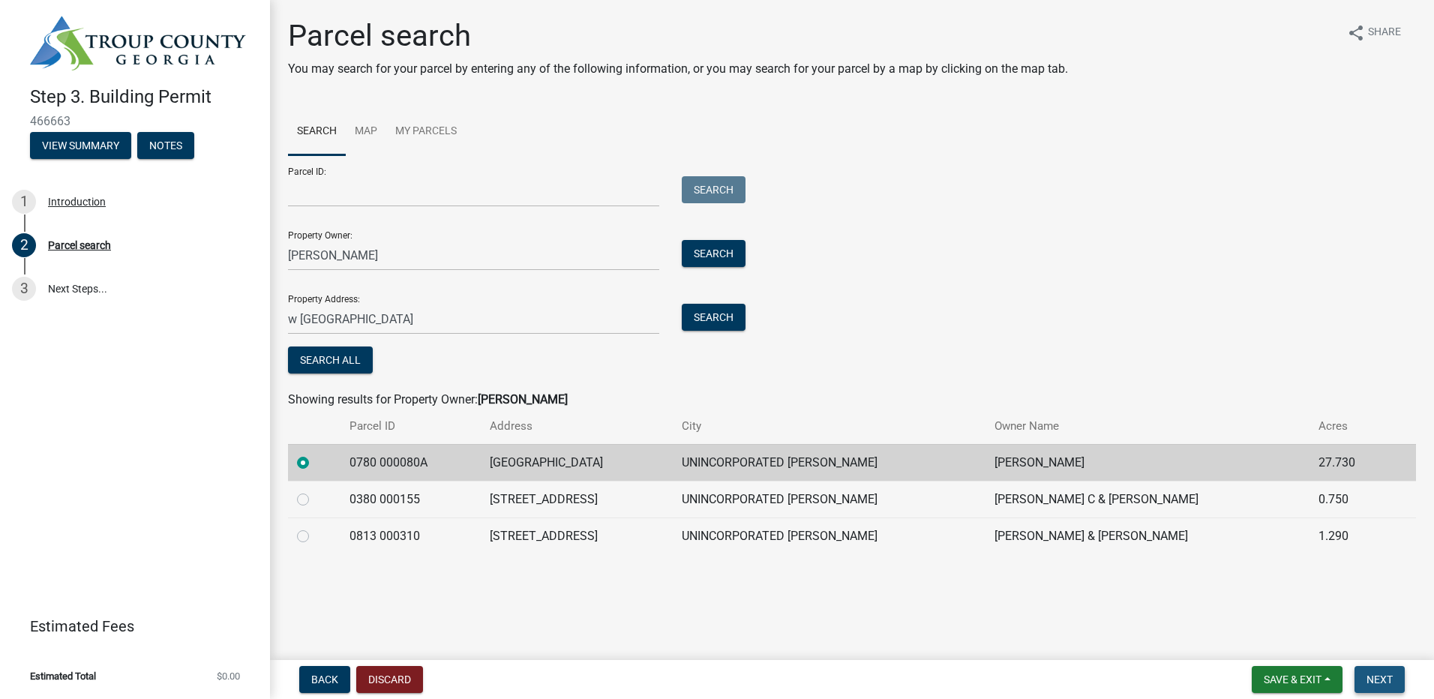
click at [1374, 675] on span "Next" at bounding box center [1379, 679] width 26 height 12
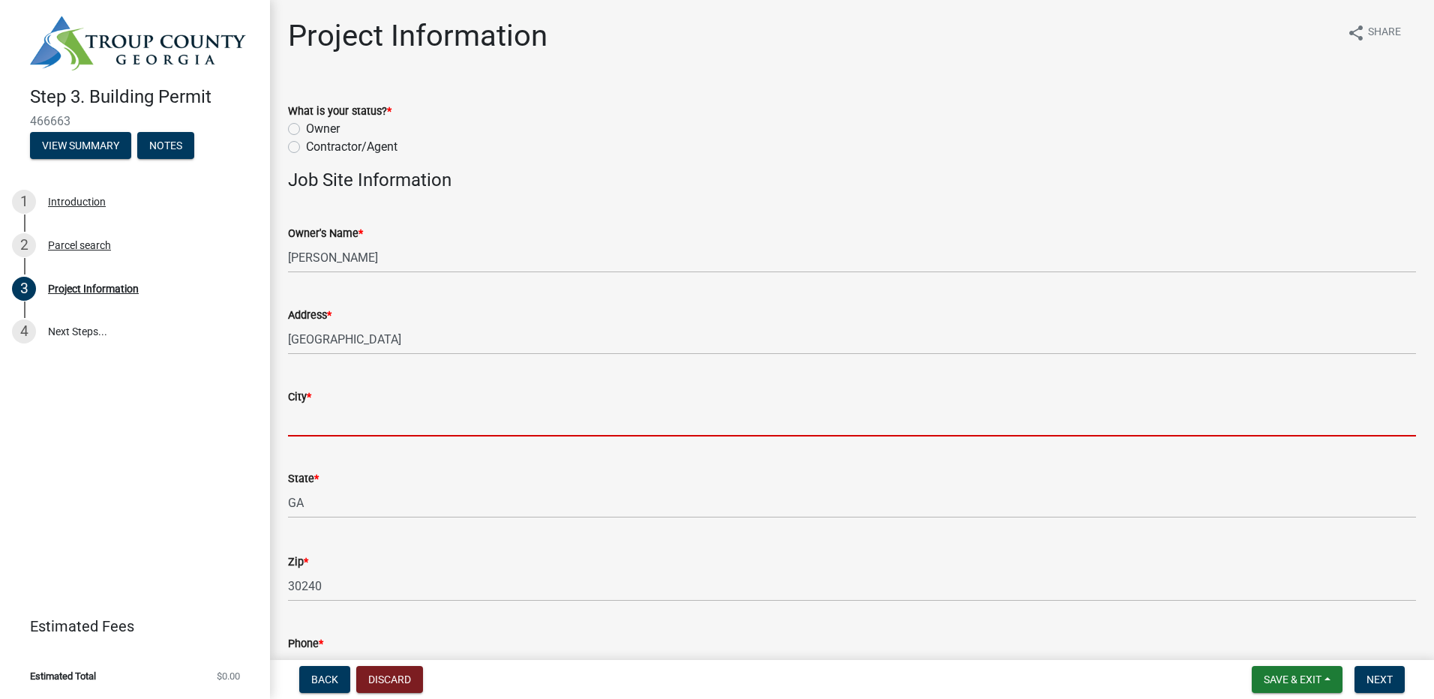
click at [372, 428] on input "City *" at bounding box center [852, 421] width 1128 height 31
type input "lagrange"
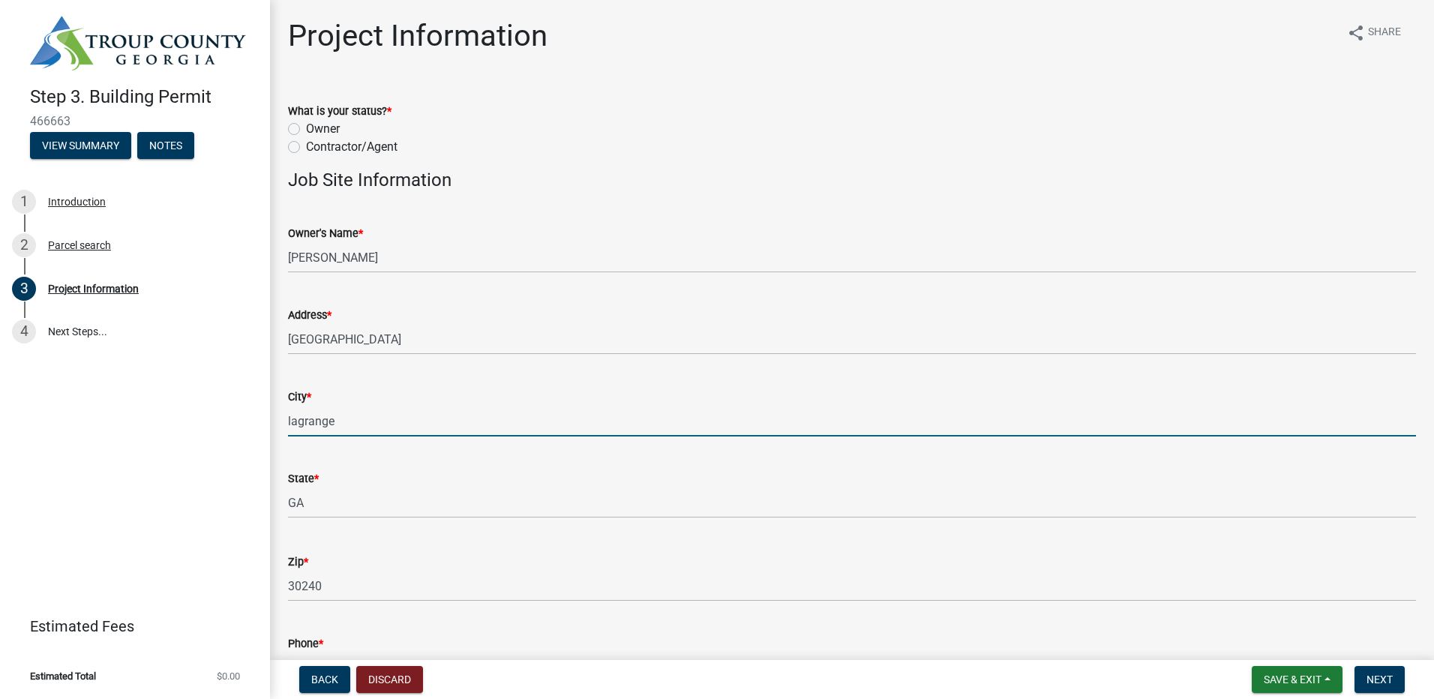
type input "4702153693"
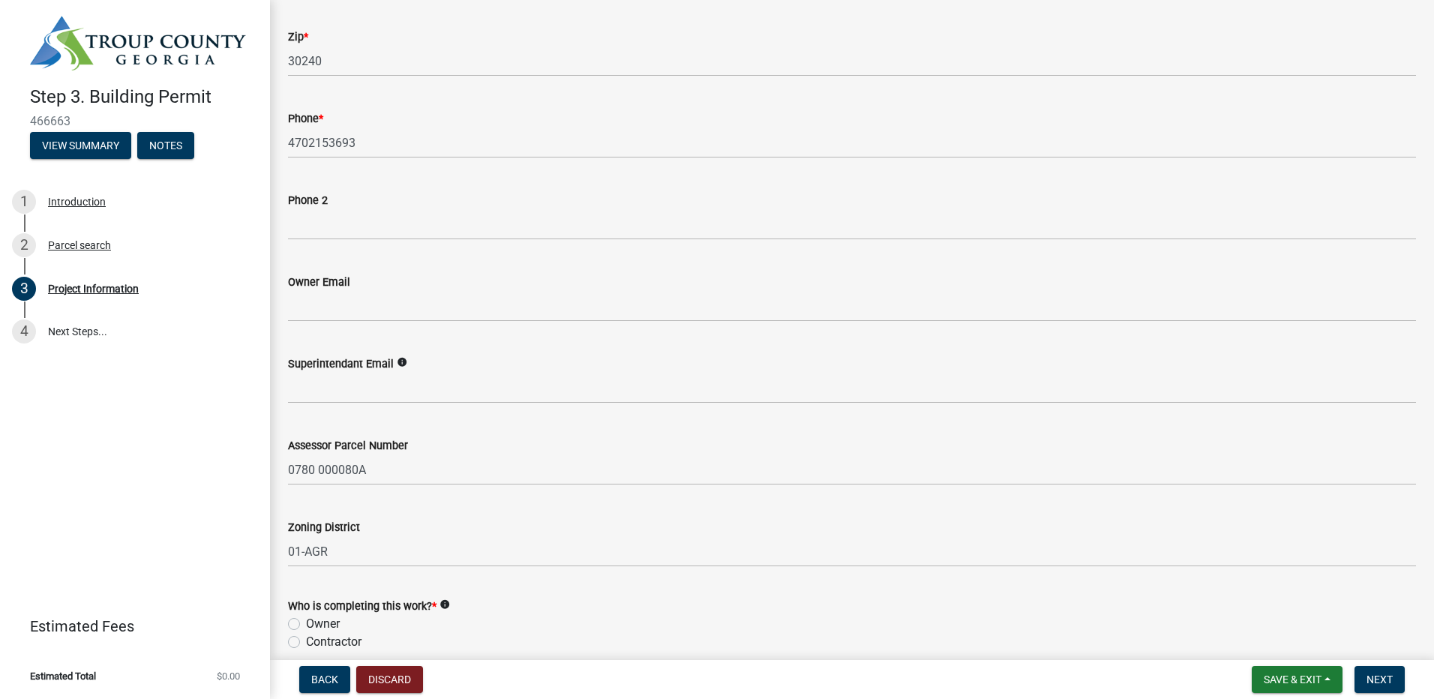
scroll to position [600, 0]
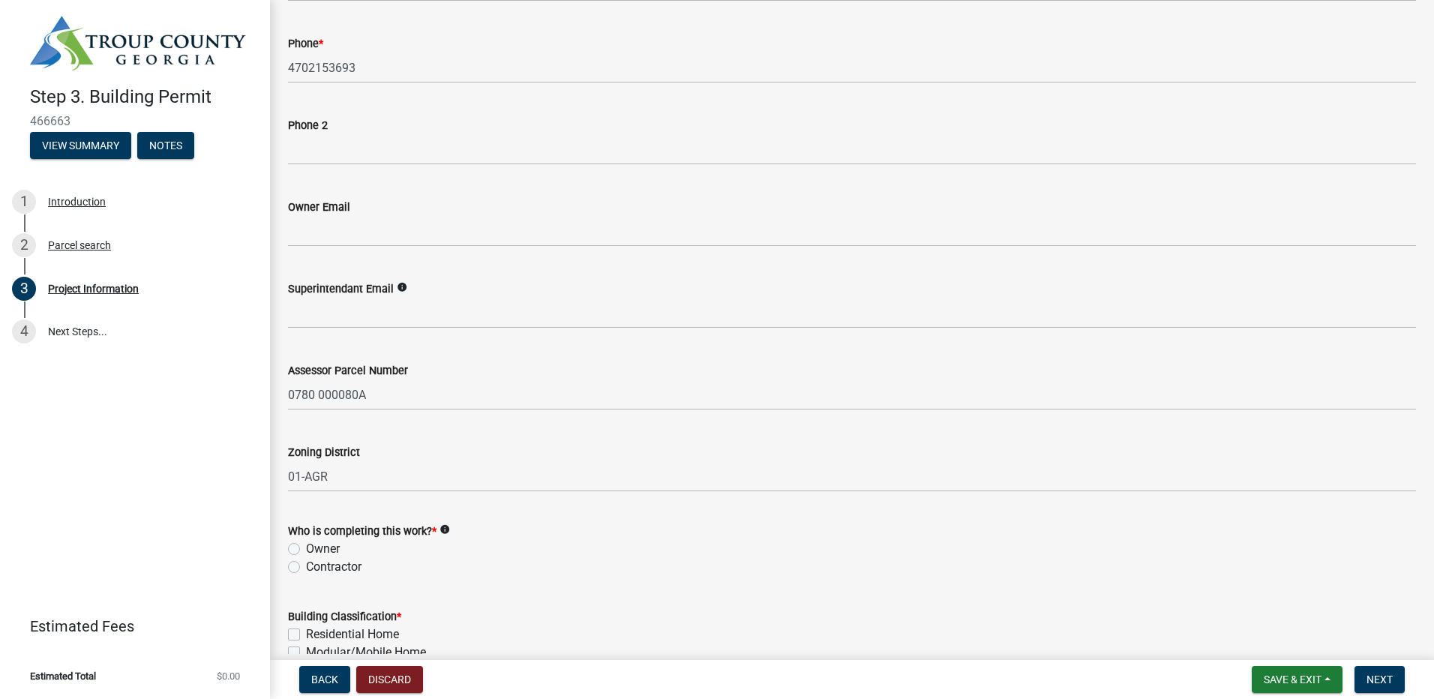
click at [325, 572] on label "Contractor" at bounding box center [333, 567] width 55 height 18
click at [316, 568] on input "Contractor" at bounding box center [311, 563] width 10 height 10
radio input "true"
click at [515, 587] on wm-data-entity-input "Who is completing this work? * info Owner Contractor" at bounding box center [852, 546] width 1128 height 85
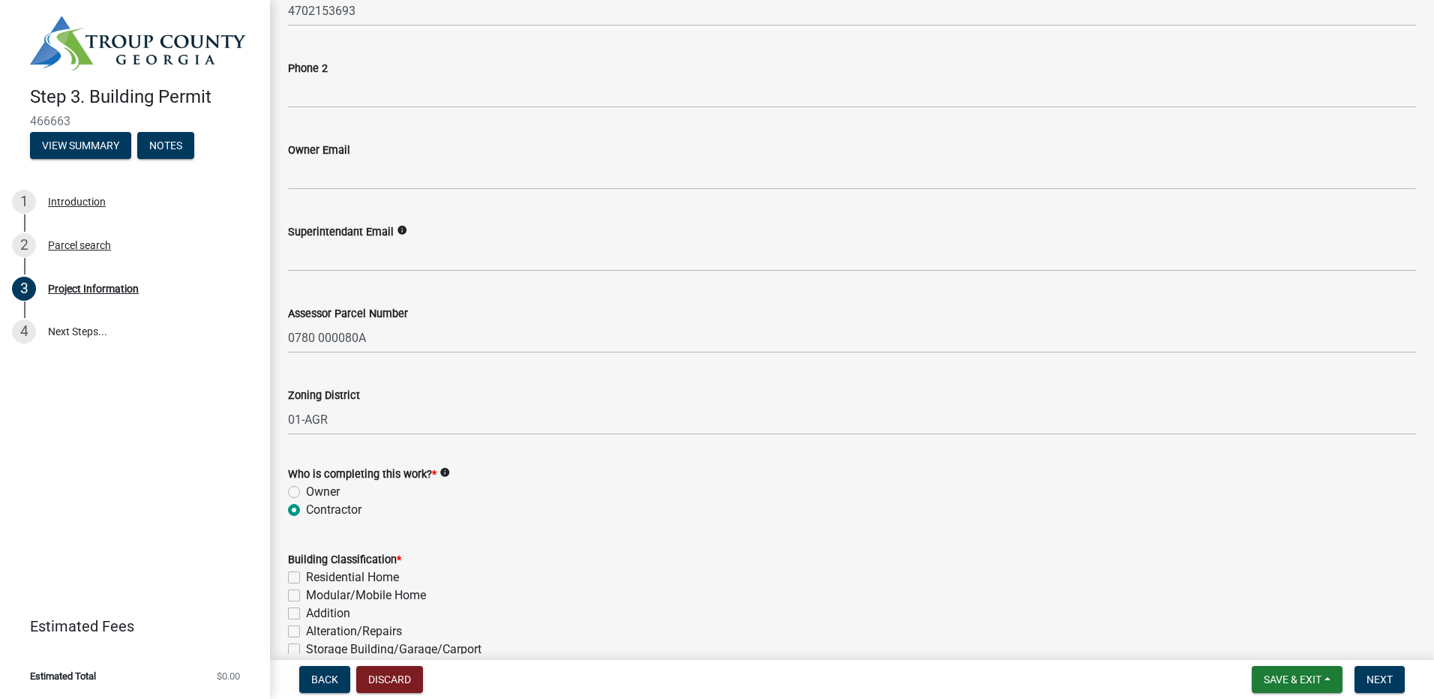
scroll to position [825, 0]
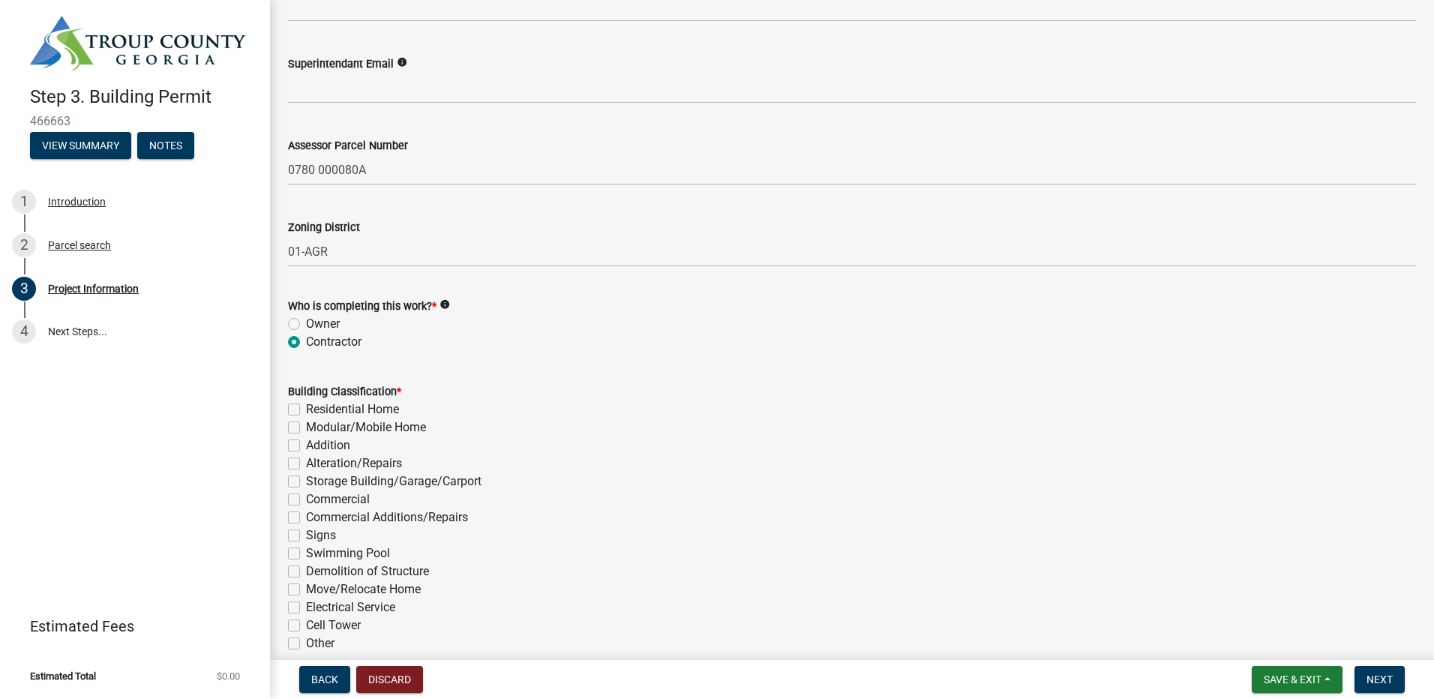
click at [356, 412] on label "Residential Home" at bounding box center [352, 409] width 93 height 18
click at [316, 410] on input "Residential Home" at bounding box center [311, 405] width 10 height 10
checkbox input "true"
checkbox input "false"
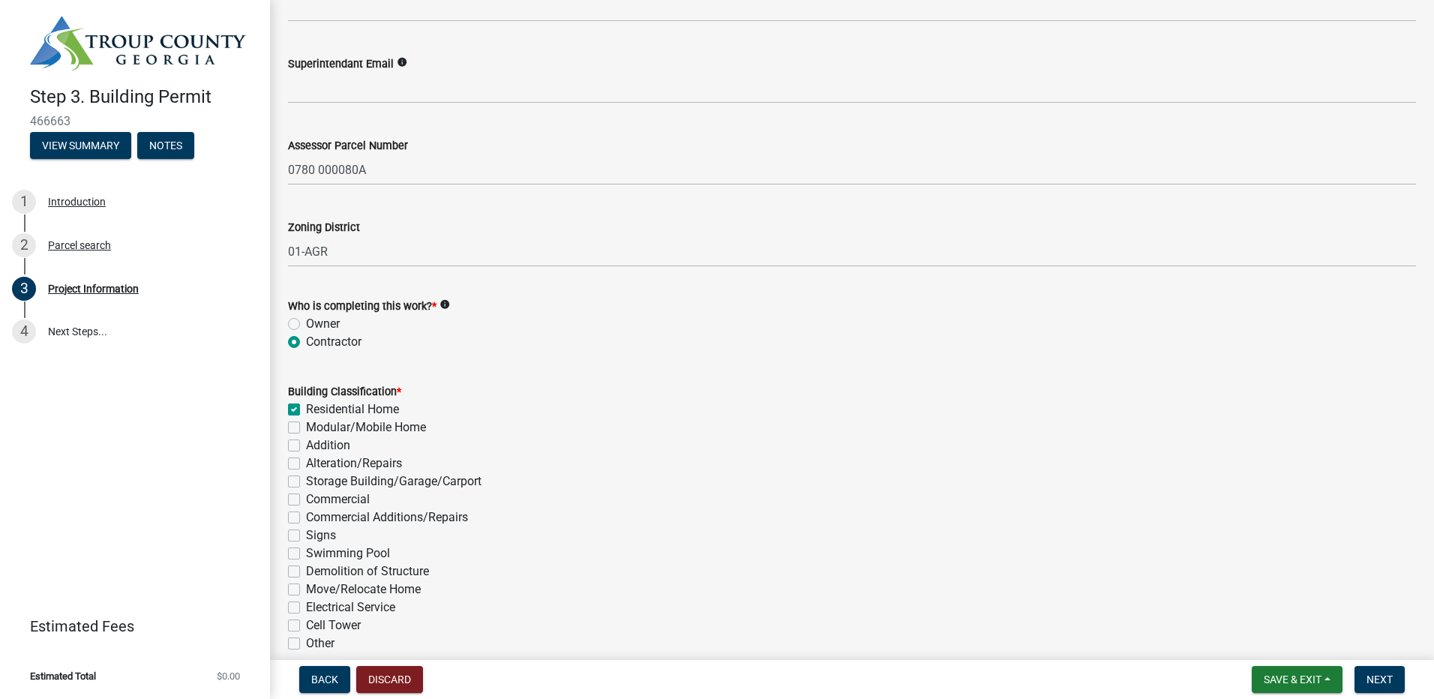
checkbox input "false"
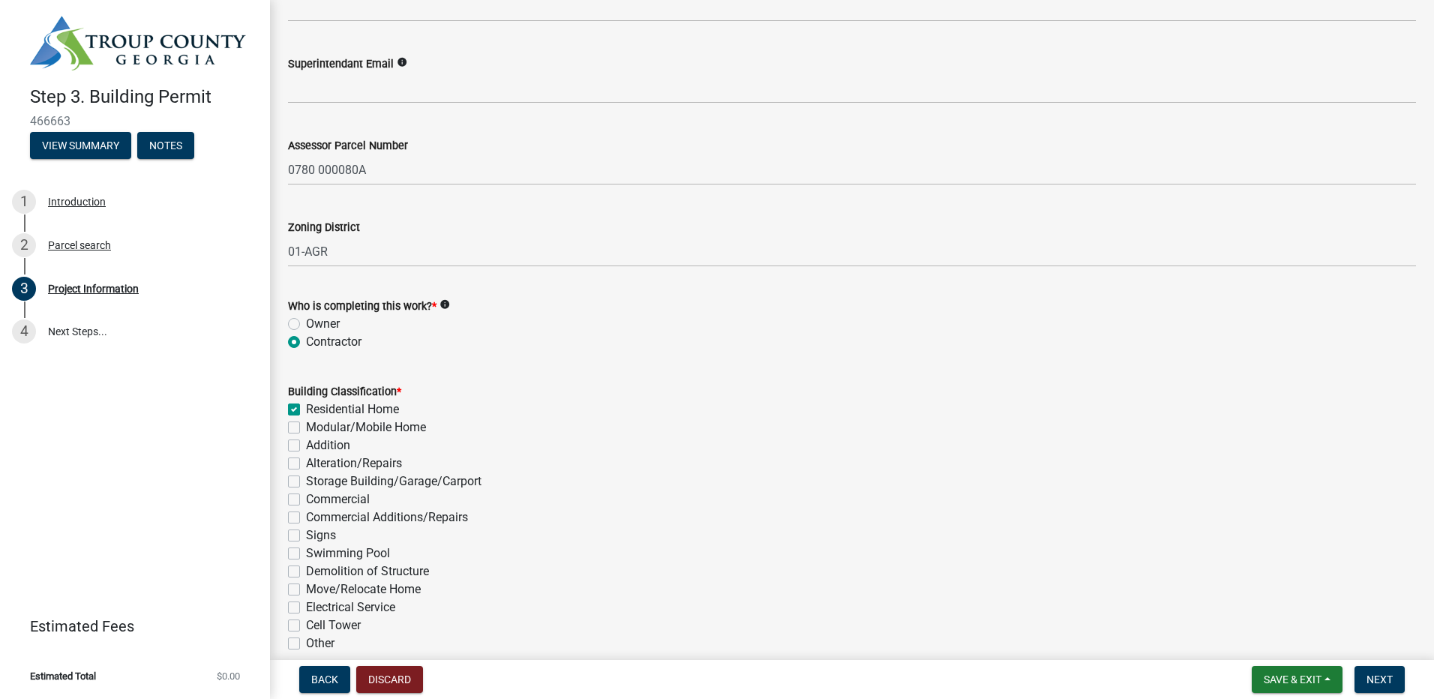
checkbox input "false"
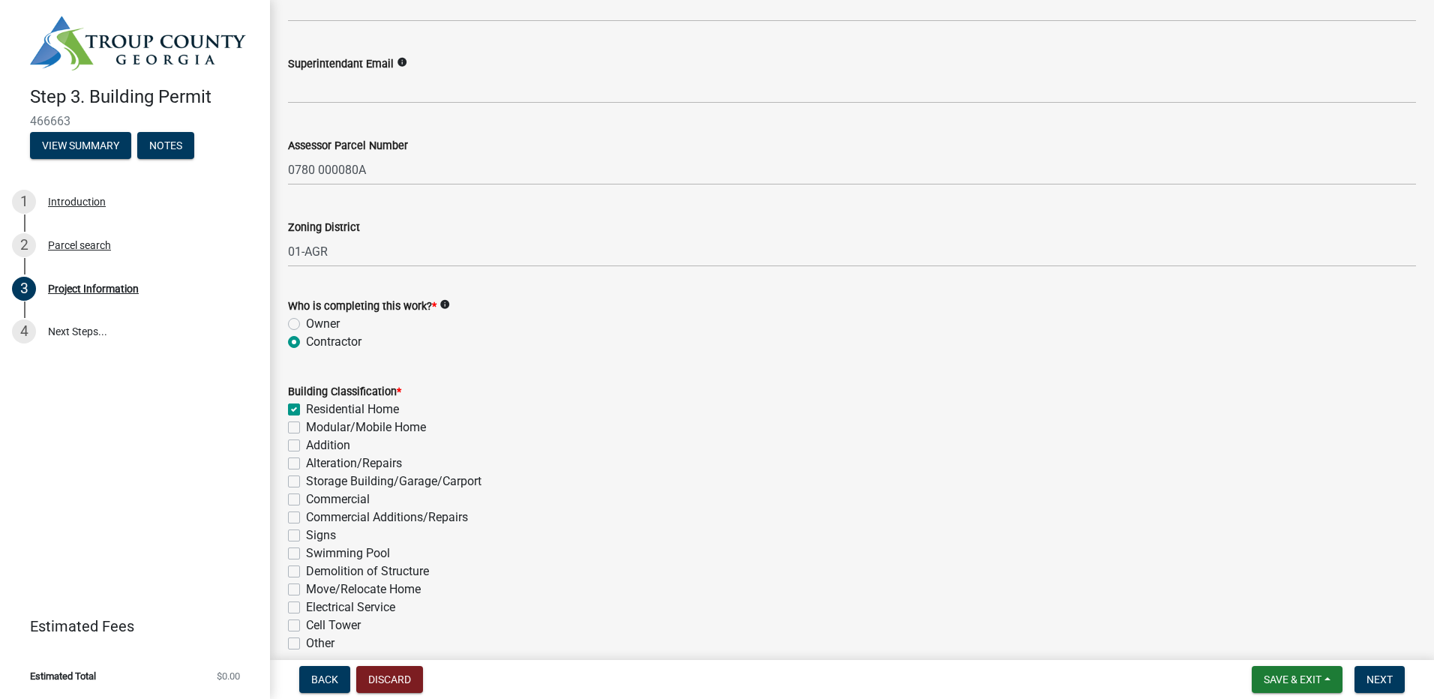
checkbox input "false"
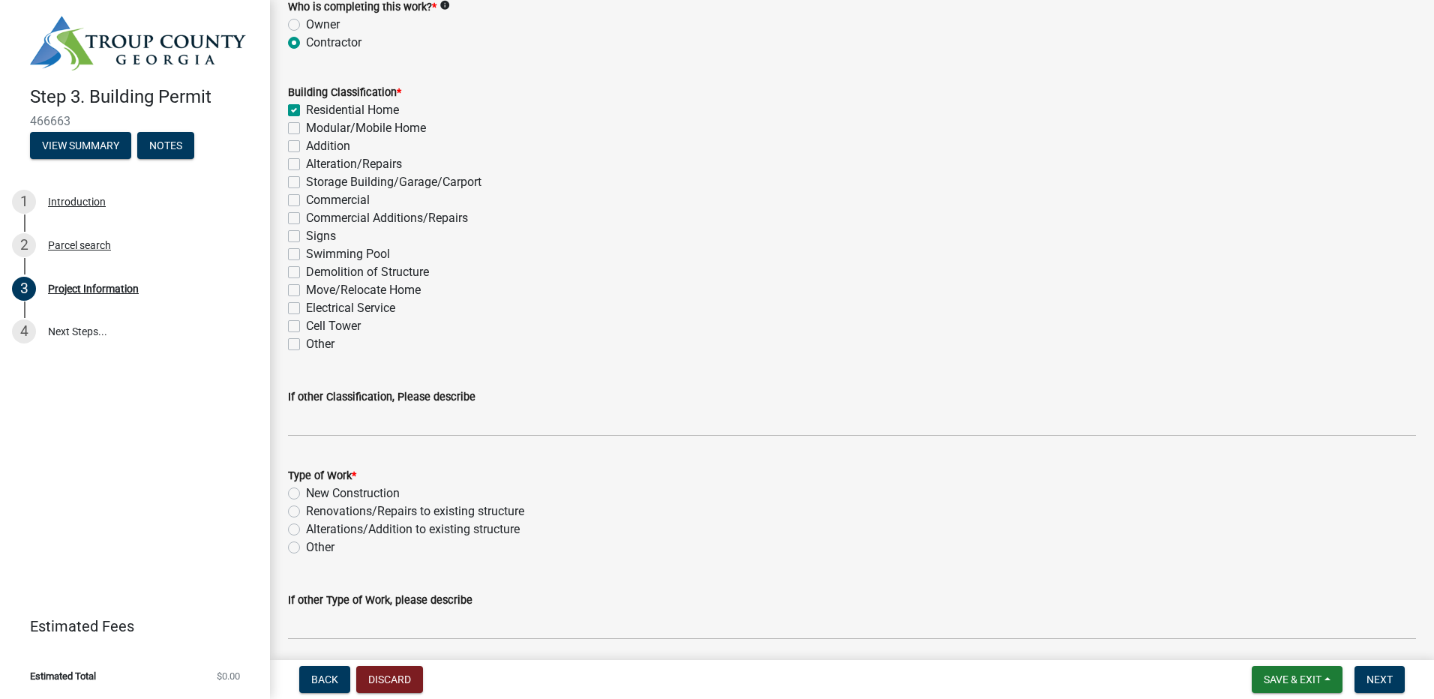
scroll to position [1125, 0]
click at [381, 490] on label "New Construction" at bounding box center [353, 493] width 94 height 18
click at [316, 490] on input "New Construction" at bounding box center [311, 489] width 10 height 10
radio input "true"
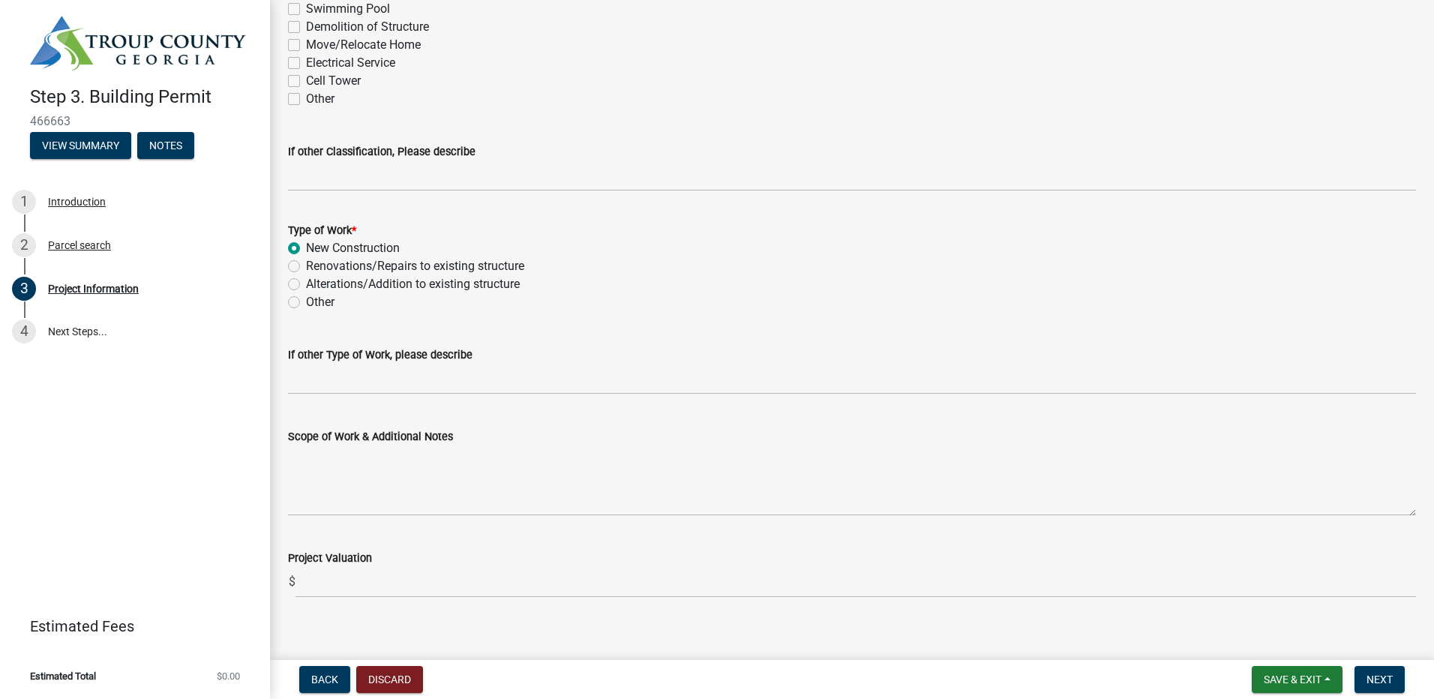
scroll to position [1385, 0]
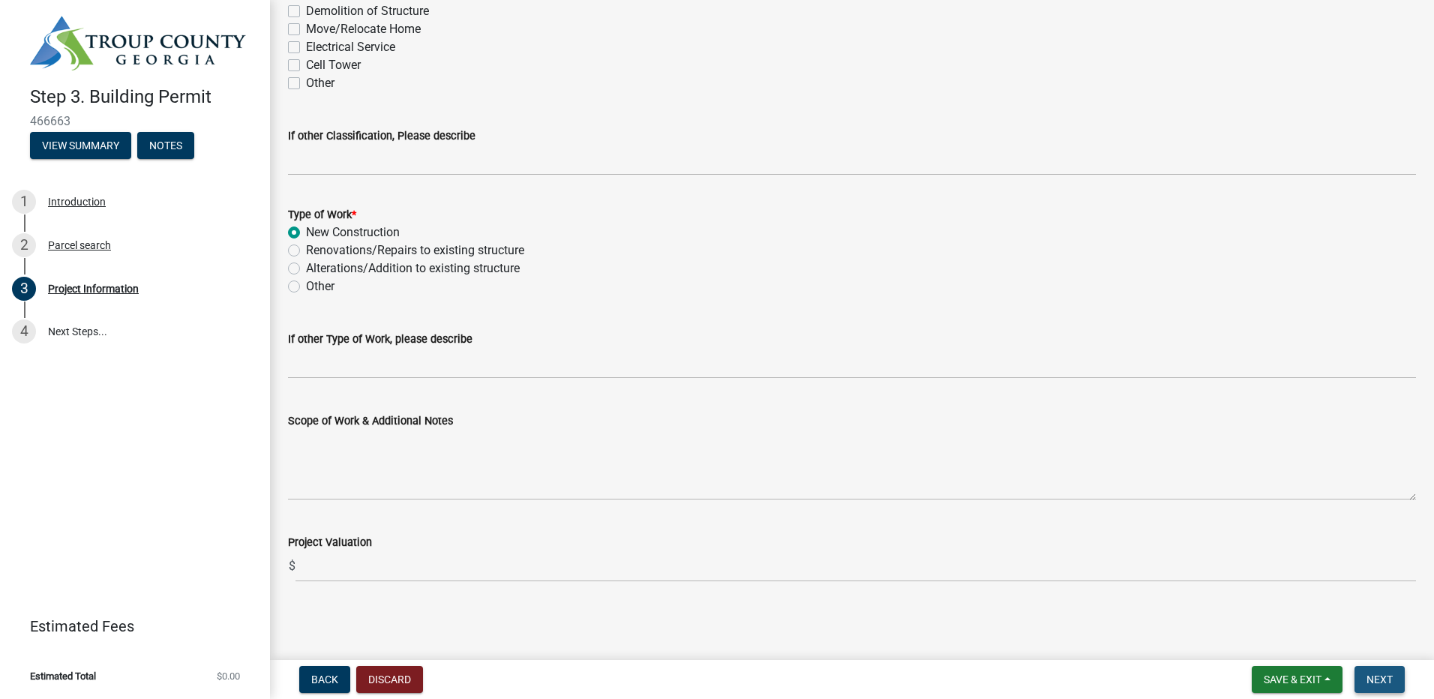
click at [1368, 675] on span "Next" at bounding box center [1379, 679] width 26 height 12
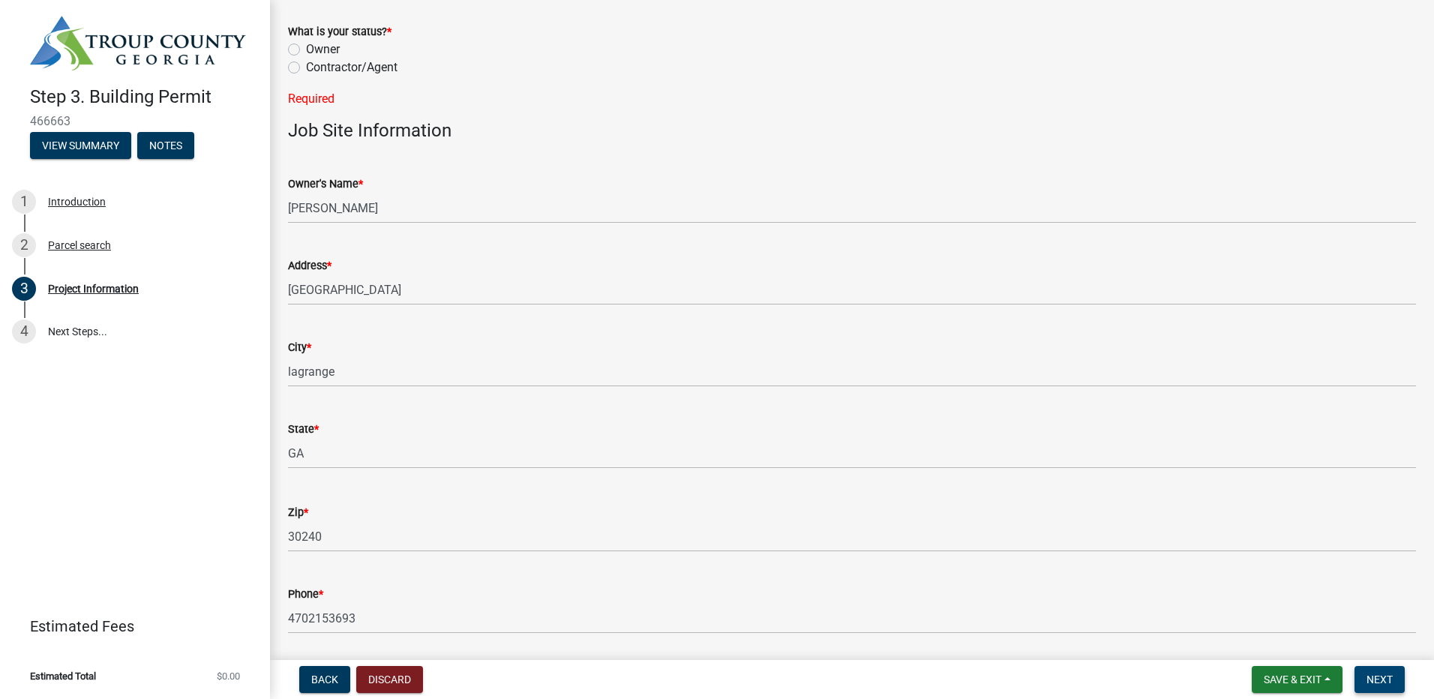
scroll to position [0, 0]
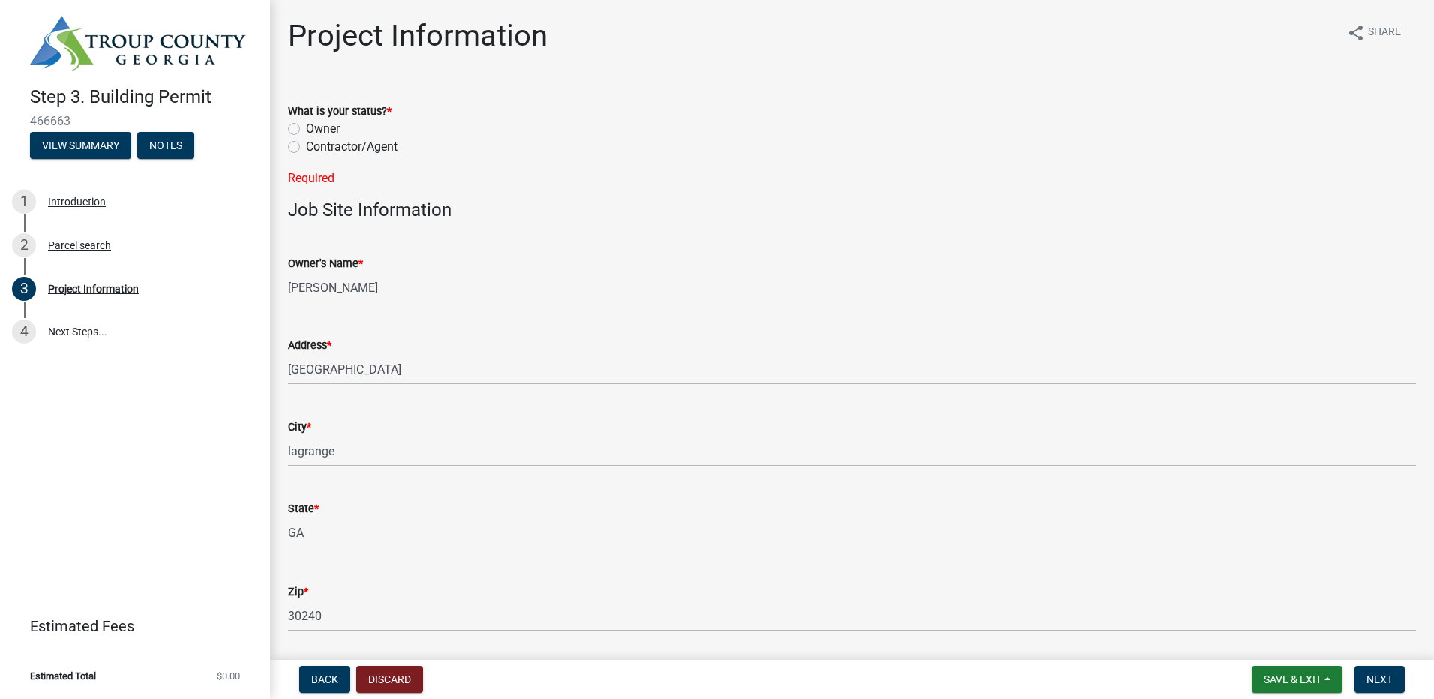
click at [307, 147] on label "Contractor/Agent" at bounding box center [351, 147] width 91 height 18
click at [307, 147] on input "Contractor/Agent" at bounding box center [311, 143] width 10 height 10
radio input "true"
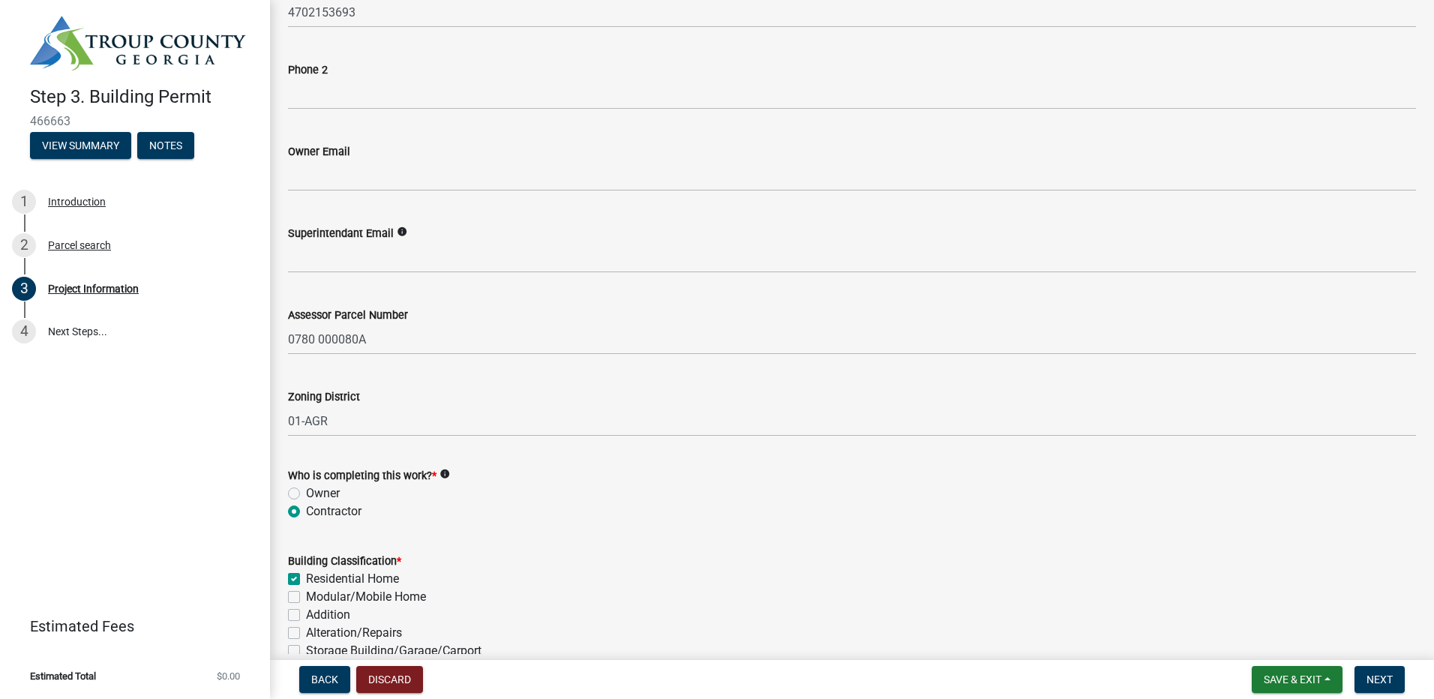
scroll to position [825, 0]
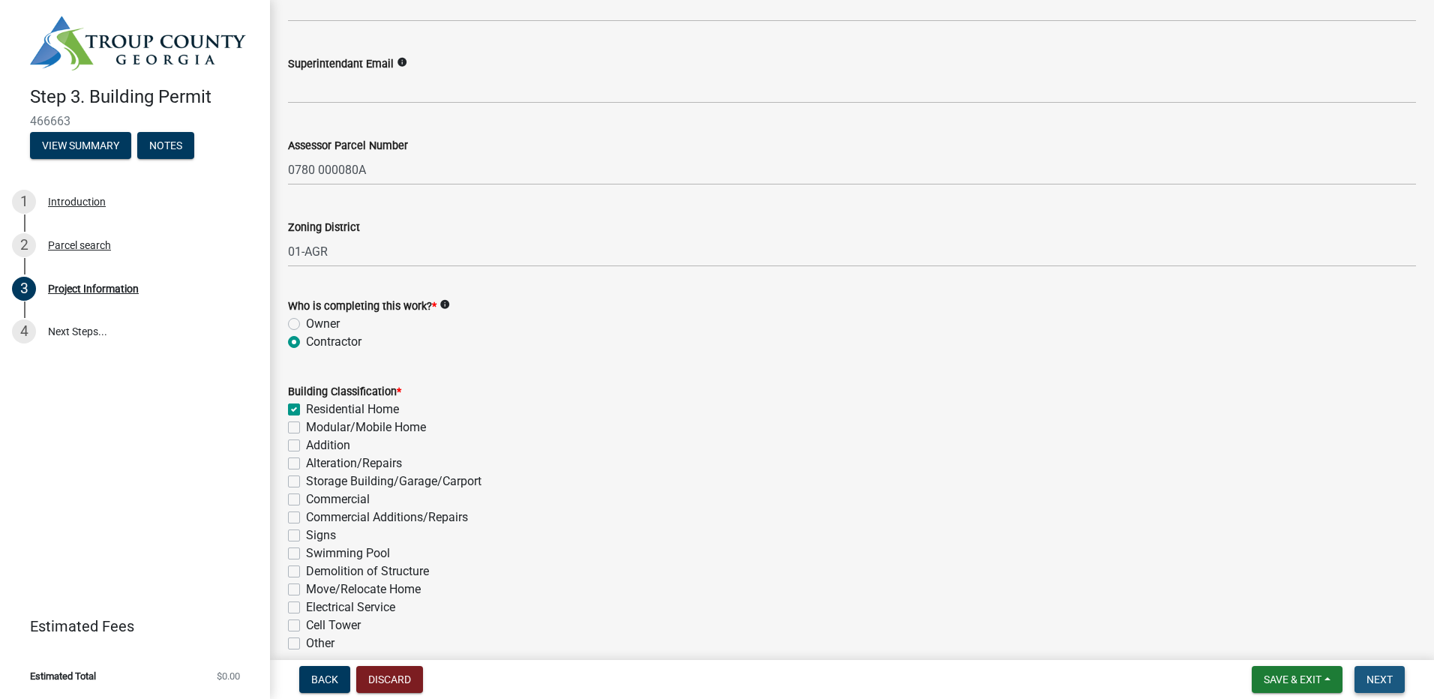
click at [1388, 671] on button "Next" at bounding box center [1379, 679] width 50 height 27
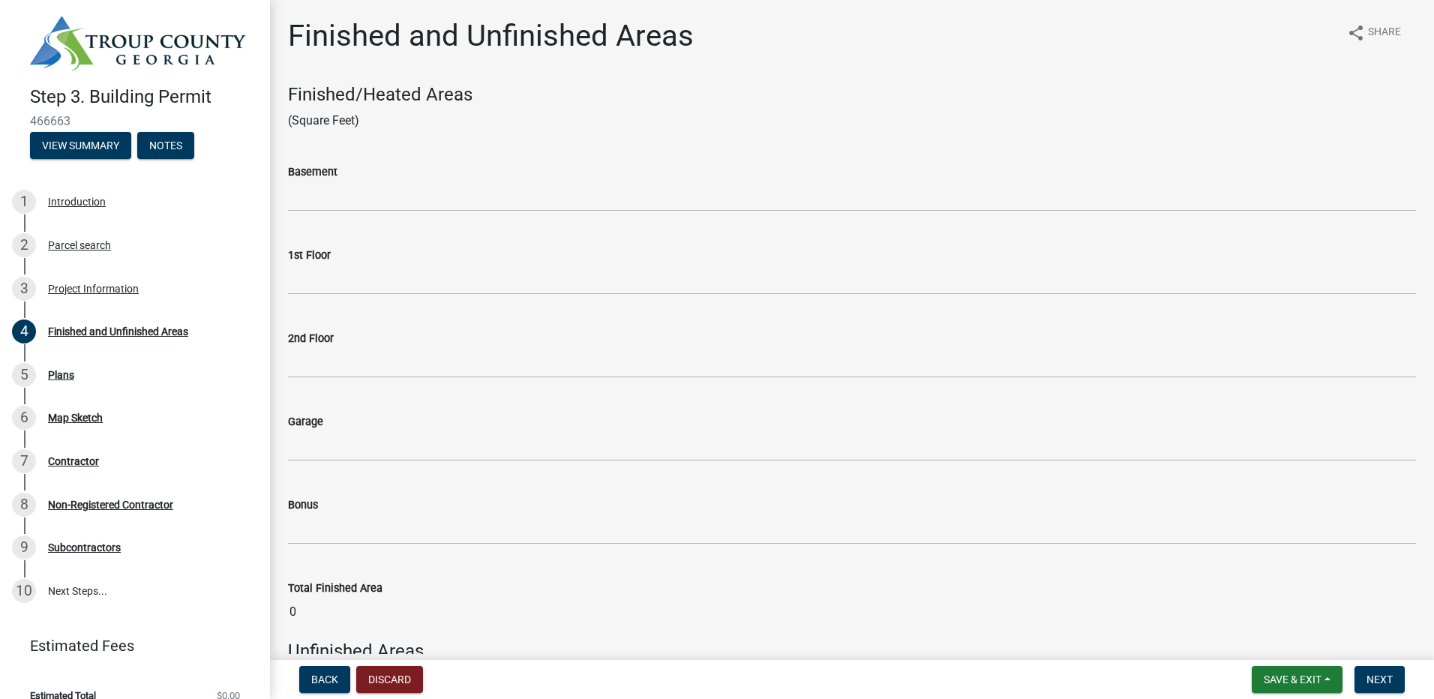
click at [361, 172] on div "Basement" at bounding box center [852, 172] width 1128 height 18
drag, startPoint x: 329, startPoint y: 179, endPoint x: 329, endPoint y: 193, distance: 13.5
click at [329, 186] on form "Basement" at bounding box center [852, 187] width 1128 height 49
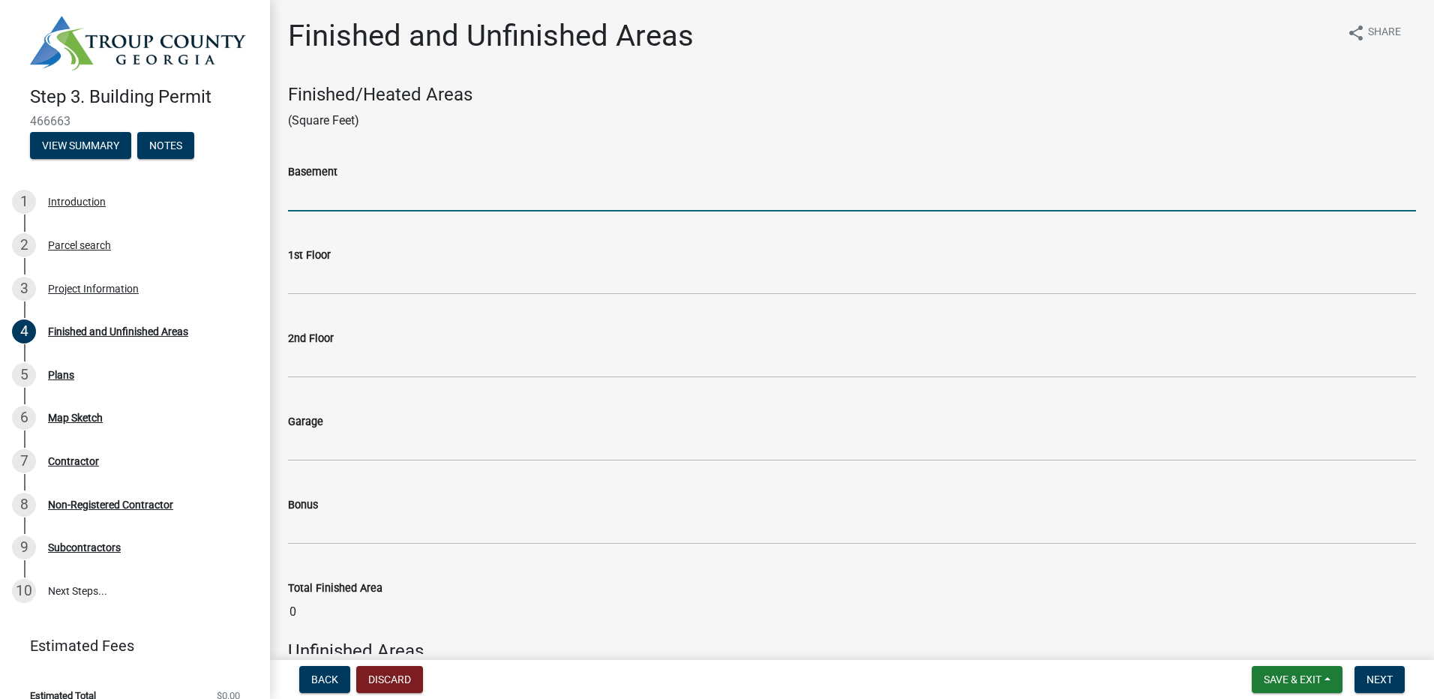
click at [331, 196] on input "text" at bounding box center [852, 196] width 1128 height 31
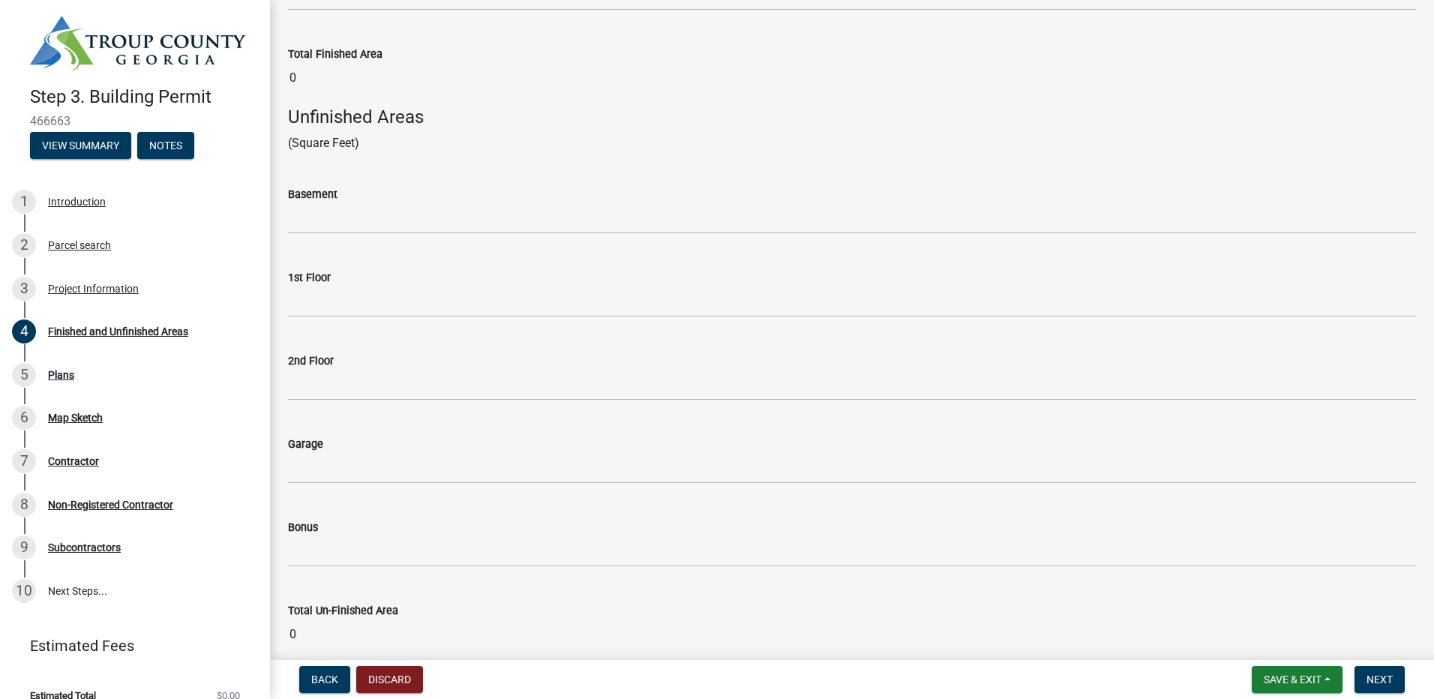
scroll to position [601, 0]
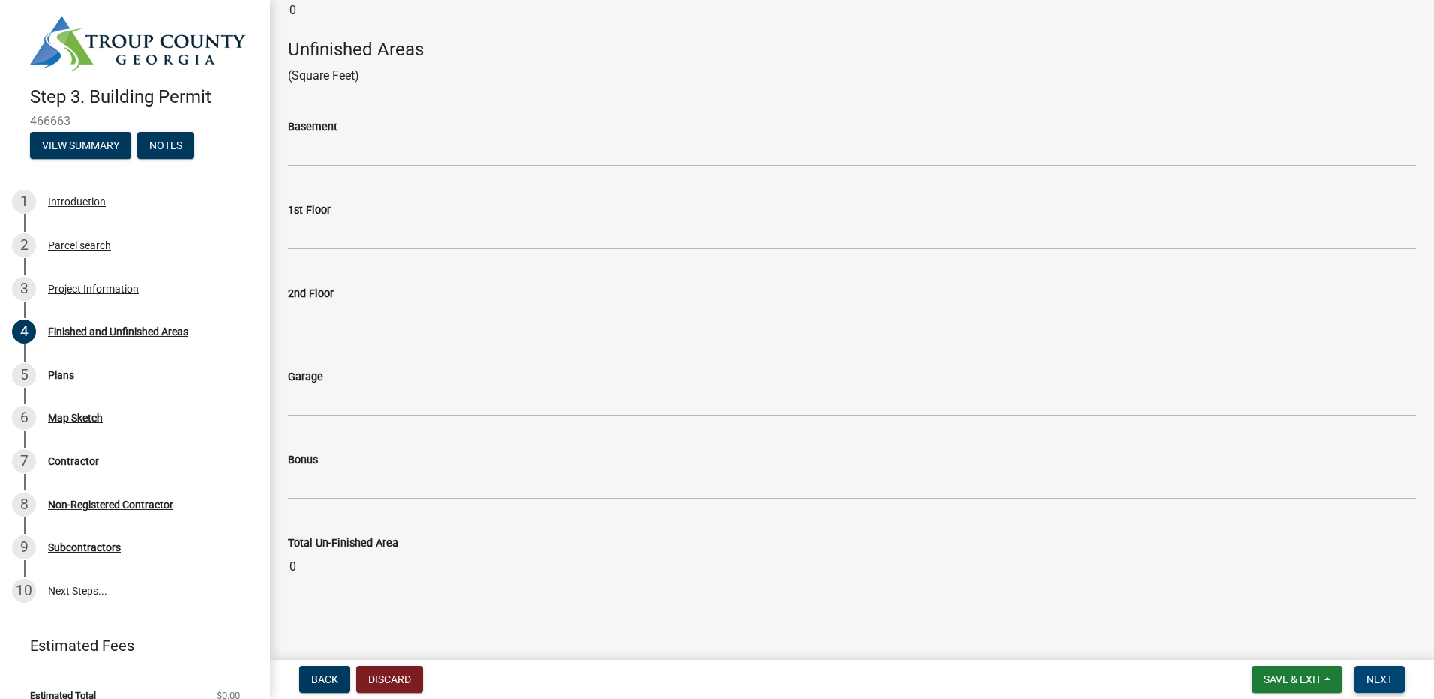
click at [1384, 678] on span "Next" at bounding box center [1379, 679] width 26 height 12
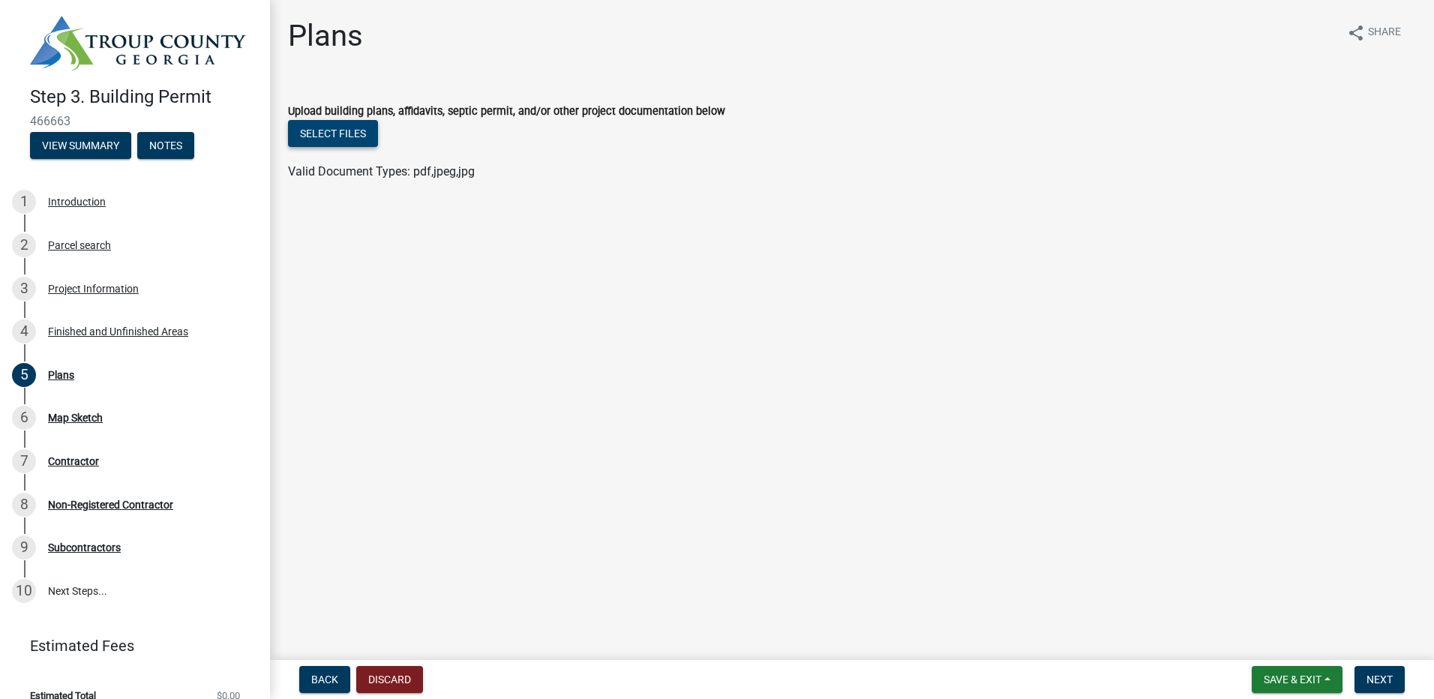
click at [336, 144] on button "Select files" at bounding box center [333, 133] width 90 height 27
click at [334, 131] on button "Select files" at bounding box center [333, 133] width 90 height 27
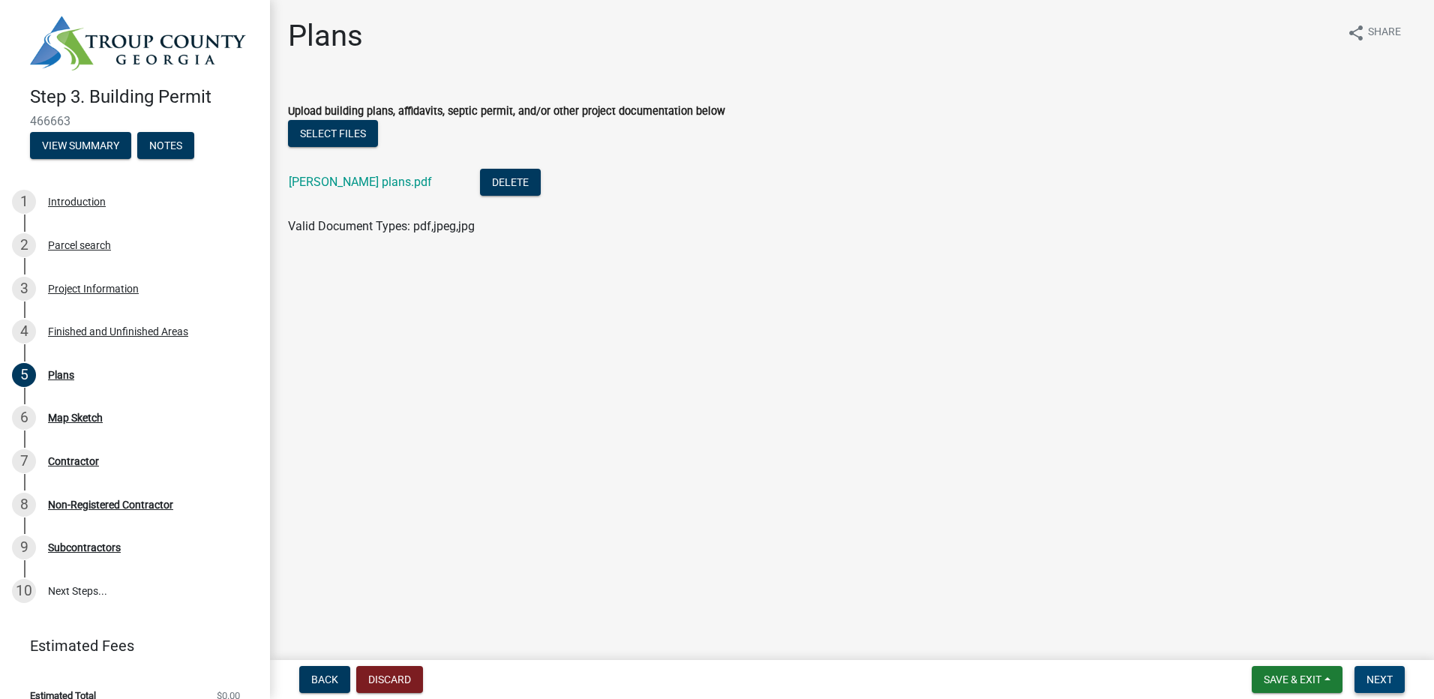
click at [1384, 681] on span "Next" at bounding box center [1379, 679] width 26 height 12
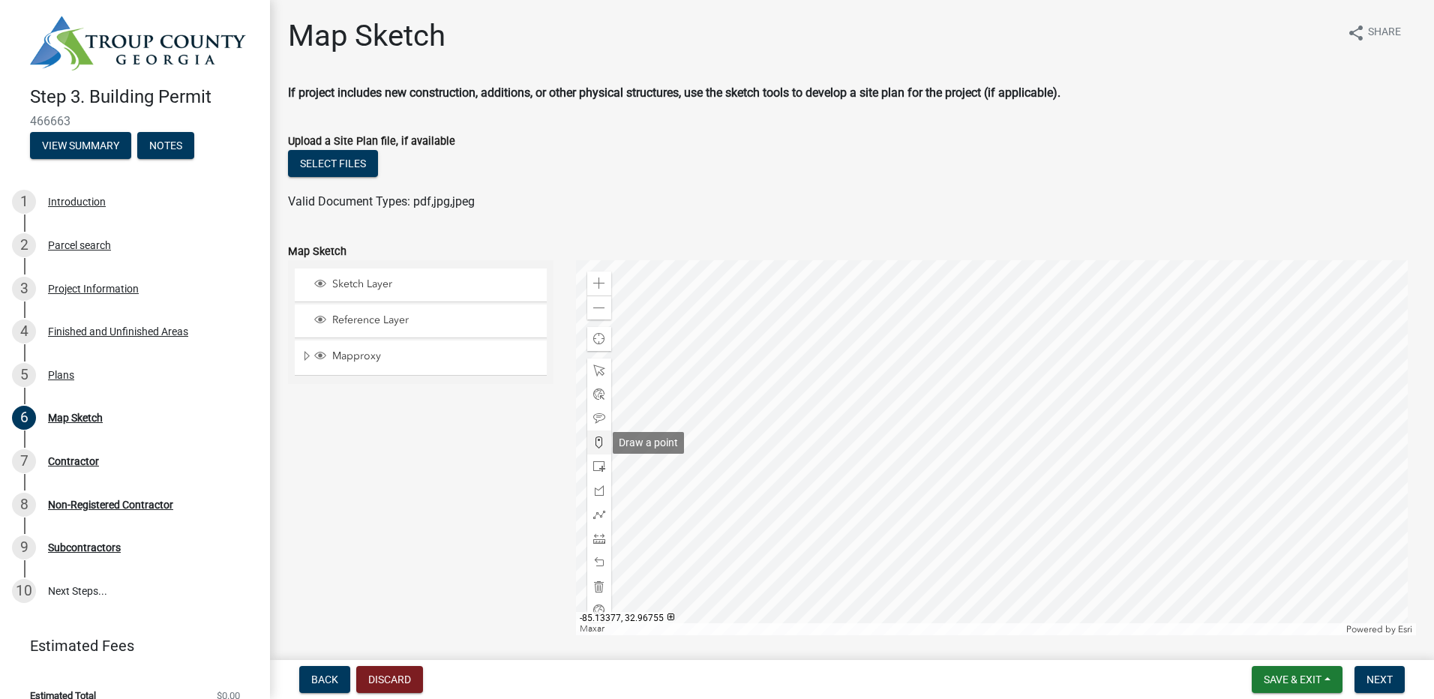
click at [593, 439] on span at bounding box center [599, 442] width 12 height 12
click at [1006, 464] on div at bounding box center [996, 447] width 841 height 375
click at [988, 459] on div at bounding box center [996, 447] width 841 height 375
click at [1370, 673] on span "Next" at bounding box center [1379, 679] width 26 height 12
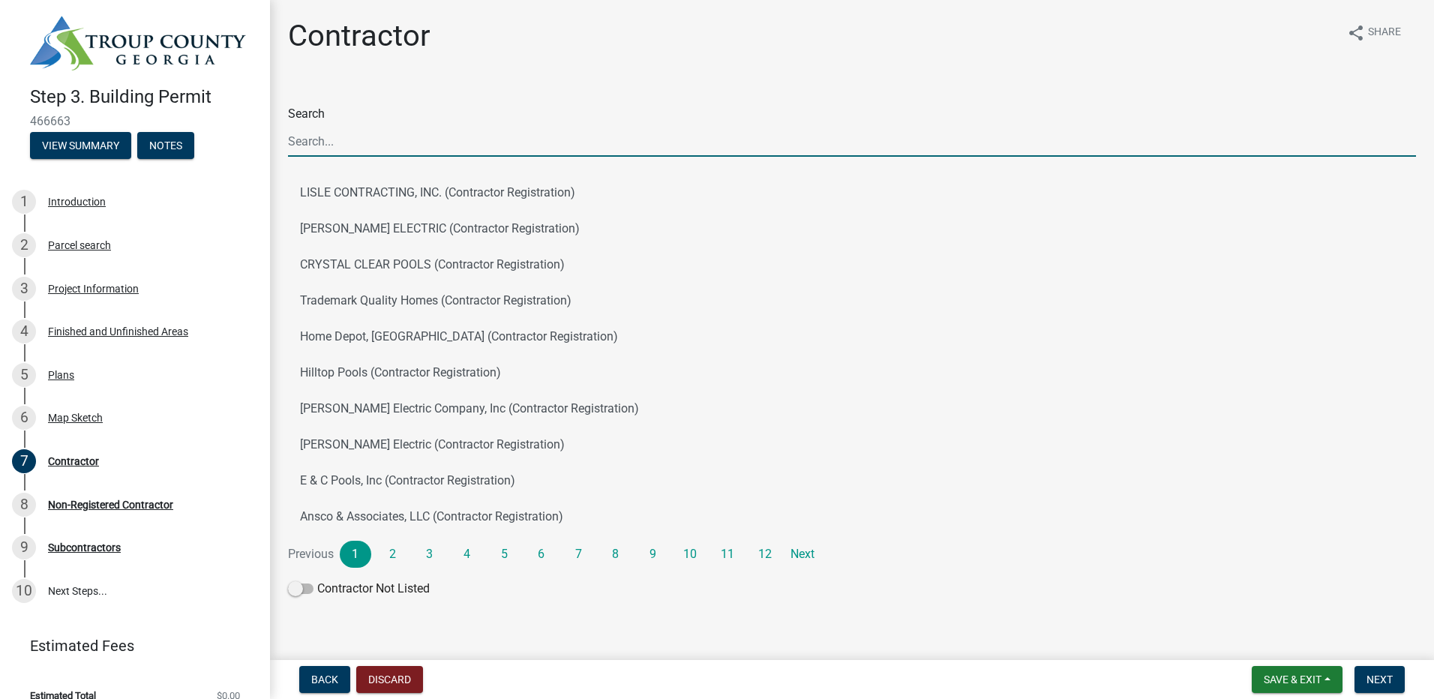
click at [498, 142] on input "Search" at bounding box center [852, 141] width 1128 height 31
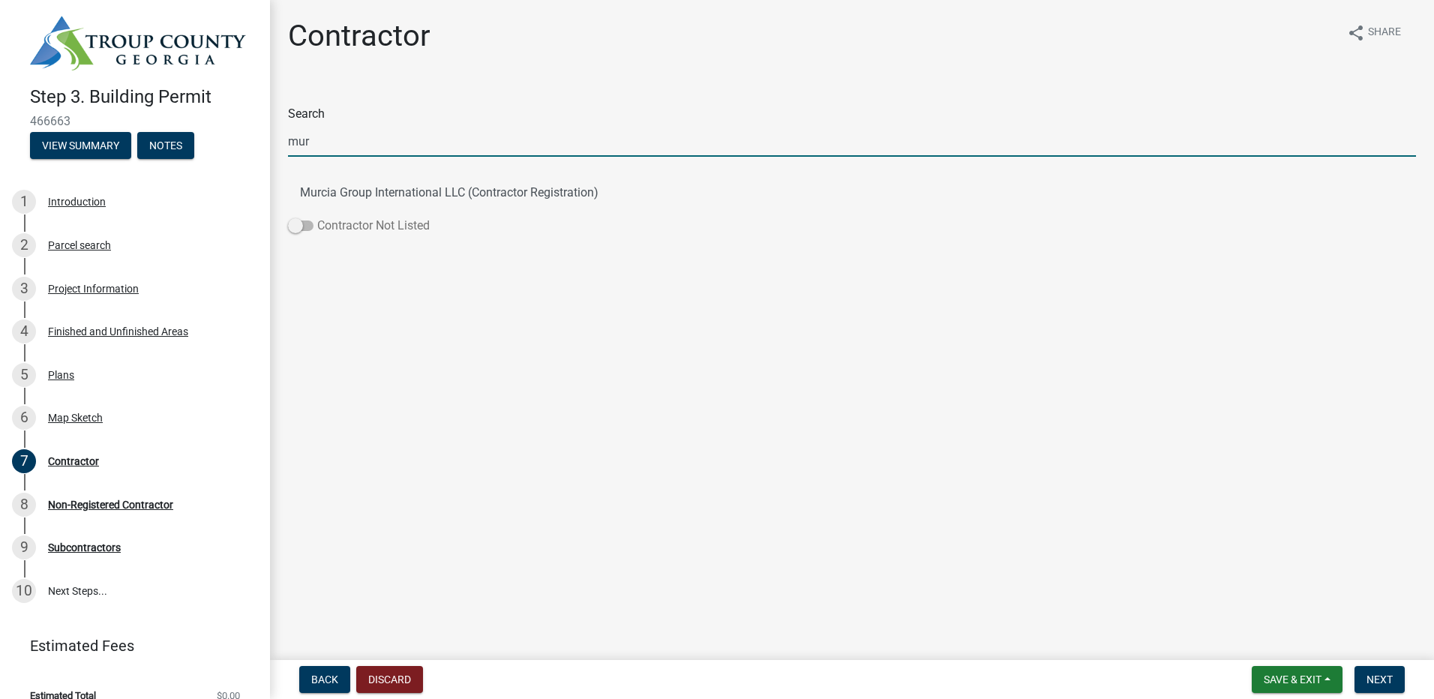
type input "mur"
click at [316, 223] on label "Contractor Not Listed" at bounding box center [359, 226] width 142 height 18
click at [317, 217] on input "Contractor Not Listed" at bounding box center [317, 217] width 0 height 0
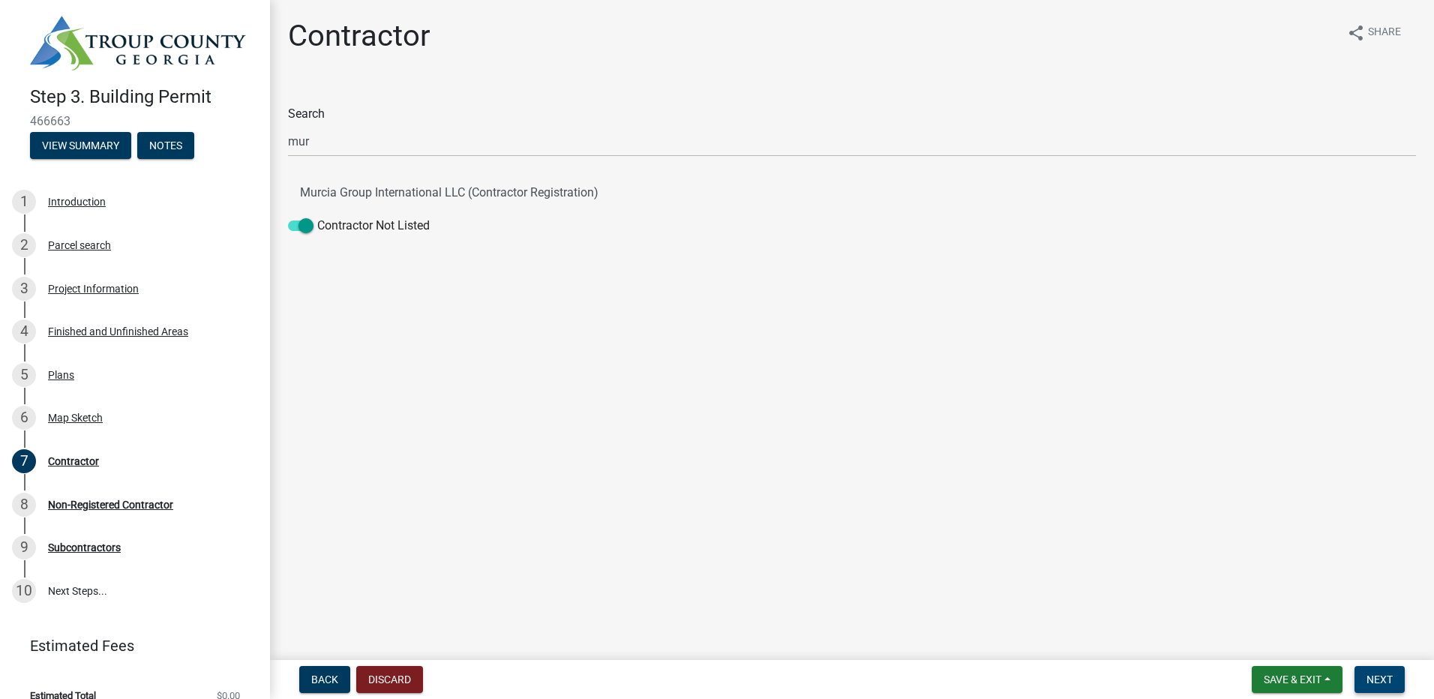
click at [1399, 682] on button "Next" at bounding box center [1379, 679] width 50 height 27
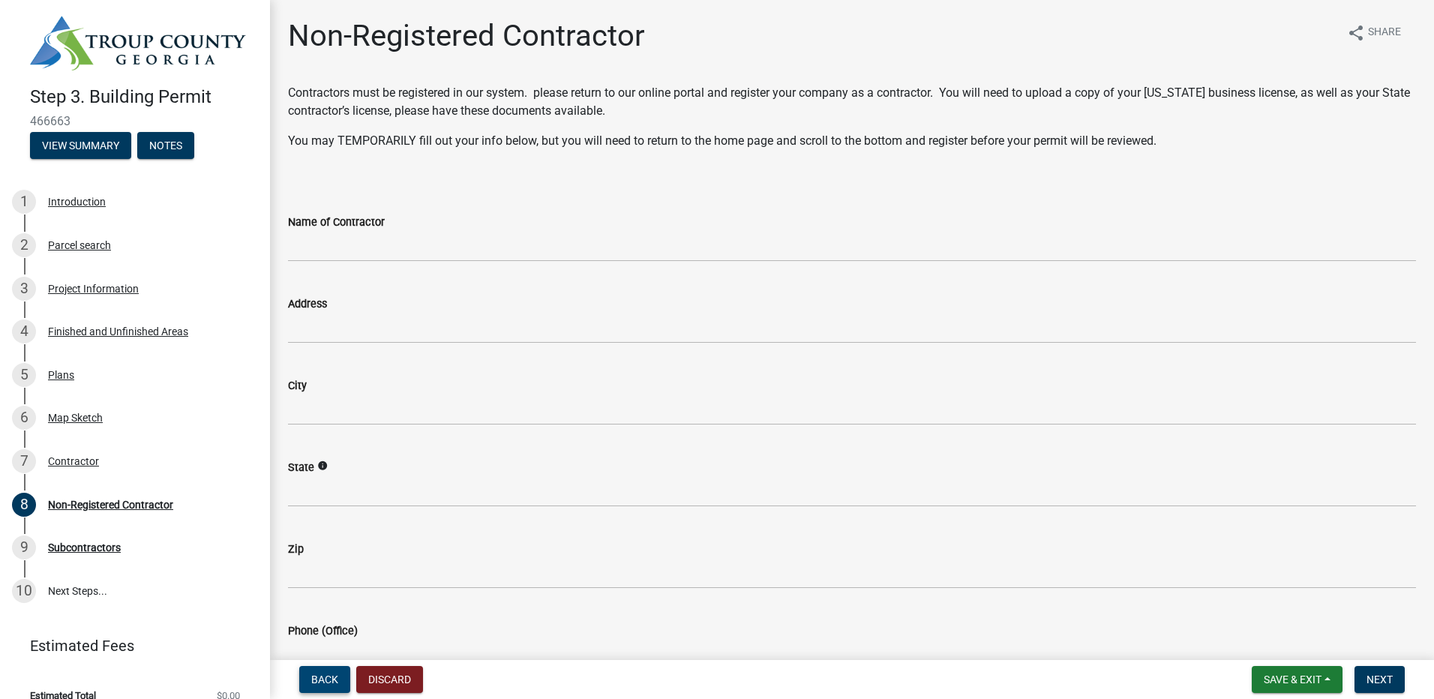
click at [312, 684] on span "Back" at bounding box center [324, 679] width 27 height 12
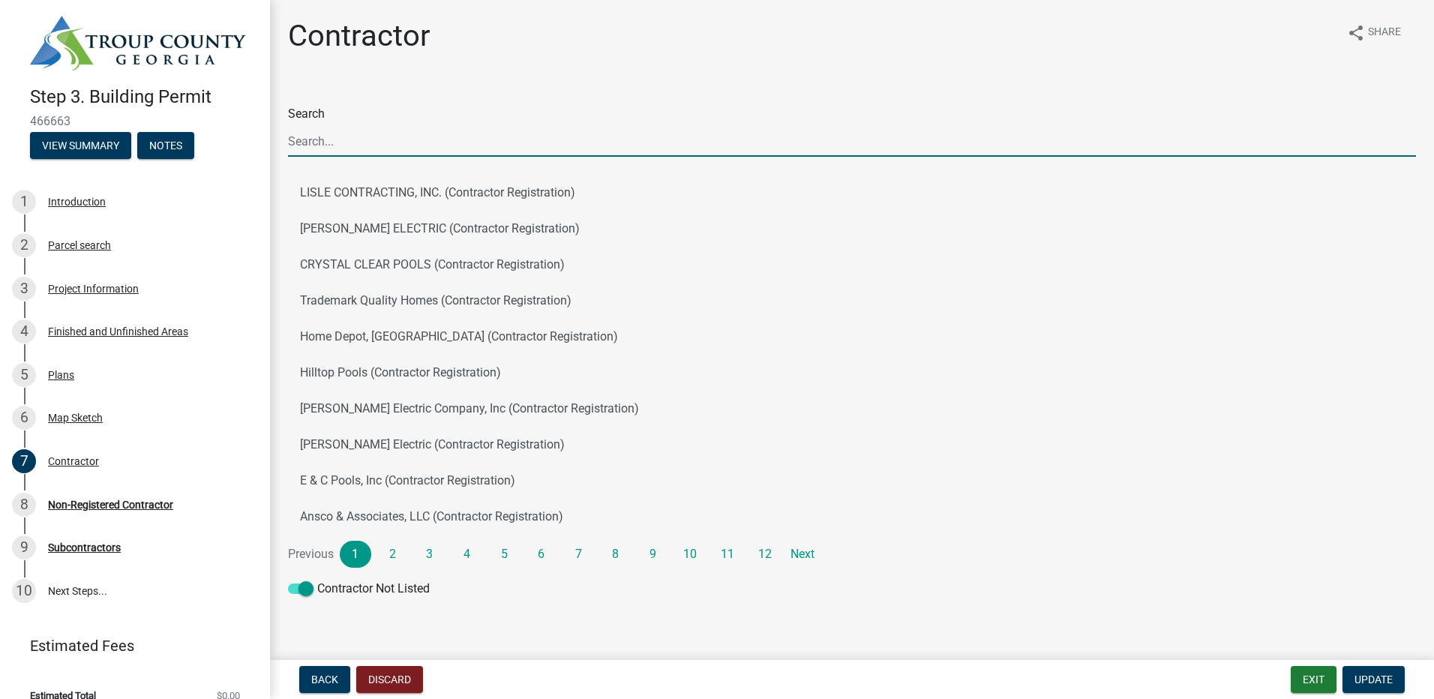
click at [427, 151] on input "Search" at bounding box center [852, 141] width 1128 height 31
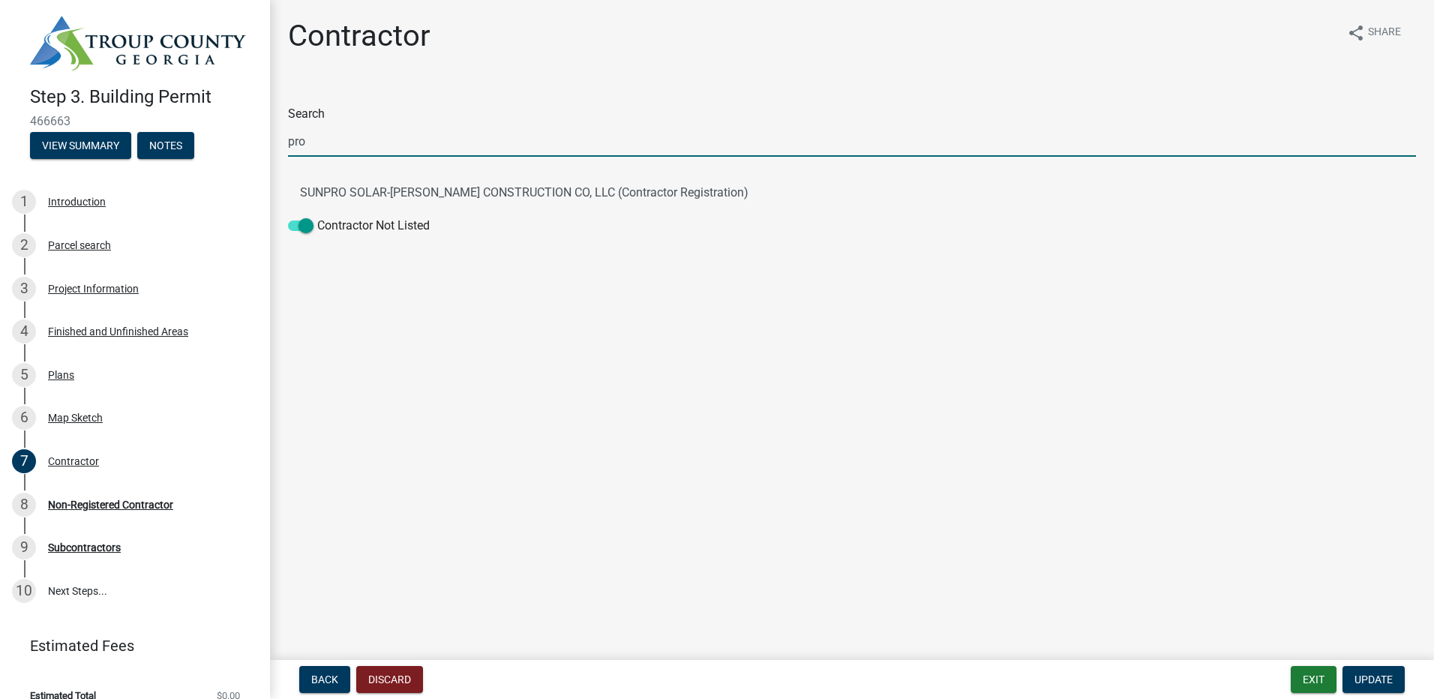
type input "pro"
click at [916, 458] on main "Contractor share Share Search pro SUNPRO SOLAR-MARC JONES CONSTRUCTION CO, LLC …" at bounding box center [852, 327] width 1164 height 654
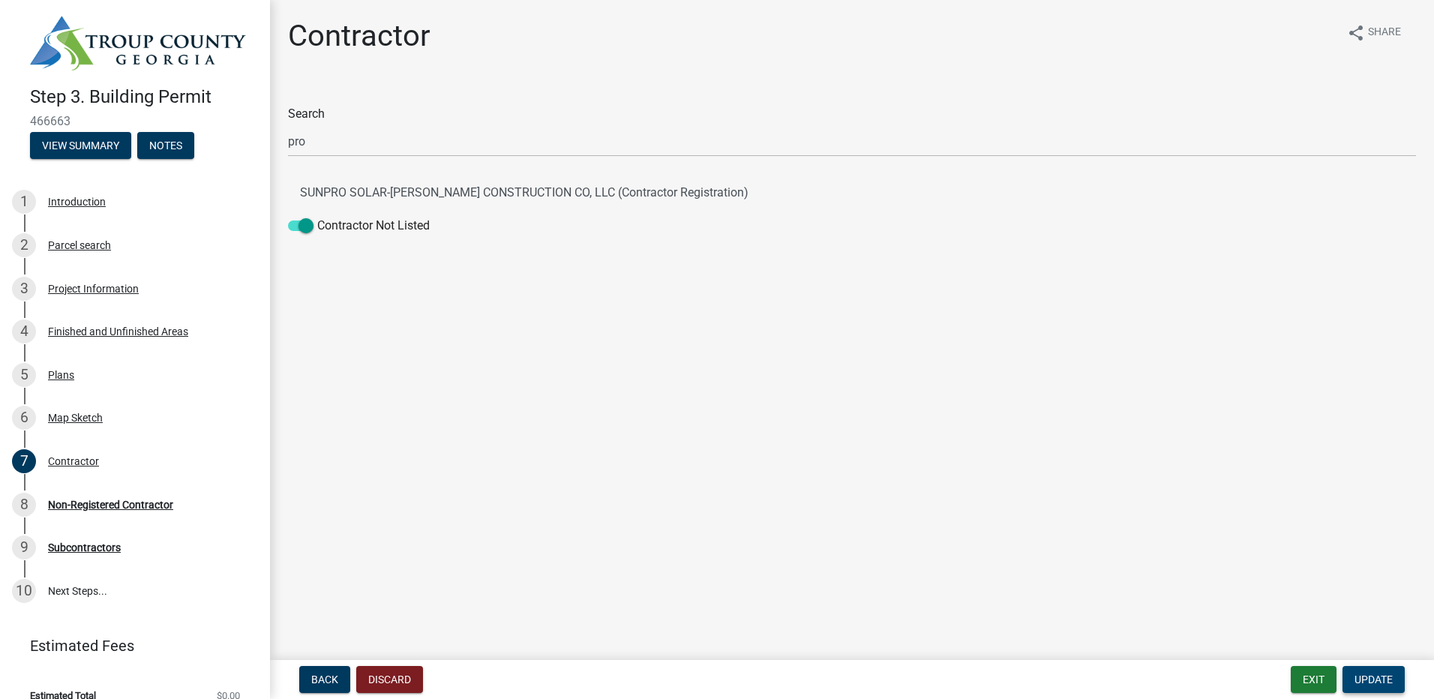
click at [1372, 683] on span "Update" at bounding box center [1373, 679] width 38 height 12
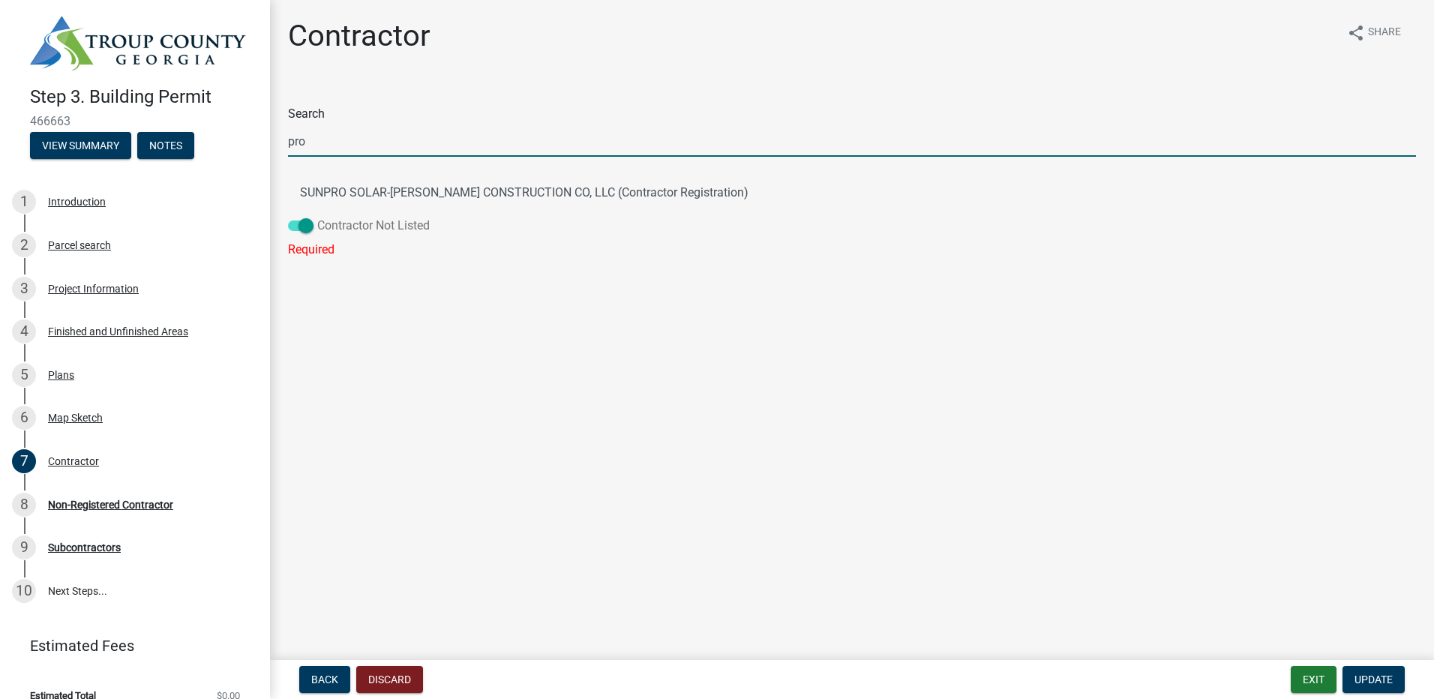
click at [337, 227] on label "Contractor Not Listed" at bounding box center [359, 226] width 142 height 18
click at [317, 217] on input "Contractor Not Listed" at bounding box center [317, 217] width 0 height 0
click at [301, 225] on span at bounding box center [300, 225] width 25 height 10
click at [317, 217] on input "Contractor Not Listed" at bounding box center [317, 217] width 0 height 0
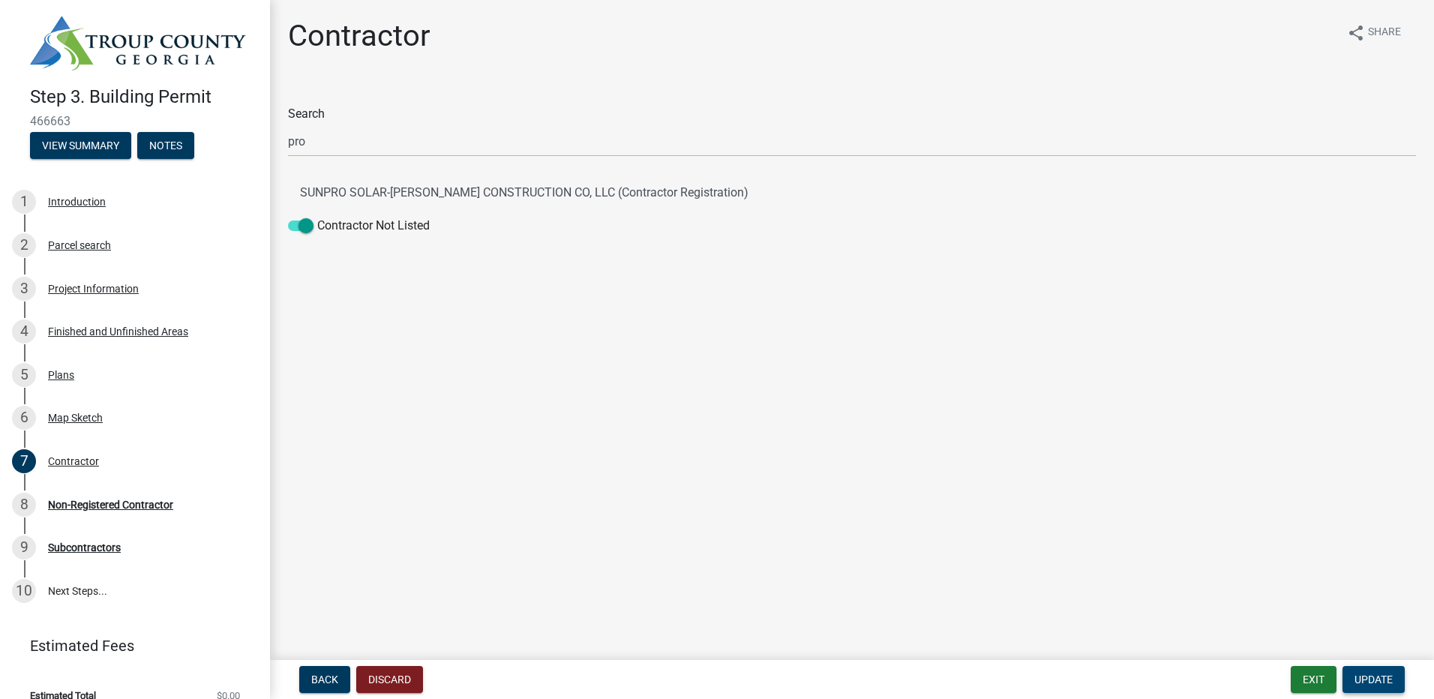
click at [1362, 671] on button "Update" at bounding box center [1373, 679] width 62 height 27
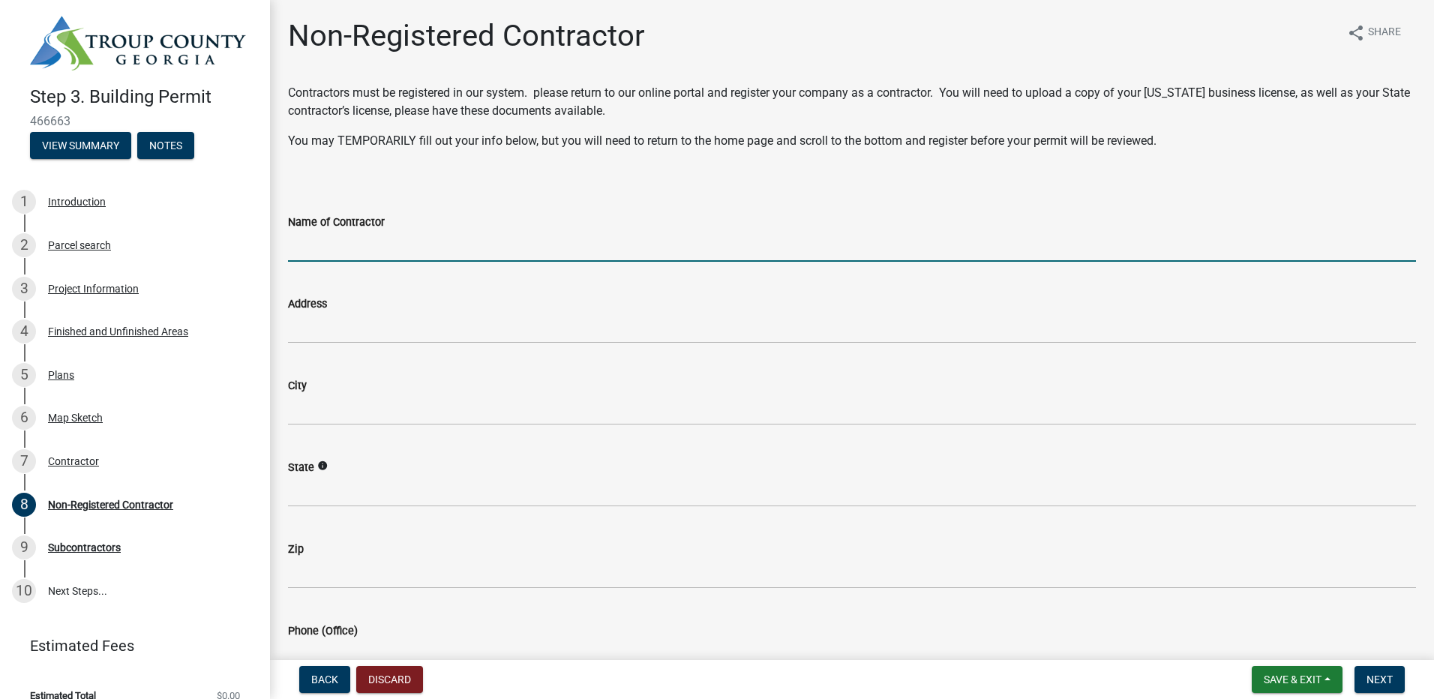
click at [484, 253] on input "Name of Contractor" at bounding box center [852, 246] width 1128 height 31
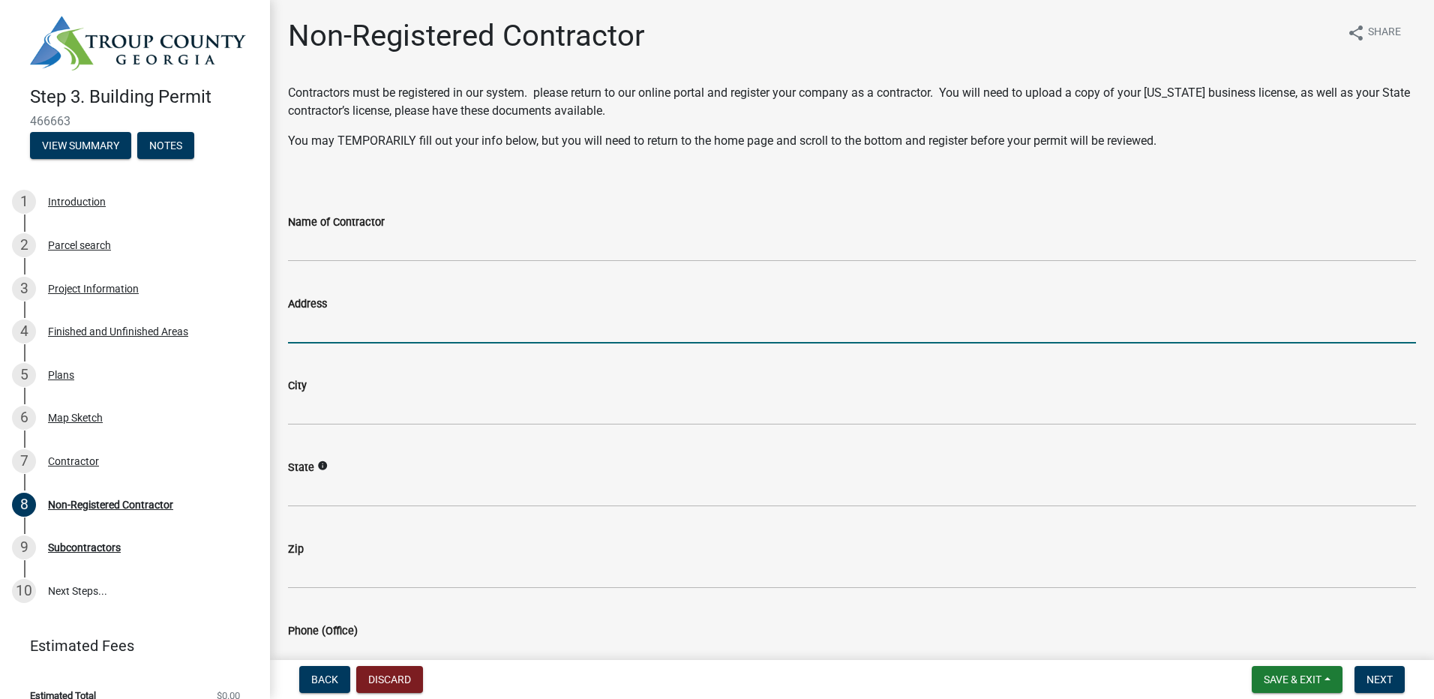
click at [770, 331] on input "Address" at bounding box center [852, 328] width 1128 height 31
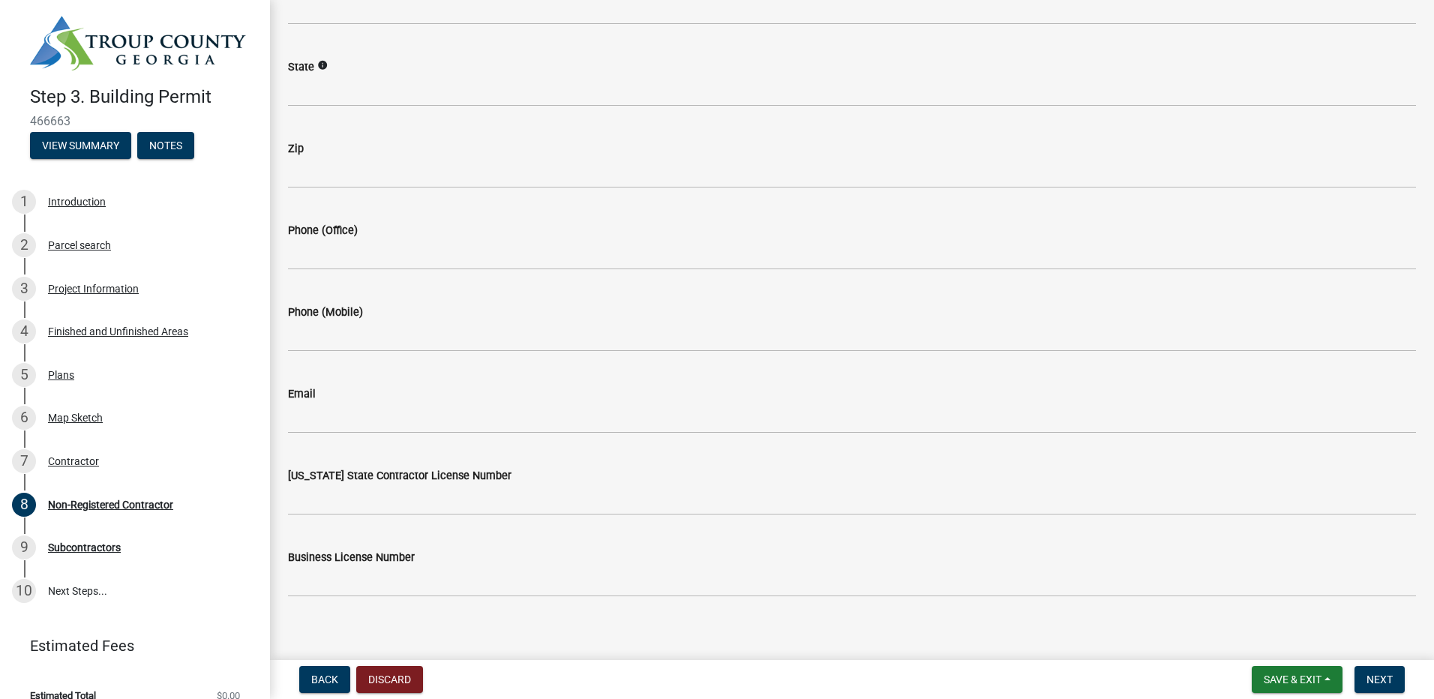
scroll to position [414, 0]
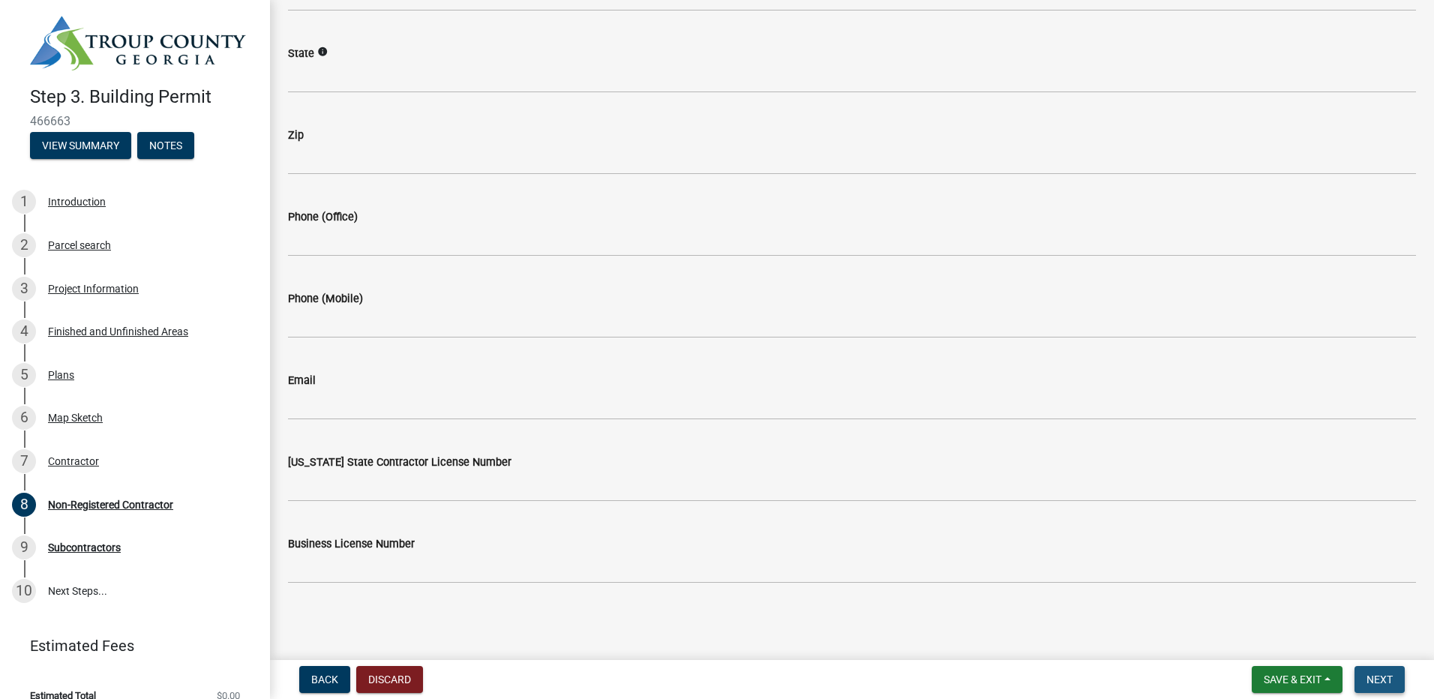
click at [1371, 686] on button "Next" at bounding box center [1379, 679] width 50 height 27
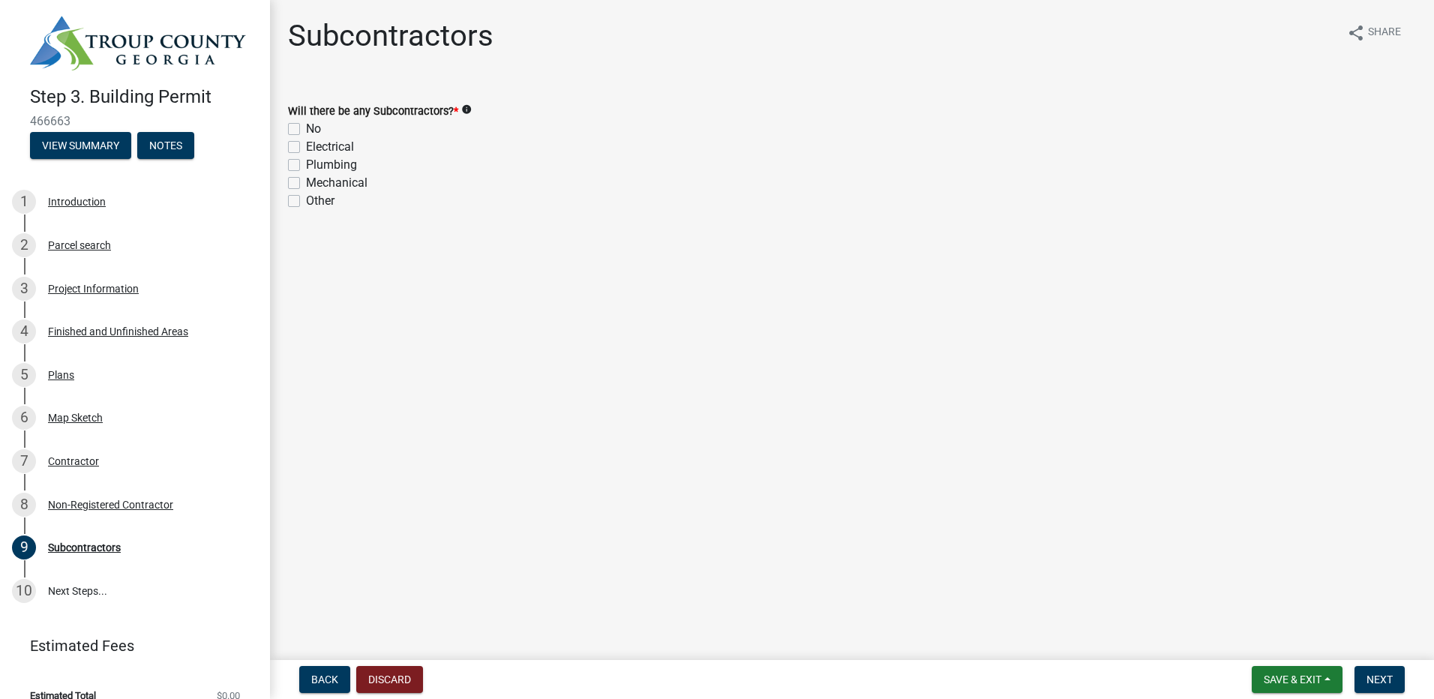
click at [308, 130] on label "No" at bounding box center [313, 129] width 15 height 18
click at [308, 130] on input "No" at bounding box center [311, 125] width 10 height 10
checkbox input "true"
checkbox input "false"
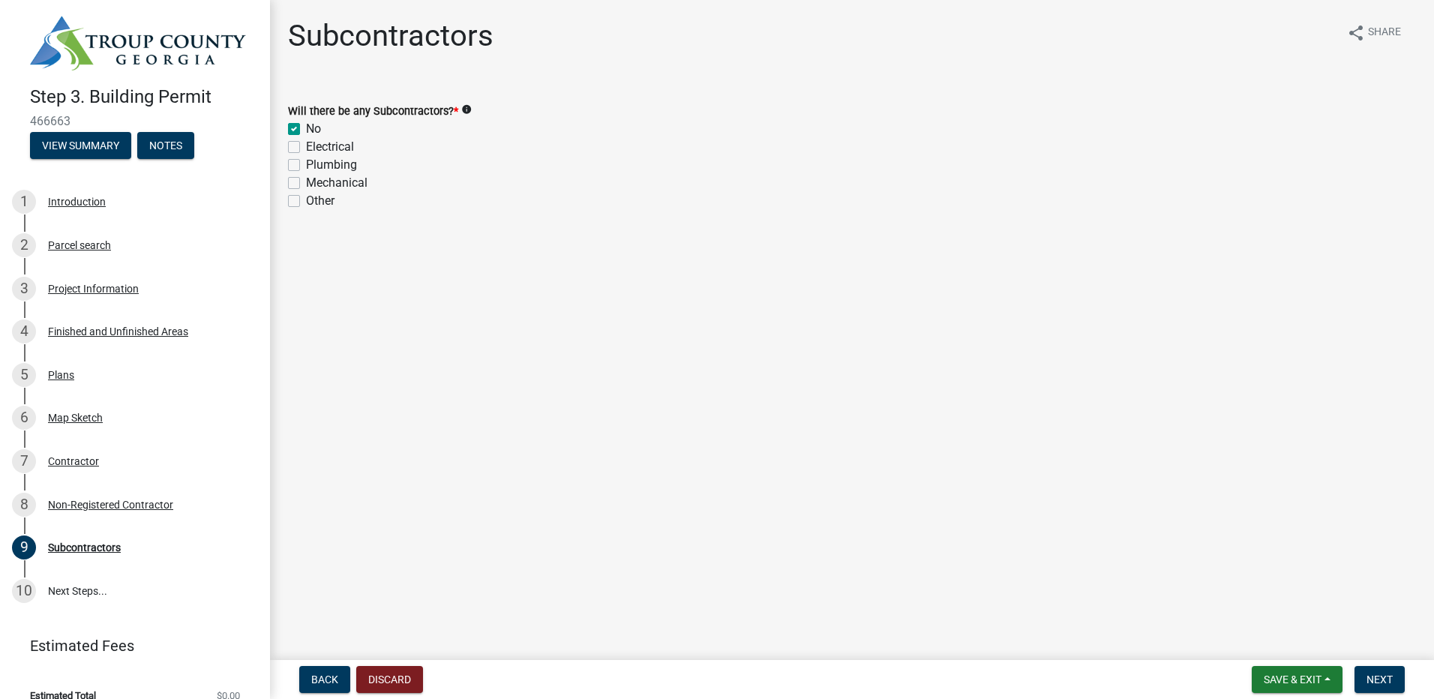
checkbox input "false"
click at [1398, 679] on button "Next" at bounding box center [1379, 679] width 50 height 27
